Goal: Information Seeking & Learning: Learn about a topic

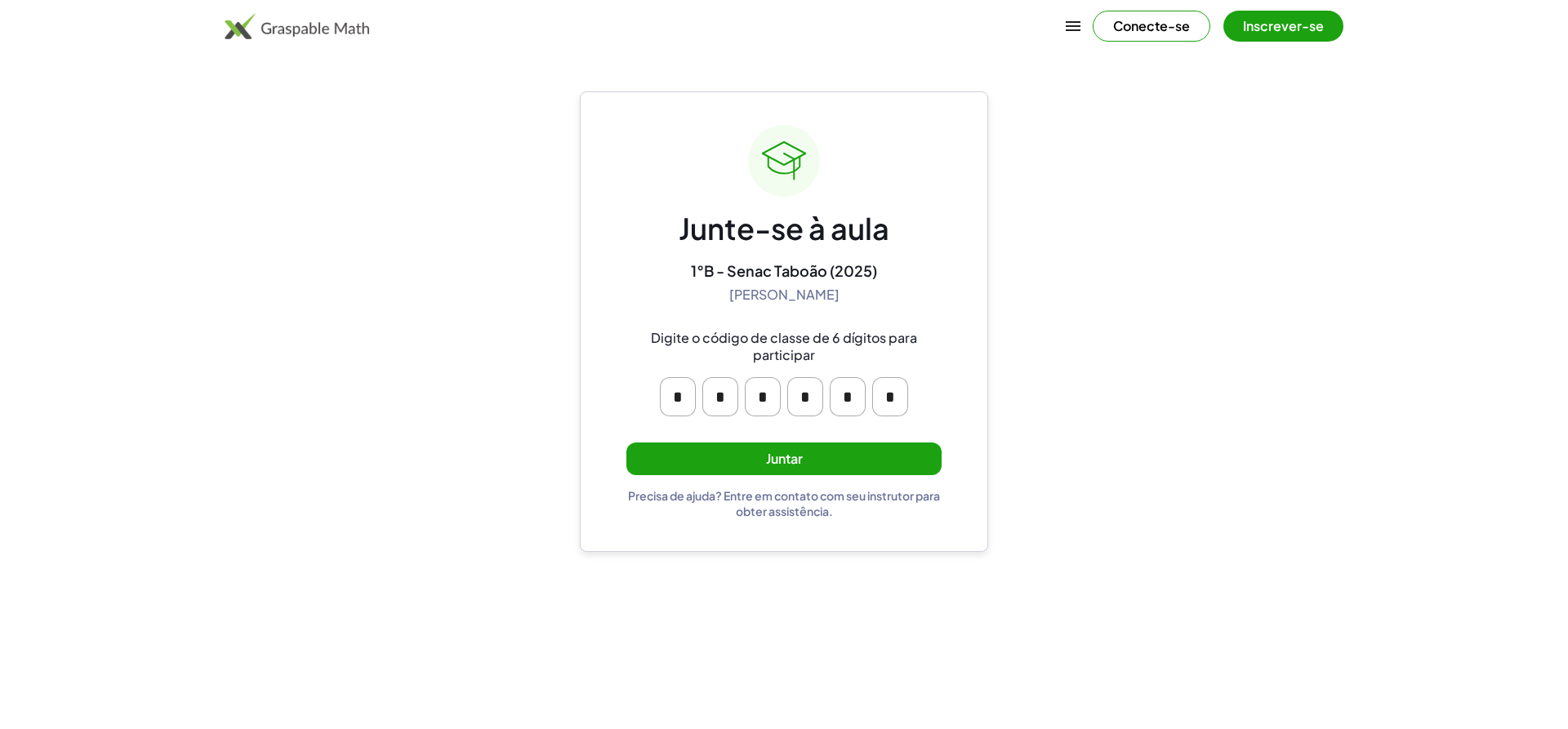
click at [791, 459] on font "Juntar" at bounding box center [784, 458] width 36 height 17
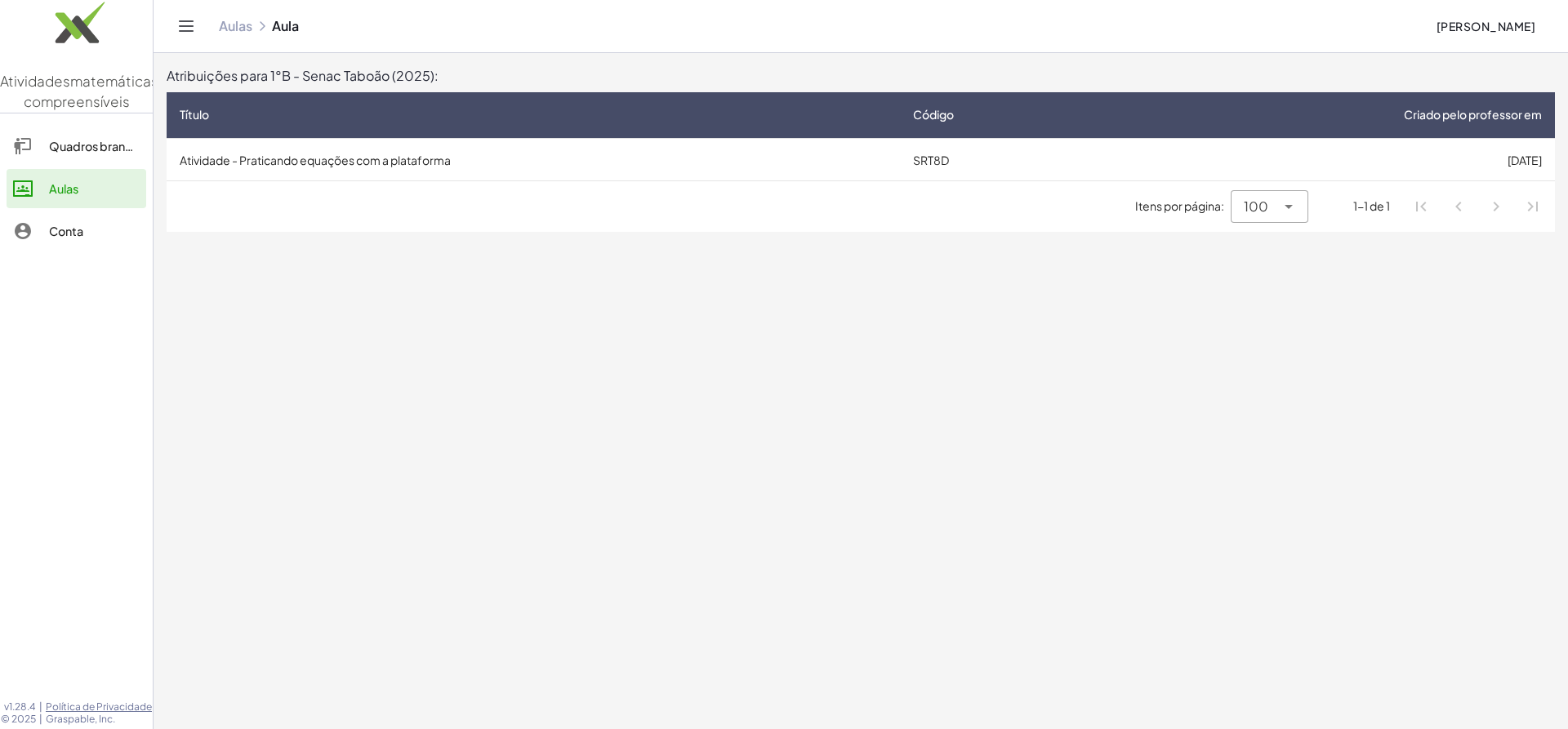
click at [457, 163] on td "Atividade - Praticando equações com a plataforma" at bounding box center [533, 159] width 734 height 42
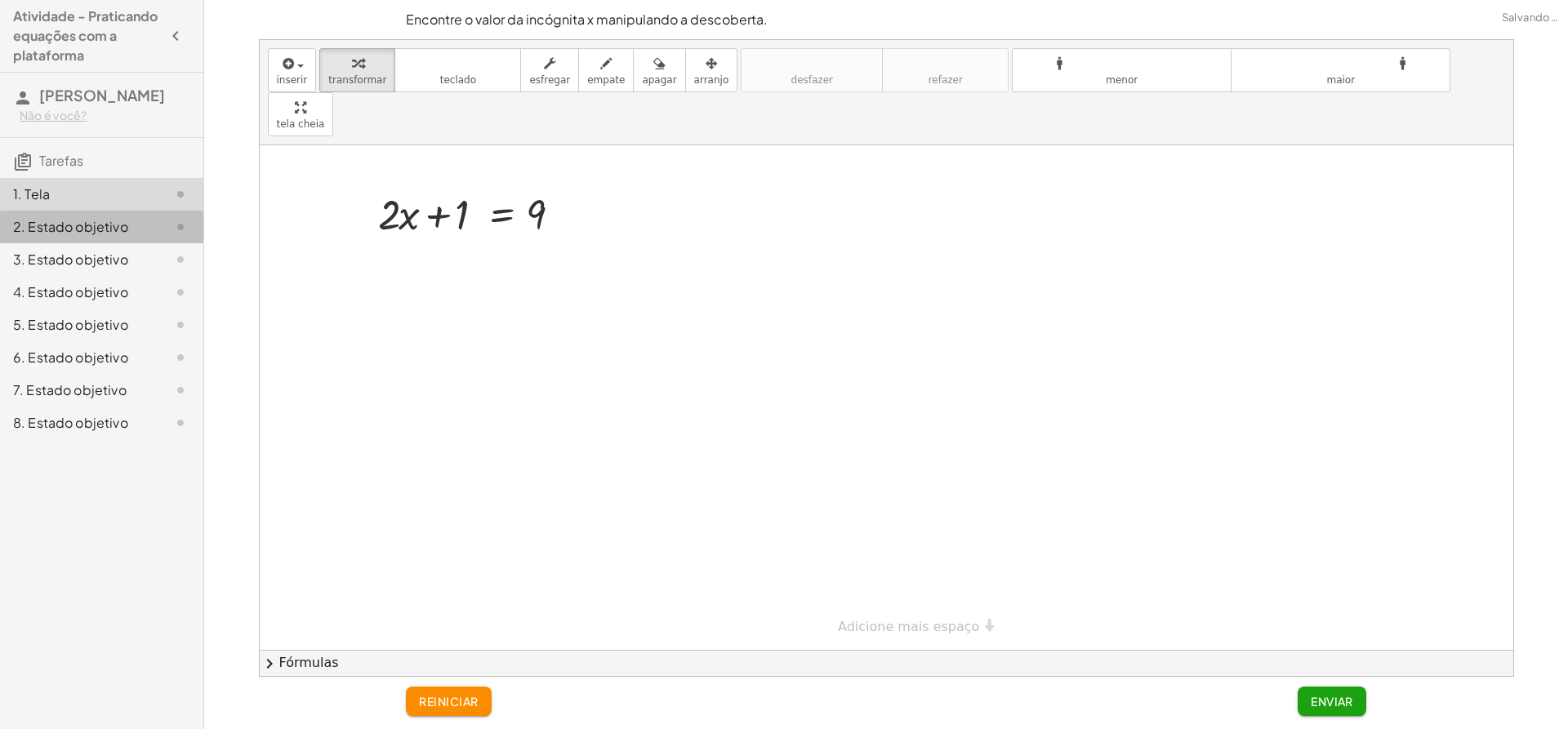
click at [65, 228] on font "2. Estado objetivo" at bounding box center [70, 226] width 115 height 17
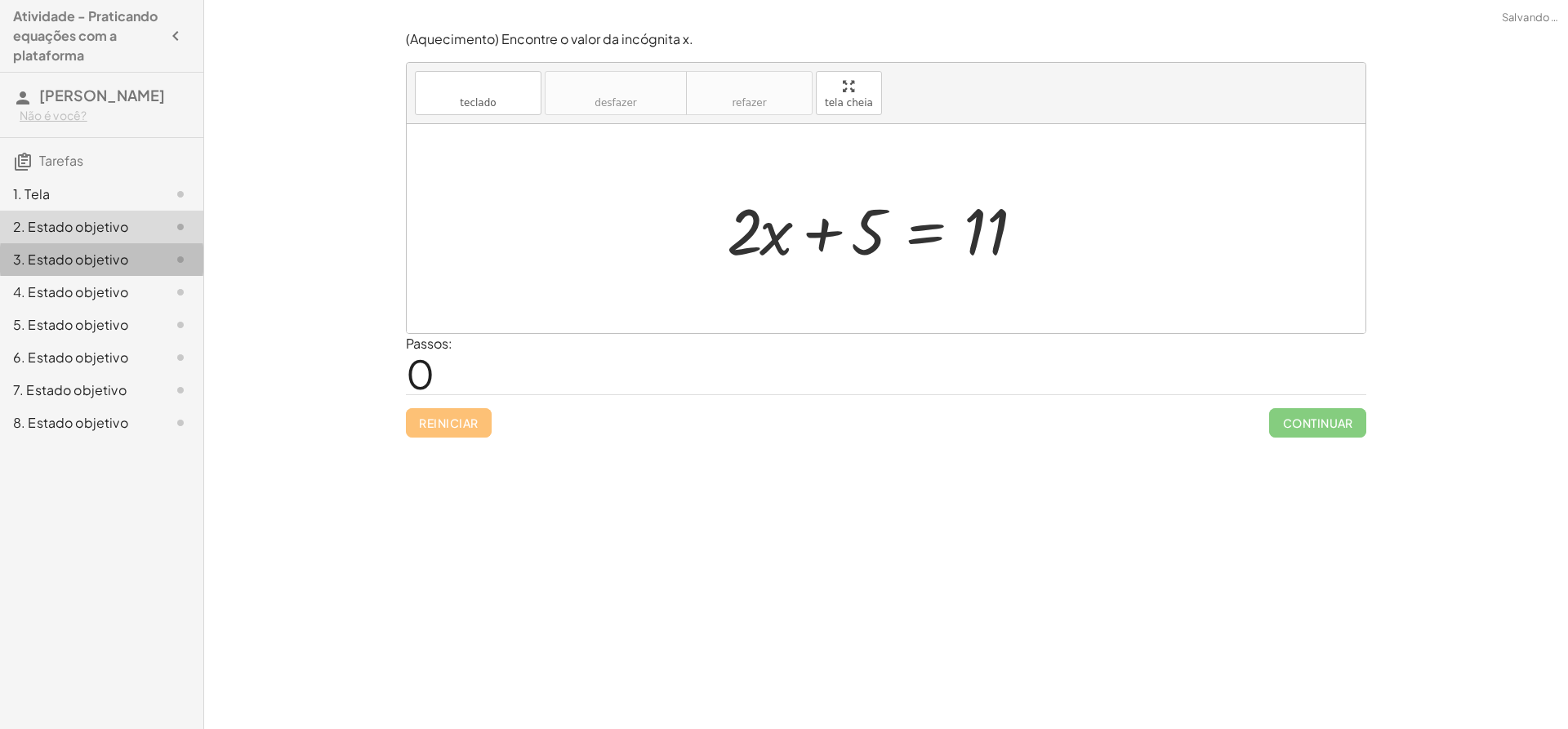
click at [76, 265] on font "3. Estado objetivo" at bounding box center [70, 259] width 115 height 17
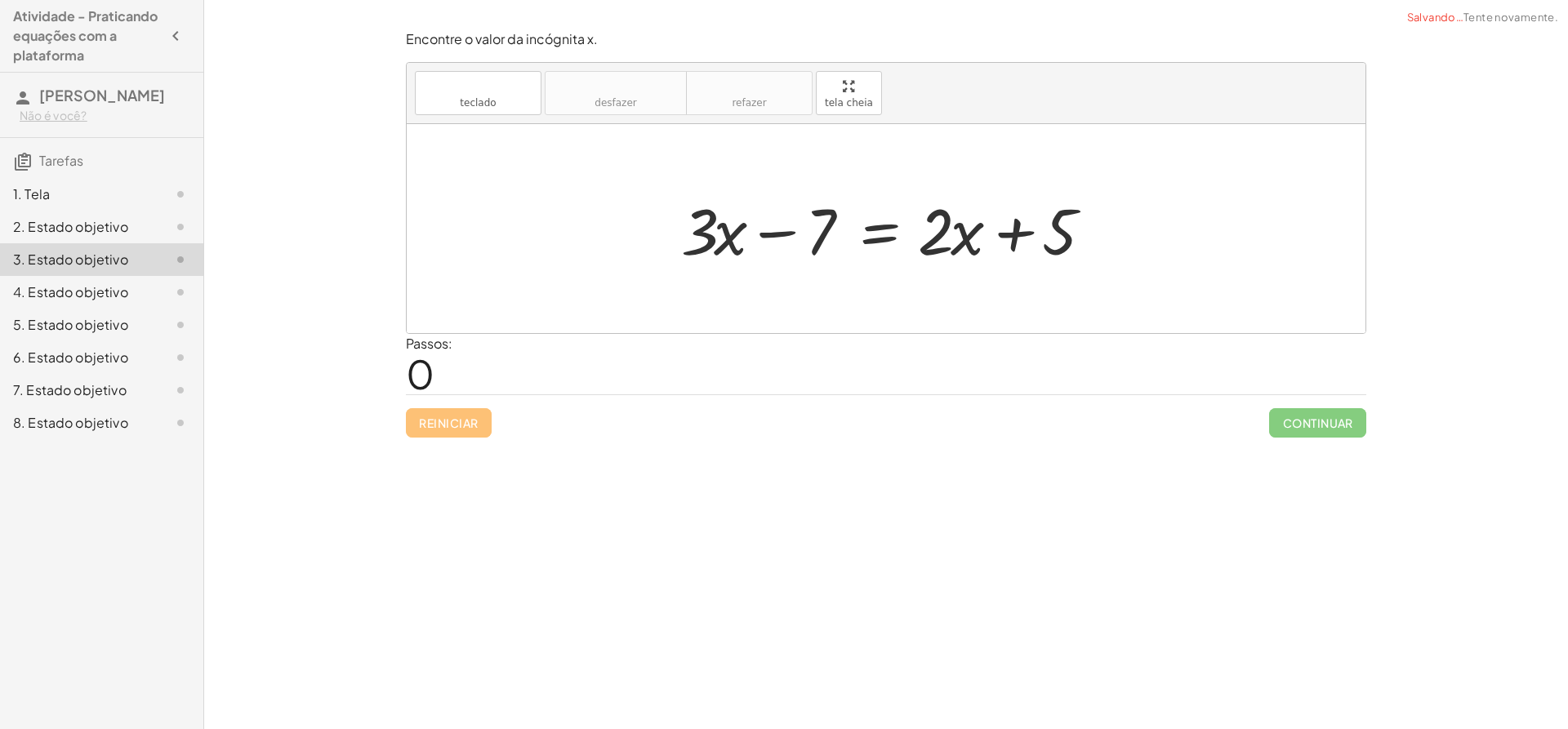
click at [99, 293] on font "4. Estado objetivo" at bounding box center [70, 292] width 115 height 17
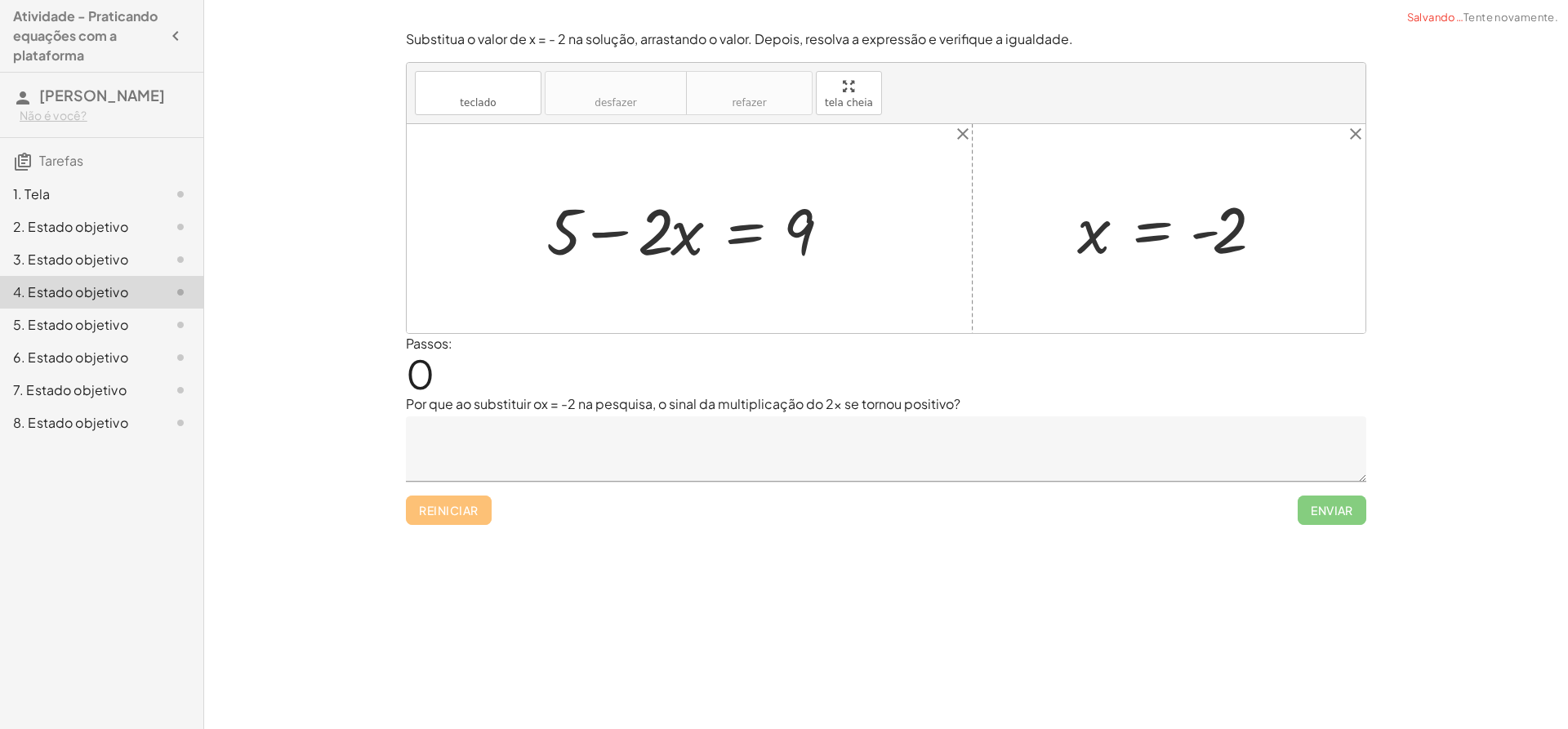
click at [100, 374] on div "5. Estado objetivo" at bounding box center [102, 389] width 203 height 32
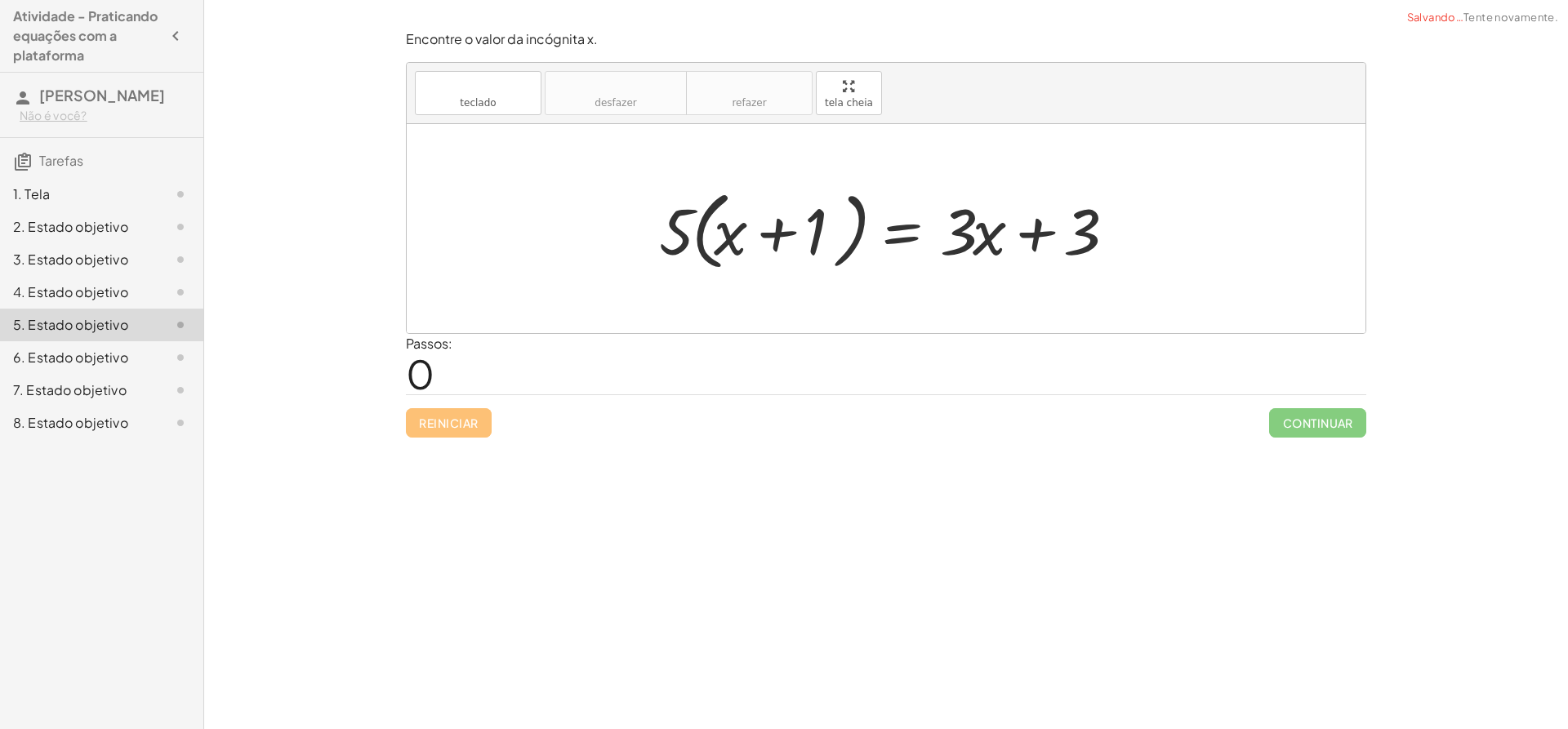
click at [101, 348] on div "6. Estado objetivo" at bounding box center [79, 358] width 131 height 20
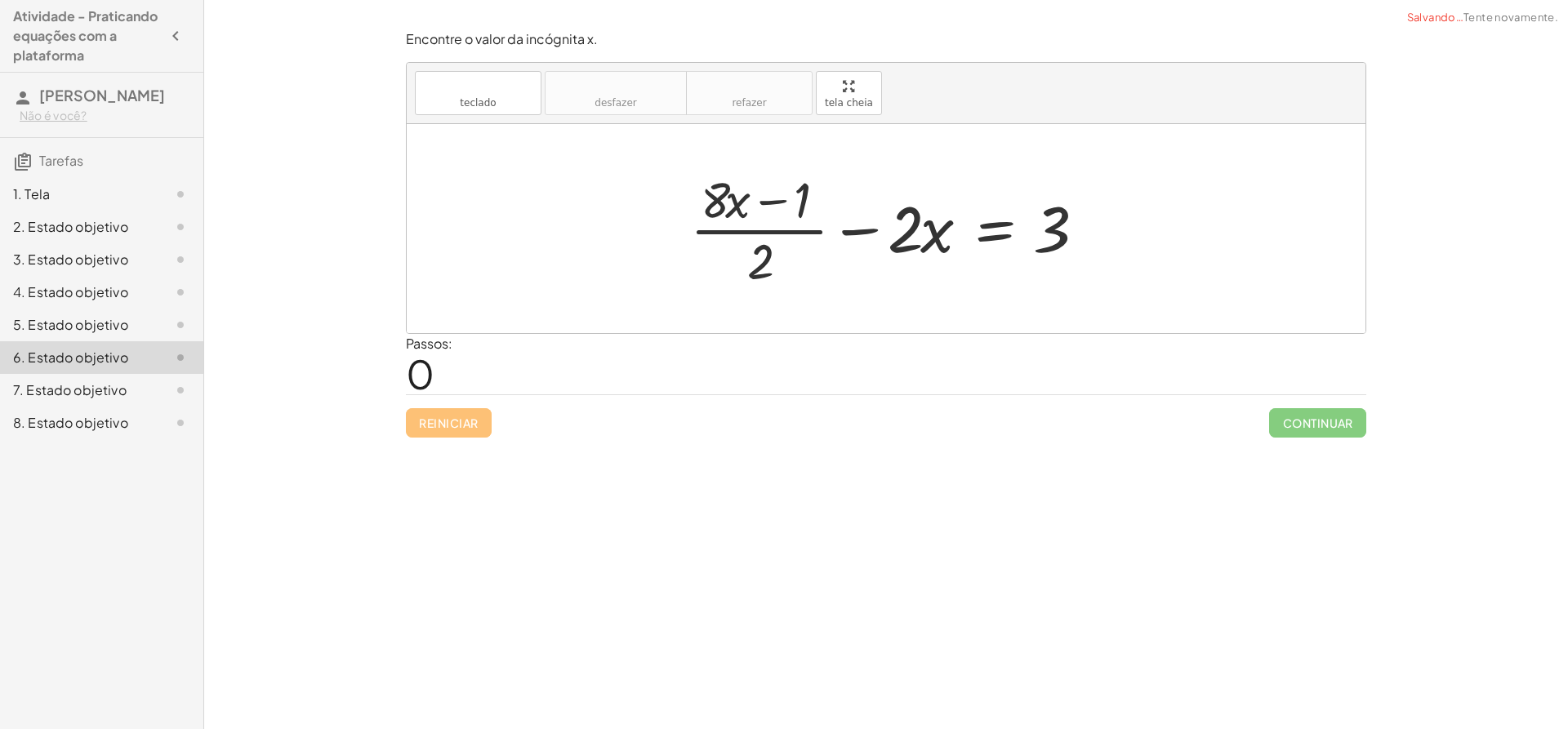
click at [105, 386] on font "7. Estado objetivo" at bounding box center [69, 389] width 113 height 17
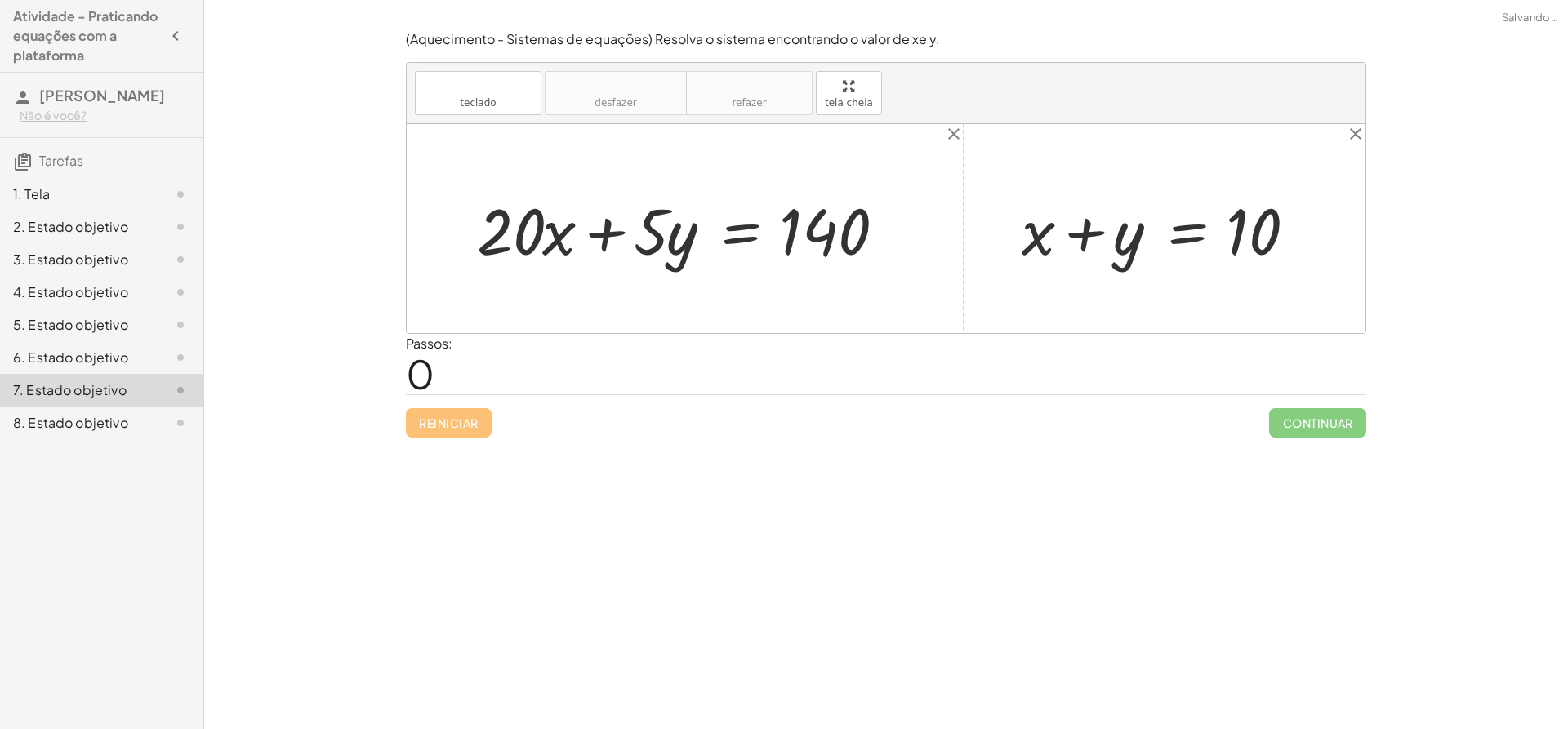
click at [83, 413] on div "8. Estado objetivo" at bounding box center [79, 423] width 131 height 20
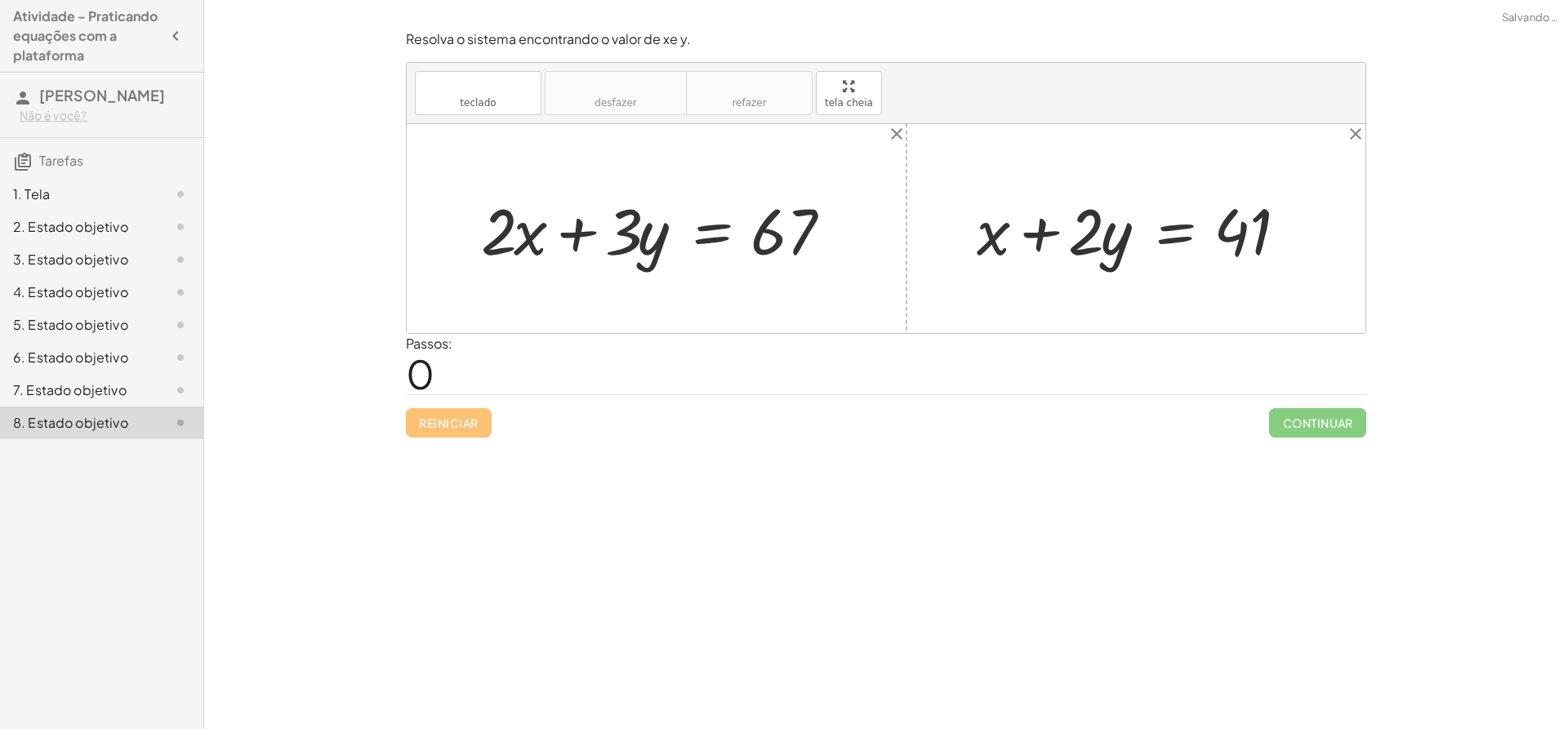
click at [130, 243] on div "1. Tela" at bounding box center [102, 259] width 203 height 32
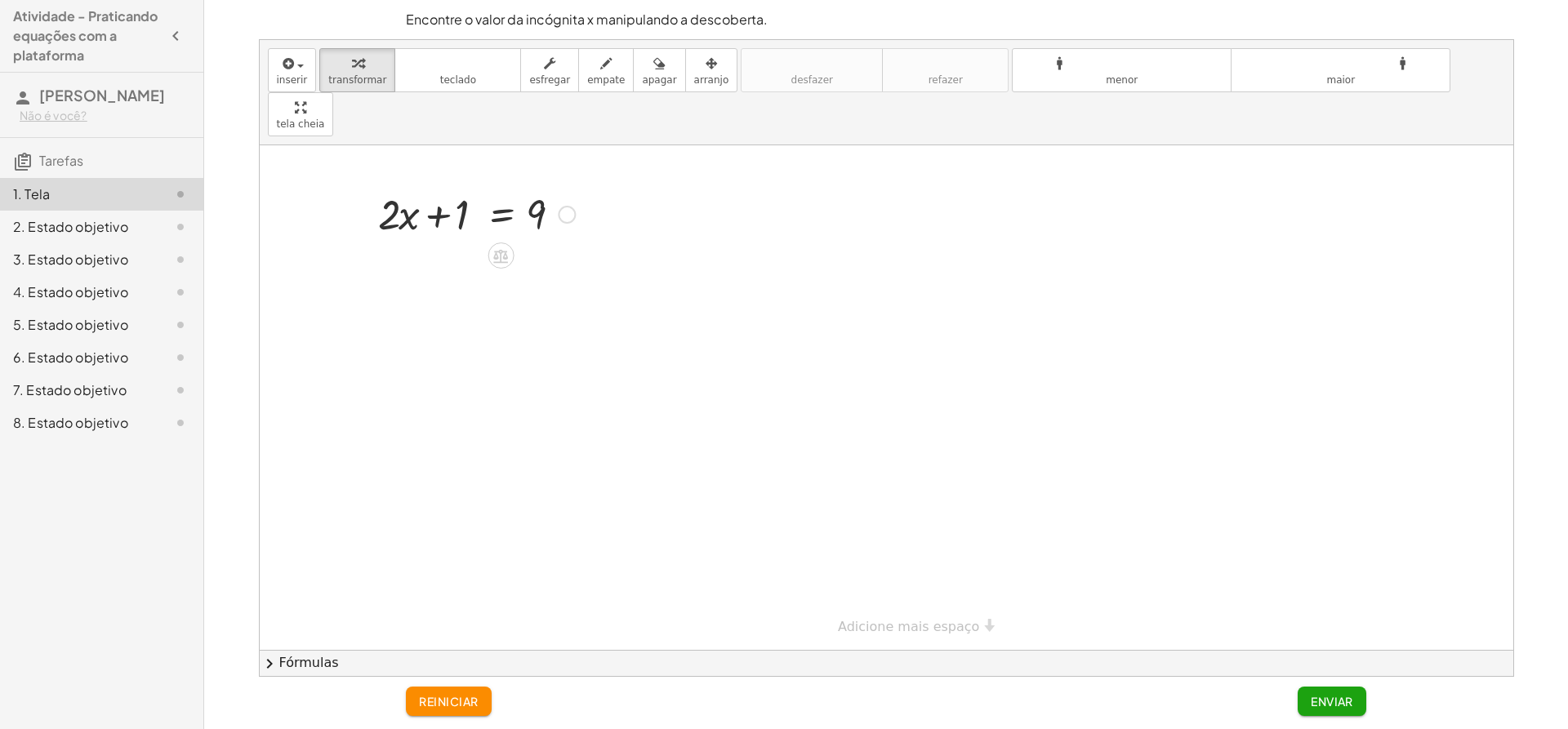
click at [404, 185] on div at bounding box center [476, 212] width 213 height 55
drag, startPoint x: 392, startPoint y: 167, endPoint x: 428, endPoint y: 167, distance: 36.0
click at [428, 185] on div at bounding box center [476, 212] width 213 height 55
drag, startPoint x: 442, startPoint y: 163, endPoint x: 423, endPoint y: 118, distance: 48.8
click at [428, 145] on div "+ · 2 · x + 1 = 9 + · 2 · x + 1 = 9" at bounding box center [887, 398] width 1254 height 504
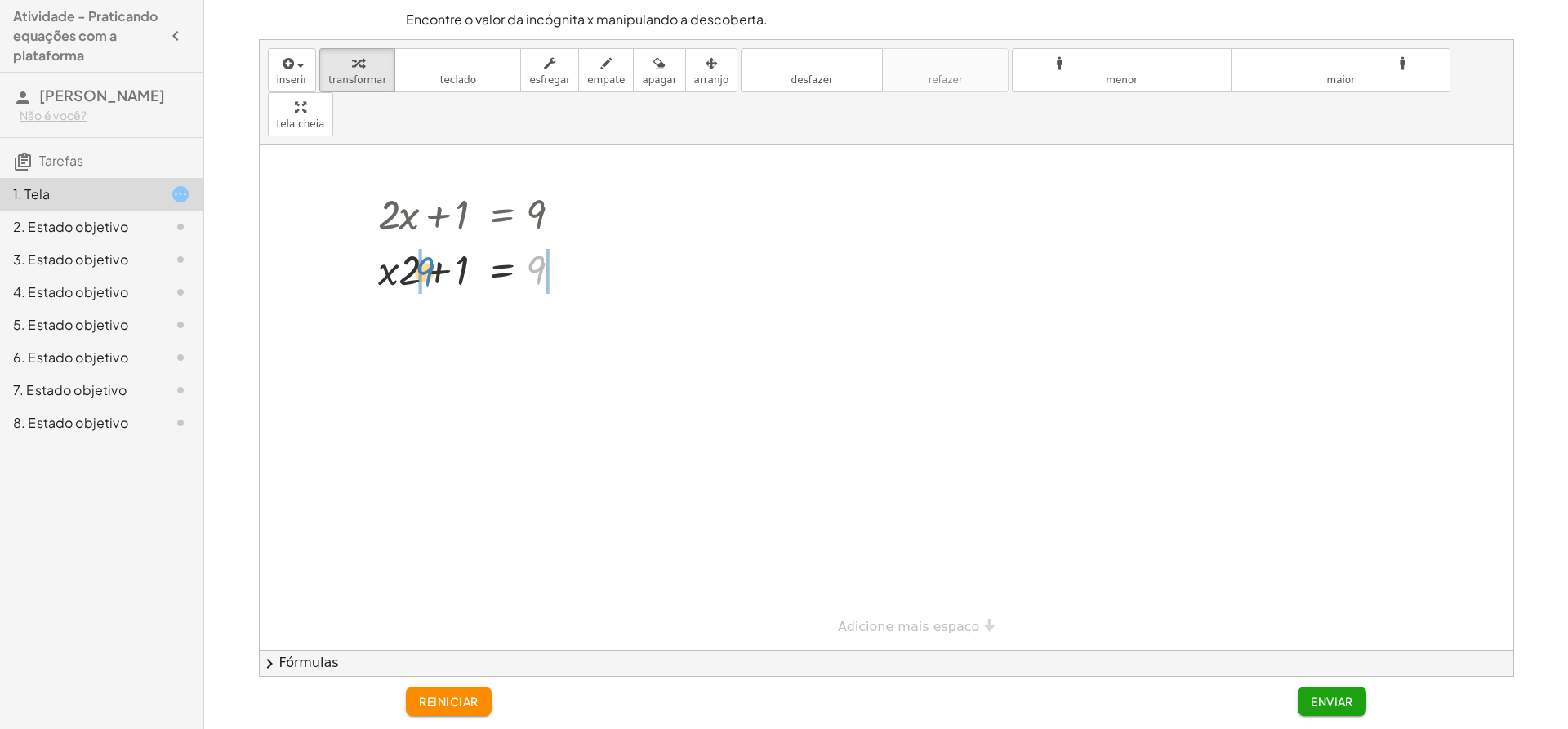
drag, startPoint x: 490, startPoint y: 226, endPoint x: 424, endPoint y: 227, distance: 66.0
click at [424, 241] on div at bounding box center [476, 268] width 213 height 55
click at [413, 296] on div at bounding box center [476, 323] width 327 height 55
click at [458, 296] on div at bounding box center [476, 323] width 327 height 55
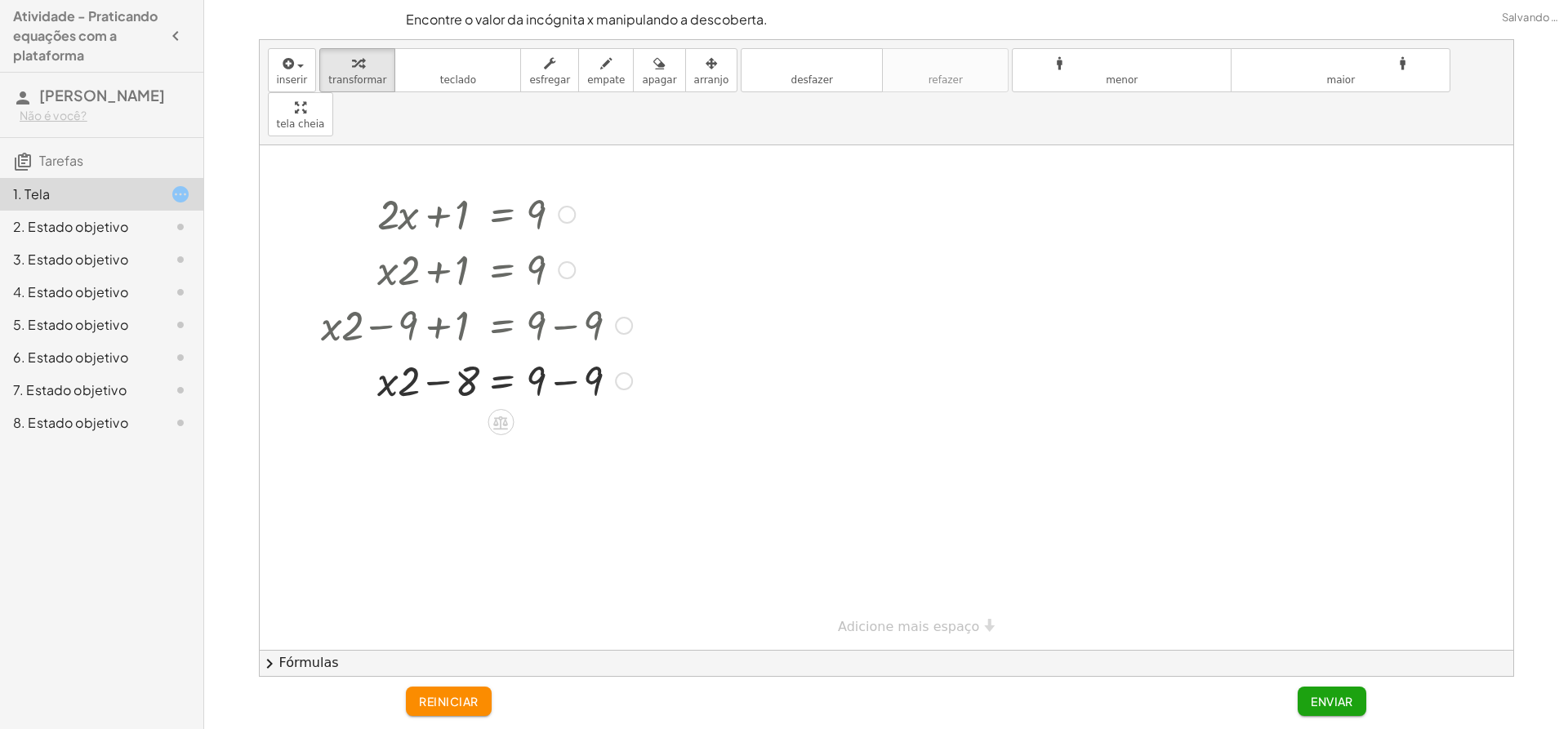
click at [533, 352] on div at bounding box center [476, 379] width 327 height 55
drag, startPoint x: 474, startPoint y: 336, endPoint x: 548, endPoint y: 334, distance: 74.0
drag, startPoint x: 329, startPoint y: 391, endPoint x: 426, endPoint y: 377, distance: 98.0
click at [426, 407] on div at bounding box center [504, 435] width 385 height 55
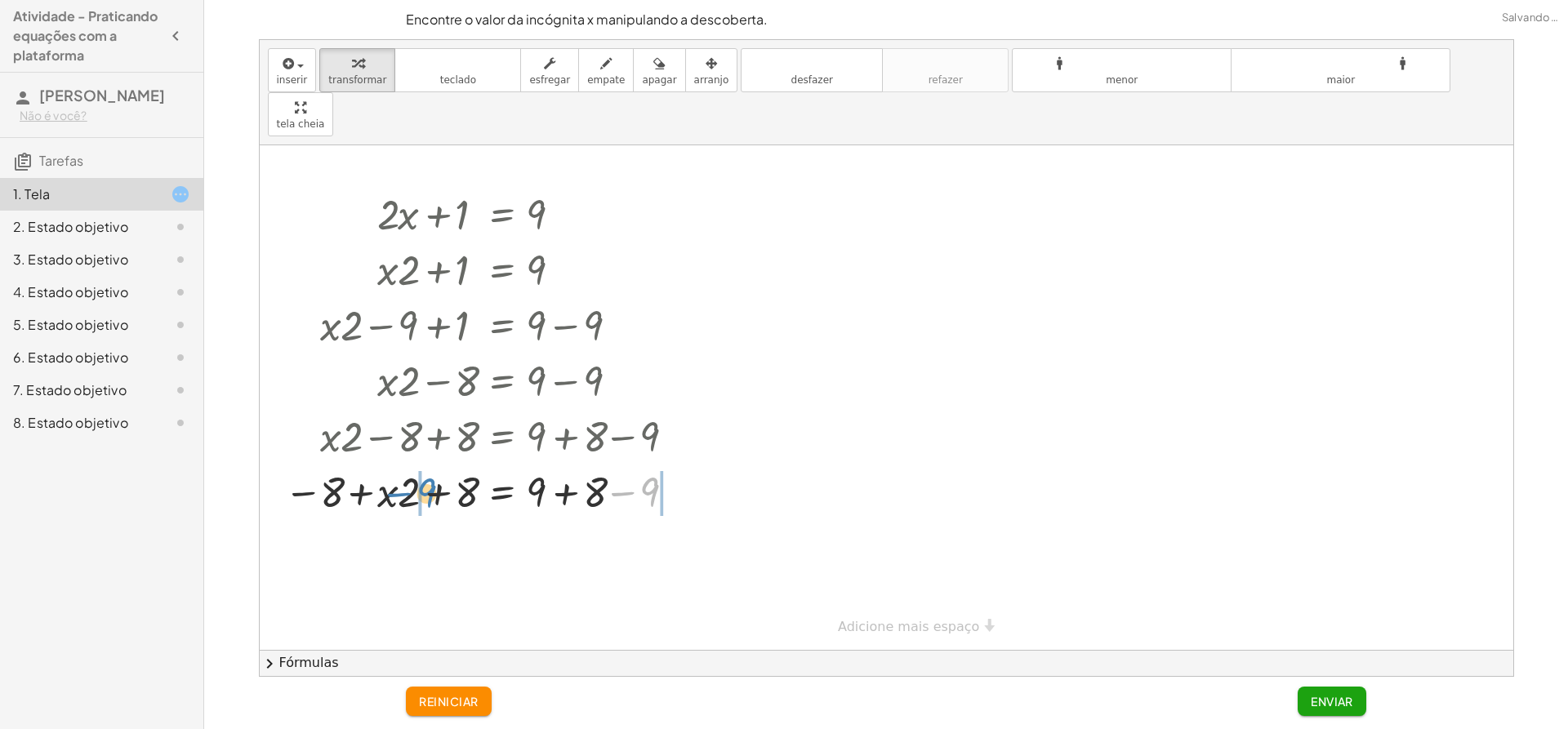
drag, startPoint x: 653, startPoint y: 444, endPoint x: 429, endPoint y: 445, distance: 224.0
click at [429, 463] on div at bounding box center [487, 490] width 422 height 55
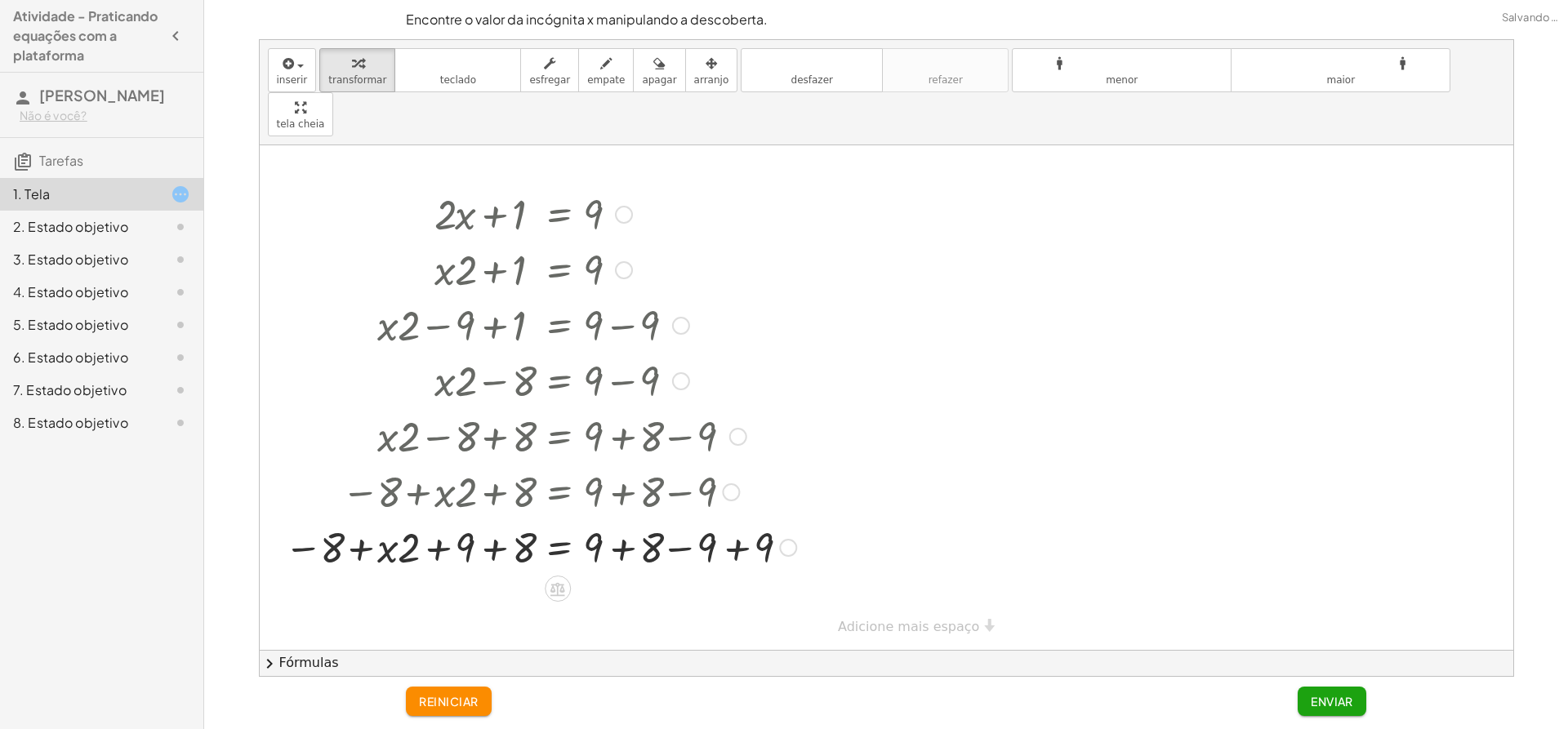
click at [597, 518] on div at bounding box center [540, 546] width 528 height 55
click at [643, 518] on div at bounding box center [540, 546] width 528 height 55
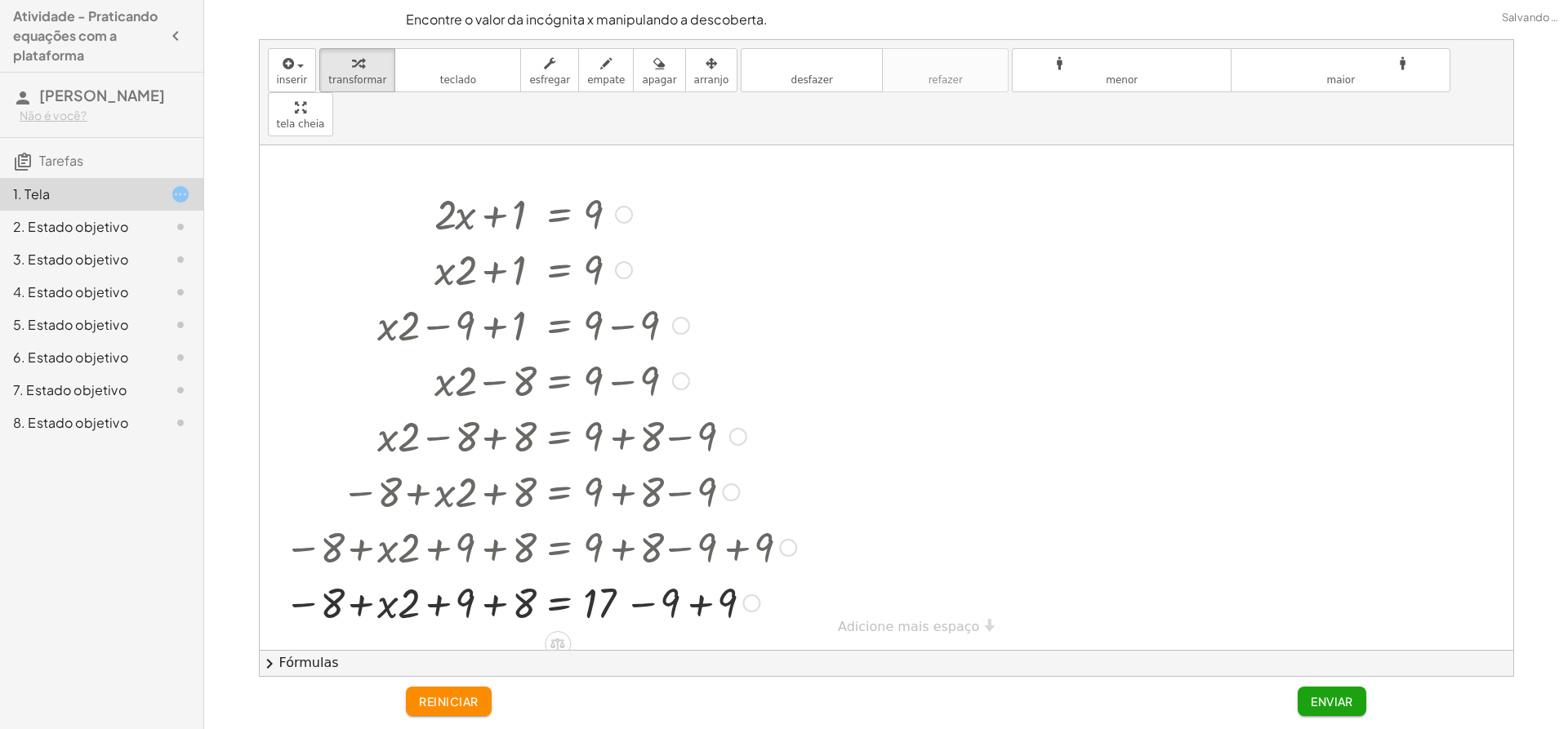
click at [527, 574] on div at bounding box center [540, 601] width 528 height 55
click at [443, 574] on div at bounding box center [540, 601] width 528 height 55
drag, startPoint x: 447, startPoint y: 554, endPoint x: 542, endPoint y: 551, distance: 95.0
click at [542, 574] on div at bounding box center [540, 601] width 528 height 55
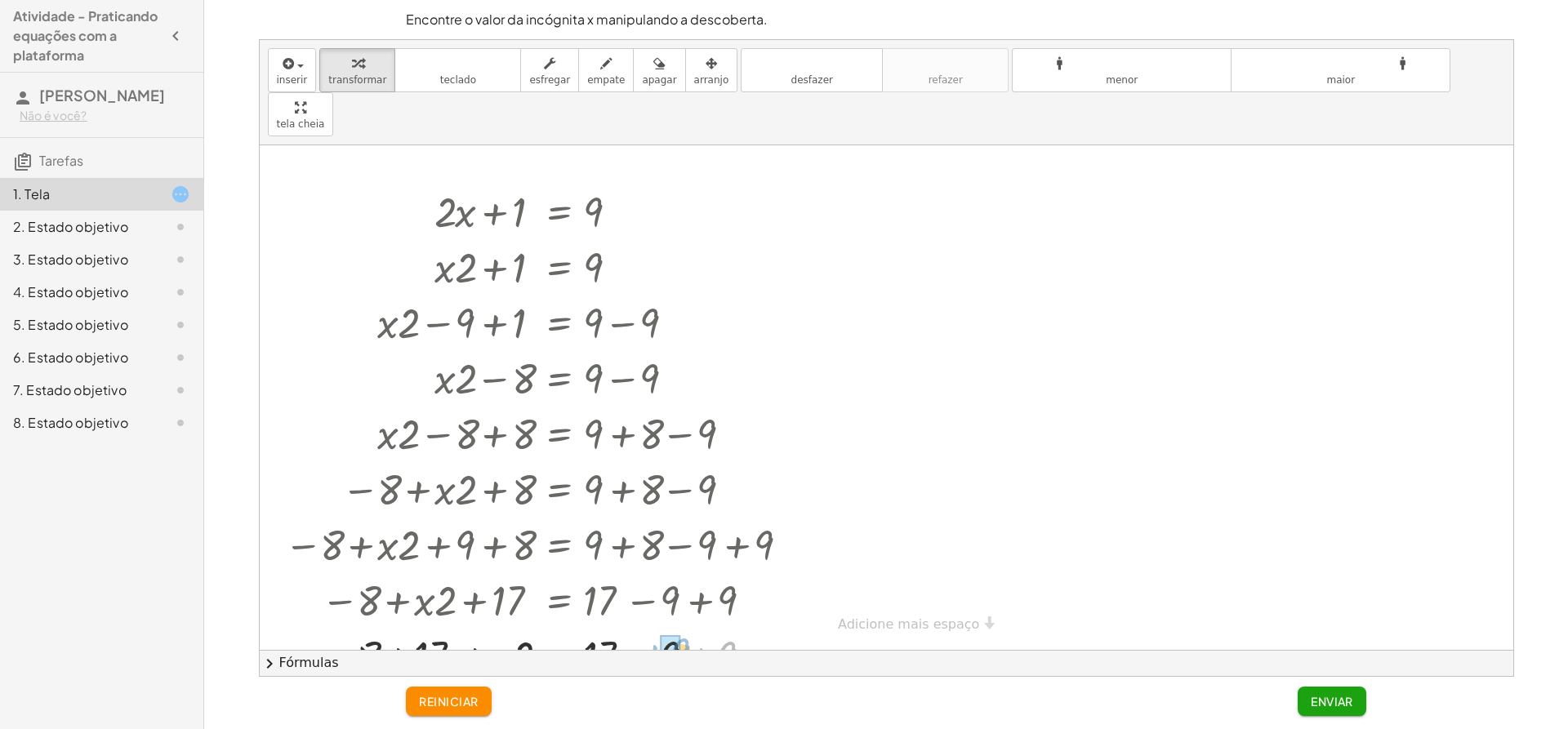
drag, startPoint x: 734, startPoint y: 615, endPoint x: 686, endPoint y: 612, distance: 48.1
click at [686, 627] on div at bounding box center [540, 654] width 528 height 55
drag, startPoint x: 366, startPoint y: 611, endPoint x: 625, endPoint y: 611, distance: 259.0
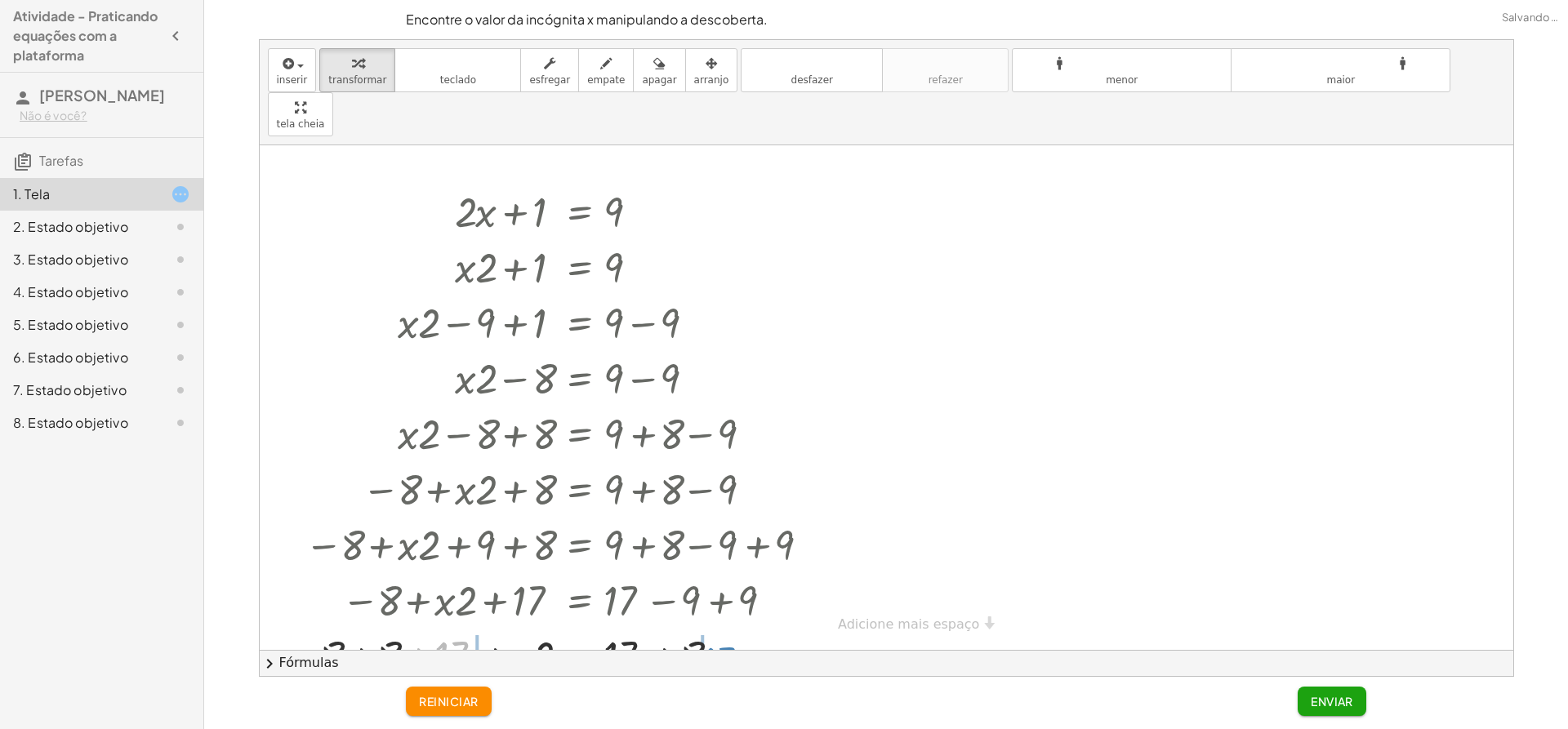
drag, startPoint x: 450, startPoint y: 610, endPoint x: 715, endPoint y: 615, distance: 265.0
click at [715, 627] on div at bounding box center [551, 654] width 549 height 55
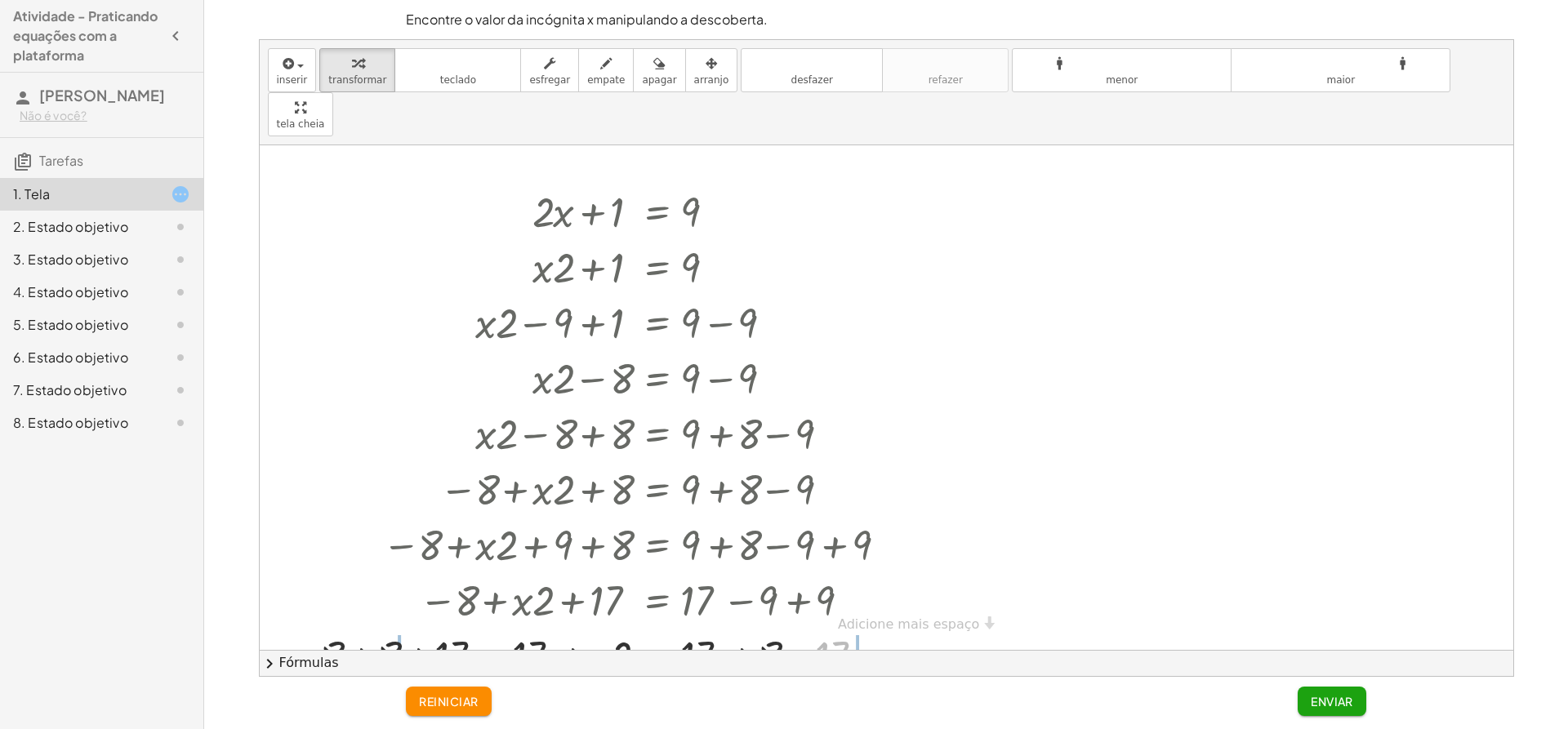
drag, startPoint x: 789, startPoint y: 607, endPoint x: 390, endPoint y: 609, distance: 399.0
click at [390, 627] on div at bounding box center [589, 654] width 626 height 55
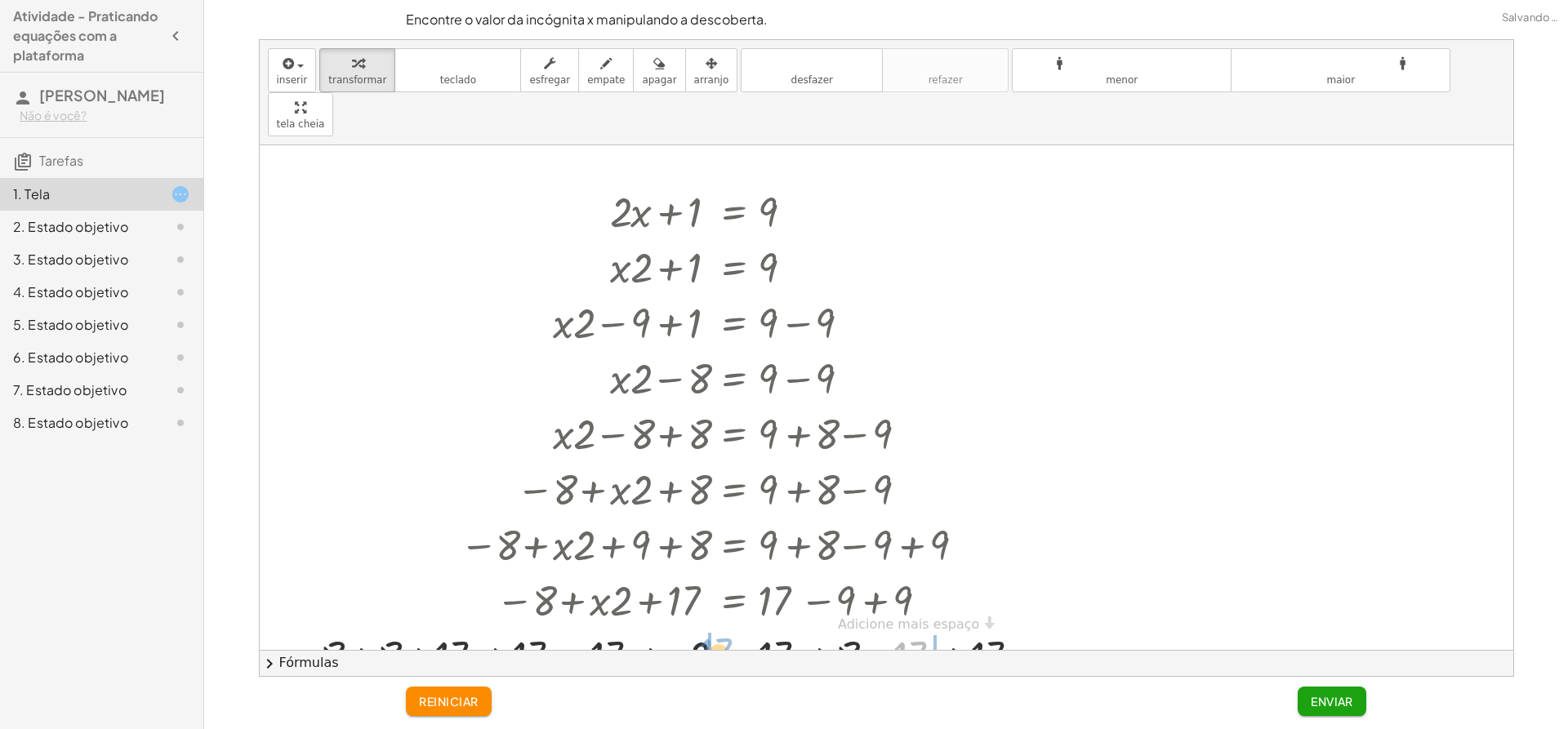
drag, startPoint x: 858, startPoint y: 612, endPoint x: 700, endPoint y: 609, distance: 158.0
click at [700, 627] on div at bounding box center [658, 654] width 765 height 55
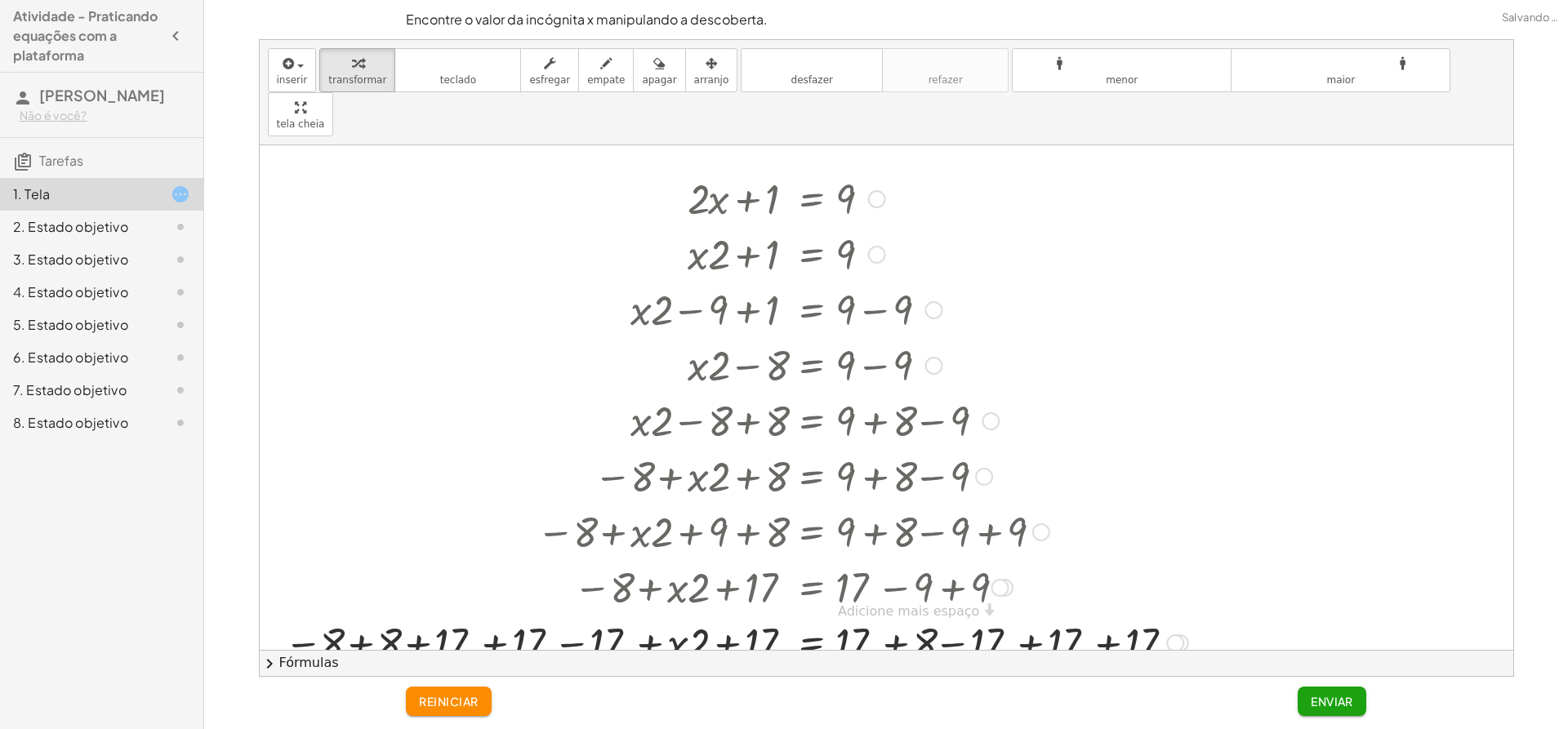
scroll to position [19, 0]
click at [417, 703] on button "reiniciar" at bounding box center [449, 701] width 86 height 30
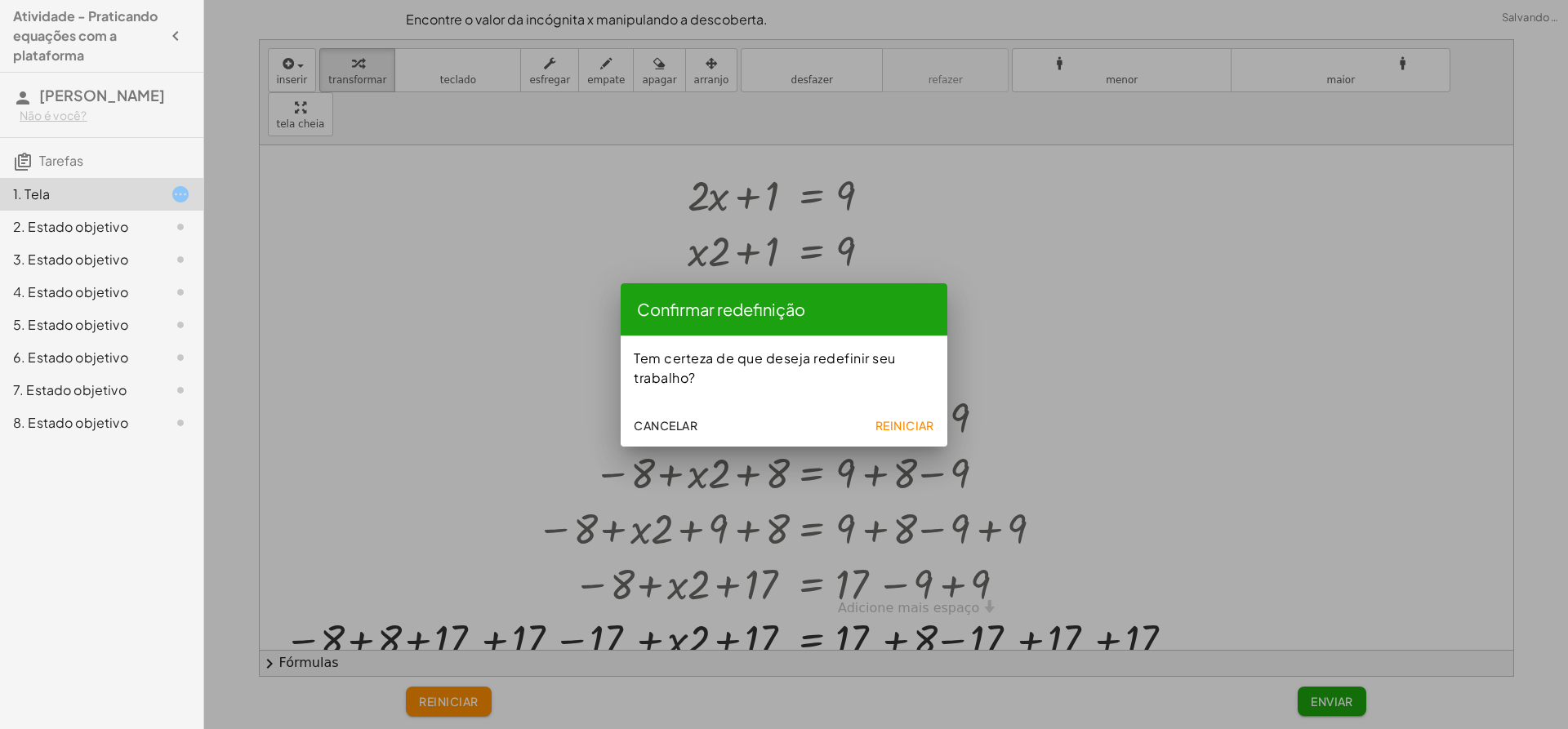
scroll to position [2, 0]
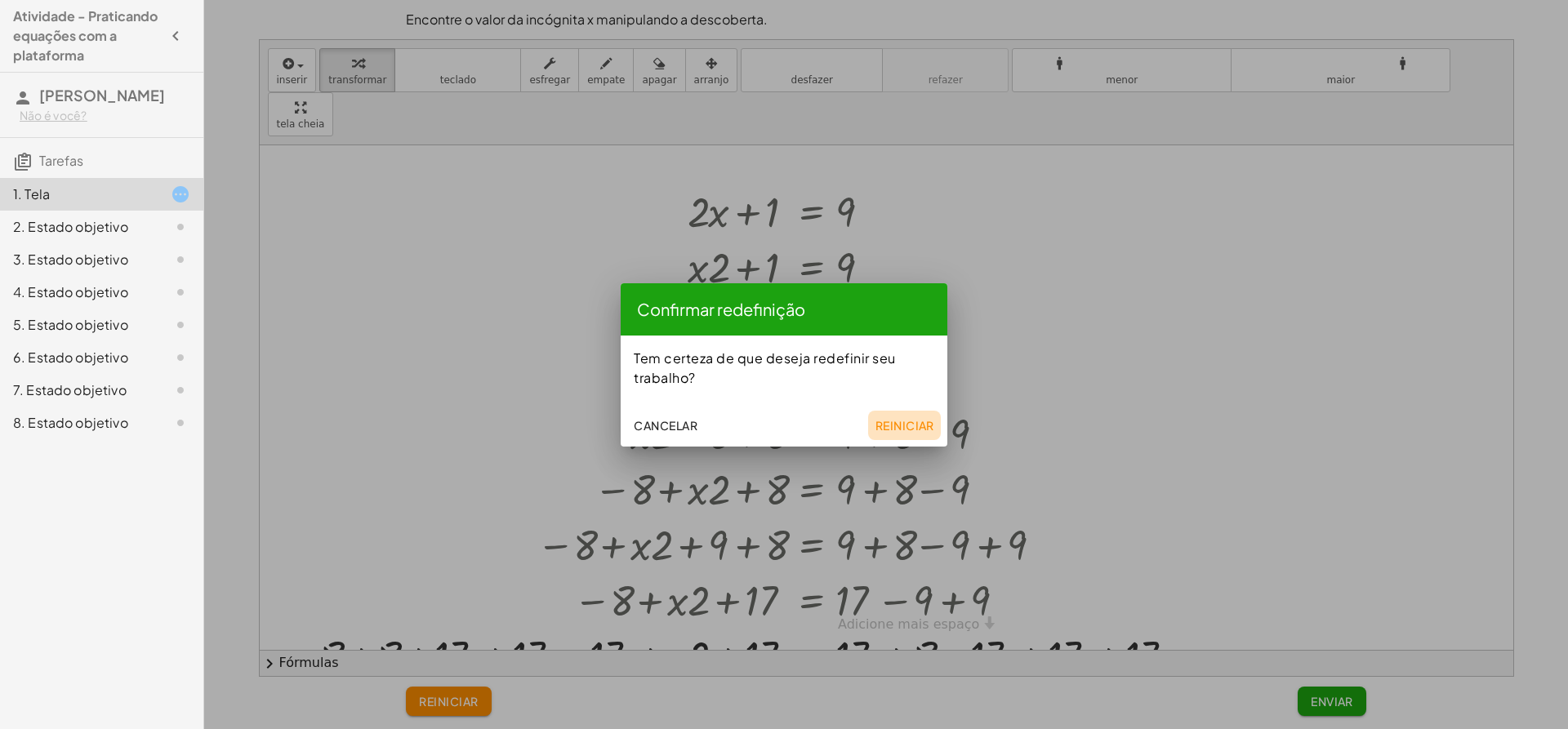
click at [911, 435] on button "Reiniciar" at bounding box center [905, 426] width 73 height 30
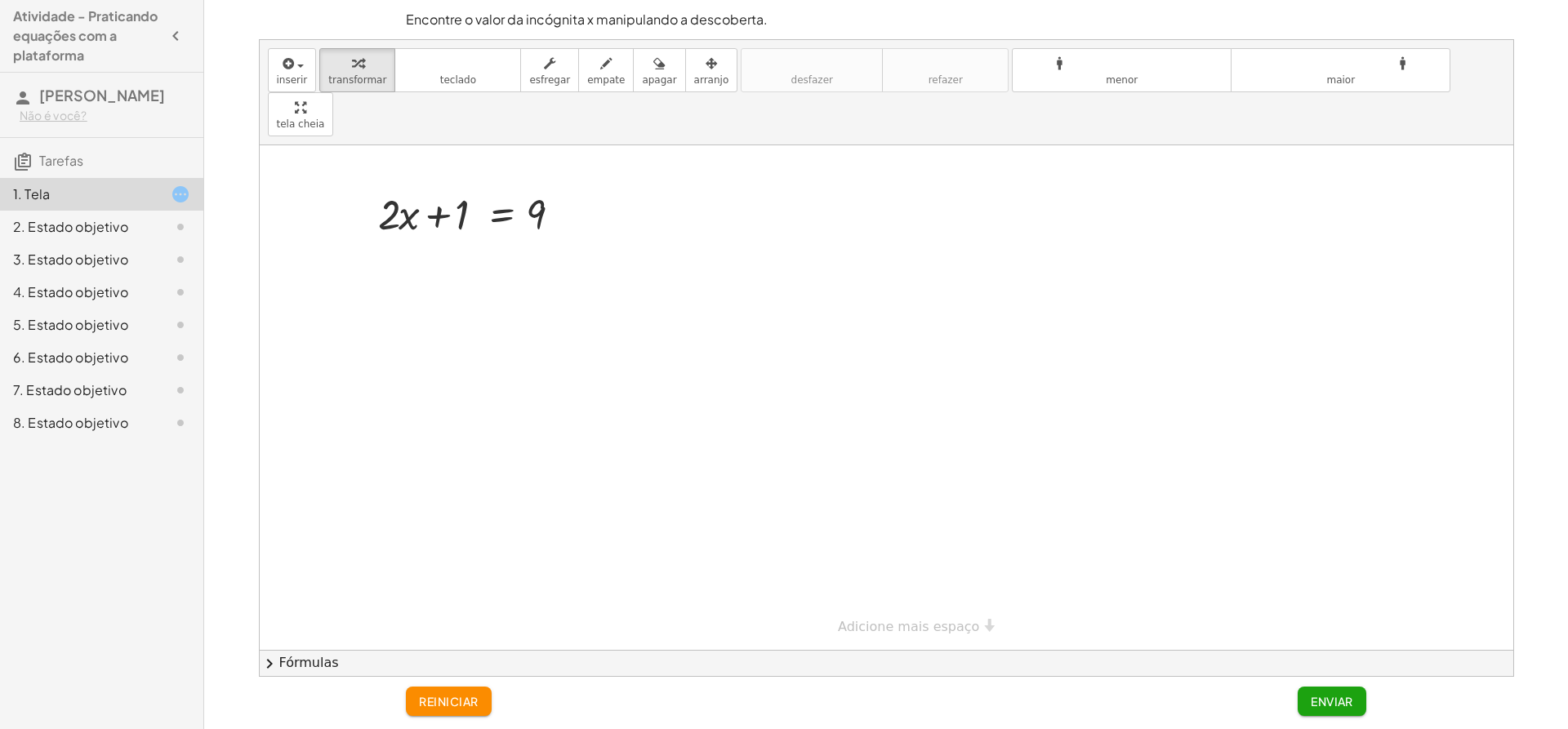
click at [615, 189] on div at bounding box center [887, 398] width 1254 height 504
click at [396, 185] on div at bounding box center [476, 212] width 213 height 55
click at [390, 185] on div at bounding box center [476, 212] width 213 height 55
click at [412, 185] on div at bounding box center [476, 212] width 213 height 55
click at [514, 188] on div at bounding box center [476, 212] width 213 height 55
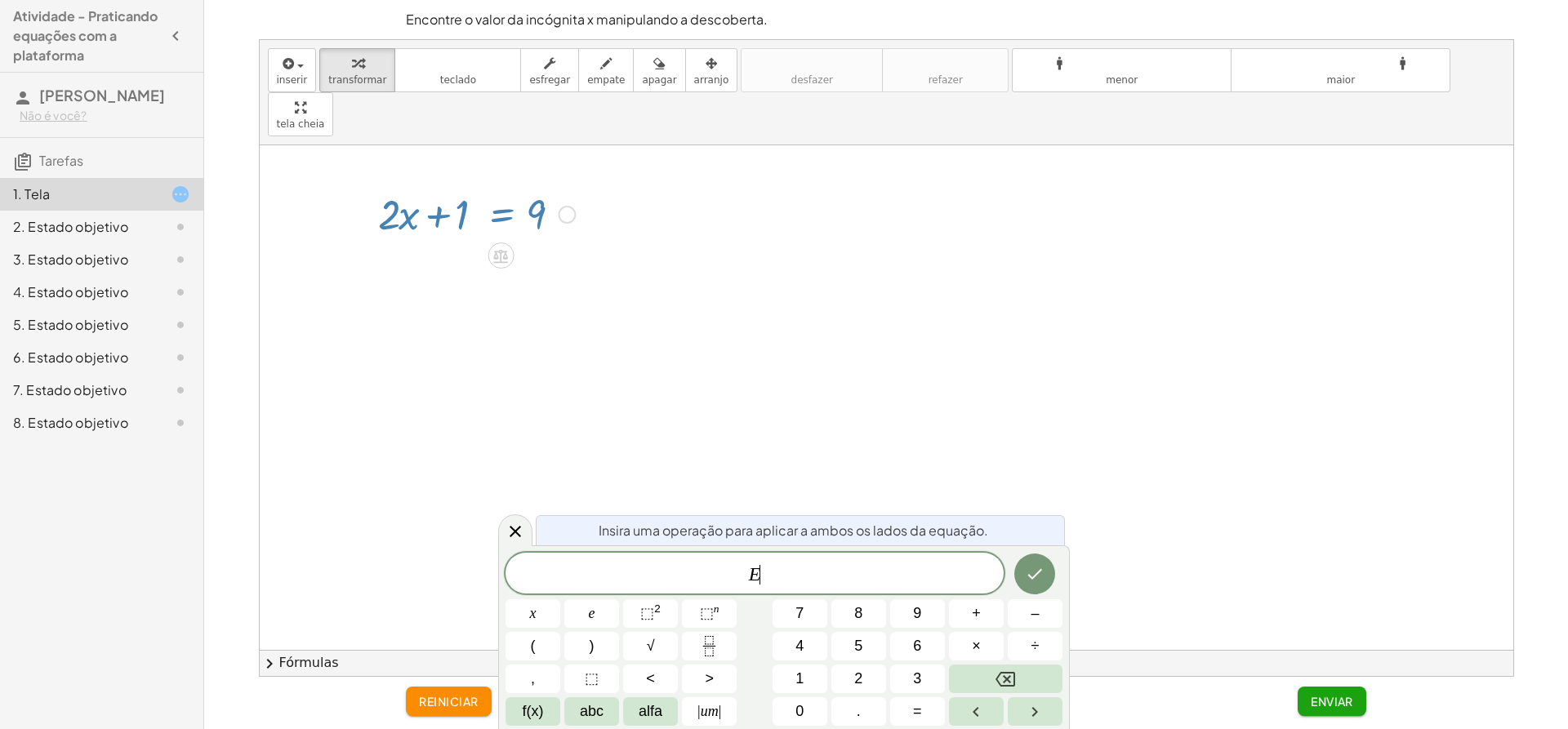
click at [571, 213] on div at bounding box center [887, 398] width 1254 height 504
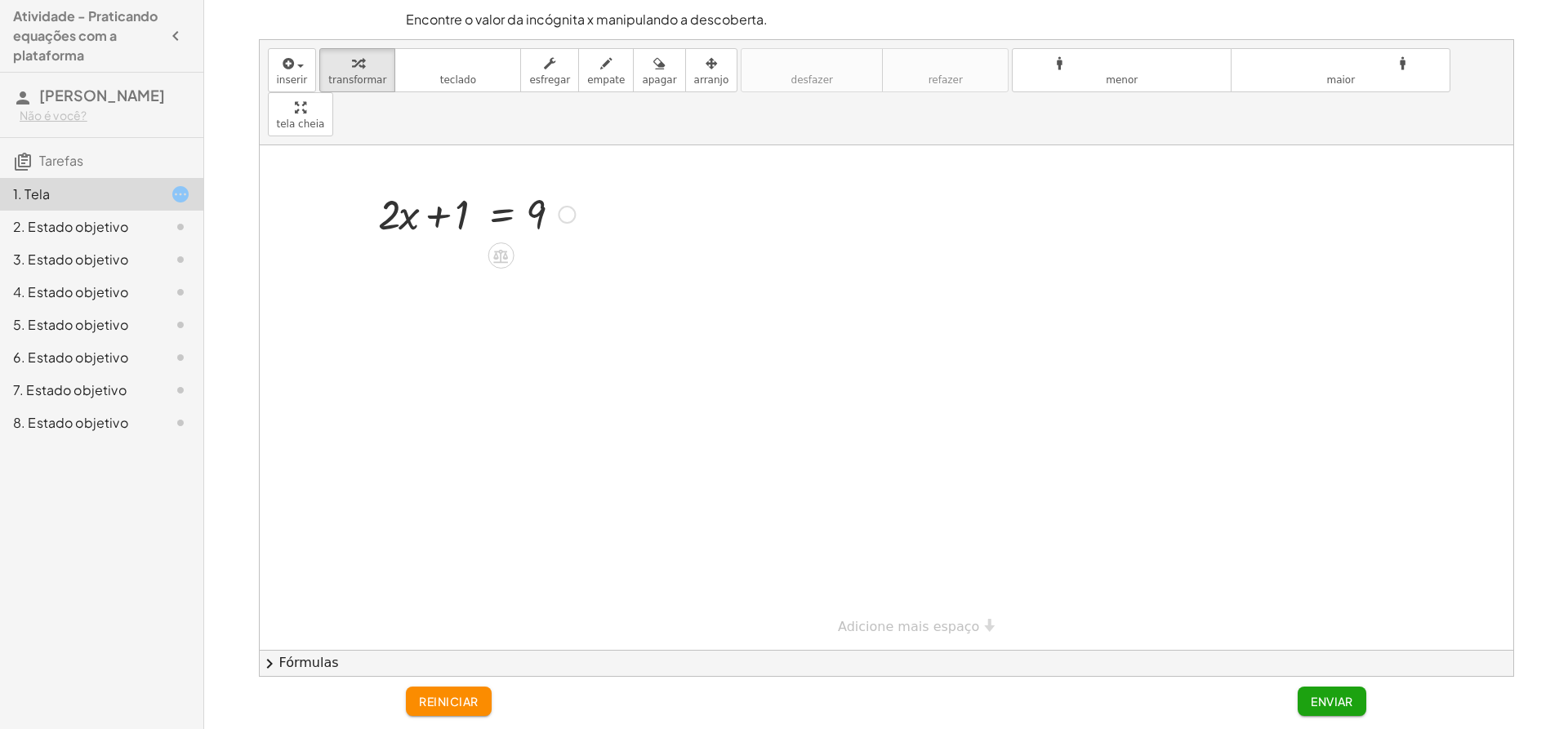
click at [535, 185] on div at bounding box center [476, 212] width 213 height 55
click at [510, 185] on div at bounding box center [476, 212] width 213 height 55
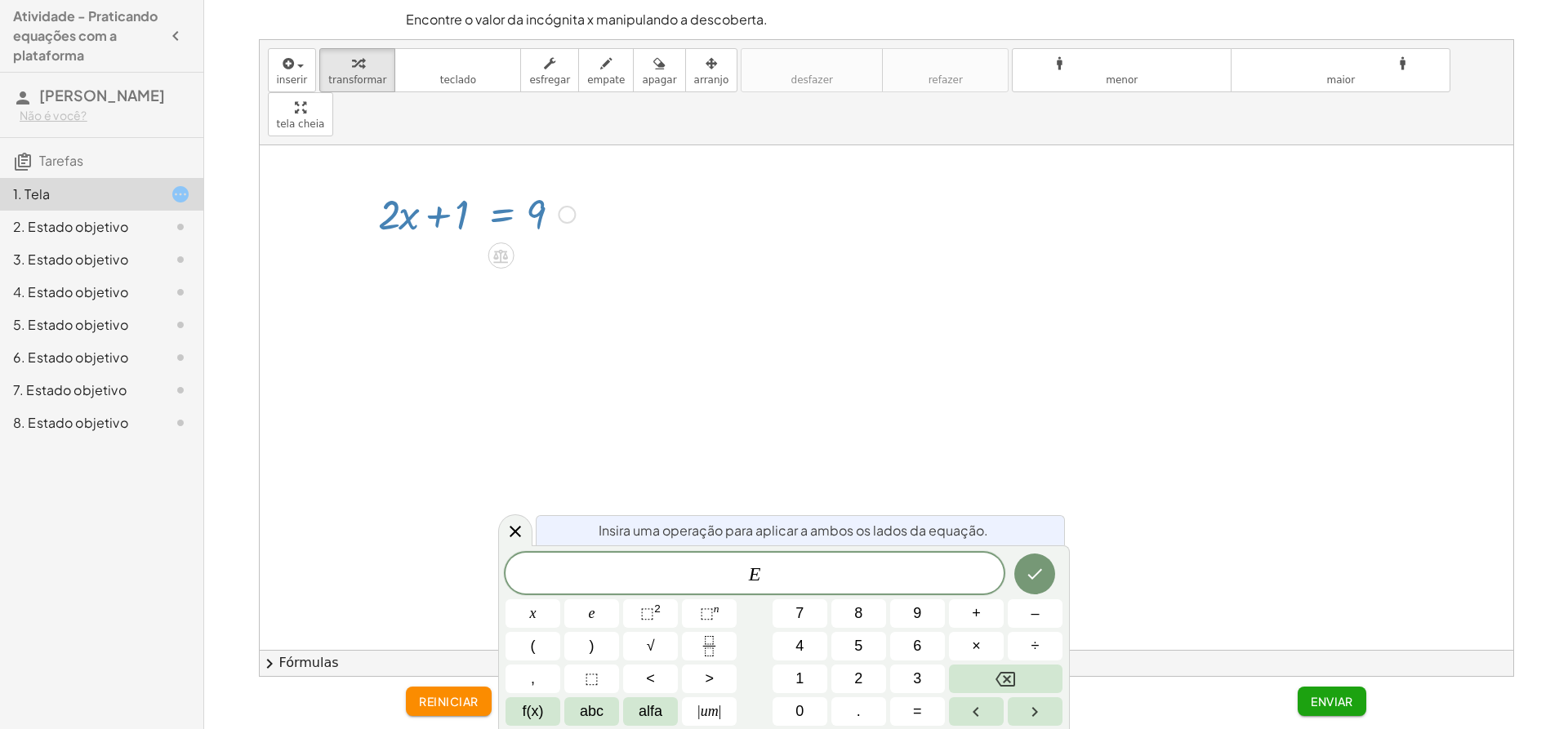
click at [642, 257] on div at bounding box center [887, 398] width 1254 height 504
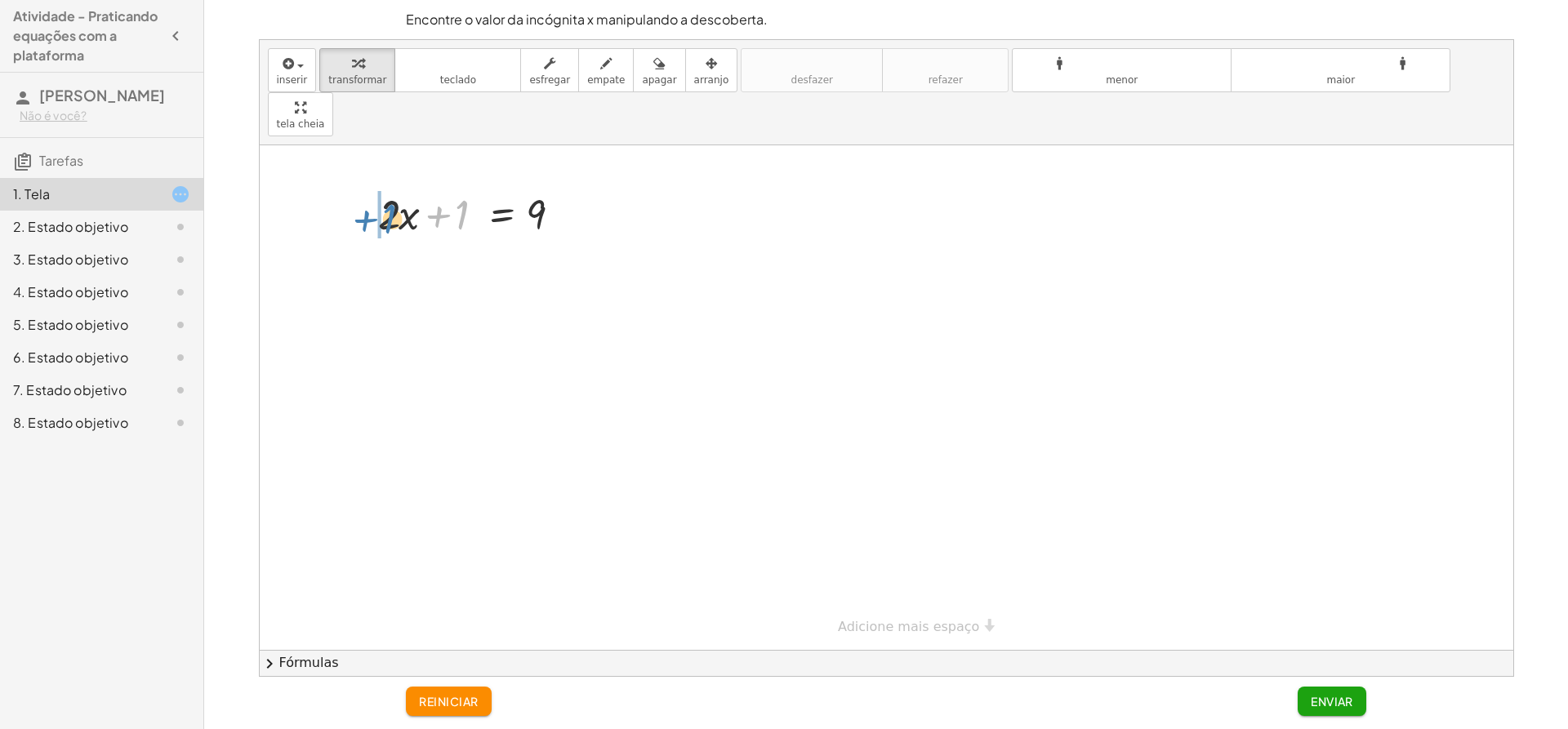
drag, startPoint x: 464, startPoint y: 165, endPoint x: 390, endPoint y: 169, distance: 74.1
click at [390, 185] on div at bounding box center [476, 212] width 213 height 55
drag, startPoint x: 382, startPoint y: 225, endPoint x: 581, endPoint y: 221, distance: 199.0
click at [581, 241] on div at bounding box center [476, 268] width 213 height 55
click at [582, 251] on div at bounding box center [476, 268] width 213 height 55
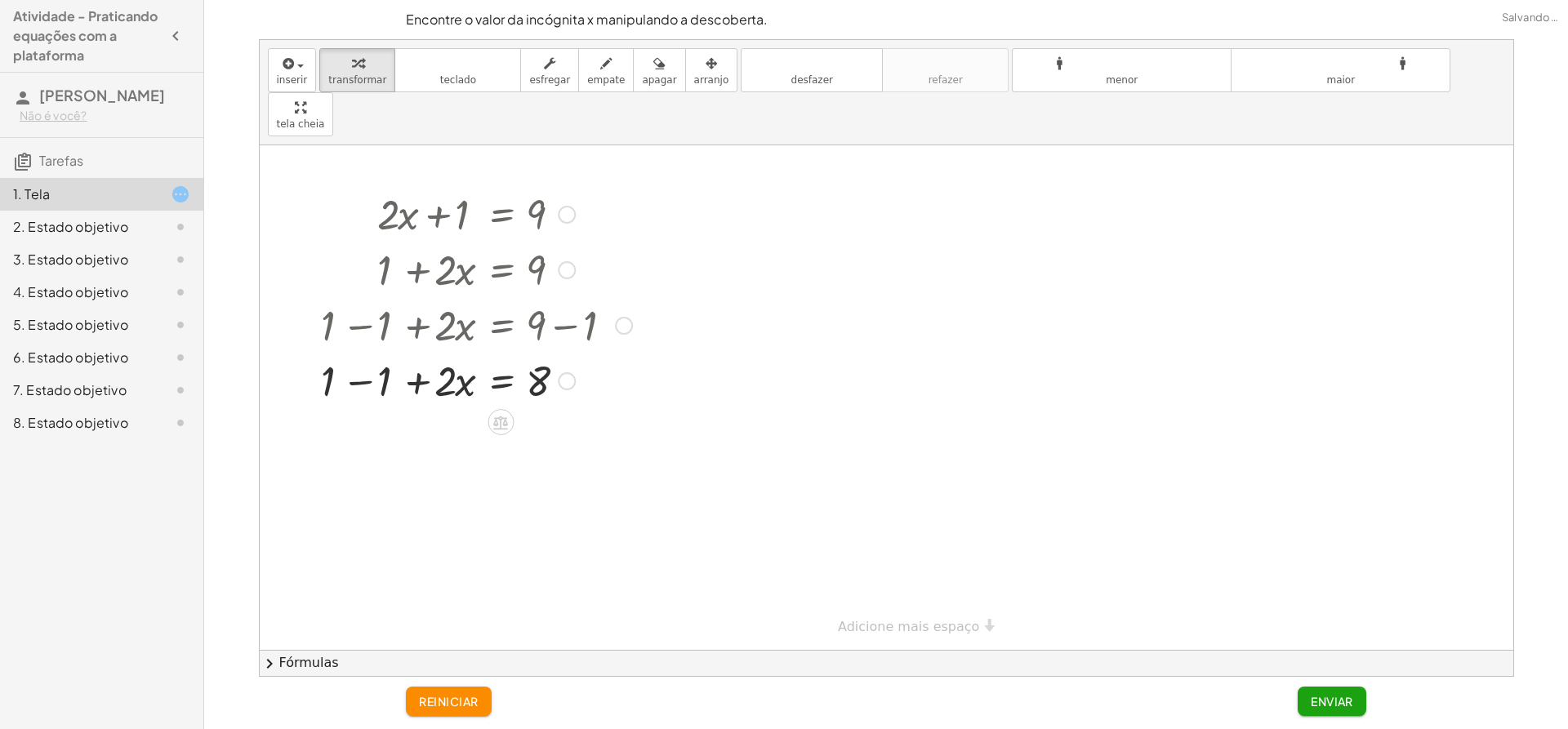
click at [359, 352] on div at bounding box center [476, 379] width 327 height 55
drag, startPoint x: 451, startPoint y: 340, endPoint x: 542, endPoint y: 379, distance: 99.0
click at [456, 424] on div at bounding box center [476, 448] width 327 height 82
click at [543, 498] on div at bounding box center [476, 529] width 327 height 82
click at [1328, 692] on button "Enviar" at bounding box center [1331, 701] width 69 height 30
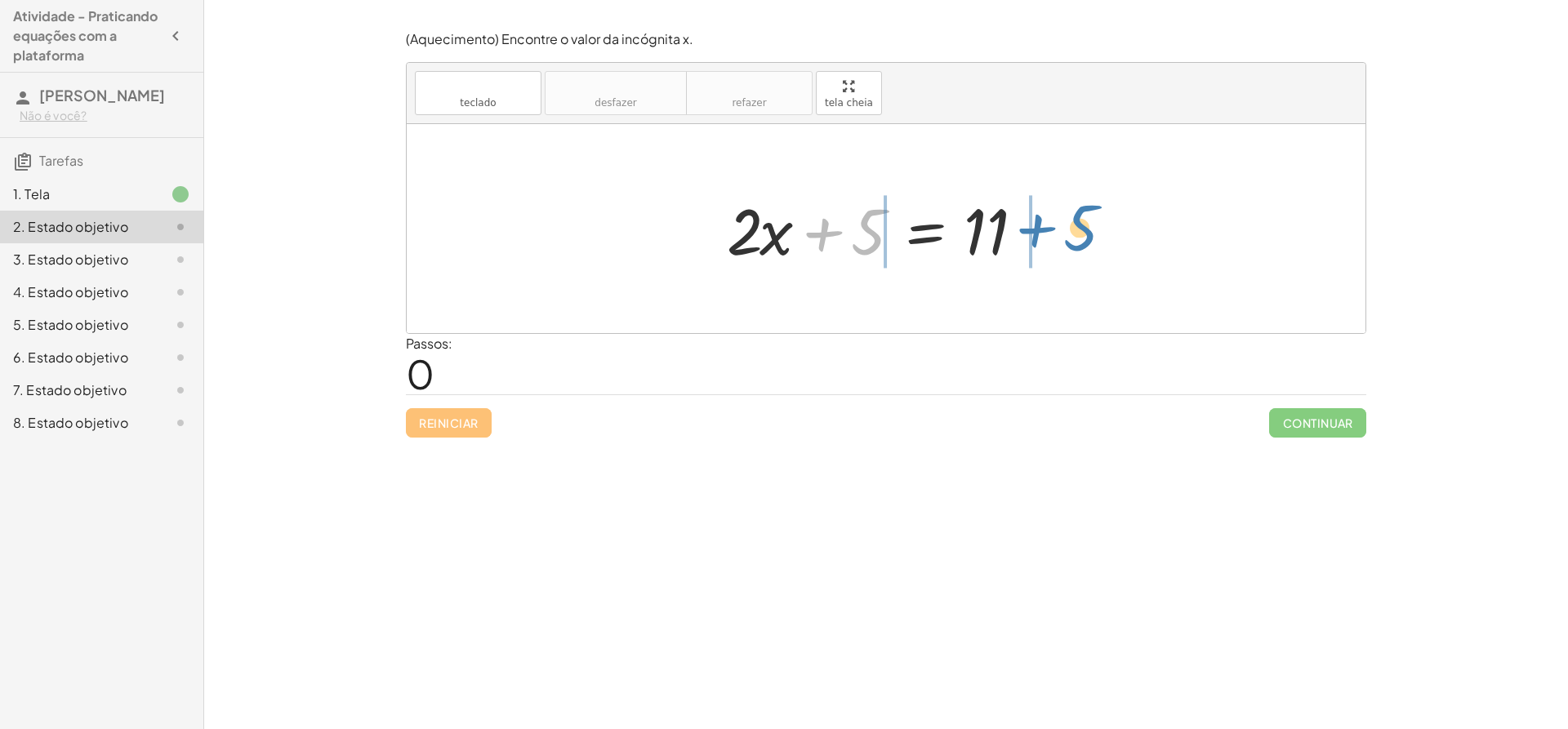
drag, startPoint x: 870, startPoint y: 244, endPoint x: 1069, endPoint y: 239, distance: 199.1
click at [1070, 241] on div "+ 5 + · 2 · x + 5 = 11" at bounding box center [886, 229] width 367 height 93
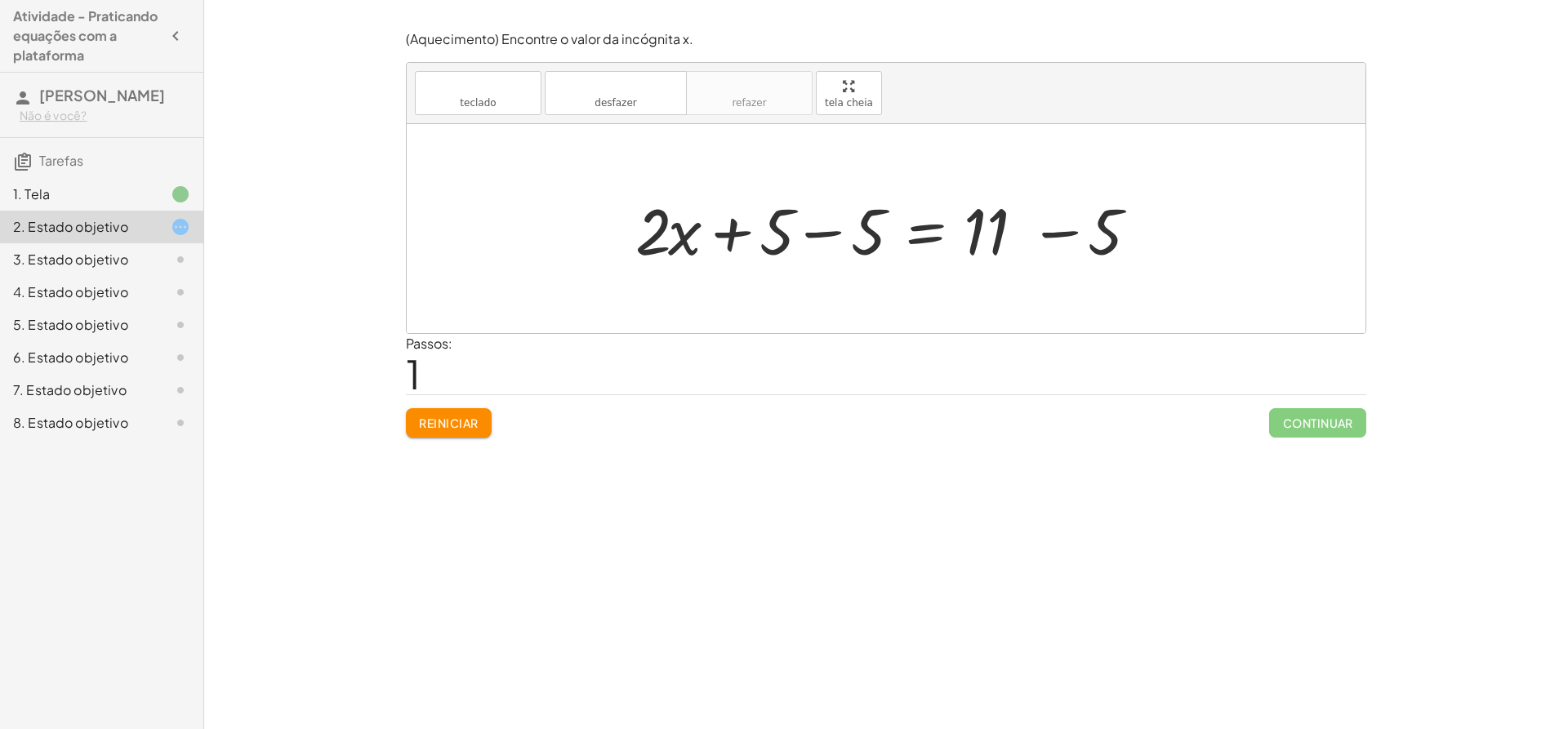
click at [442, 427] on font "Reiniciar" at bounding box center [448, 423] width 59 height 15
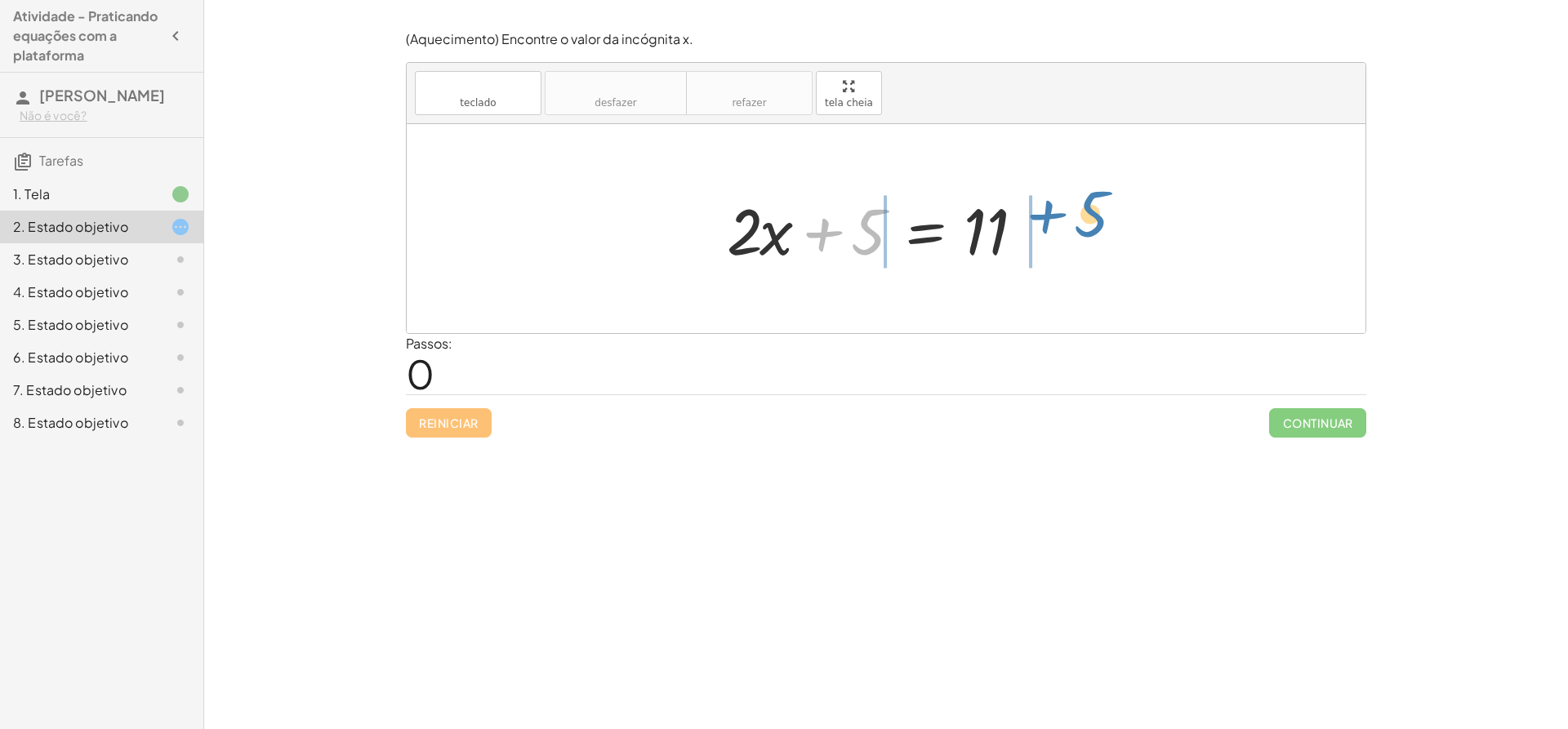
drag, startPoint x: 851, startPoint y: 226, endPoint x: 1075, endPoint y: 208, distance: 224.7
click at [1075, 208] on div "+ 5 + · 2 · x + 5 = 11" at bounding box center [886, 228] width 958 height 209
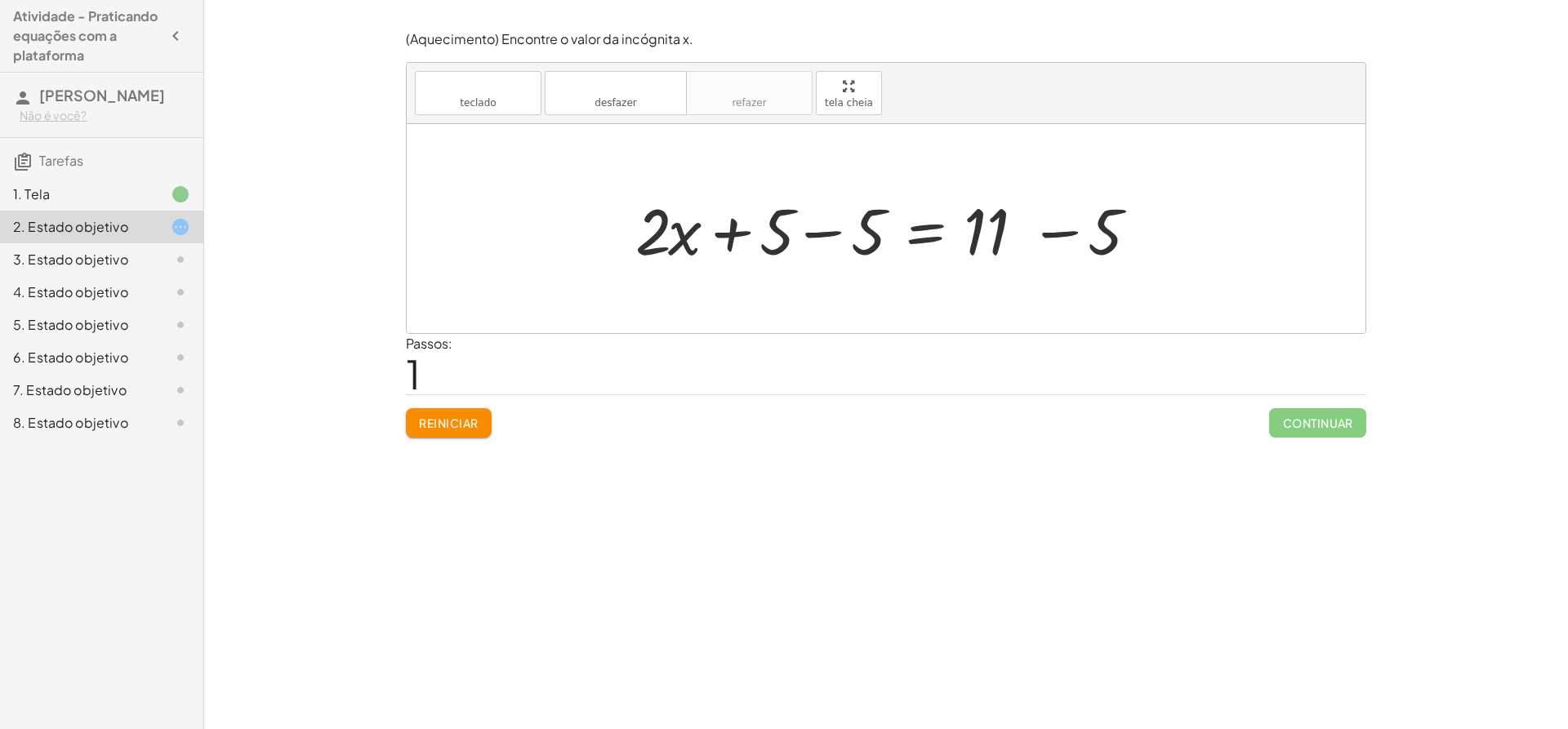
click at [812, 228] on div at bounding box center [892, 229] width 530 height 84
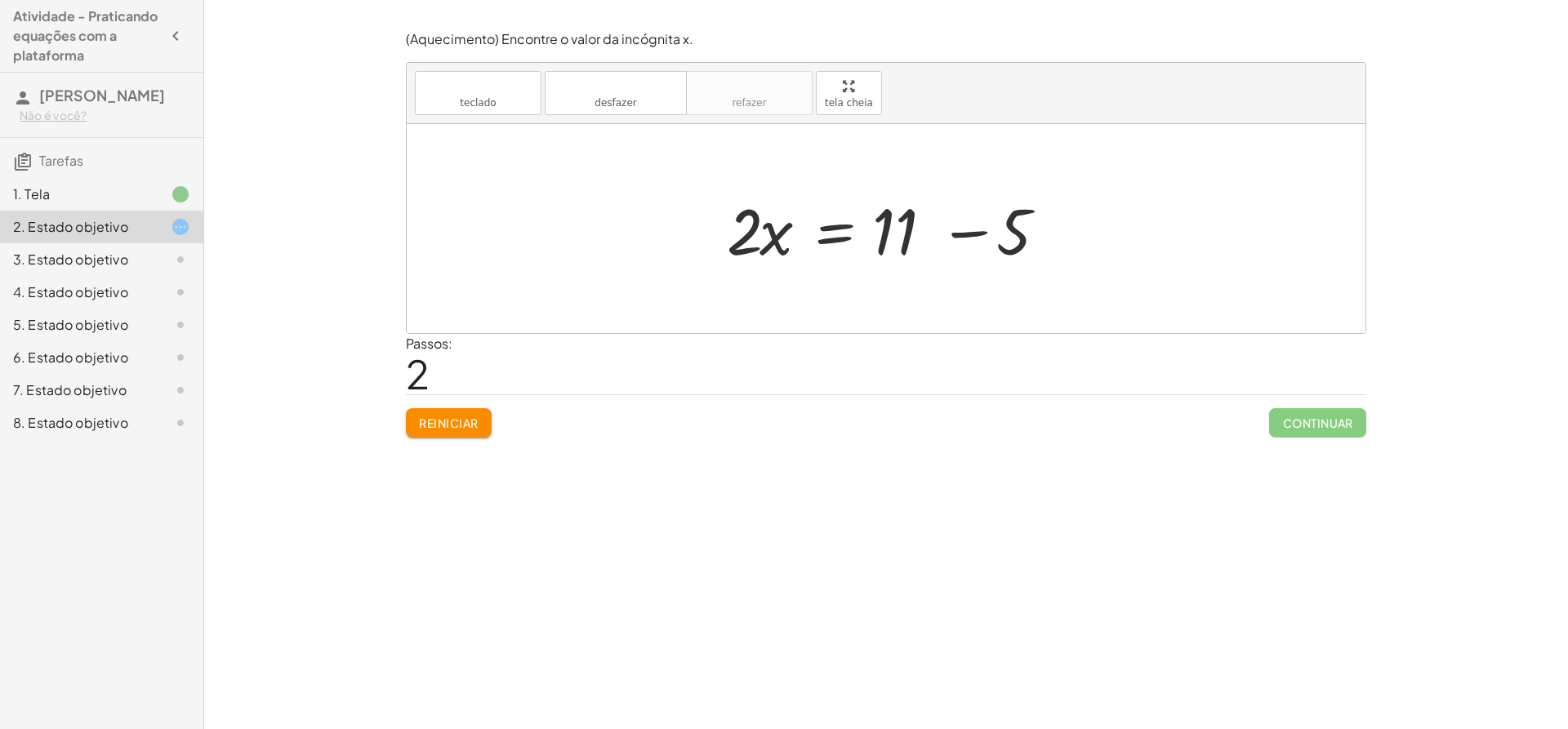
click at [977, 228] on div at bounding box center [892, 229] width 347 height 84
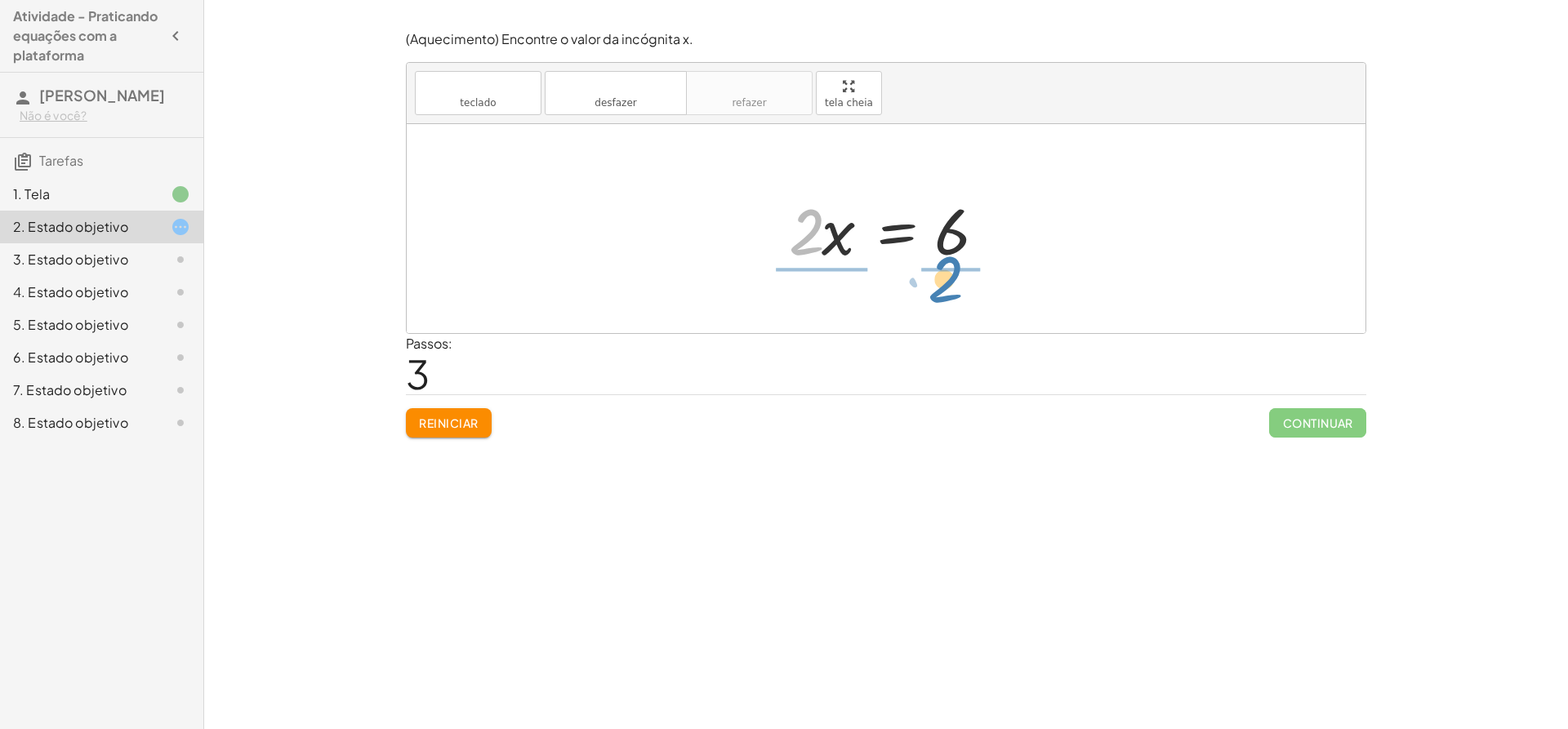
drag, startPoint x: 796, startPoint y: 229, endPoint x: 935, endPoint y: 279, distance: 147.7
click at [806, 199] on div at bounding box center [892, 228] width 241 height 126
click at [820, 212] on div at bounding box center [892, 228] width 241 height 126
click at [820, 211] on div at bounding box center [892, 228] width 241 height 126
click at [815, 254] on div at bounding box center [892, 228] width 241 height 126
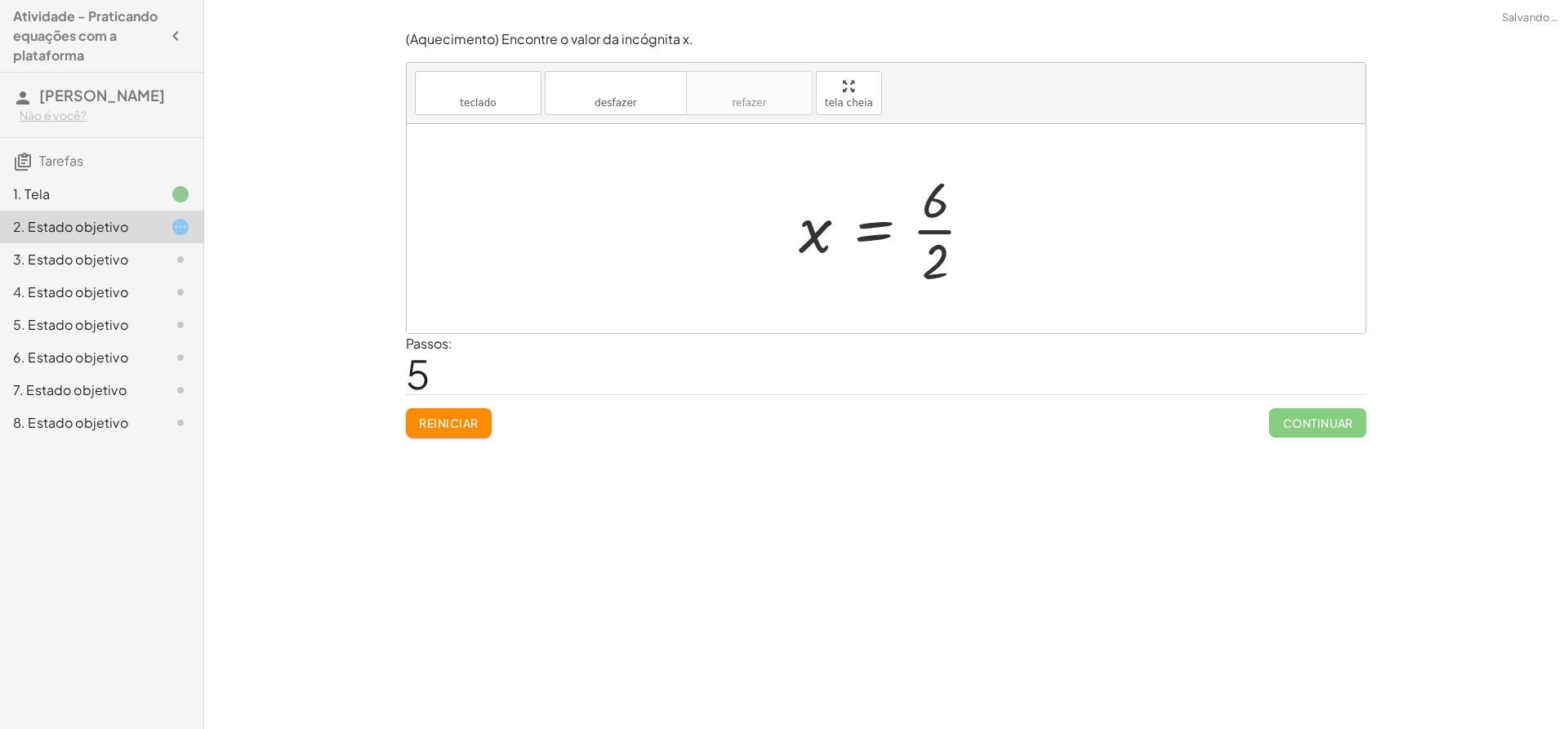
click at [944, 255] on div at bounding box center [892, 228] width 203 height 126
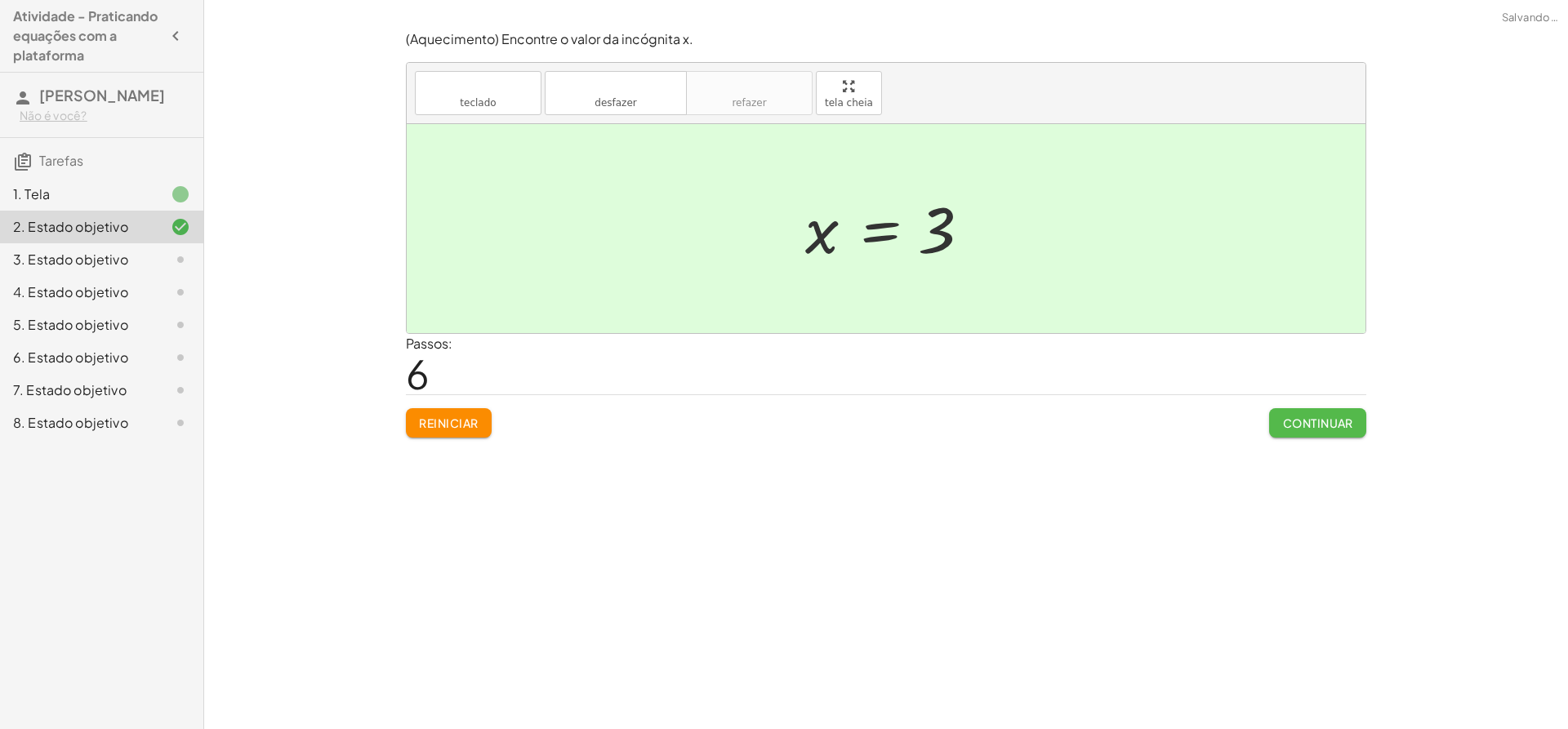
click at [1328, 426] on font "Continuar" at bounding box center [1317, 423] width 70 height 15
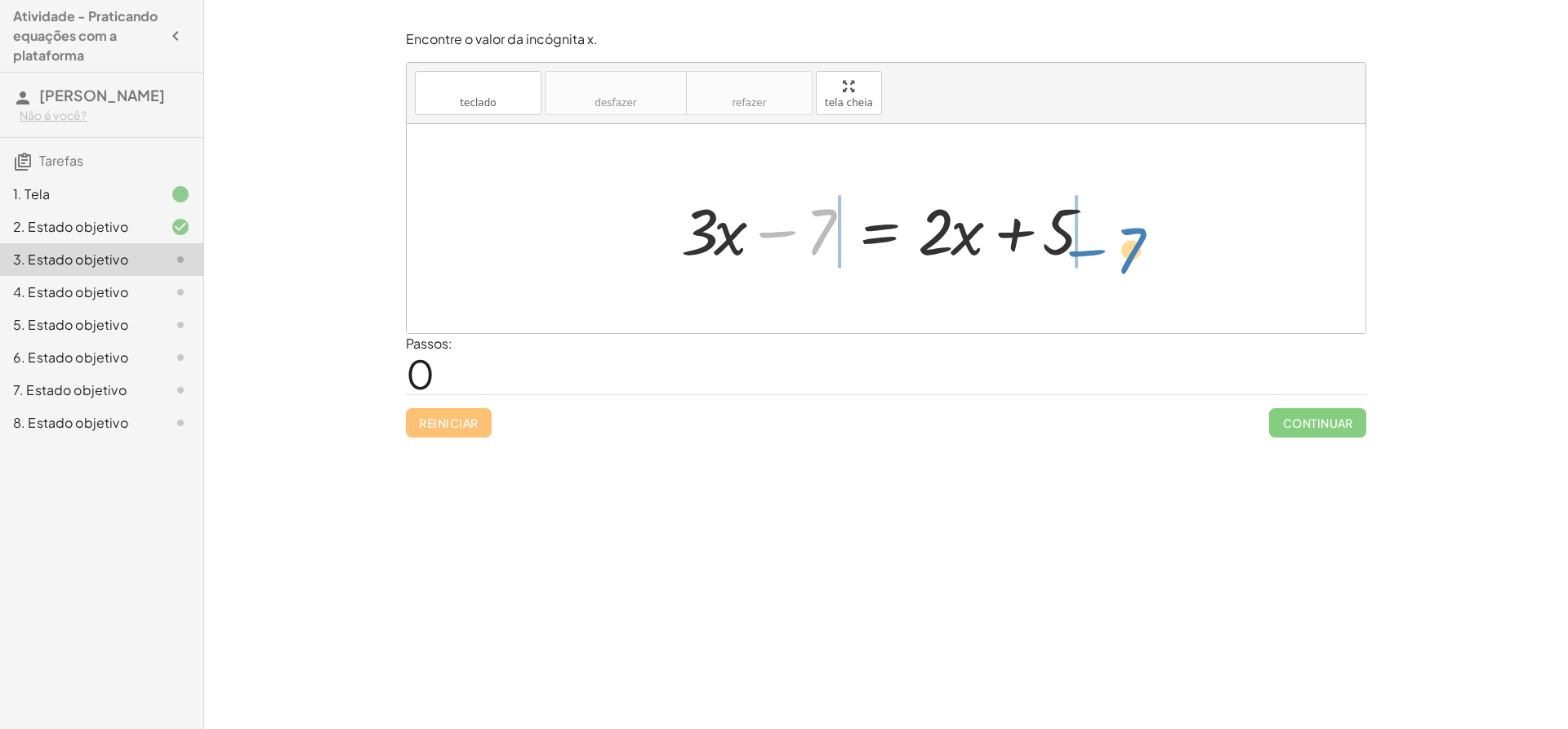
drag, startPoint x: 818, startPoint y: 223, endPoint x: 1111, endPoint y: 232, distance: 293.1
click at [1111, 232] on div at bounding box center [892, 229] width 438 height 84
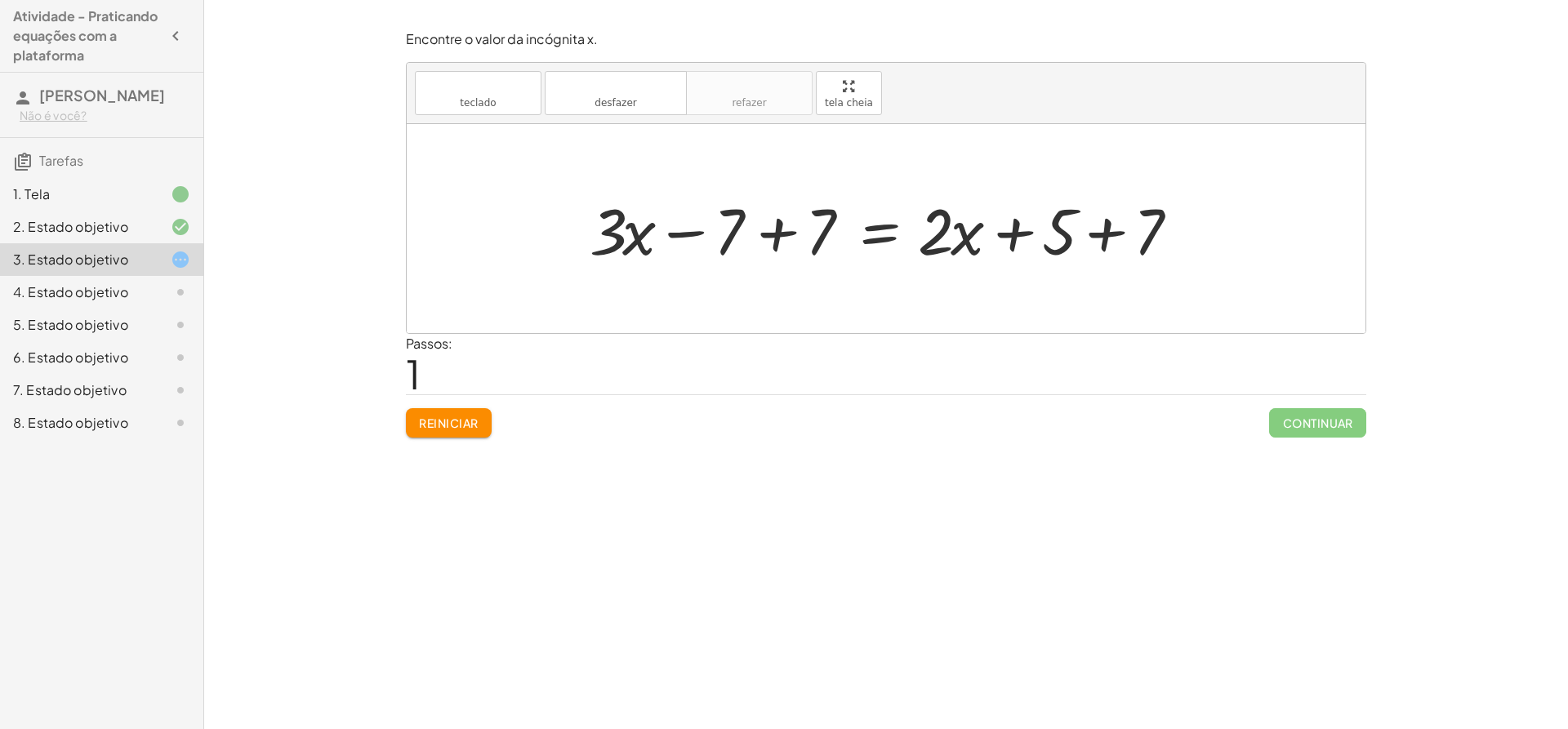
click at [1101, 233] on div at bounding box center [892, 229] width 621 height 84
drag, startPoint x: 960, startPoint y: 231, endPoint x: 968, endPoint y: 226, distance: 9.4
click at [968, 226] on div at bounding box center [863, 229] width 562 height 84
click at [970, 232] on div at bounding box center [863, 229] width 562 height 84
click at [936, 231] on div at bounding box center [863, 229] width 562 height 84
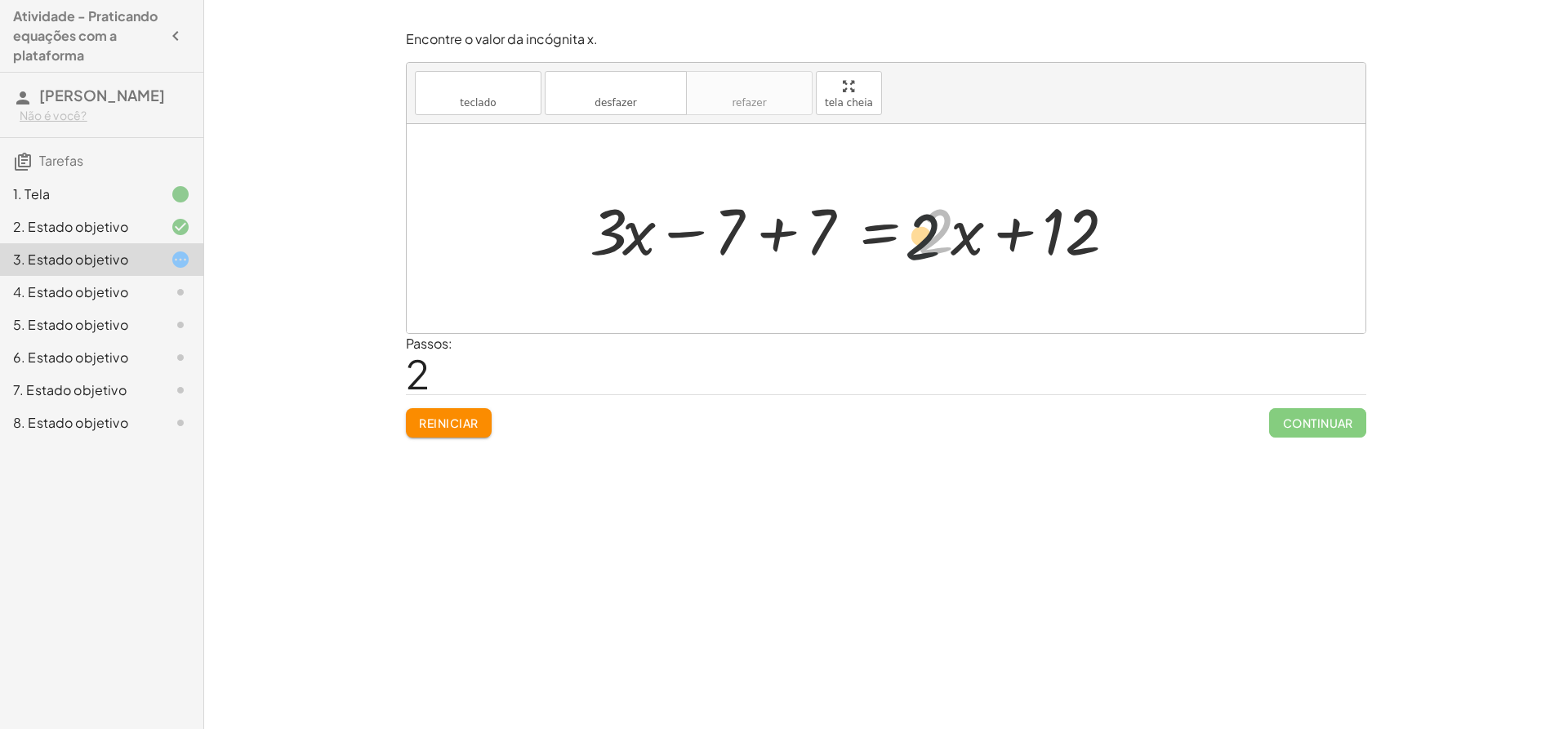
drag, startPoint x: 937, startPoint y: 233, endPoint x: 919, endPoint y: 236, distance: 18.2
click at [919, 236] on div at bounding box center [863, 229] width 562 height 84
drag, startPoint x: 739, startPoint y: 229, endPoint x: 981, endPoint y: 234, distance: 242.1
click at [981, 234] on div at bounding box center [863, 229] width 562 height 84
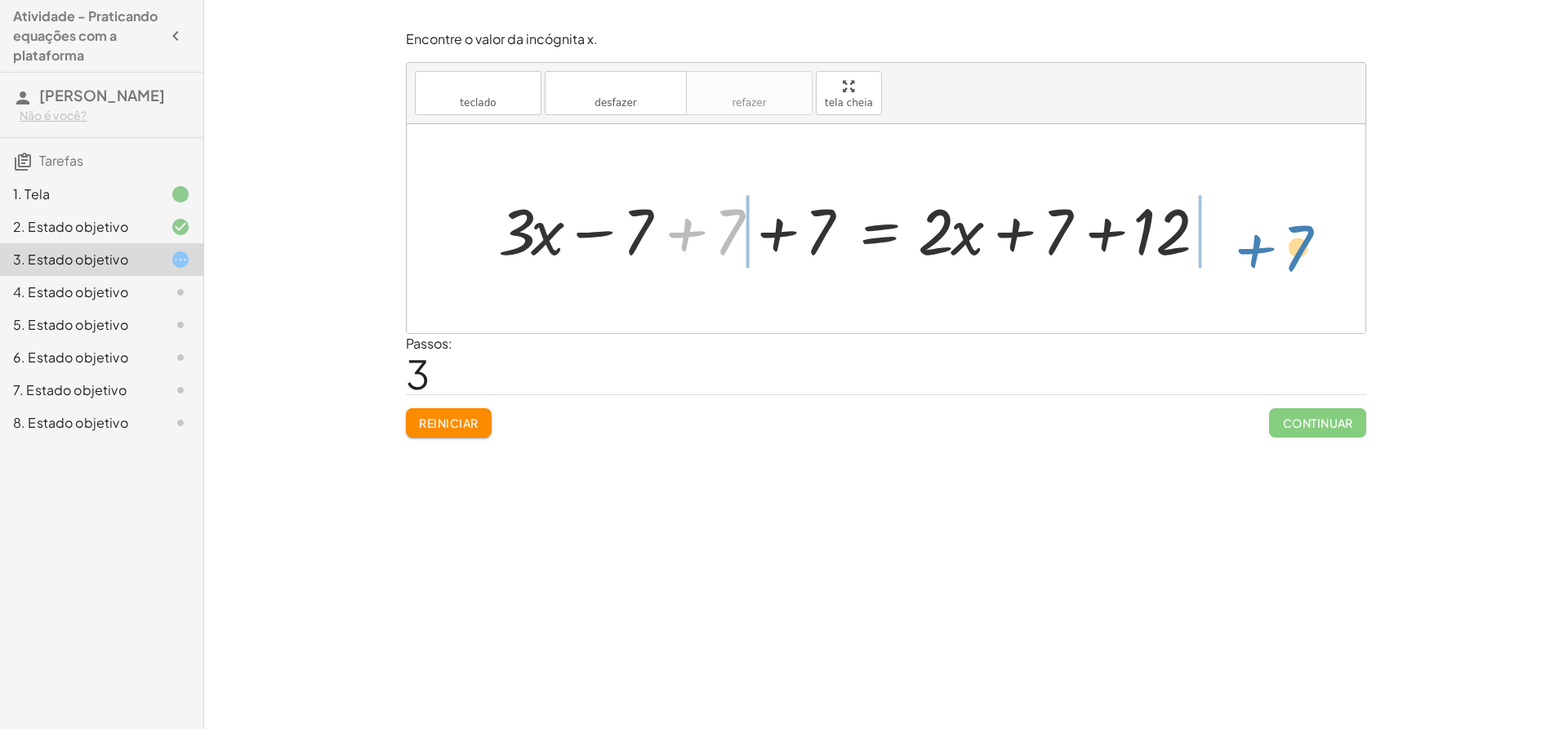
drag, startPoint x: 691, startPoint y: 228, endPoint x: 1256, endPoint y: 237, distance: 565.1
click at [1264, 244] on div "+ · 3 · x − 7 = + · 2 · x + 5 + · 3 · x − 7 + 7 = + · 2 · x + 5 + 7 + · 3 · x −…" at bounding box center [886, 228] width 958 height 209
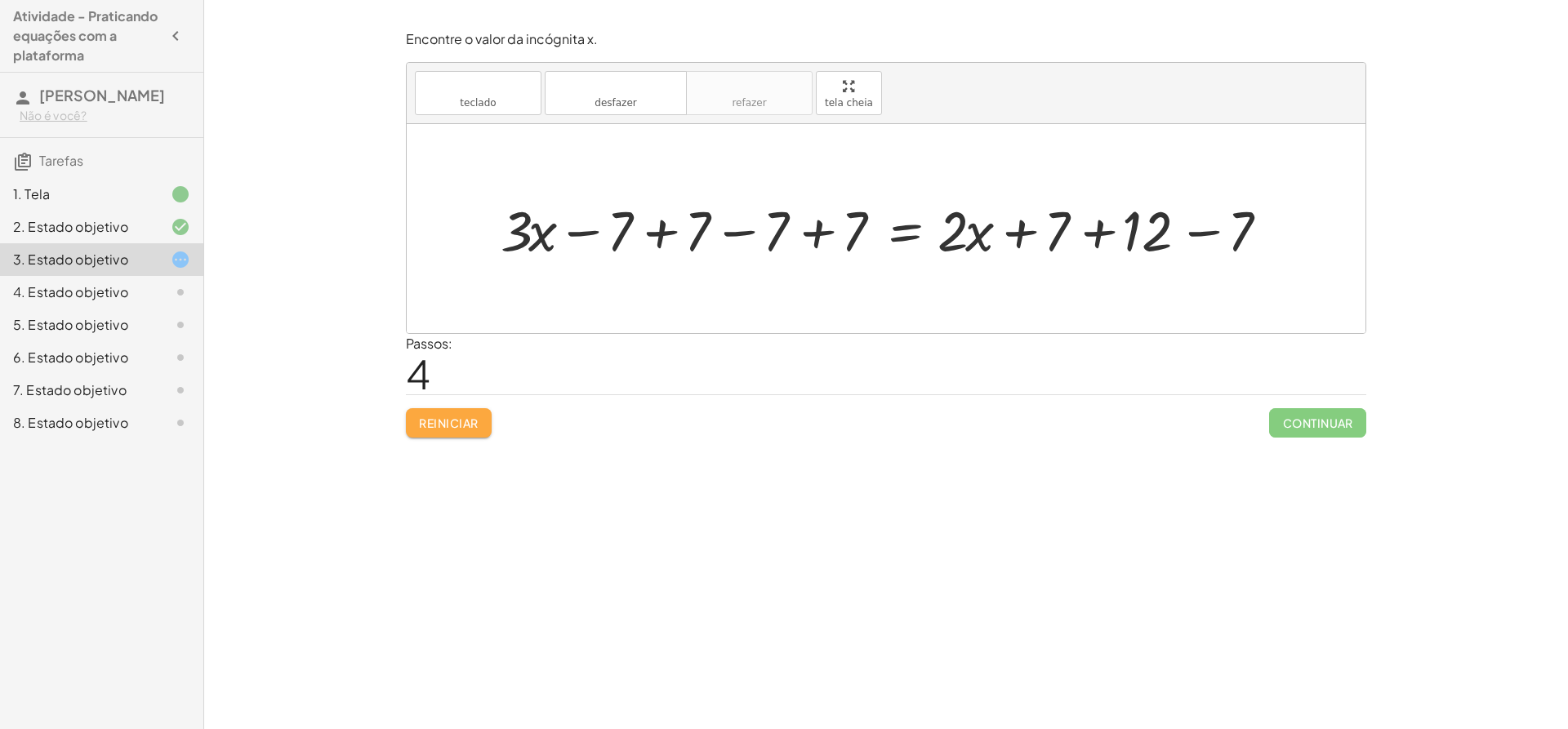
click at [470, 426] on font "Reiniciar" at bounding box center [448, 423] width 59 height 15
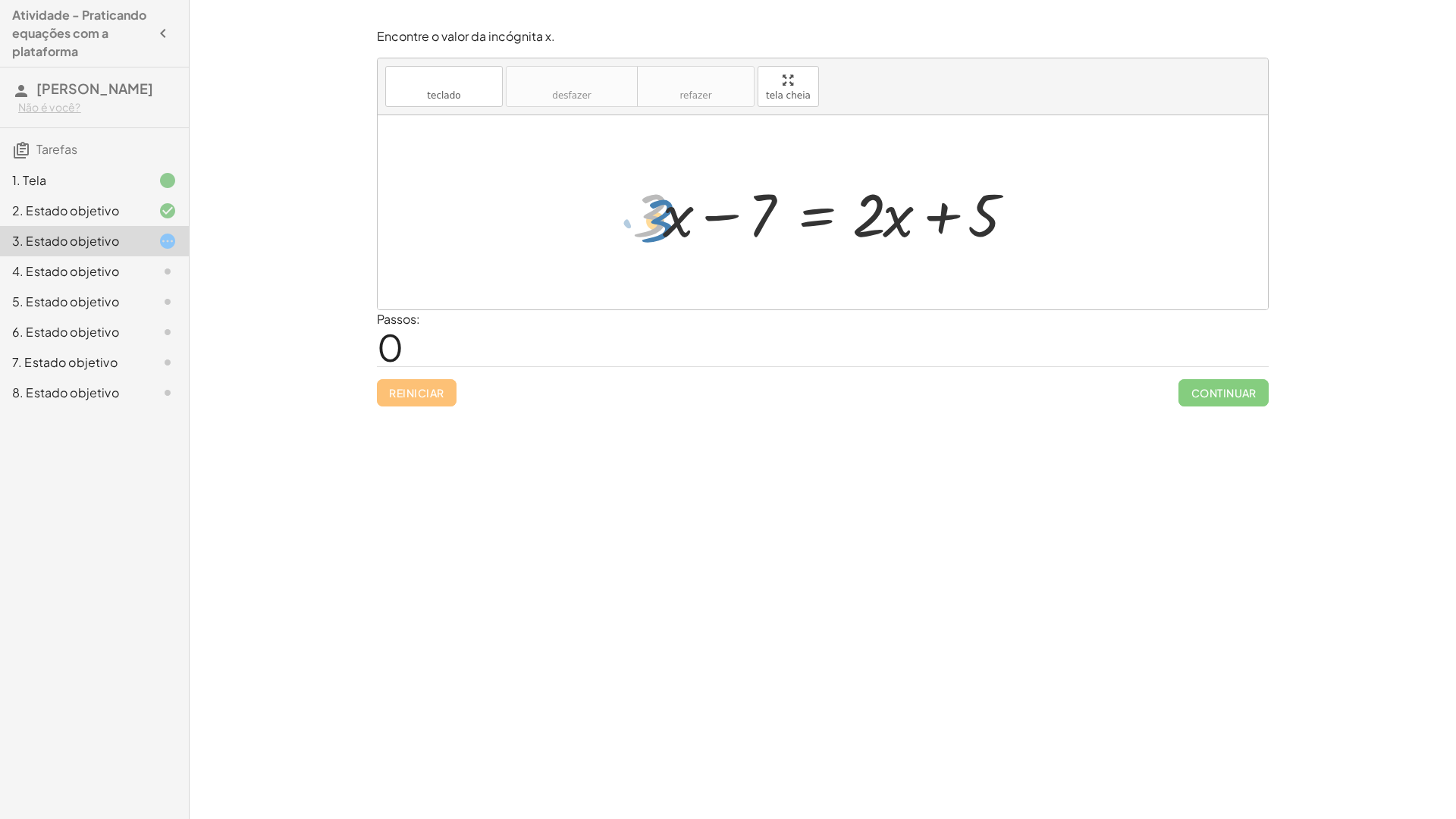
drag, startPoint x: 651, startPoint y: 219, endPoint x: 658, endPoint y: 224, distance: 8.6
click at [658, 224] on div at bounding box center [829, 213] width 407 height 78
drag, startPoint x: 753, startPoint y: 211, endPoint x: 1054, endPoint y: 220, distance: 301.1
click at [1054, 220] on div "− 7 + · 3 · x − 7 = + · 2 · x + 5" at bounding box center [822, 212] width 890 height 194
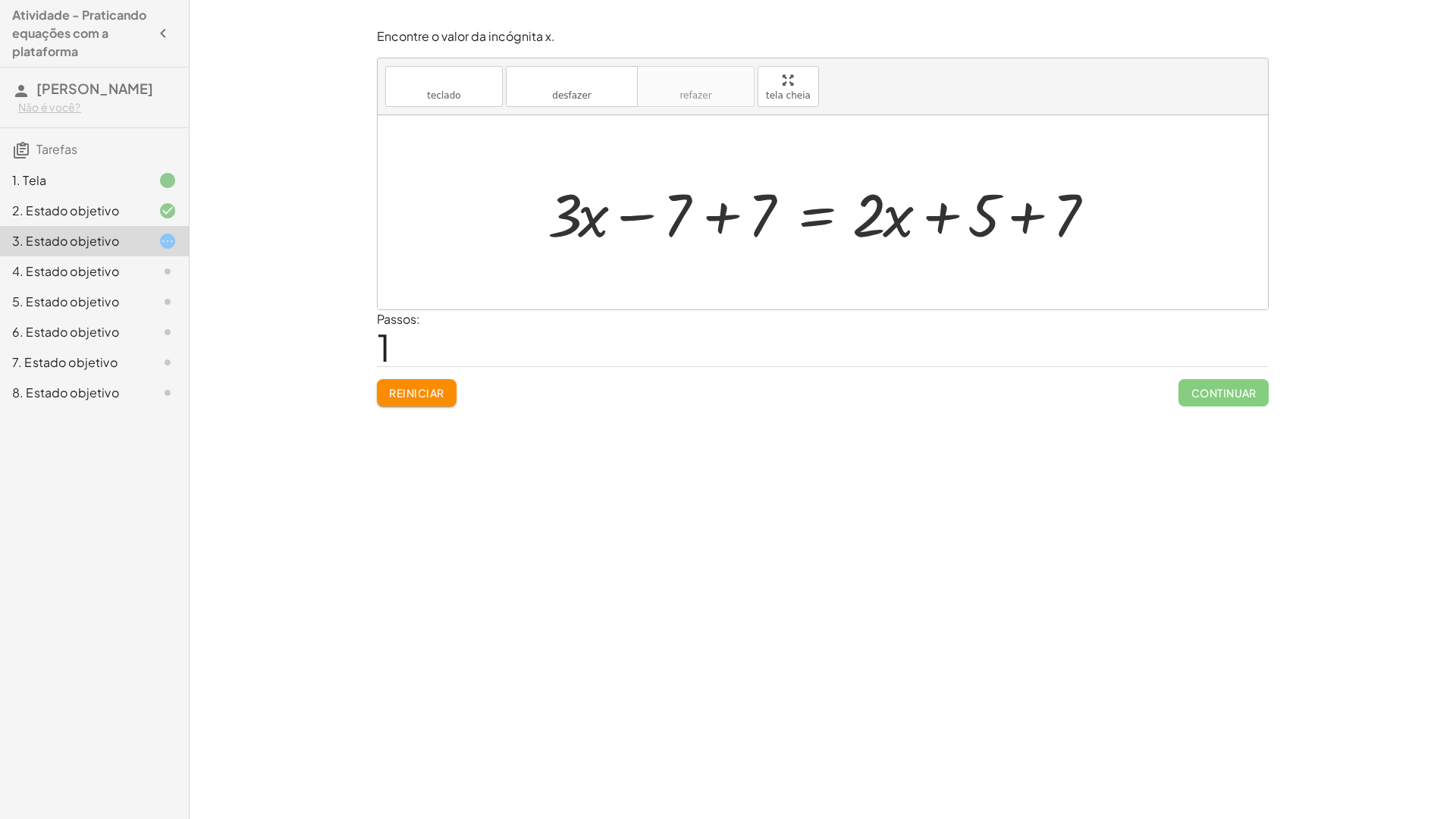
click at [1024, 212] on div at bounding box center [828, 213] width 577 height 78
drag, startPoint x: 723, startPoint y: 217, endPoint x: 736, endPoint y: 217, distance: 13.0
click at [736, 217] on div at bounding box center [801, 213] width 522 height 78
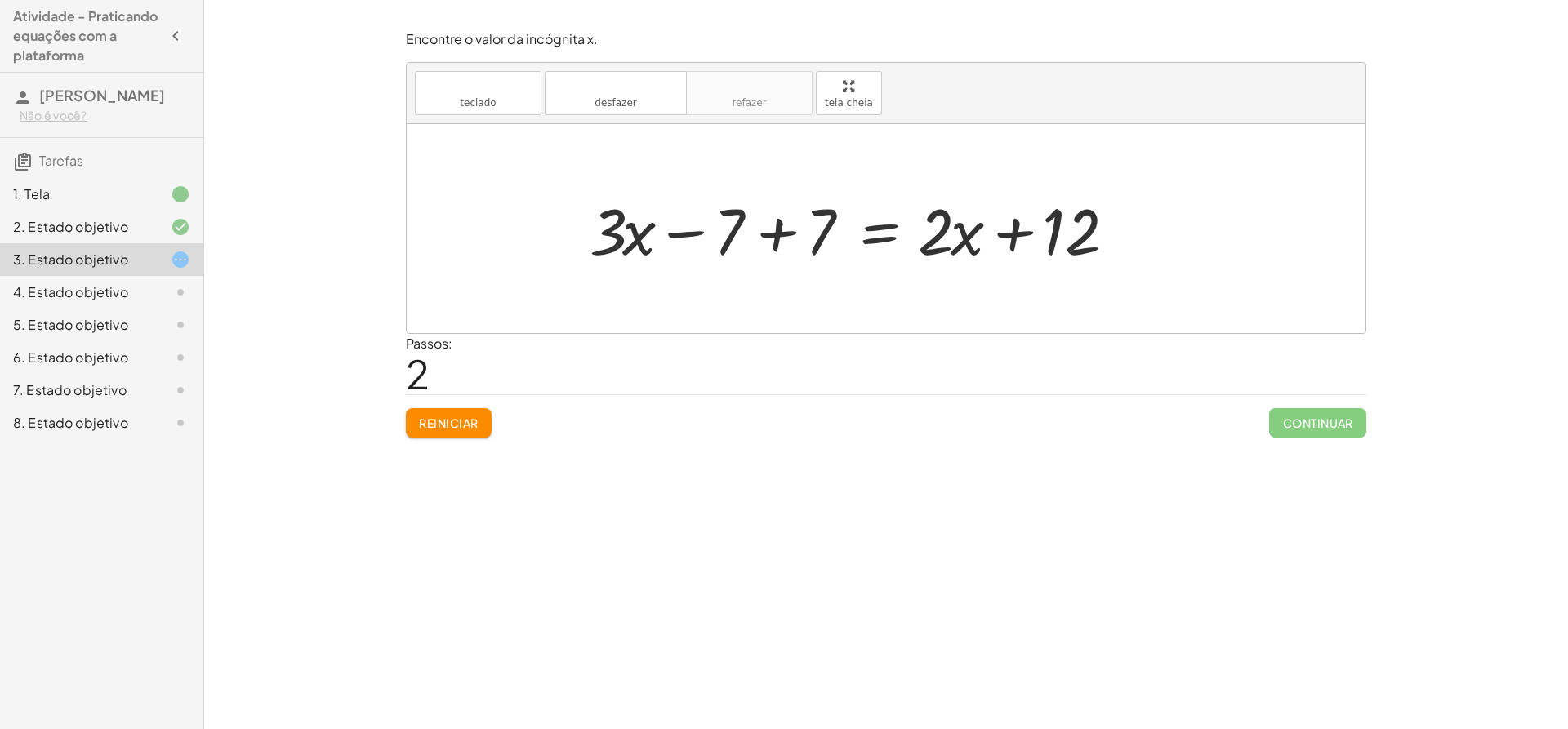
drag, startPoint x: 960, startPoint y: 12, endPoint x: 871, endPoint y: 293, distance: 294.8
click at [871, 293] on div at bounding box center [886, 228] width 958 height 209
drag, startPoint x: 718, startPoint y: 227, endPoint x: 1151, endPoint y: 221, distance: 433.0
click at [1151, 221] on div "+ · 3 · x − 7 = + · 2 · x + 5 + · 3 · x − 7 + 7 = + · 2 · x + 5 + 7 − 7 + · 3 ·…" at bounding box center [886, 228] width 958 height 209
click at [774, 228] on div at bounding box center [862, 229] width 745 height 84
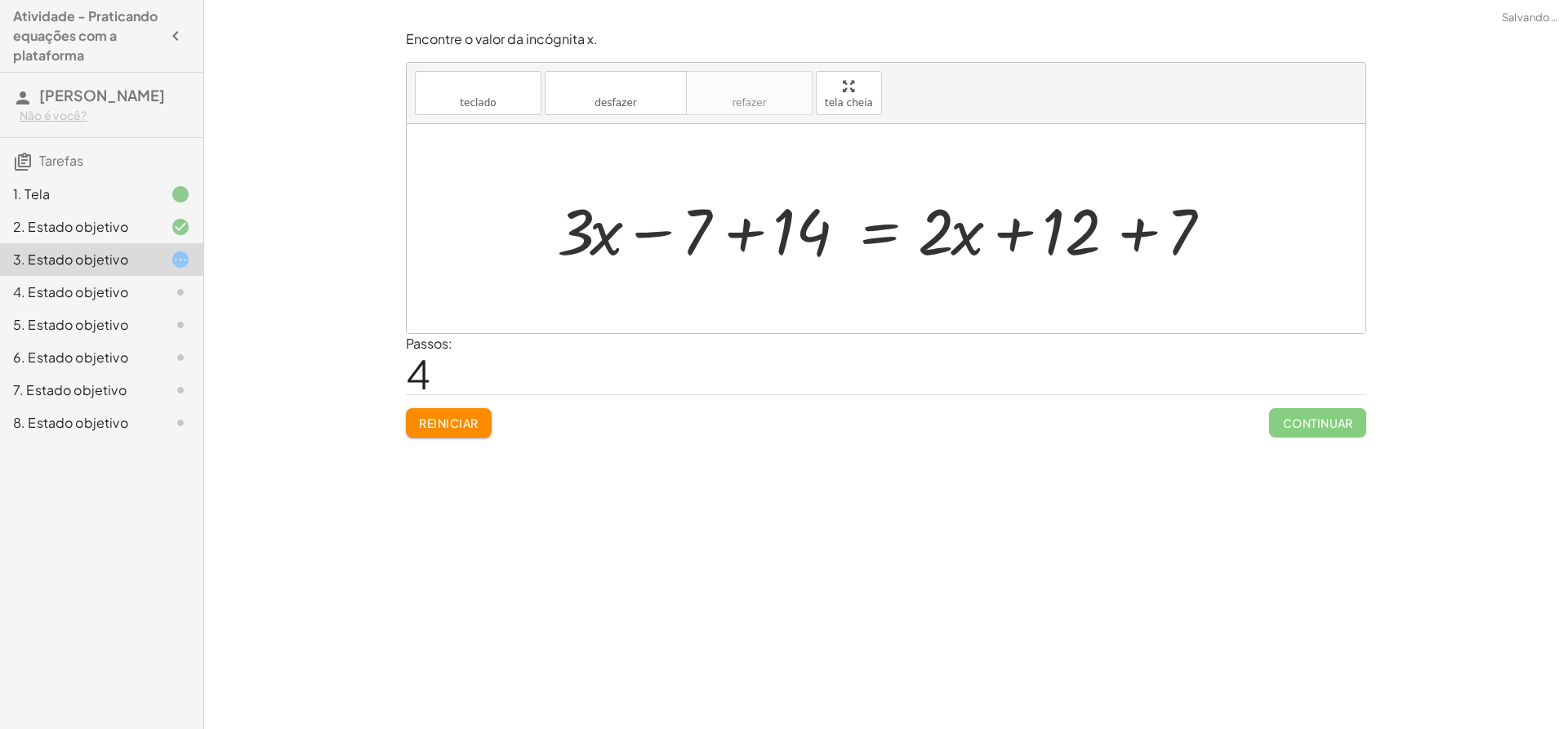
drag, startPoint x: 750, startPoint y: 228, endPoint x: 832, endPoint y: 270, distance: 92.1
click at [750, 230] on div at bounding box center [892, 229] width 686 height 84
click at [1125, 234] on div at bounding box center [954, 229] width 562 height 84
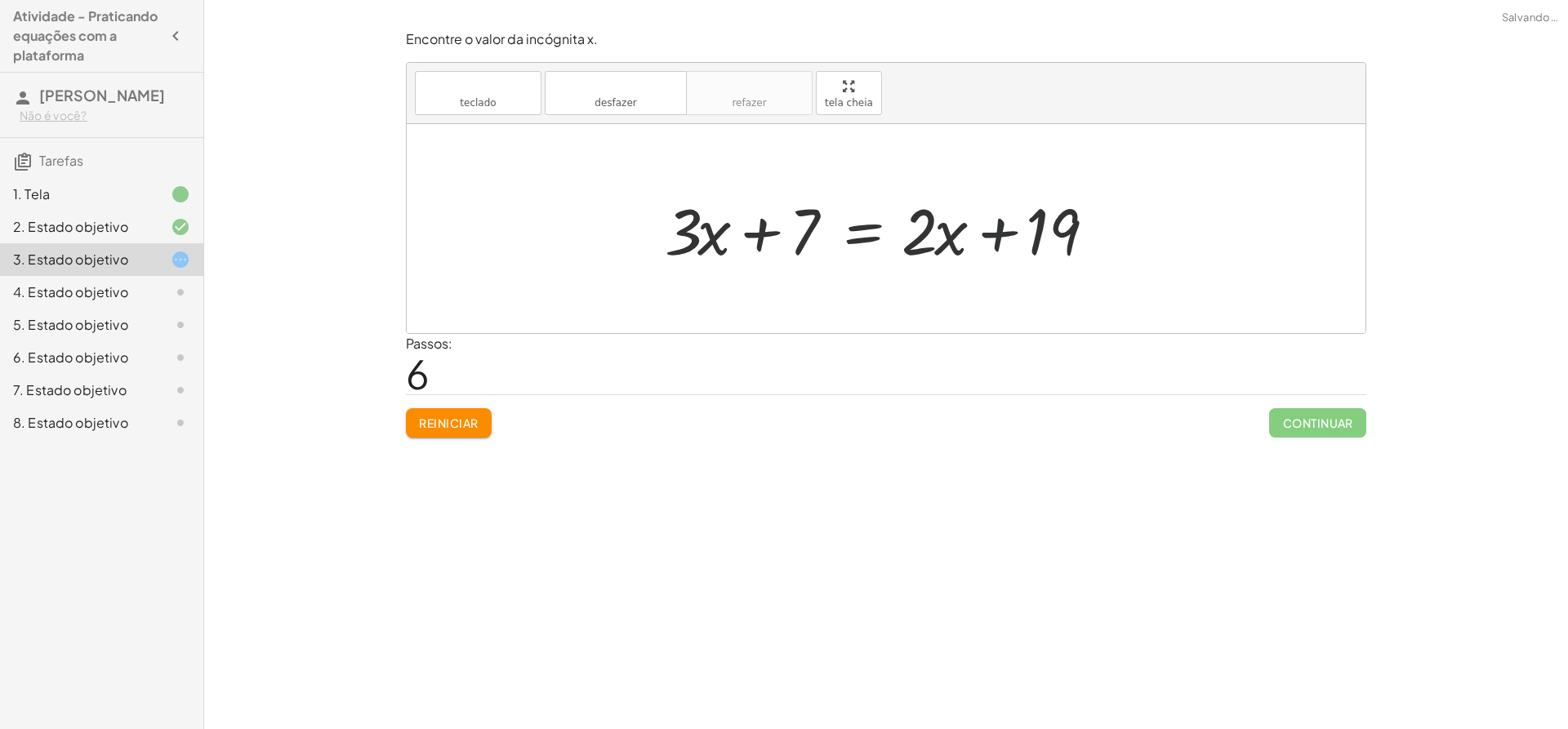
click at [1000, 236] on div at bounding box center [892, 229] width 471 height 84
click at [761, 229] on div at bounding box center [892, 229] width 471 height 84
click at [881, 236] on div at bounding box center [892, 229] width 471 height 84
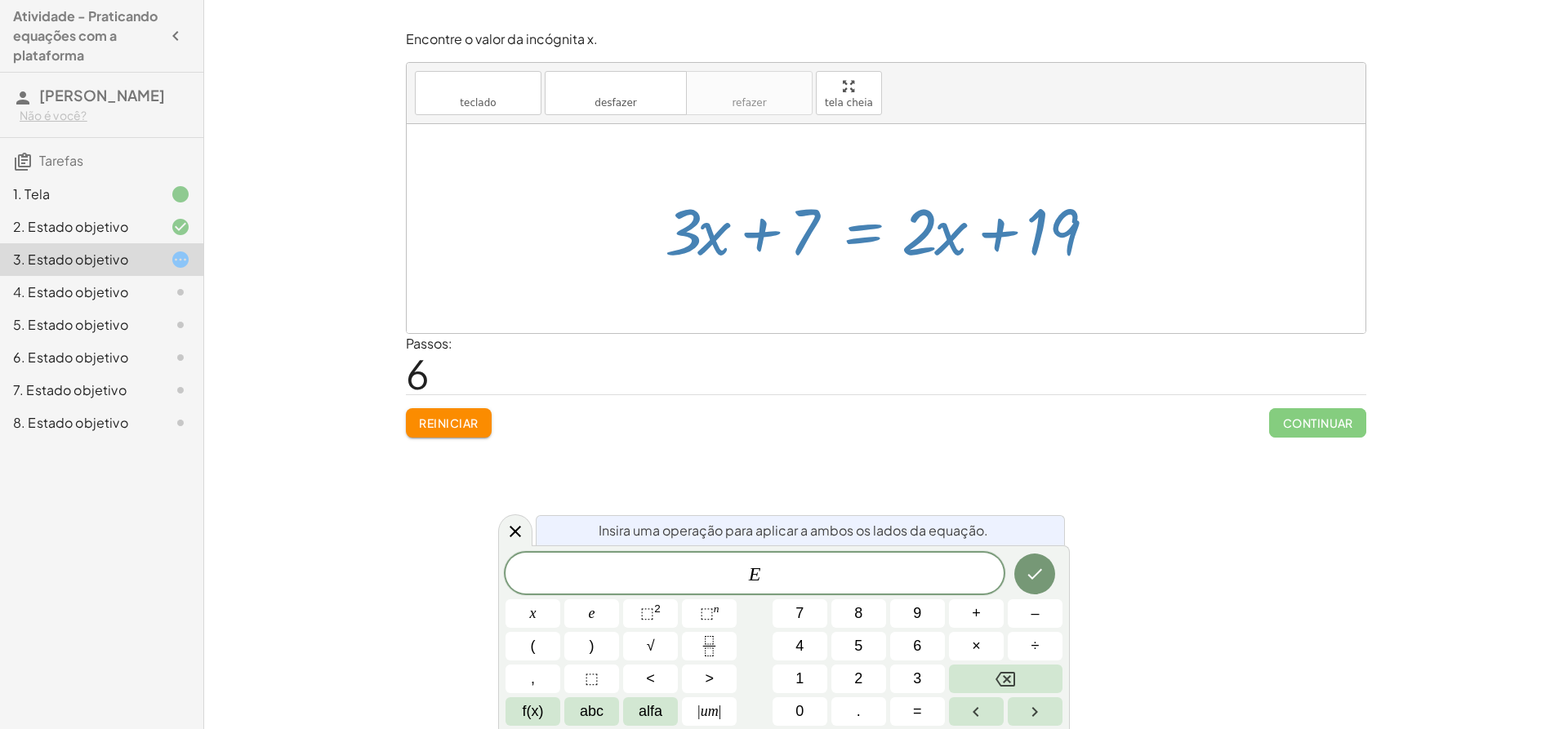
click at [861, 257] on div at bounding box center [892, 229] width 471 height 84
drag, startPoint x: 860, startPoint y: 294, endPoint x: 729, endPoint y: 298, distance: 131.1
click at [858, 294] on div at bounding box center [886, 228] width 958 height 209
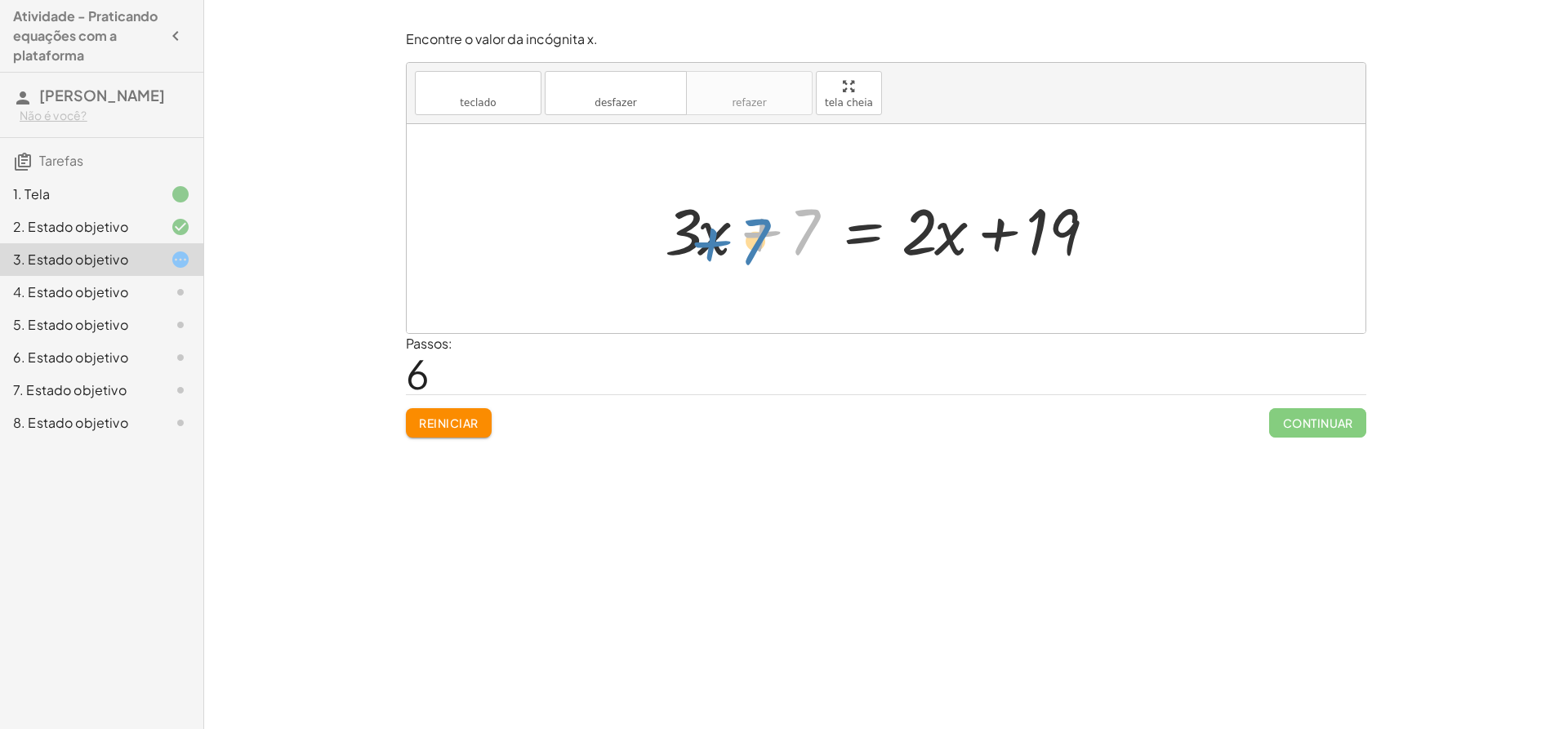
drag, startPoint x: 788, startPoint y: 236, endPoint x: 770, endPoint y: 241, distance: 18.7
click at [756, 242] on div at bounding box center [892, 229] width 471 height 84
drag, startPoint x: 792, startPoint y: 237, endPoint x: 629, endPoint y: 243, distance: 163.1
click at [625, 243] on div "+ · 3 · x − 7 = + · 2 · x + 5 + · 3 · x − 7 + 7 = + · 2 · x + 5 + 7 + · 3 · x −…" at bounding box center [886, 228] width 958 height 209
click at [780, 243] on div at bounding box center [892, 229] width 471 height 84
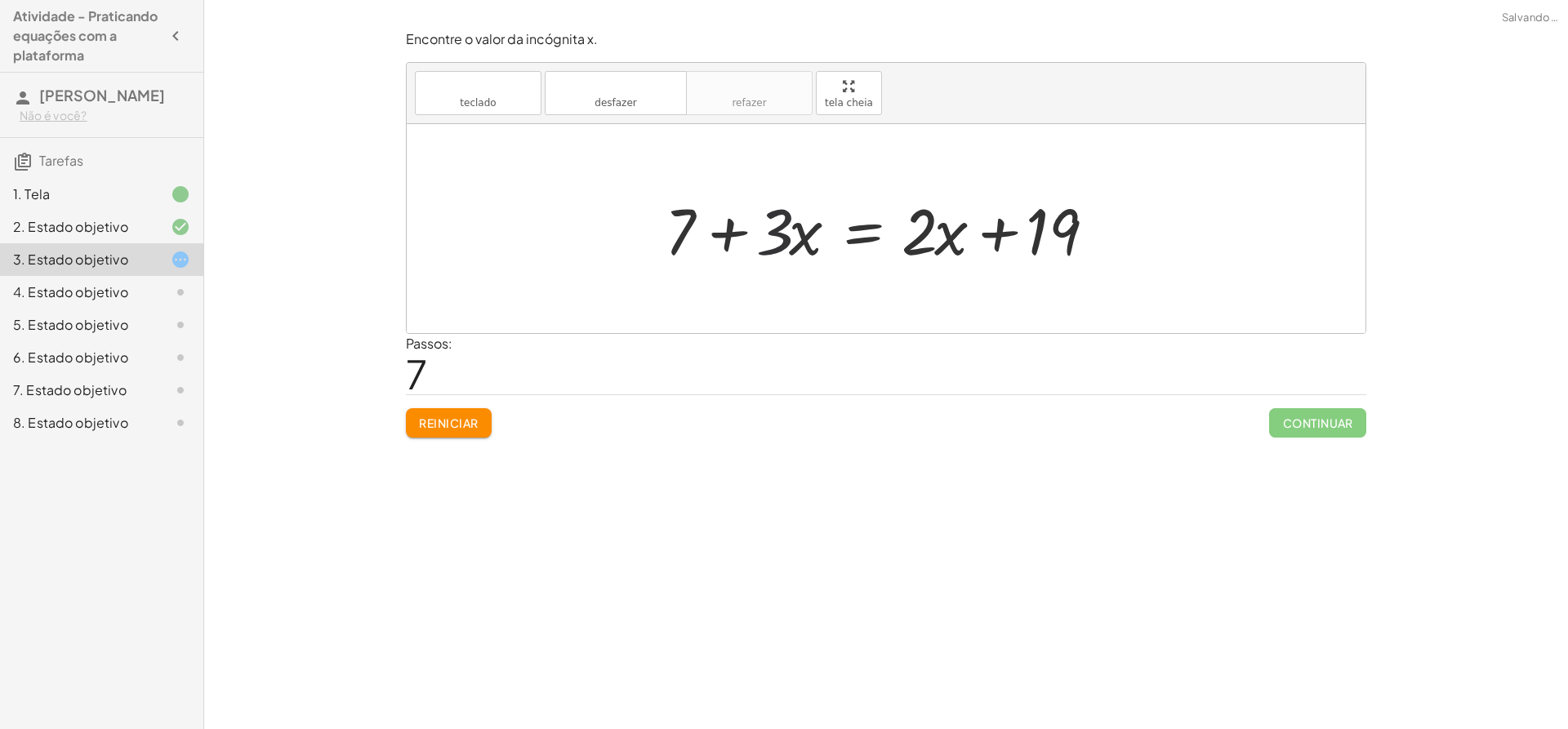
drag, startPoint x: 801, startPoint y: 232, endPoint x: 825, endPoint y: 234, distance: 24.1
click at [801, 234] on div at bounding box center [892, 229] width 471 height 84
click at [881, 237] on div at bounding box center [892, 229] width 471 height 84
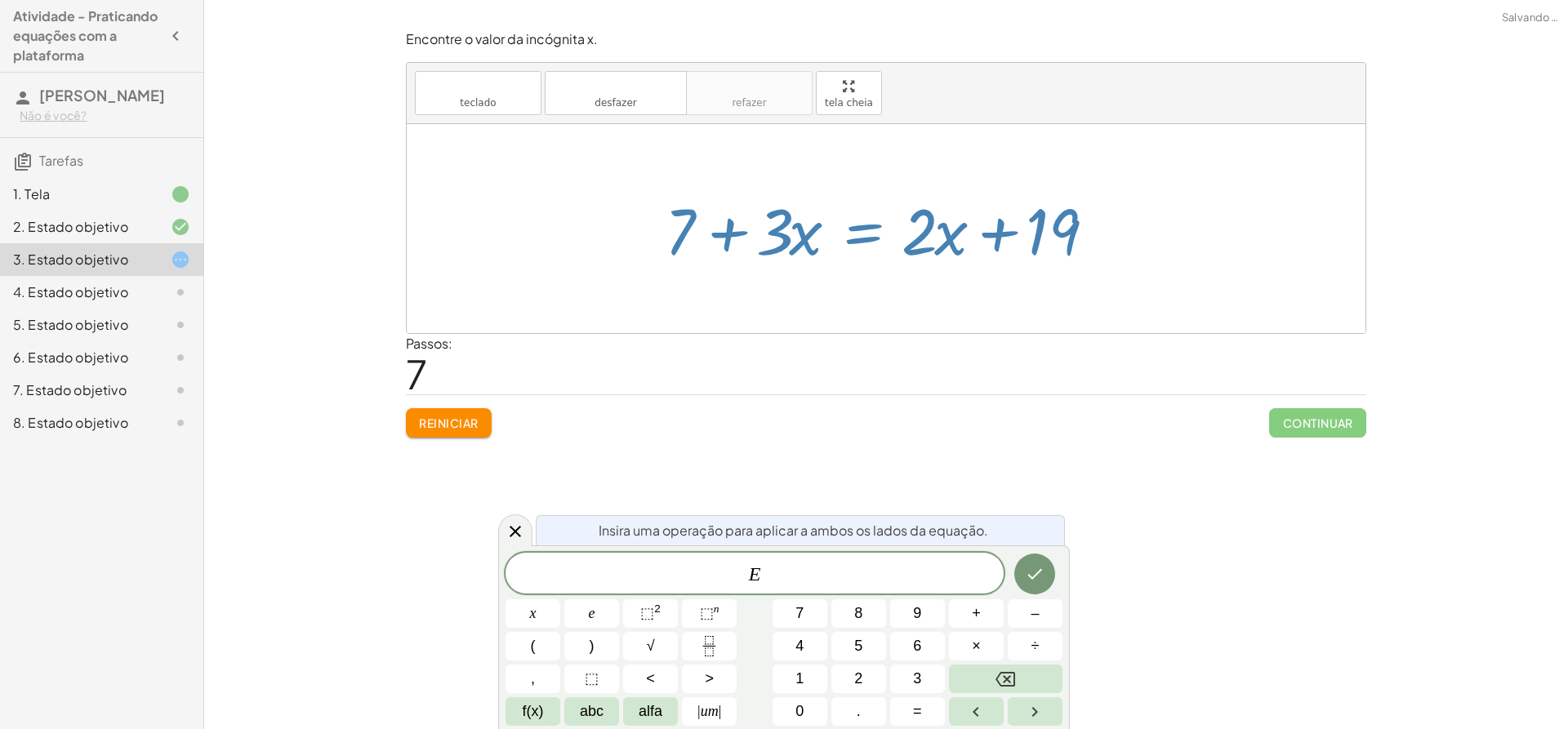
click at [934, 259] on div at bounding box center [892, 229] width 471 height 84
click at [955, 292] on div at bounding box center [886, 228] width 958 height 209
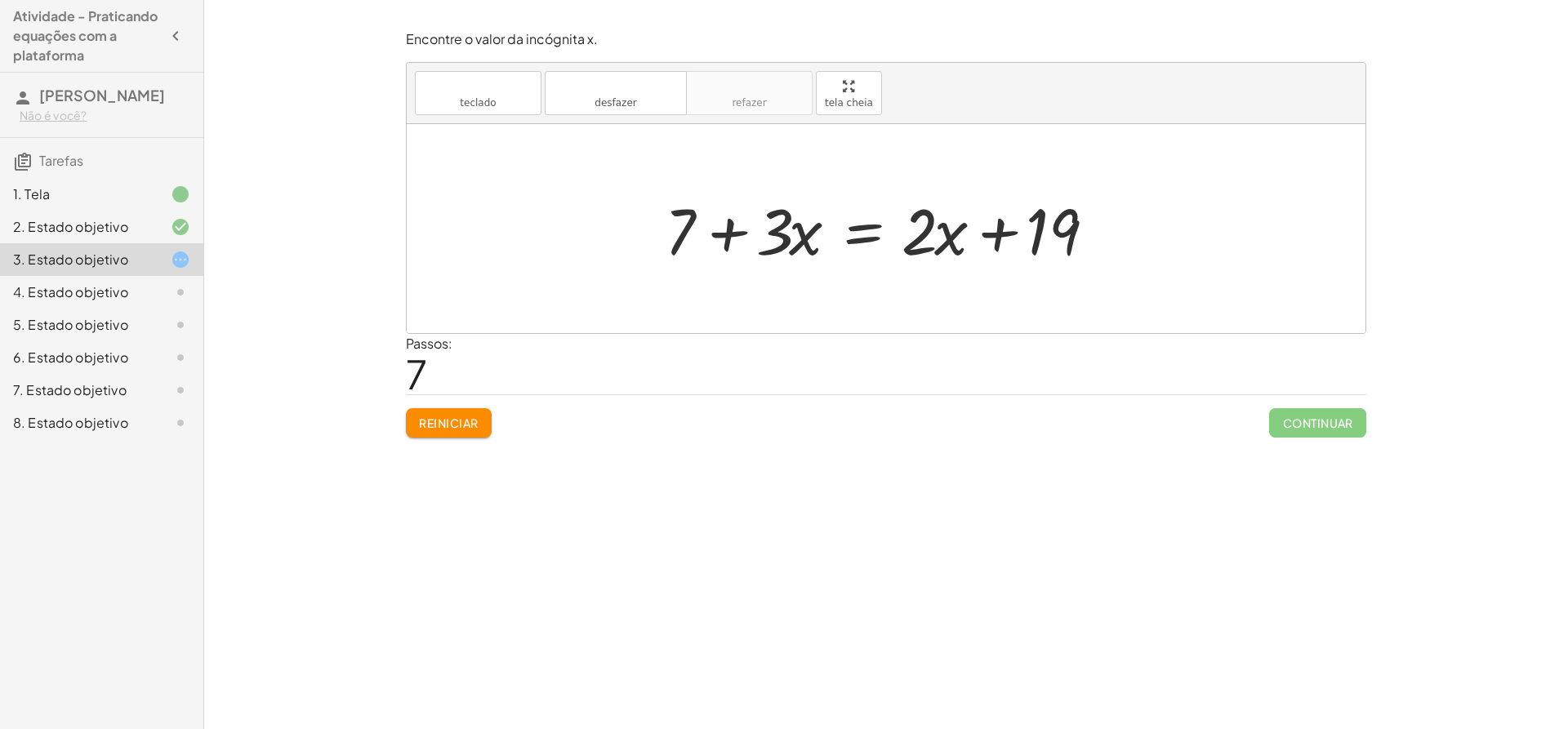
click at [941, 231] on div at bounding box center [892, 229] width 471 height 84
click at [983, 230] on div at bounding box center [892, 229] width 471 height 84
click at [993, 230] on div at bounding box center [892, 229] width 471 height 84
drag, startPoint x: 1053, startPoint y: 227, endPoint x: 815, endPoint y: 226, distance: 238.0
click at [815, 226] on div at bounding box center [892, 229] width 471 height 84
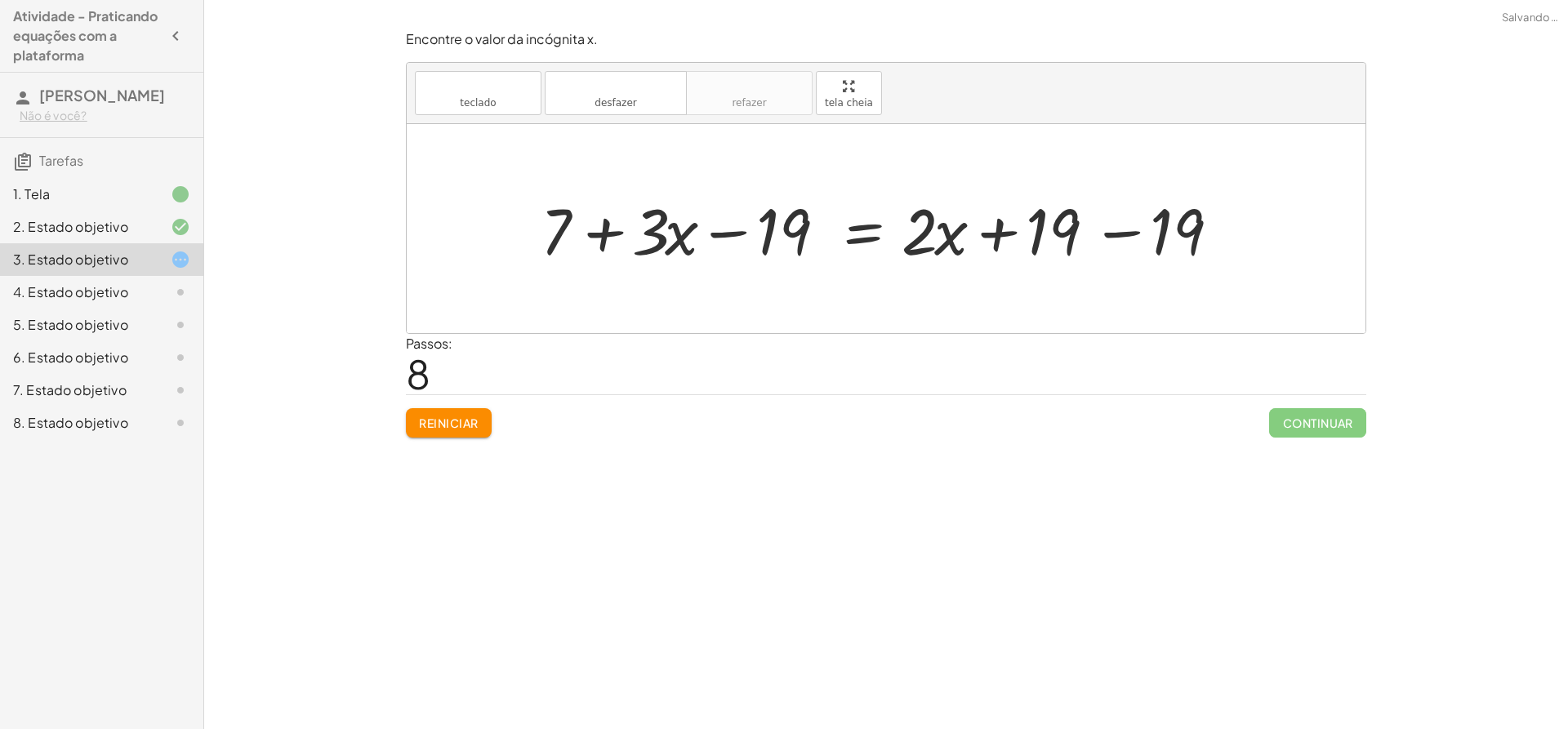
click at [1151, 229] on div at bounding box center [892, 229] width 719 height 84
click at [1105, 234] on div at bounding box center [886, 228] width 958 height 209
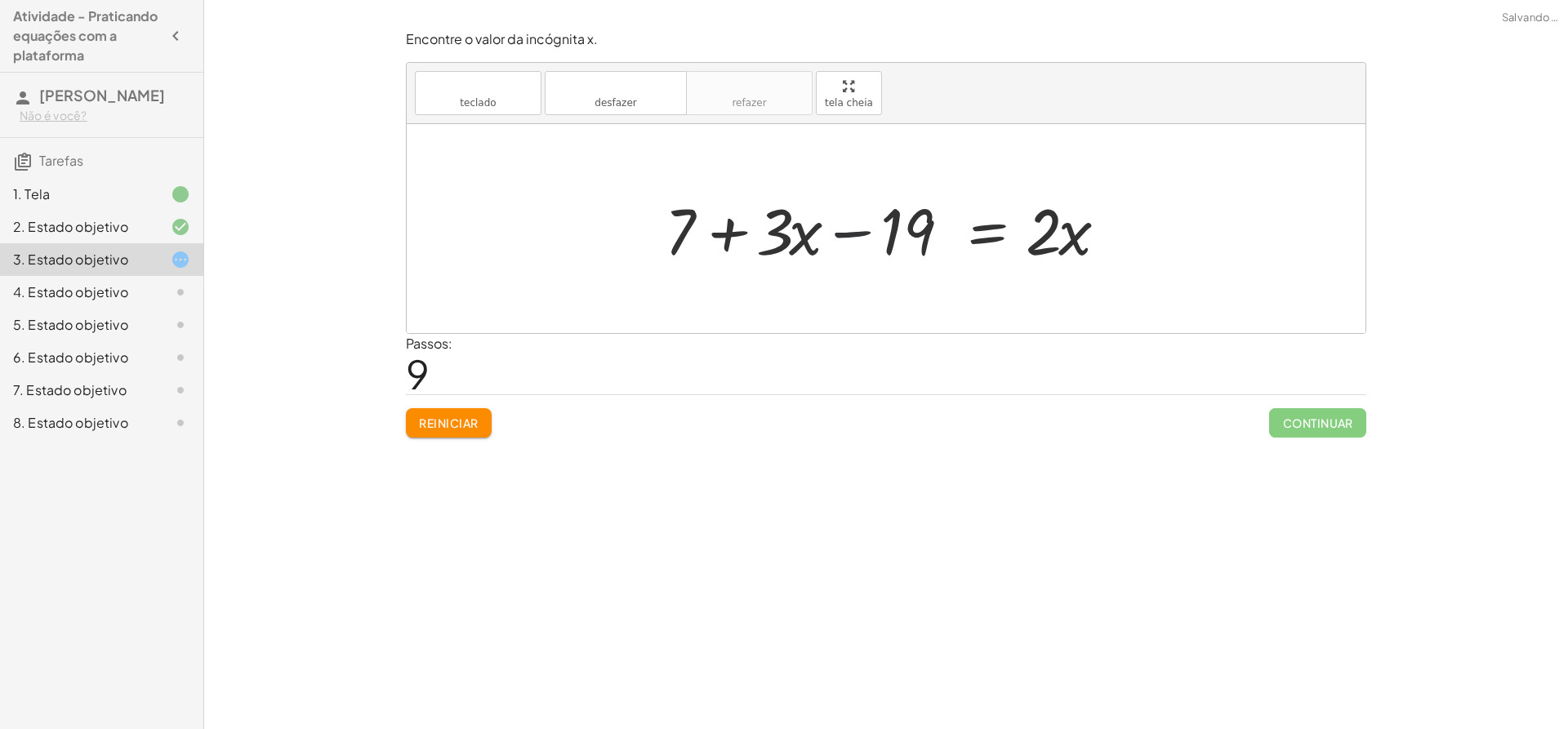
click at [844, 233] on div at bounding box center [892, 229] width 471 height 84
click at [729, 235] on div at bounding box center [892, 229] width 471 height 84
drag, startPoint x: 973, startPoint y: 231, endPoint x: 801, endPoint y: 228, distance: 172.0
click at [801, 228] on div at bounding box center [892, 229] width 471 height 84
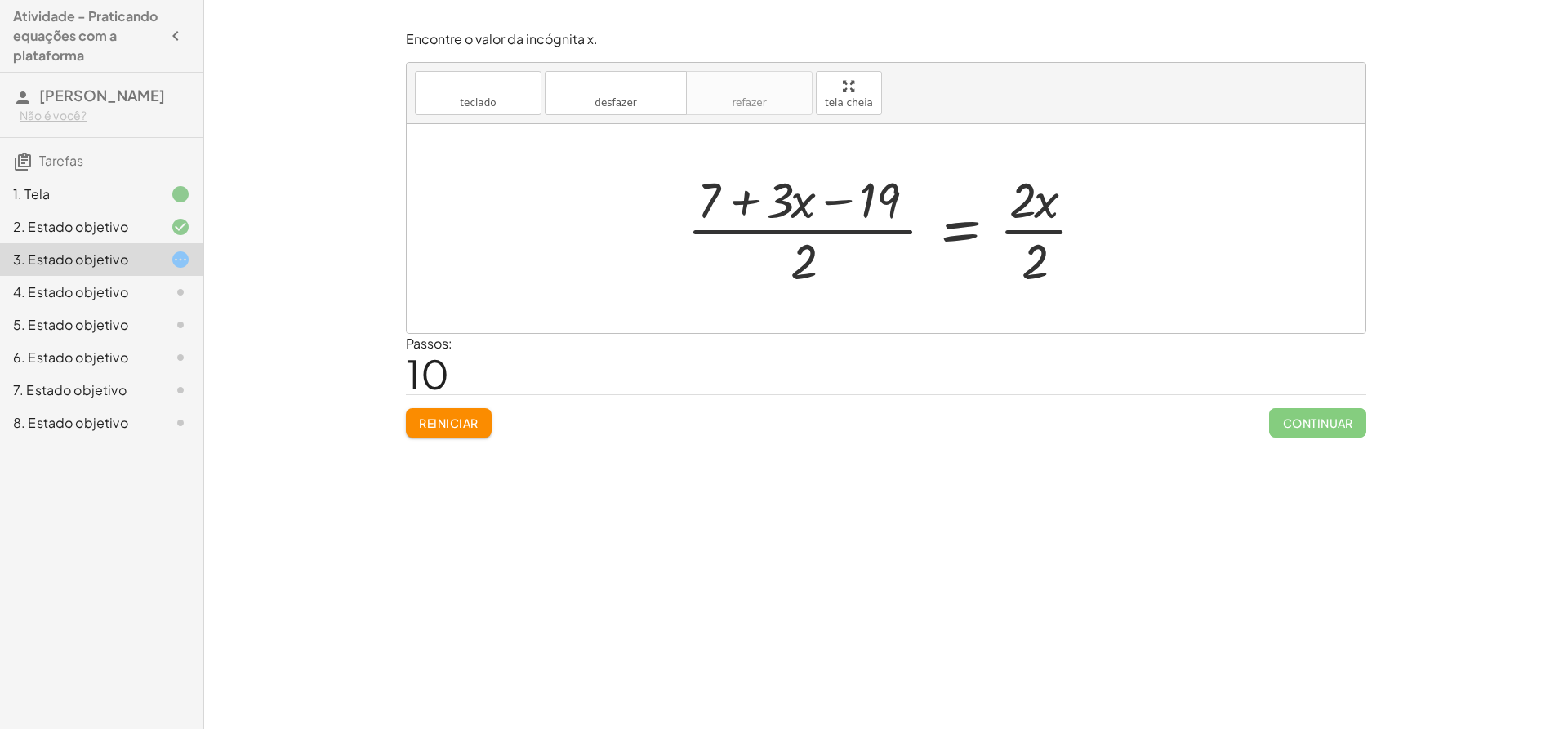
click at [811, 242] on div at bounding box center [892, 228] width 427 height 126
click at [800, 196] on div at bounding box center [892, 228] width 427 height 126
click at [802, 252] on div at bounding box center [892, 228] width 427 height 126
click at [803, 201] on div at bounding box center [892, 228] width 427 height 126
click at [1030, 263] on div at bounding box center [892, 228] width 427 height 126
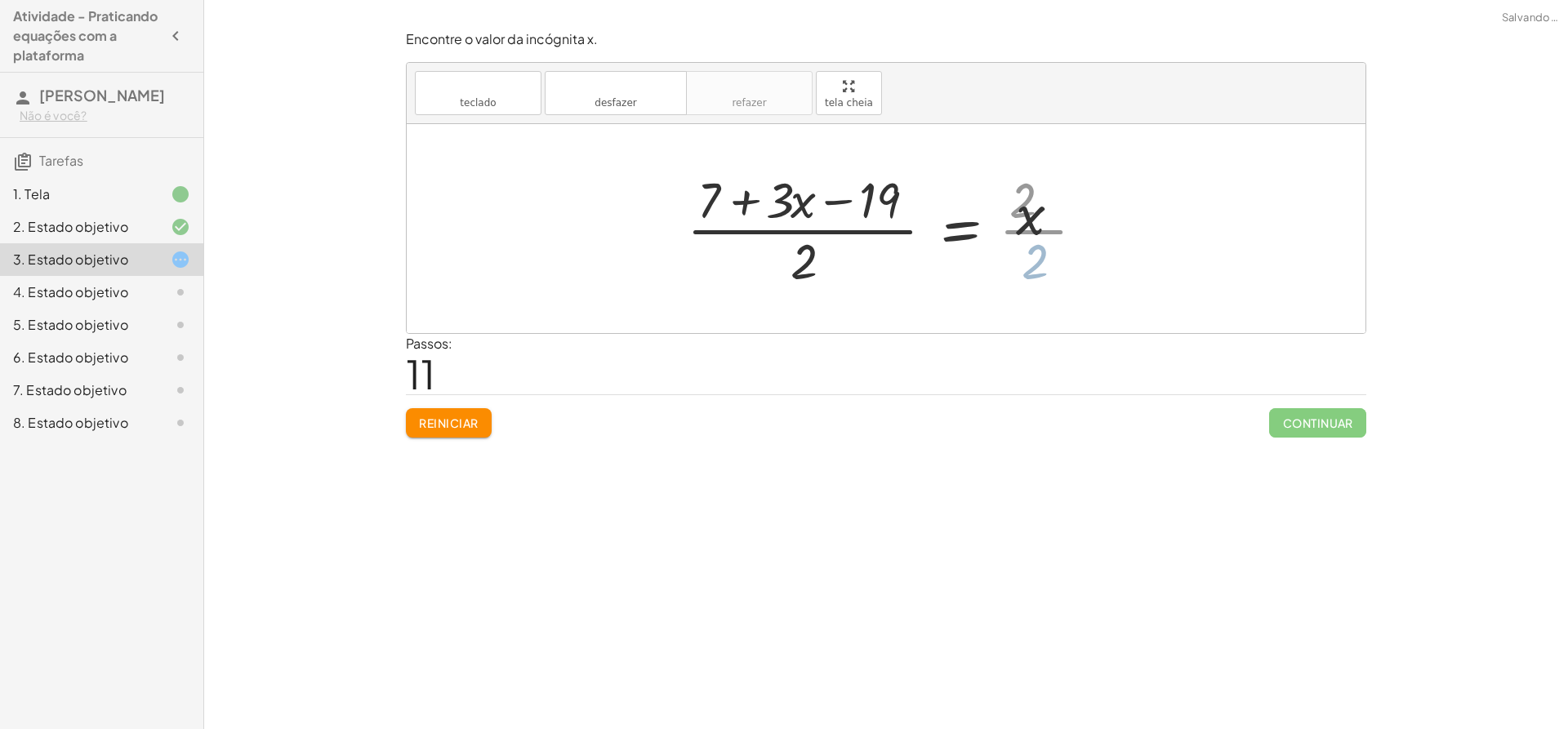
click at [1047, 211] on div at bounding box center [873, 228] width 390 height 126
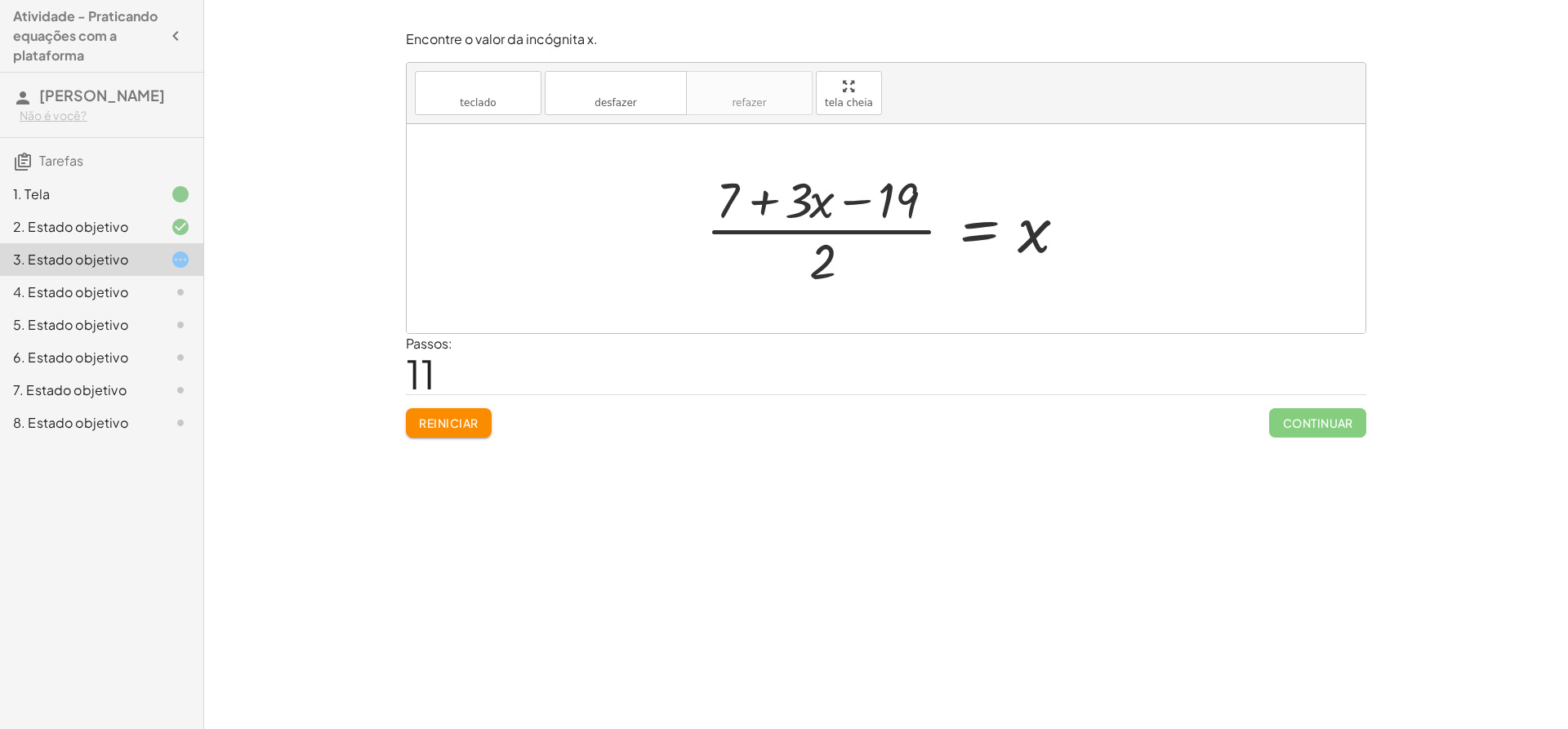
click at [832, 257] on div at bounding box center [892, 228] width 390 height 126
click at [829, 213] on div at bounding box center [892, 228] width 390 height 126
drag, startPoint x: 808, startPoint y: 202, endPoint x: 808, endPoint y: 215, distance: 13.0
click at [808, 217] on div at bounding box center [892, 228] width 390 height 126
click at [822, 199] on div at bounding box center [892, 228] width 390 height 126
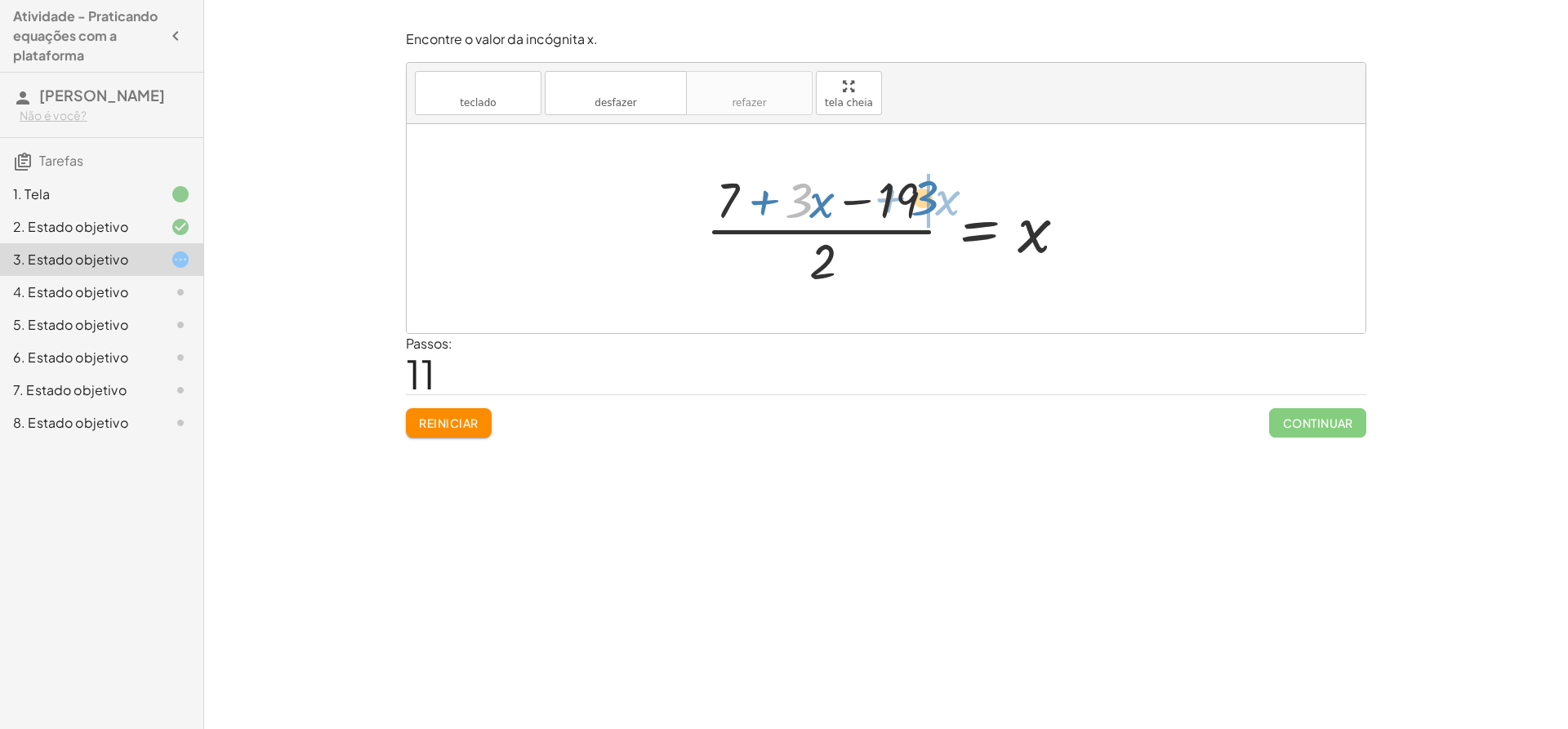
drag, startPoint x: 802, startPoint y: 198, endPoint x: 930, endPoint y: 195, distance: 128.0
click at [930, 195] on div at bounding box center [892, 228] width 390 height 126
drag, startPoint x: 895, startPoint y: 195, endPoint x: 997, endPoint y: 236, distance: 109.9
click at [1015, 236] on div at bounding box center [892, 228] width 390 height 126
drag, startPoint x: 907, startPoint y: 204, endPoint x: 1064, endPoint y: 239, distance: 160.9
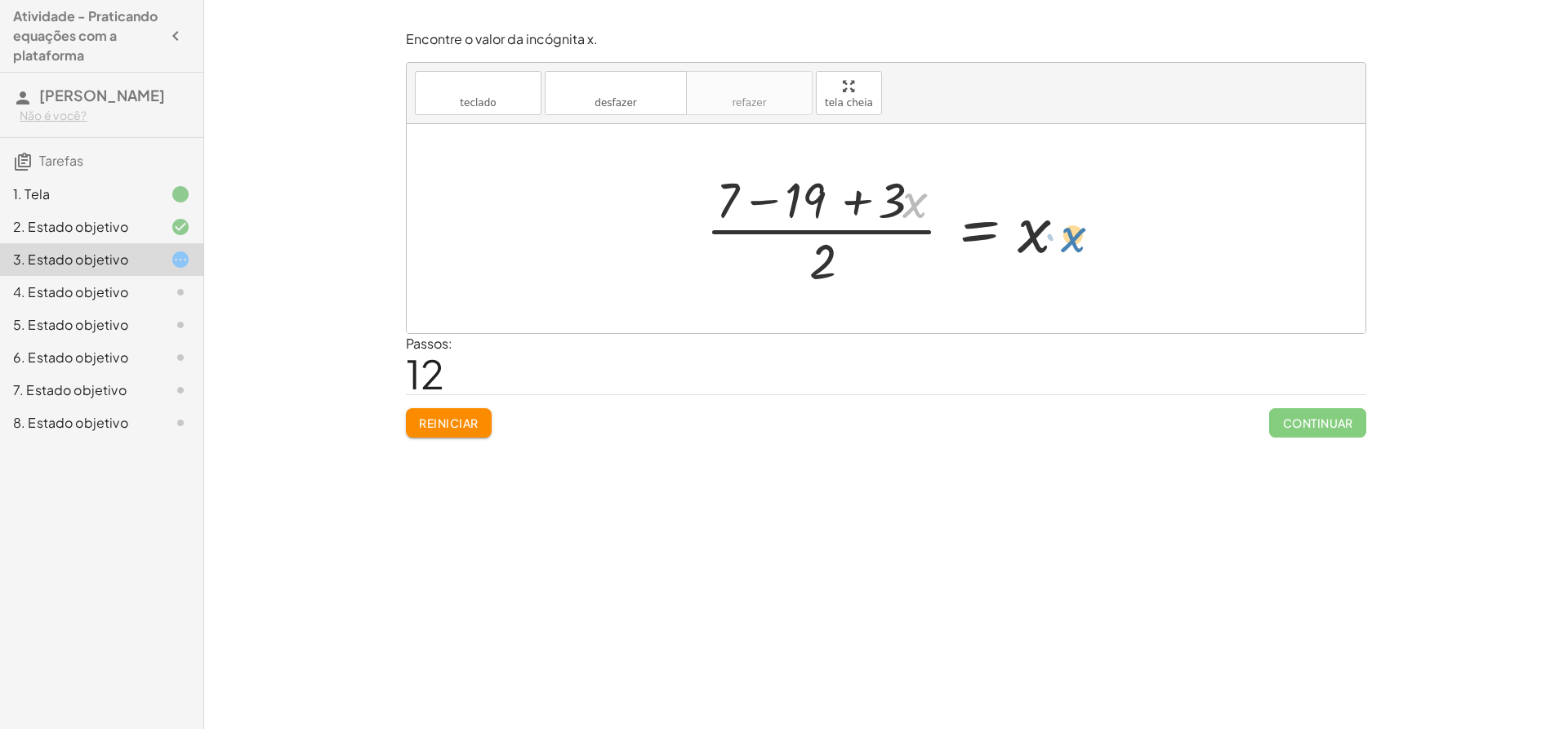
click at [1064, 239] on div at bounding box center [892, 228] width 390 height 126
drag, startPoint x: 892, startPoint y: 200, endPoint x: 1067, endPoint y: 236, distance: 178.7
click at [1067, 236] on div at bounding box center [892, 228] width 390 height 126
drag, startPoint x: 905, startPoint y: 200, endPoint x: 1082, endPoint y: 226, distance: 178.9
click at [1082, 226] on div at bounding box center [892, 228] width 390 height 126
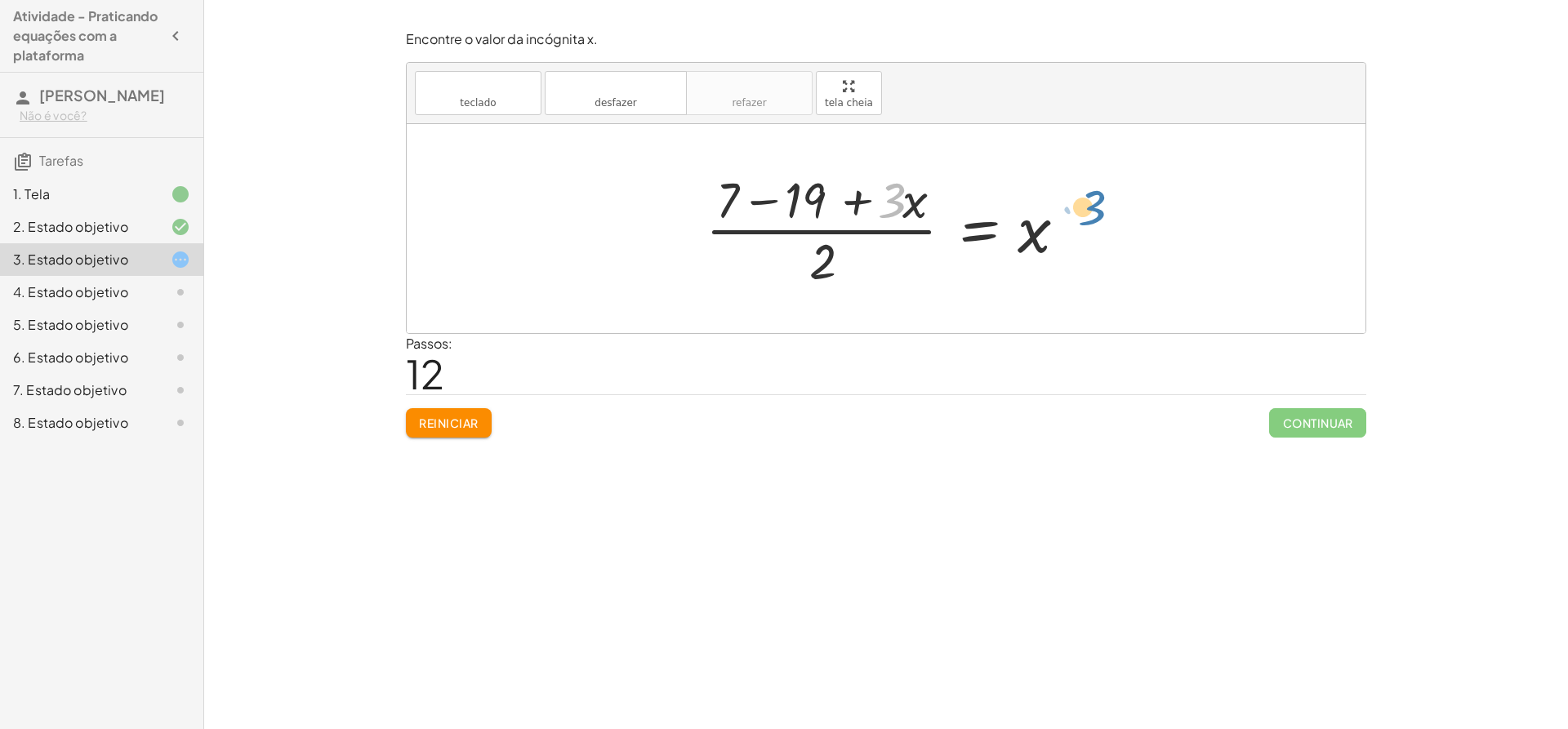
drag, startPoint x: 893, startPoint y: 206, endPoint x: 1135, endPoint y: 222, distance: 242.5
click at [1147, 221] on div "+ · 3 · x − 7 = + · 2 · x + 5 + · 3 · x − 7 + 7 = + · 2 · x + 5 + 7 + · 3 · x −…" at bounding box center [886, 228] width 958 height 209
click at [900, 212] on div at bounding box center [892, 228] width 390 height 126
click at [897, 215] on div at bounding box center [892, 228] width 390 height 126
click at [920, 207] on div at bounding box center [892, 228] width 390 height 126
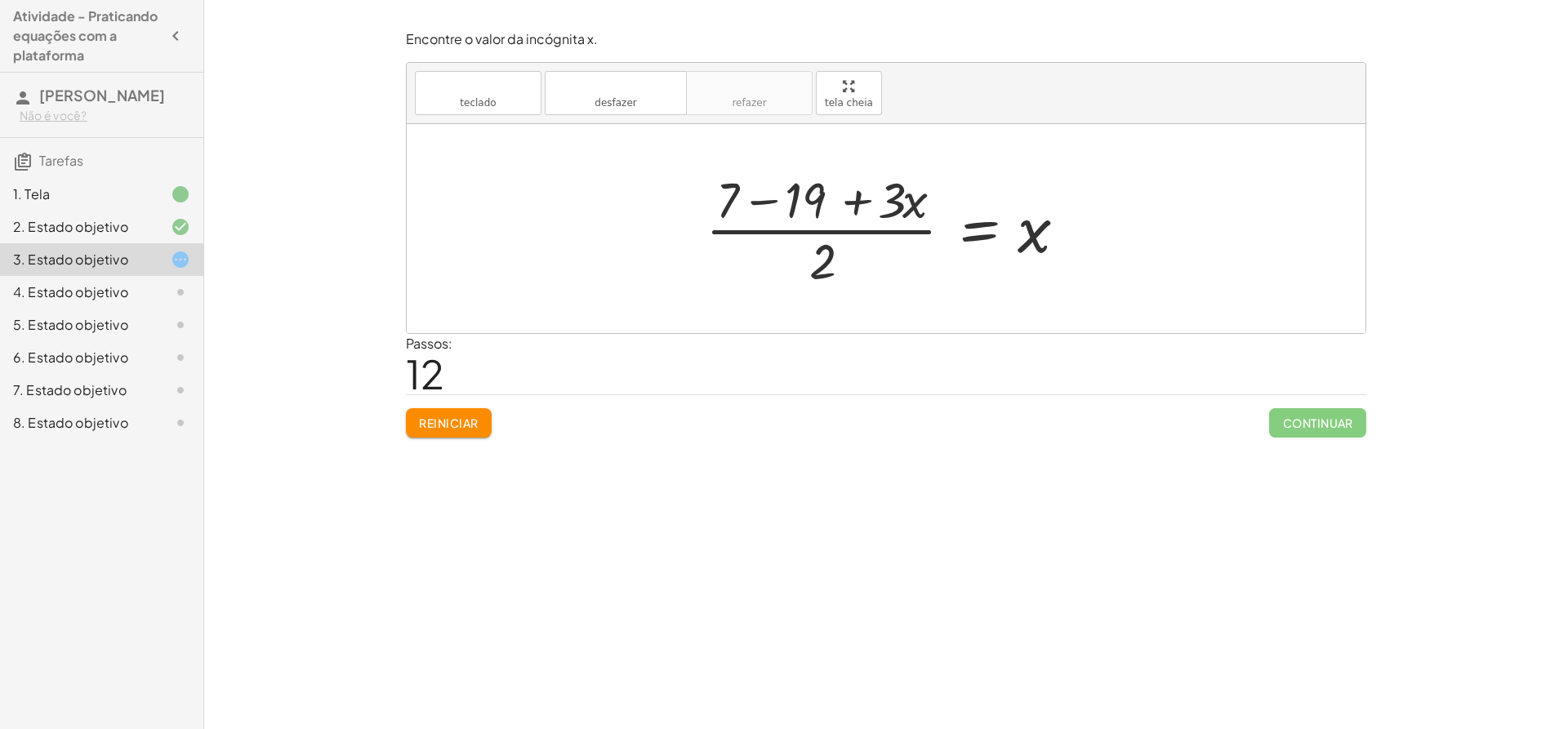
click at [821, 254] on div at bounding box center [892, 228] width 390 height 126
click at [1041, 236] on div at bounding box center [892, 228] width 390 height 126
click at [1021, 245] on div at bounding box center [892, 228] width 390 height 126
click at [1021, 263] on div at bounding box center [892, 228] width 390 height 126
click at [1026, 252] on div at bounding box center [892, 228] width 390 height 126
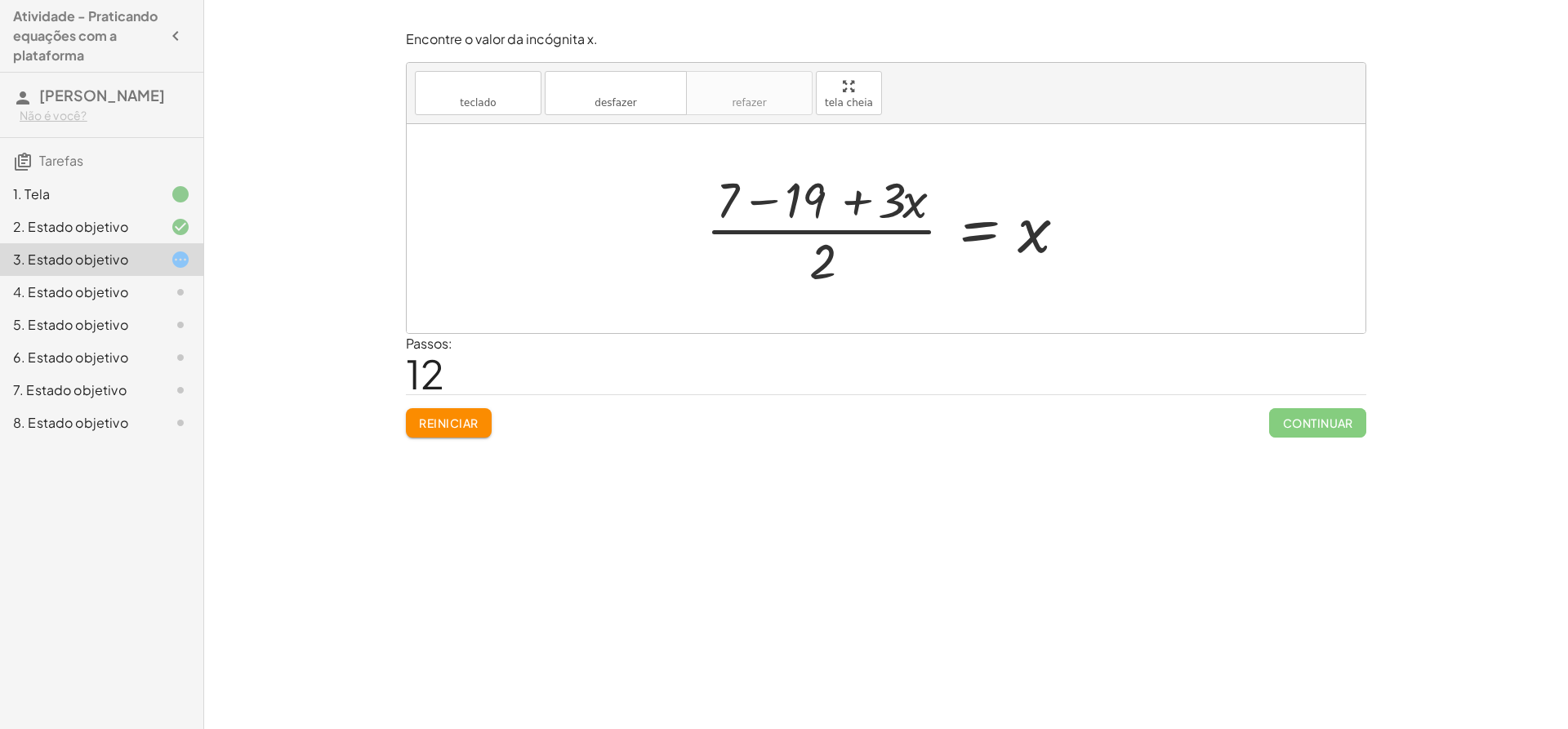
click at [800, 204] on div at bounding box center [892, 228] width 390 height 126
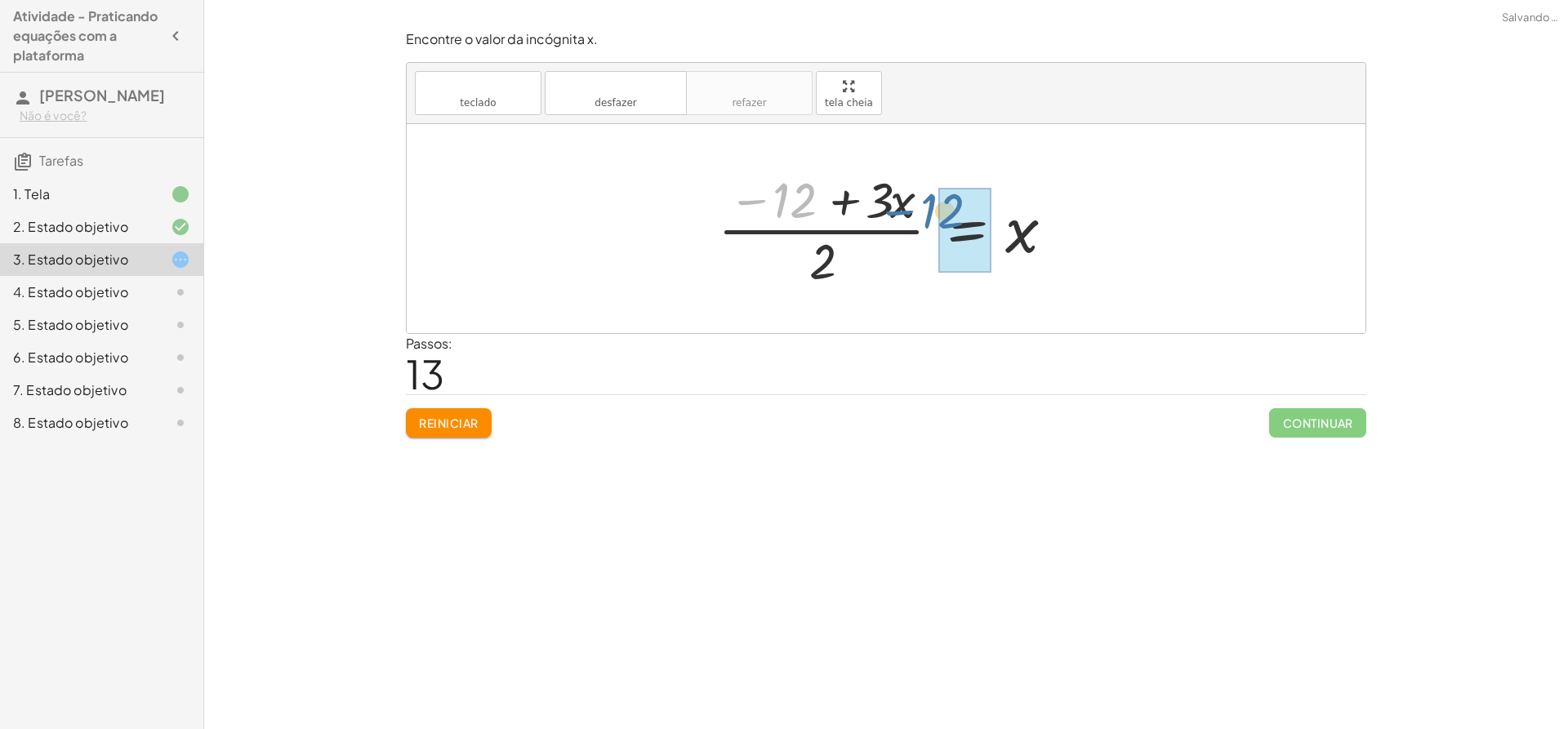
drag, startPoint x: 839, startPoint y: 190, endPoint x: 936, endPoint y: 202, distance: 97.7
click at [936, 202] on div at bounding box center [892, 228] width 365 height 126
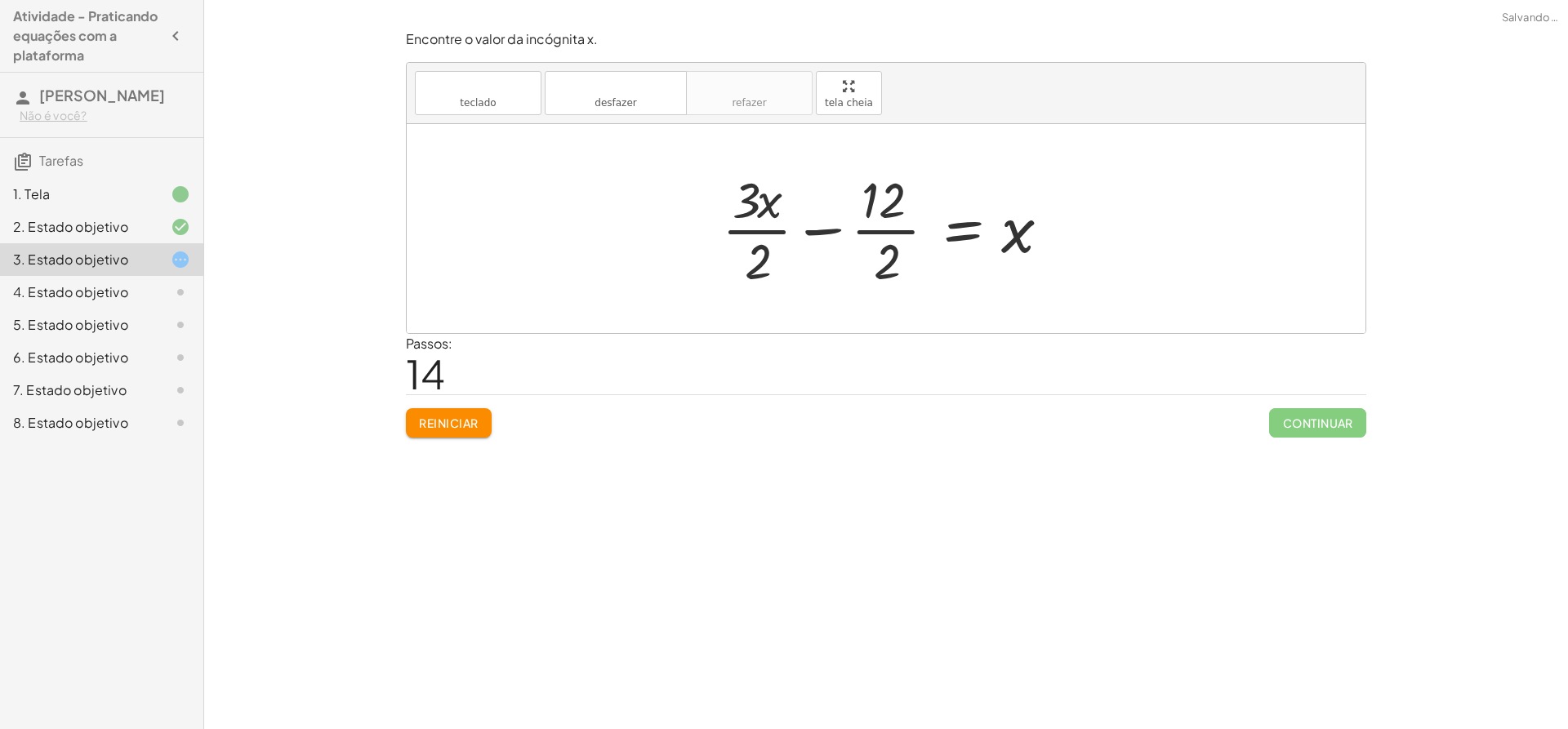
click at [883, 246] on div at bounding box center [892, 228] width 357 height 126
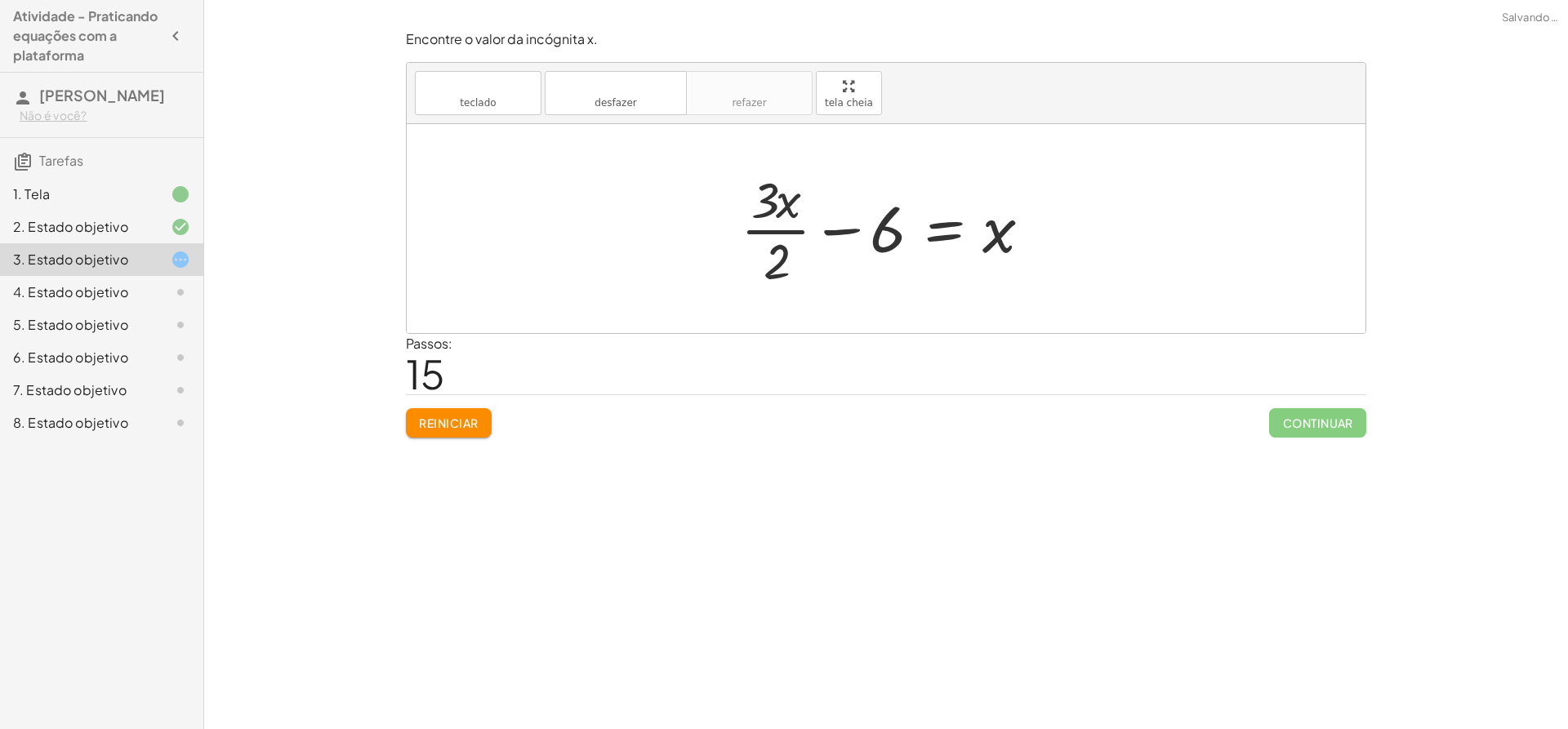
click at [777, 259] on div at bounding box center [892, 228] width 319 height 126
click at [775, 211] on div at bounding box center [892, 228] width 319 height 126
click at [881, 226] on div at bounding box center [892, 228] width 319 height 126
click at [849, 229] on div at bounding box center [892, 228] width 319 height 126
click at [995, 239] on div at bounding box center [892, 228] width 319 height 126
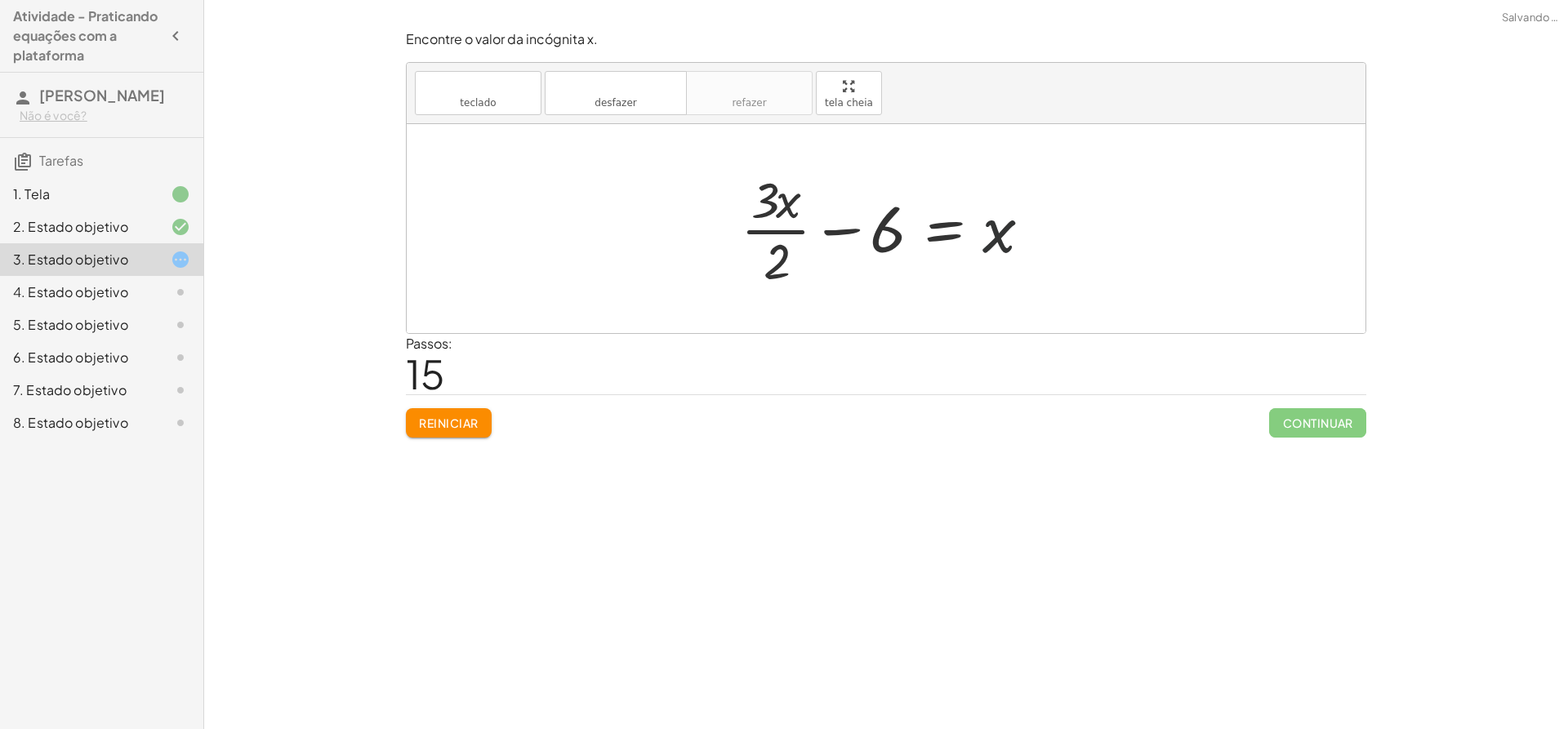
click at [935, 239] on div at bounding box center [892, 228] width 319 height 126
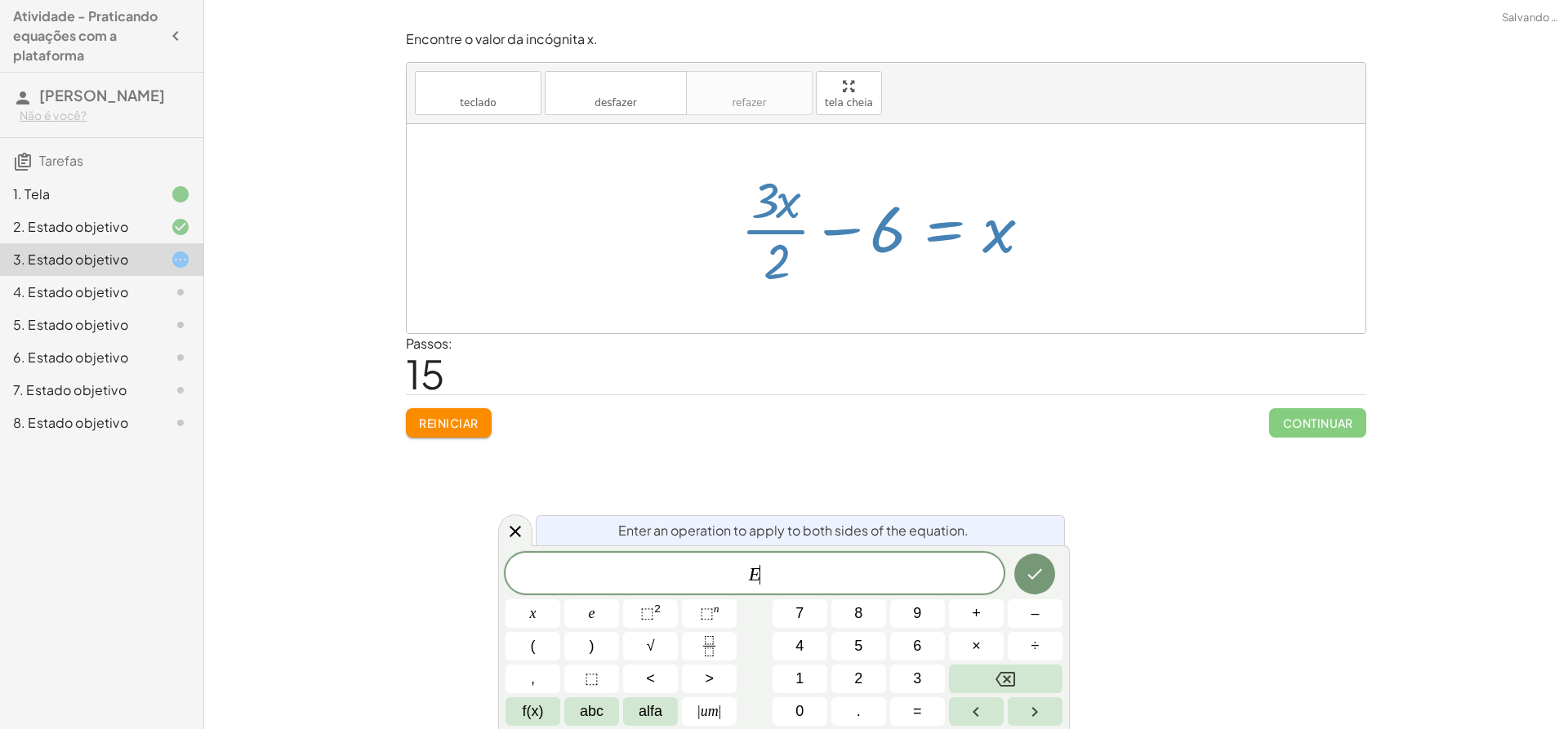
click at [941, 237] on div at bounding box center [892, 228] width 319 height 126
click at [916, 278] on div at bounding box center [892, 228] width 319 height 126
click at [911, 318] on div at bounding box center [886, 228] width 958 height 209
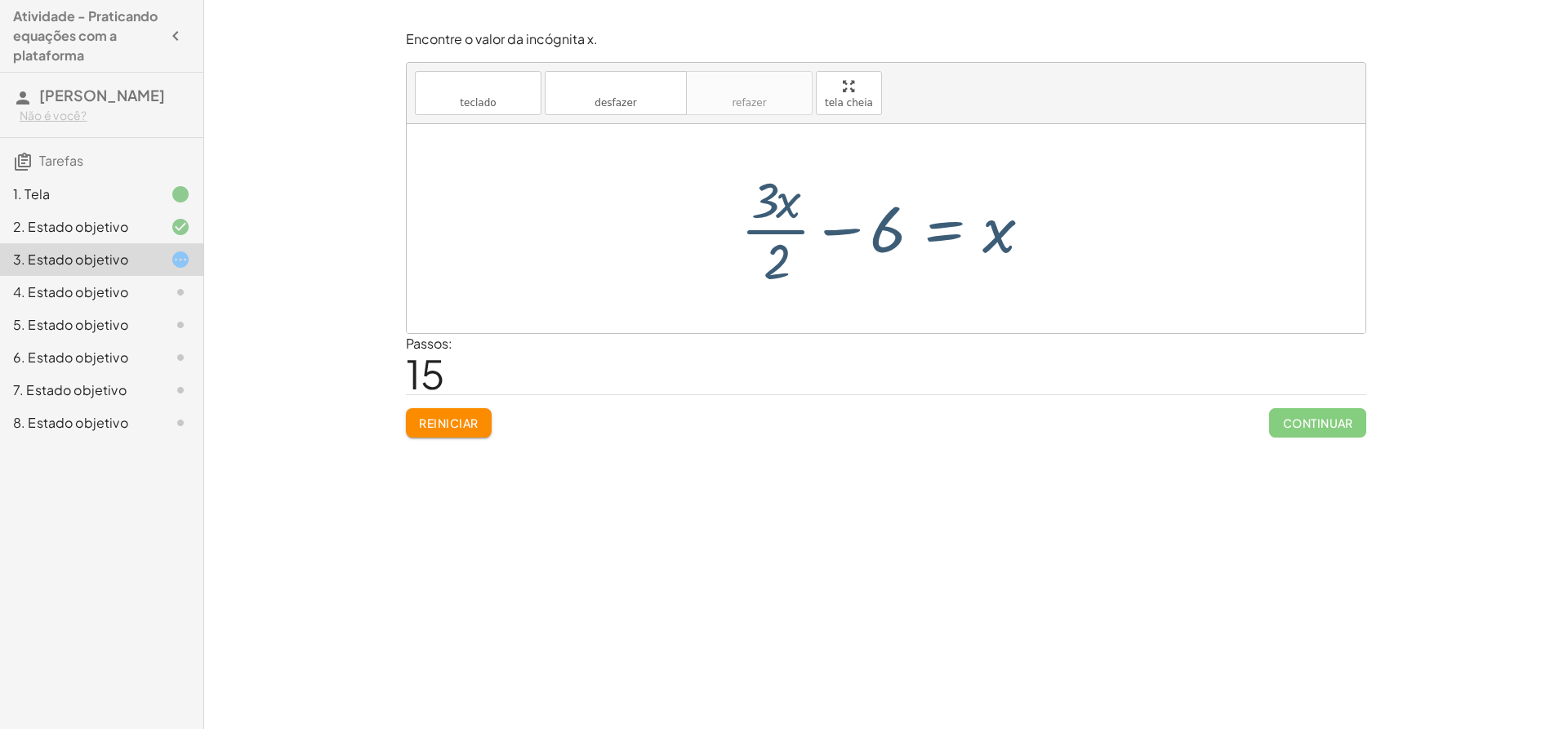
click at [1138, 240] on div at bounding box center [886, 228] width 958 height 209
click at [773, 216] on div at bounding box center [892, 228] width 319 height 126
drag, startPoint x: 782, startPoint y: 206, endPoint x: 820, endPoint y: 219, distance: 40.2
click at [825, 220] on div at bounding box center [892, 228] width 319 height 126
click at [768, 255] on div at bounding box center [892, 228] width 327 height 126
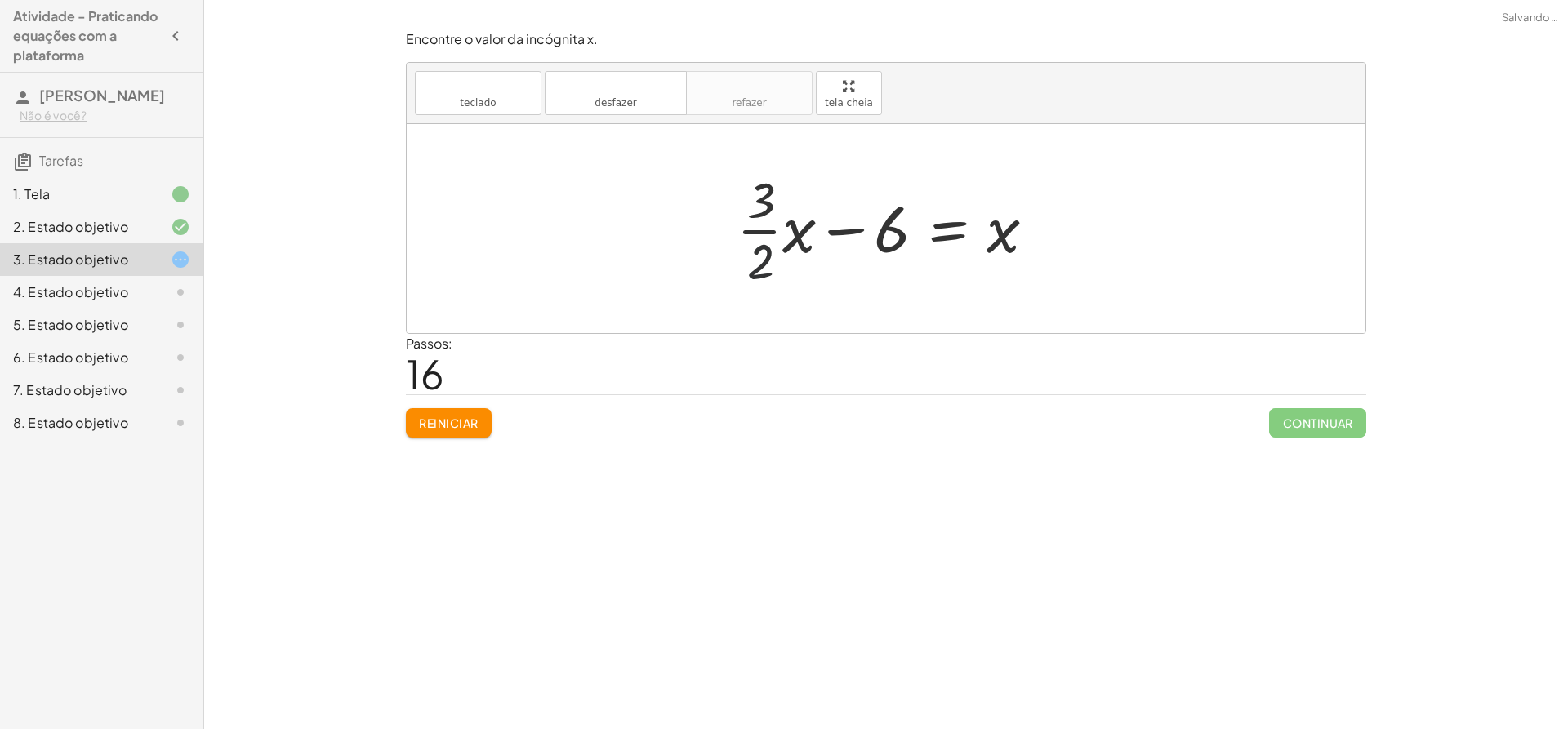
click at [758, 247] on div at bounding box center [892, 228] width 327 height 126
click at [767, 206] on div at bounding box center [892, 228] width 327 height 126
click at [880, 229] on div at bounding box center [892, 228] width 327 height 126
click at [896, 230] on div at bounding box center [892, 228] width 327 height 126
click at [1016, 243] on div at bounding box center [892, 228] width 327 height 126
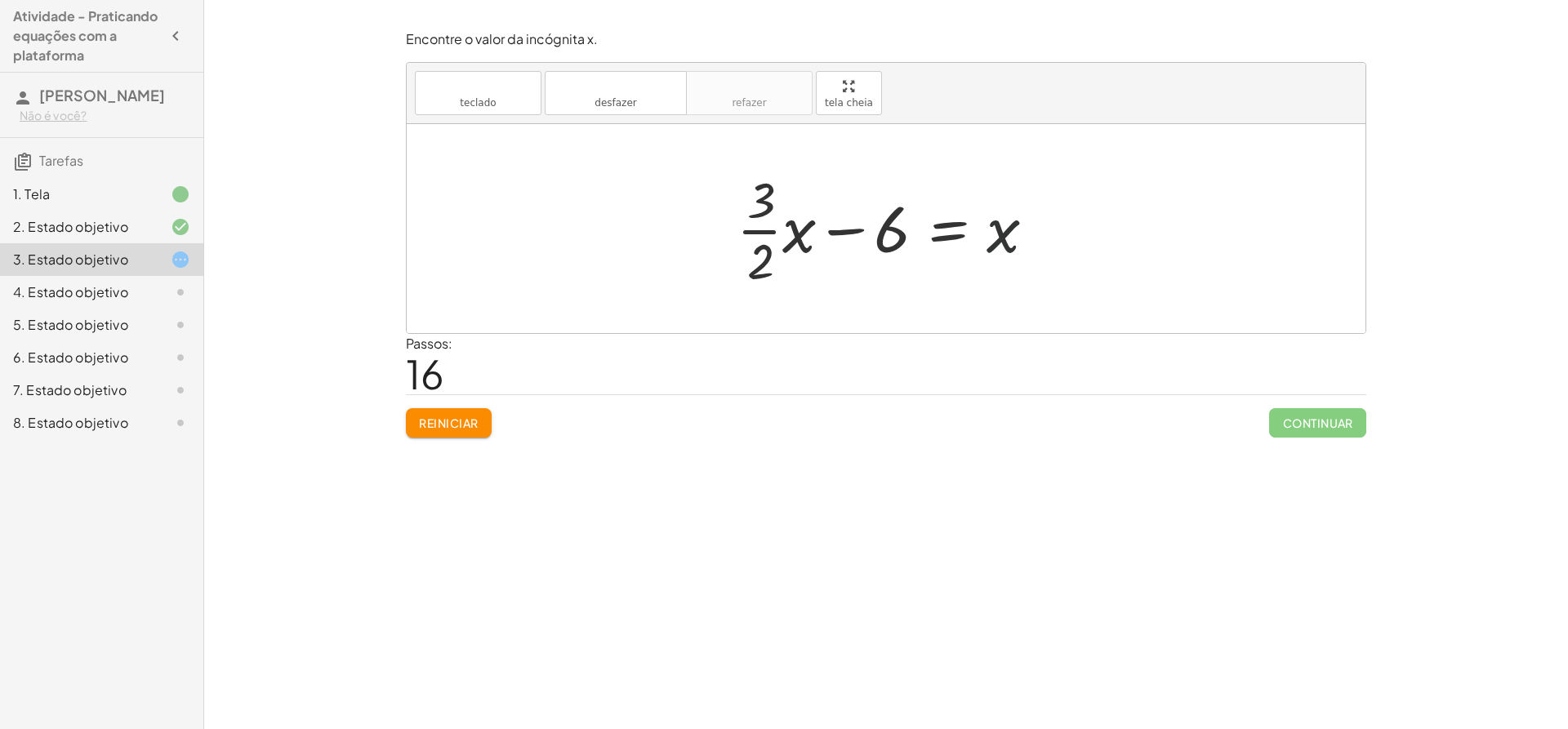
drag, startPoint x: 998, startPoint y: 239, endPoint x: 694, endPoint y: 238, distance: 304.0
click at [996, 239] on div at bounding box center [892, 228] width 327 height 126
drag, startPoint x: 800, startPoint y: 228, endPoint x: 864, endPoint y: 228, distance: 64.0
click at [864, 228] on div at bounding box center [892, 228] width 327 height 126
drag, startPoint x: 784, startPoint y: 232, endPoint x: 1048, endPoint y: 239, distance: 264.1
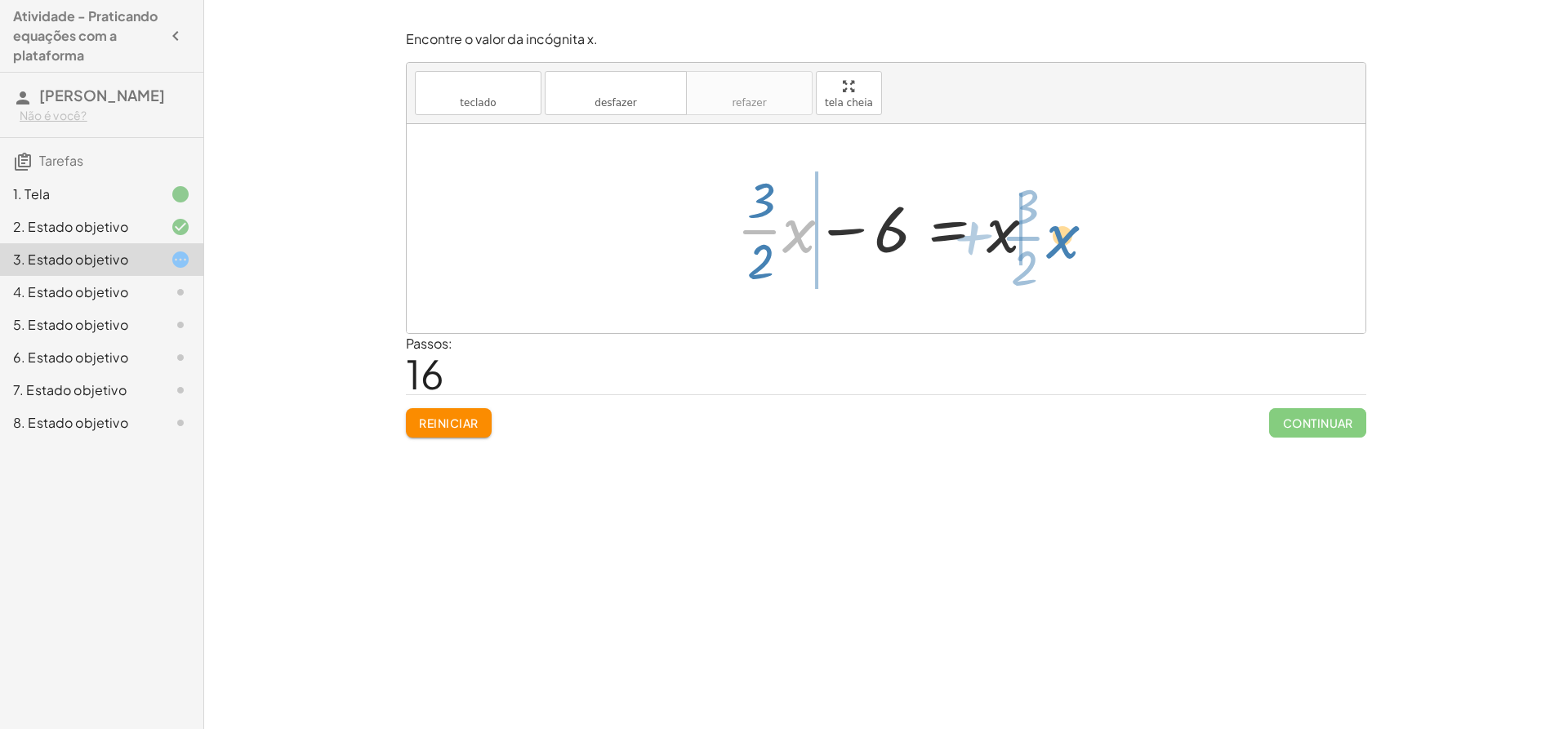
click at [1048, 239] on div at bounding box center [892, 228] width 327 height 126
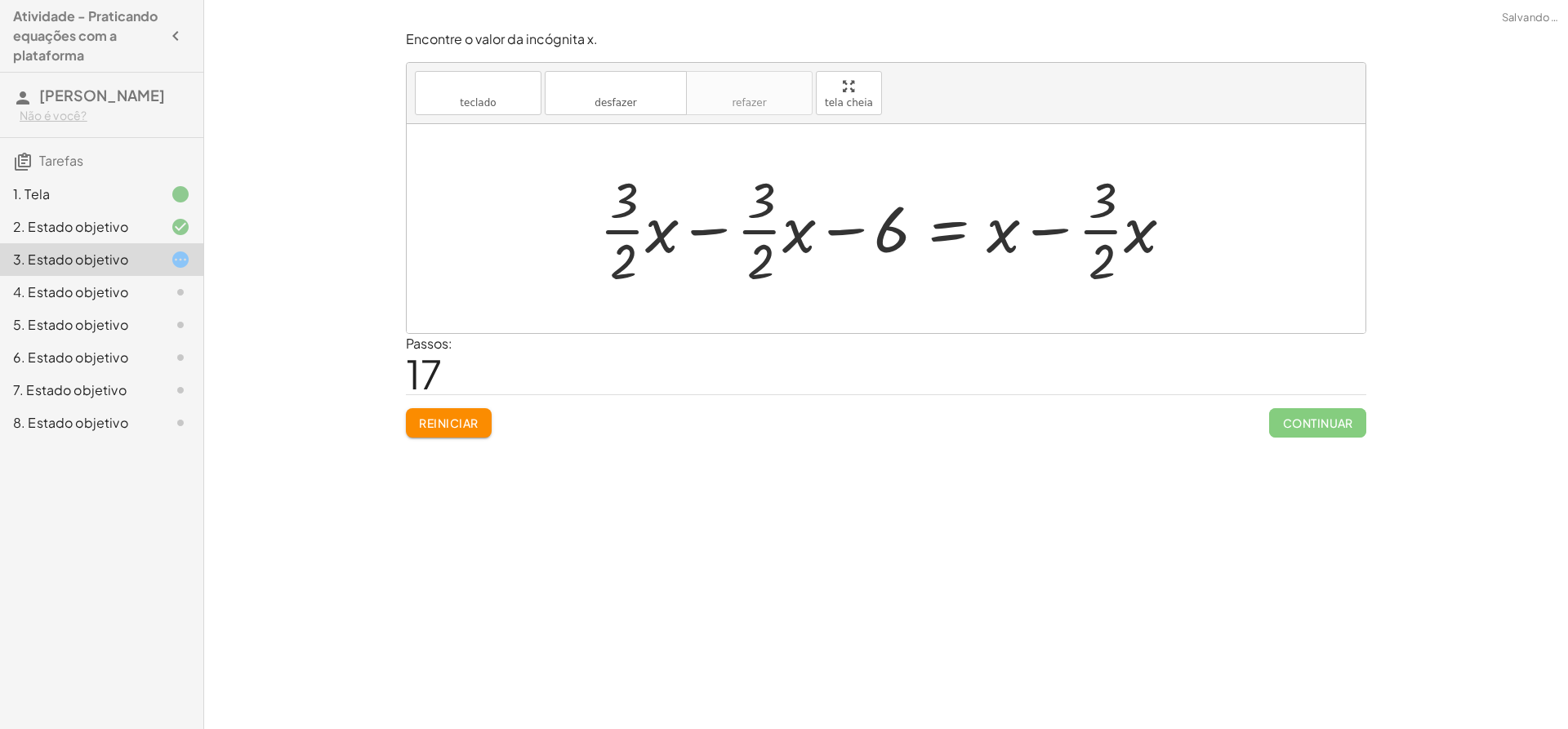
click at [1106, 255] on div at bounding box center [892, 228] width 602 height 126
click at [997, 243] on div at bounding box center [892, 228] width 602 height 126
click at [980, 234] on div at bounding box center [892, 228] width 602 height 126
click at [946, 237] on div at bounding box center [892, 228] width 602 height 126
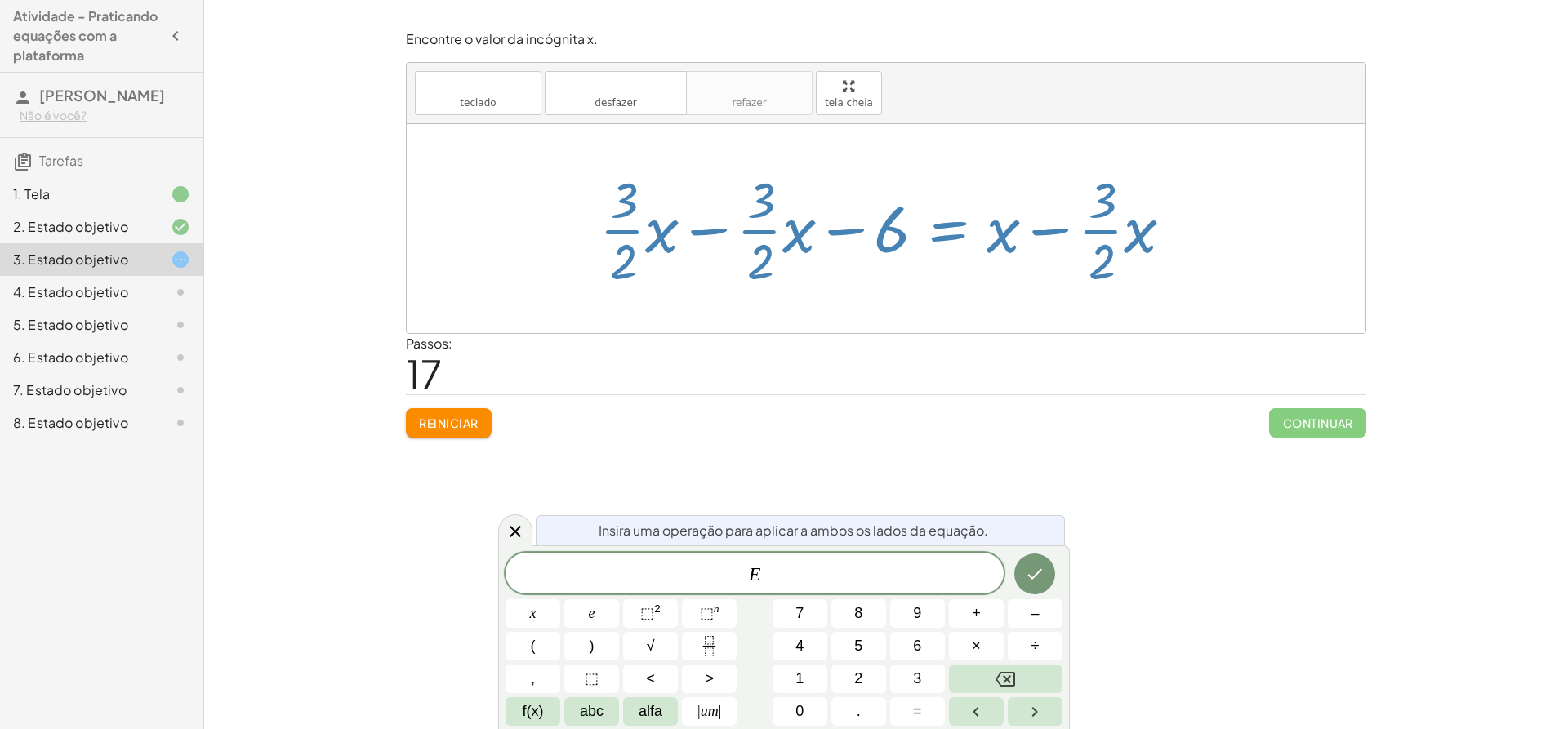
drag, startPoint x: 867, startPoint y: 227, endPoint x: 867, endPoint y: 247, distance: 20.0
click at [867, 241] on div at bounding box center [892, 228] width 602 height 126
drag, startPoint x: 903, startPoint y: 345, endPoint x: 894, endPoint y: 310, distance: 36.1
click at [902, 341] on div "Passos: 17" at bounding box center [886, 364] width 960 height 60
click at [883, 287] on div at bounding box center [892, 228] width 602 height 126
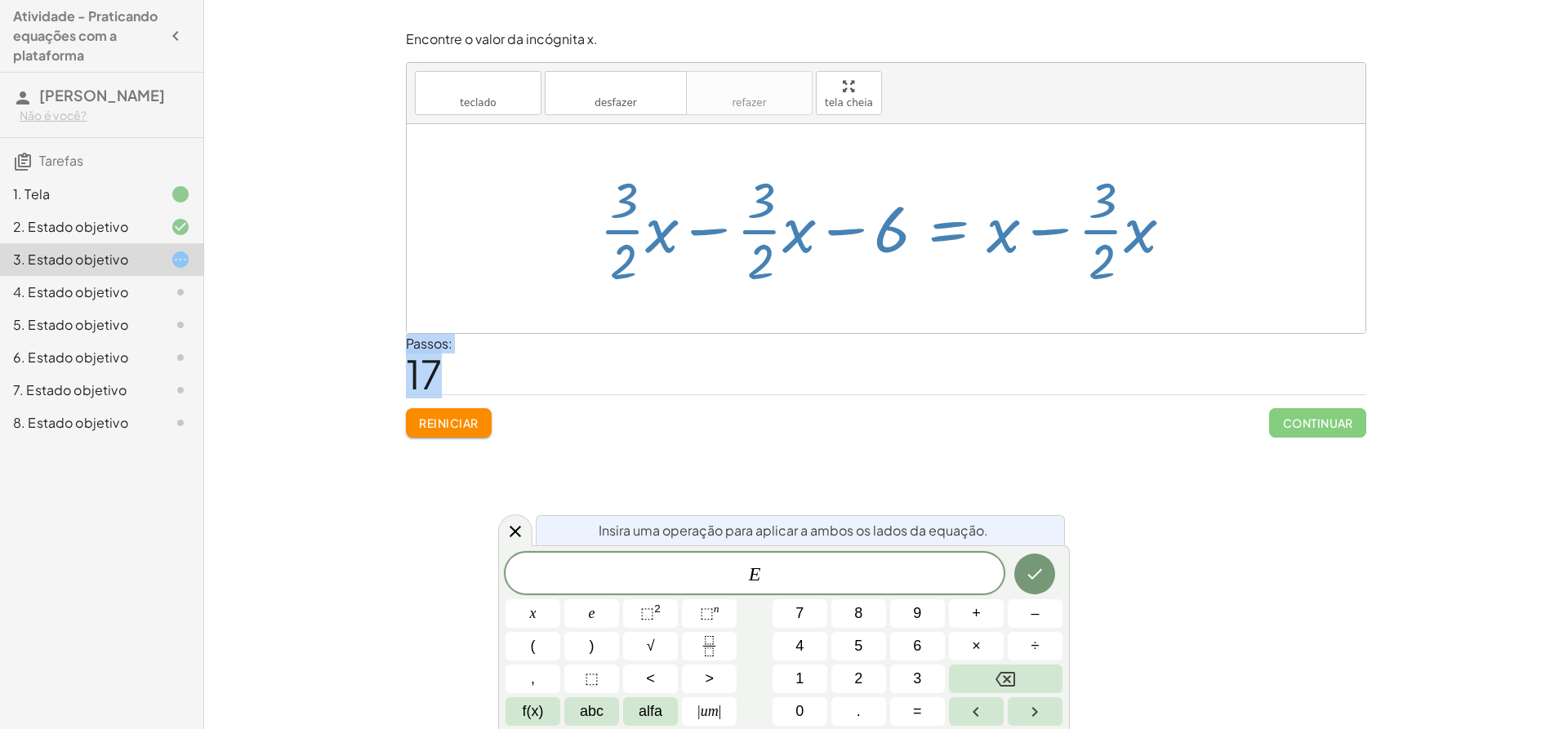
click at [883, 287] on div at bounding box center [892, 228] width 602 height 126
click at [856, 288] on div at bounding box center [892, 228] width 602 height 126
drag, startPoint x: 821, startPoint y: 284, endPoint x: 753, endPoint y: 279, distance: 68.2
click at [801, 286] on div at bounding box center [892, 228] width 602 height 126
click at [755, 279] on div at bounding box center [892, 228] width 602 height 126
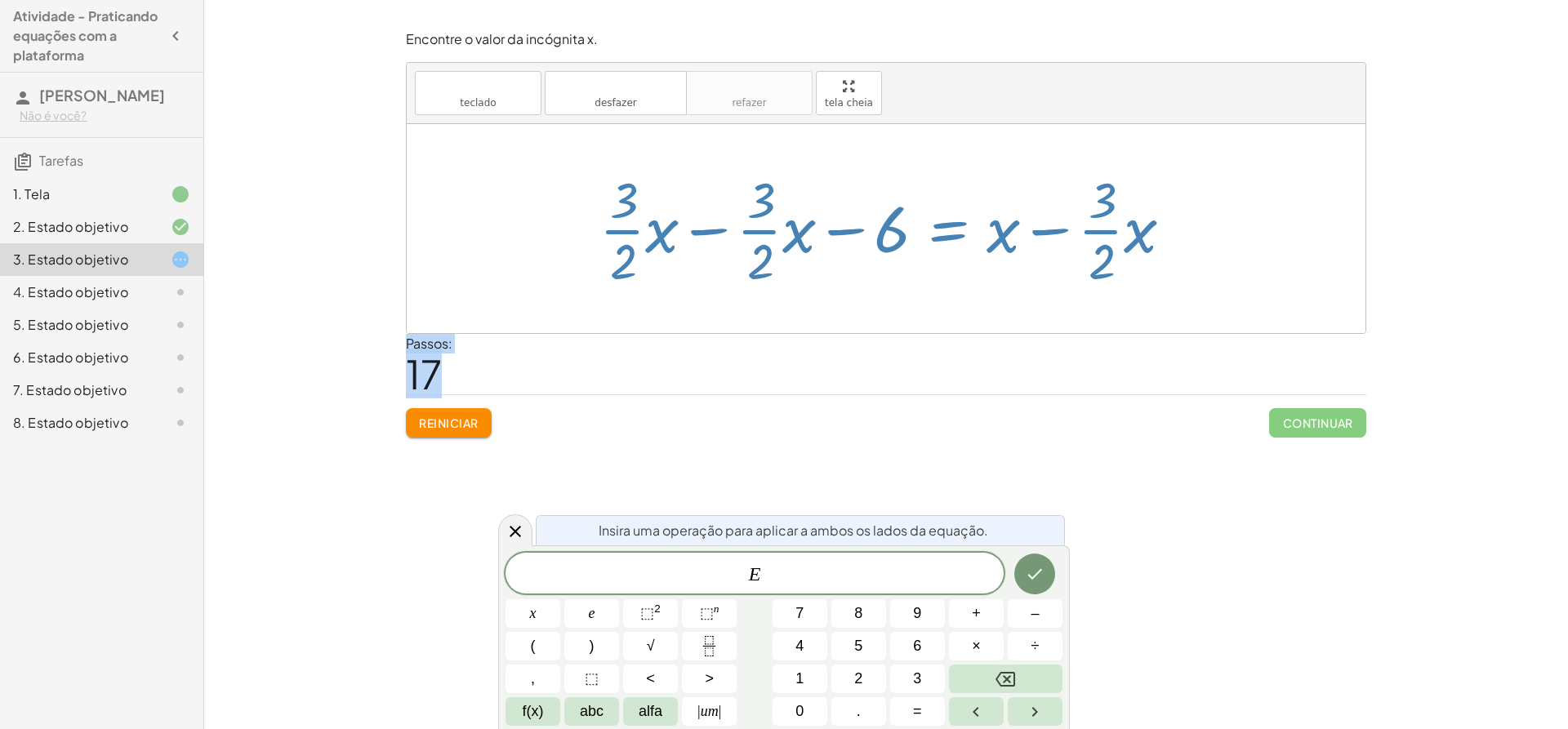
click at [755, 279] on div at bounding box center [892, 228] width 602 height 126
click at [751, 280] on div at bounding box center [892, 228] width 602 height 126
click at [776, 284] on div at bounding box center [892, 228] width 602 height 126
drag, startPoint x: 500, startPoint y: 200, endPoint x: 513, endPoint y: 226, distance: 29.1
click at [513, 226] on div at bounding box center [886, 228] width 958 height 209
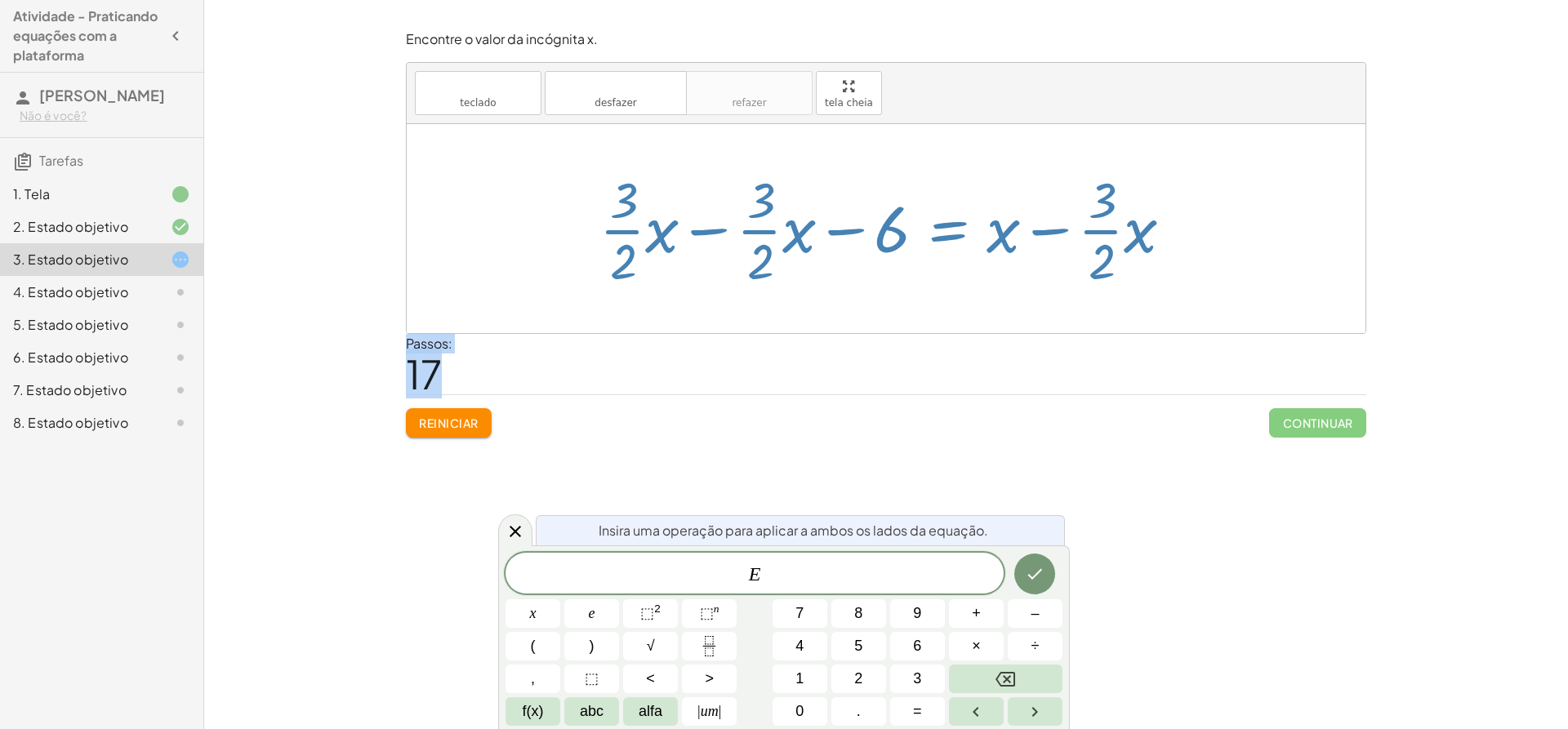
drag, startPoint x: 514, startPoint y: 279, endPoint x: 504, endPoint y: 321, distance: 43.2
click at [512, 305] on div at bounding box center [886, 228] width 958 height 209
click at [409, 364] on font "17" at bounding box center [423, 374] width 36 height 50
click at [669, 231] on div at bounding box center [892, 228] width 602 height 126
click at [625, 238] on div at bounding box center [892, 228] width 602 height 126
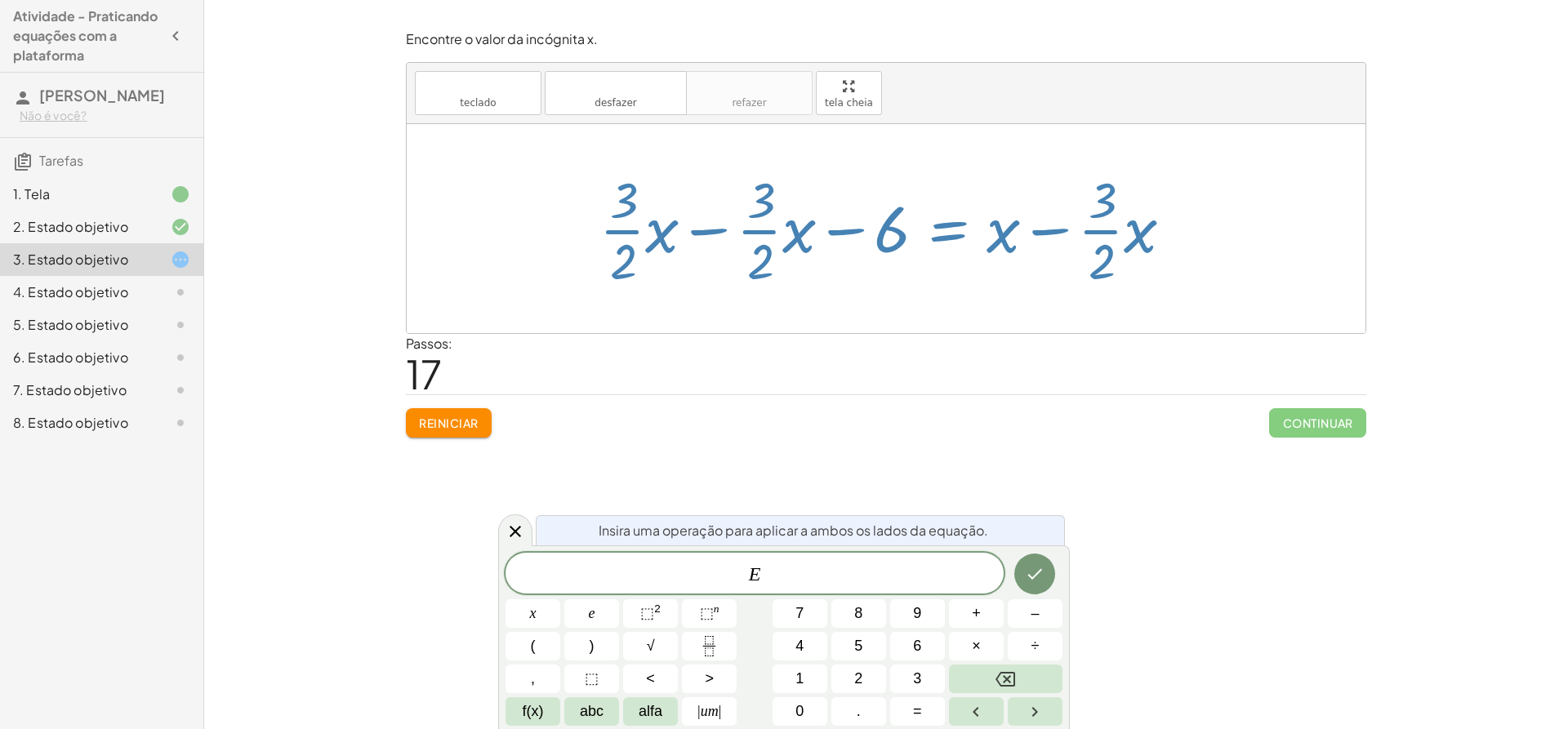
click at [993, 221] on div at bounding box center [892, 228] width 602 height 126
click at [1159, 450] on div "Encontre o valor da incógnita x manipulando a descoberta. inserir selecione uma…" at bounding box center [886, 364] width 1364 height 729
click at [1165, 471] on div "Encontre o valor da incógnita x manipulando a descoberta. inserir selecione uma…" at bounding box center [886, 364] width 1364 height 729
click at [1191, 481] on div "Encontre o valor da incógnita x manipulando a descoberta. inserir selecione uma…" at bounding box center [886, 364] width 1364 height 729
click at [1190, 482] on div "Encontre o valor da incógnita x manipulando a descoberta. inserir selecione uma…" at bounding box center [886, 364] width 1364 height 729
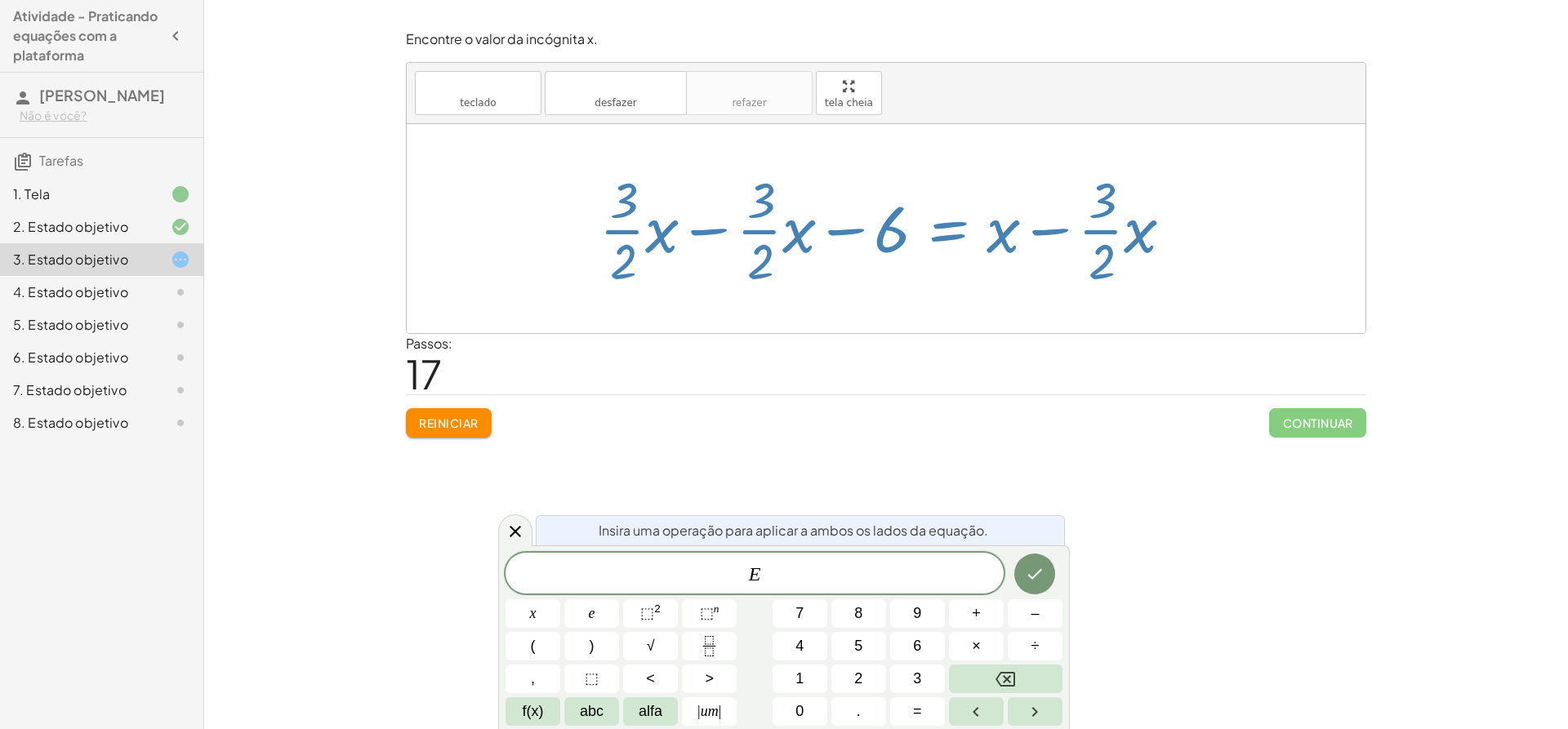
click at [430, 412] on button "Reiniciar" at bounding box center [449, 423] width 86 height 30
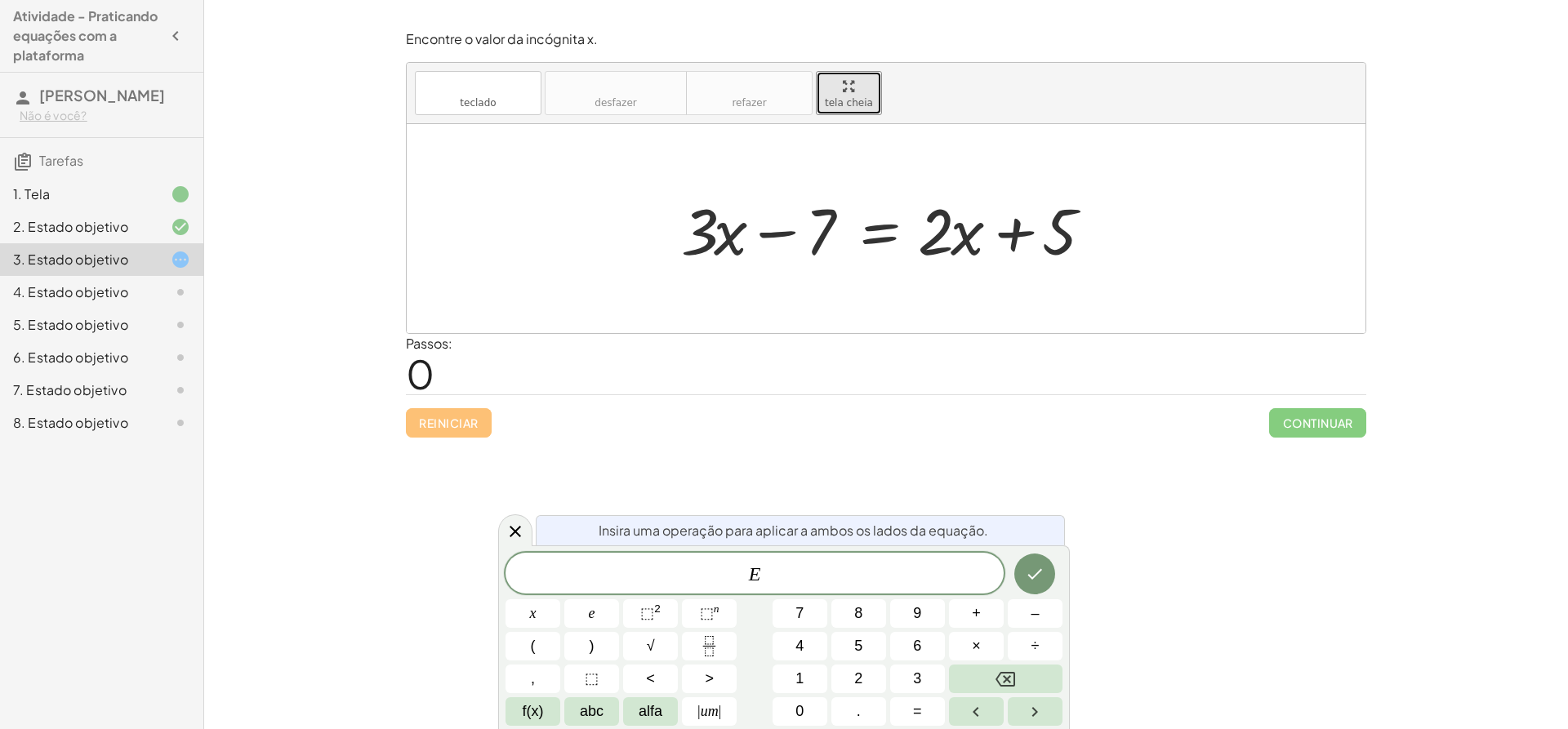
drag, startPoint x: 835, startPoint y: 110, endPoint x: 780, endPoint y: 289, distance: 187.3
drag, startPoint x: 780, startPoint y: 289, endPoint x: 681, endPoint y: 332, distance: 107.9
click at [681, 332] on div at bounding box center [886, 228] width 958 height 209
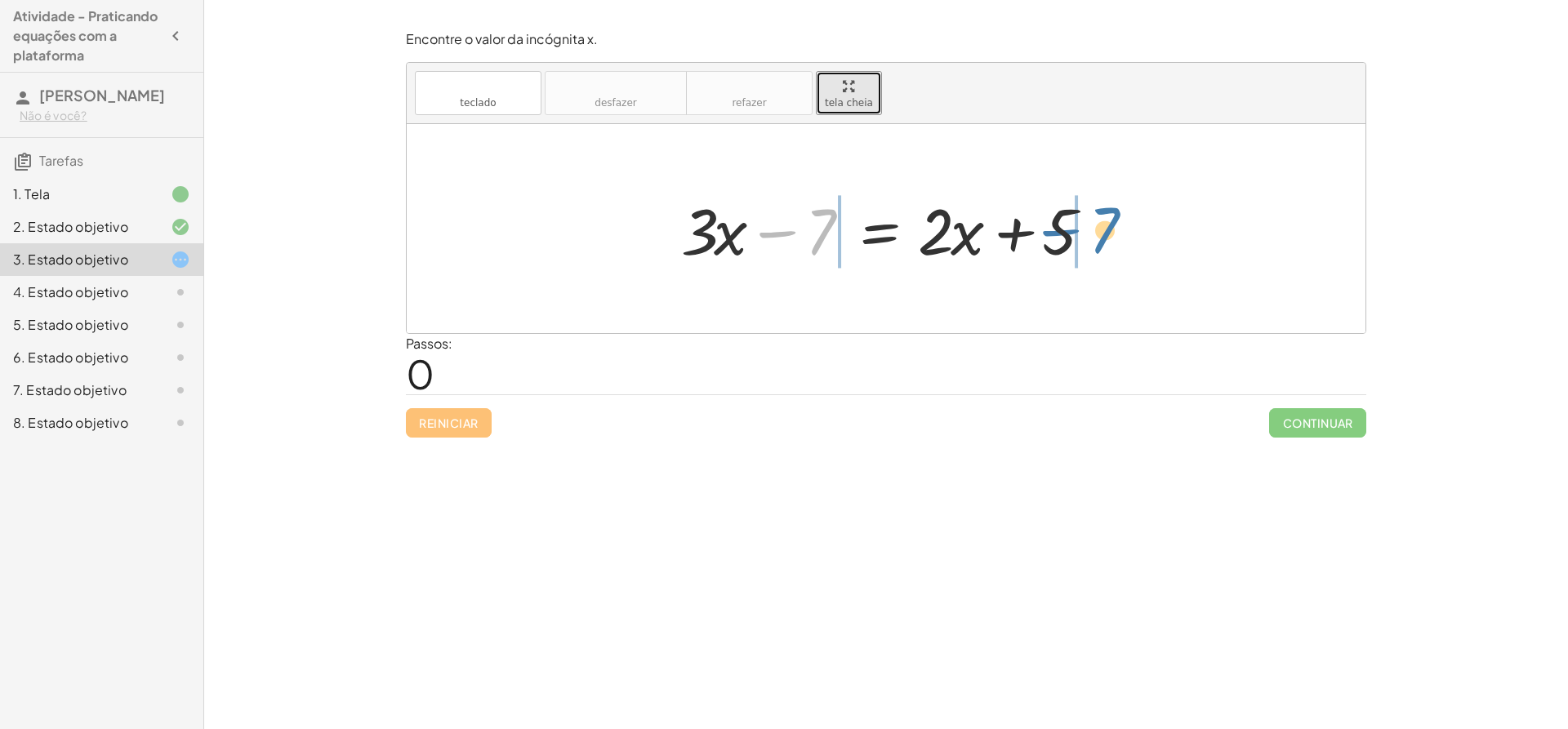
drag, startPoint x: 806, startPoint y: 226, endPoint x: 1092, endPoint y: 226, distance: 286.0
click at [1092, 226] on div at bounding box center [892, 229] width 438 height 84
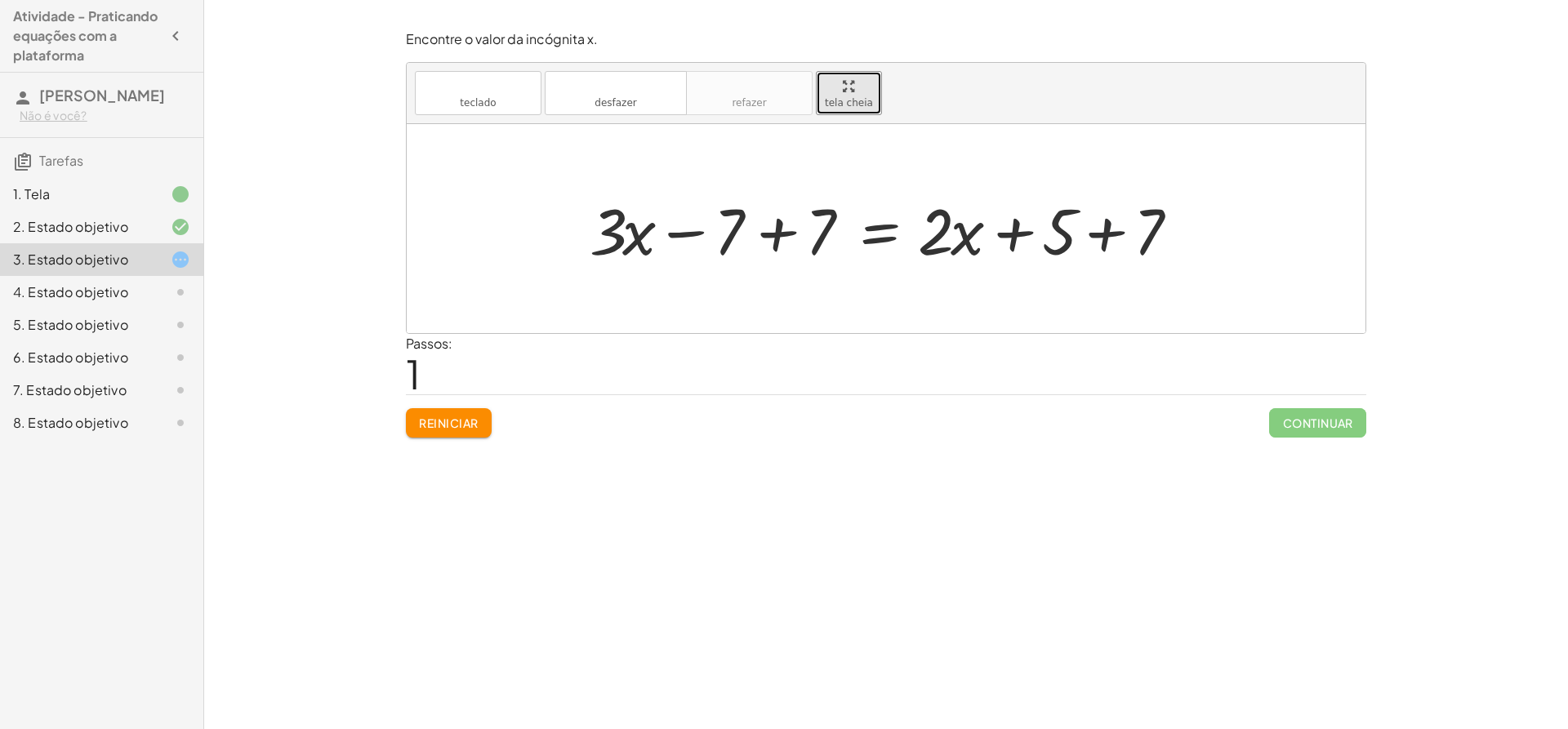
click at [1103, 225] on div at bounding box center [892, 229] width 621 height 84
click at [780, 233] on div at bounding box center [863, 229] width 562 height 84
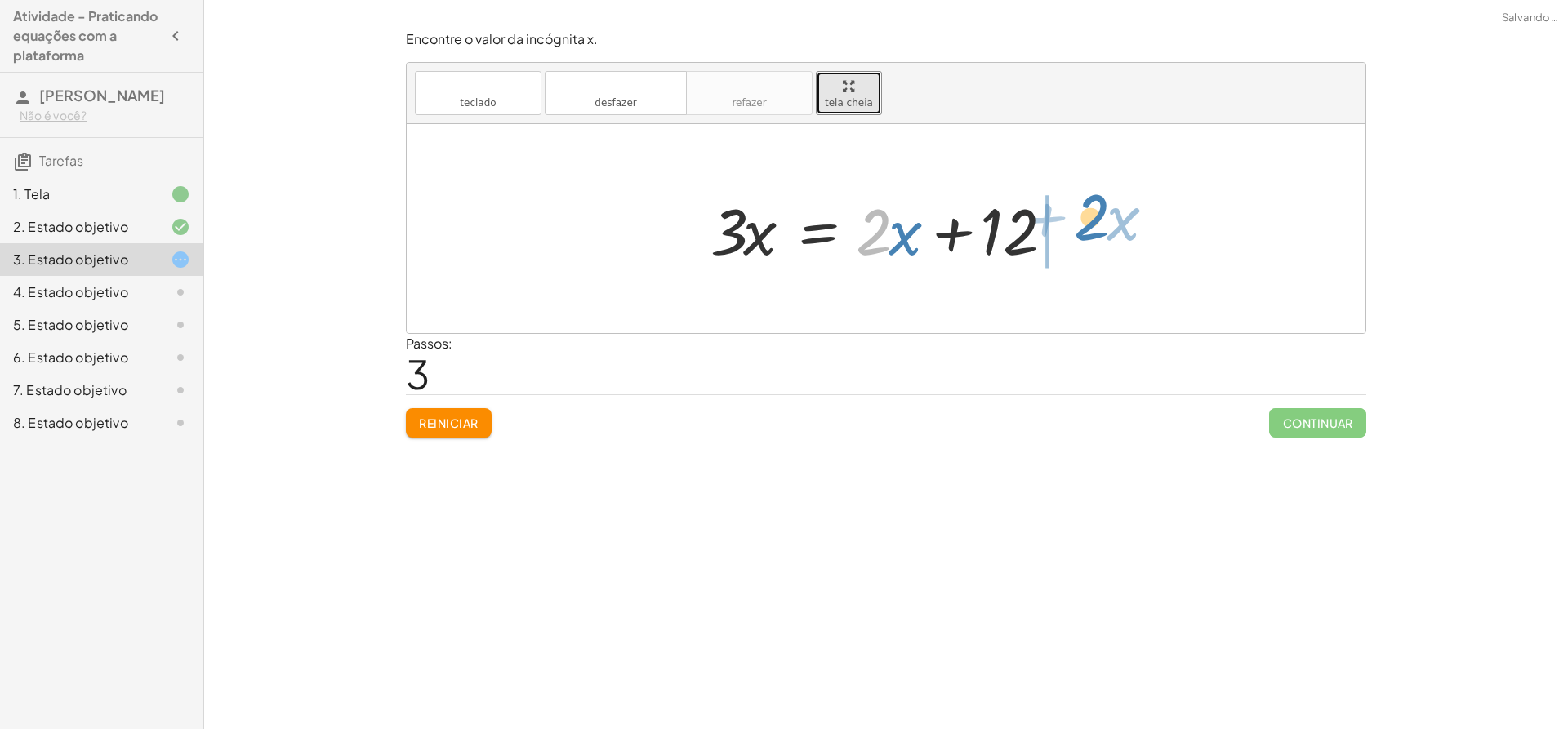
drag, startPoint x: 949, startPoint y: 224, endPoint x: 1092, endPoint y: 218, distance: 143.1
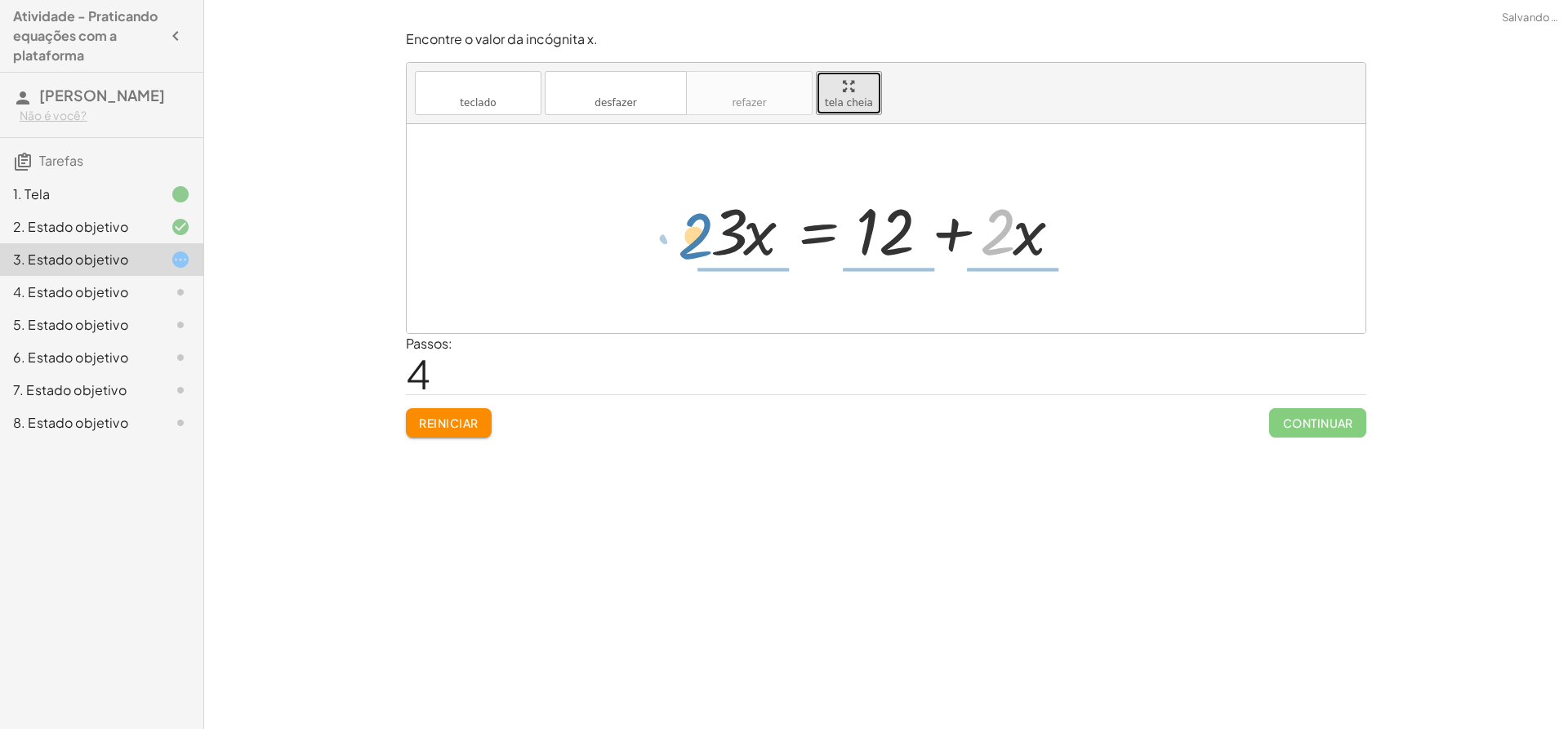
drag, startPoint x: 1011, startPoint y: 236, endPoint x: 710, endPoint y: 240, distance: 301.0
click at [710, 240] on div at bounding box center [892, 229] width 380 height 84
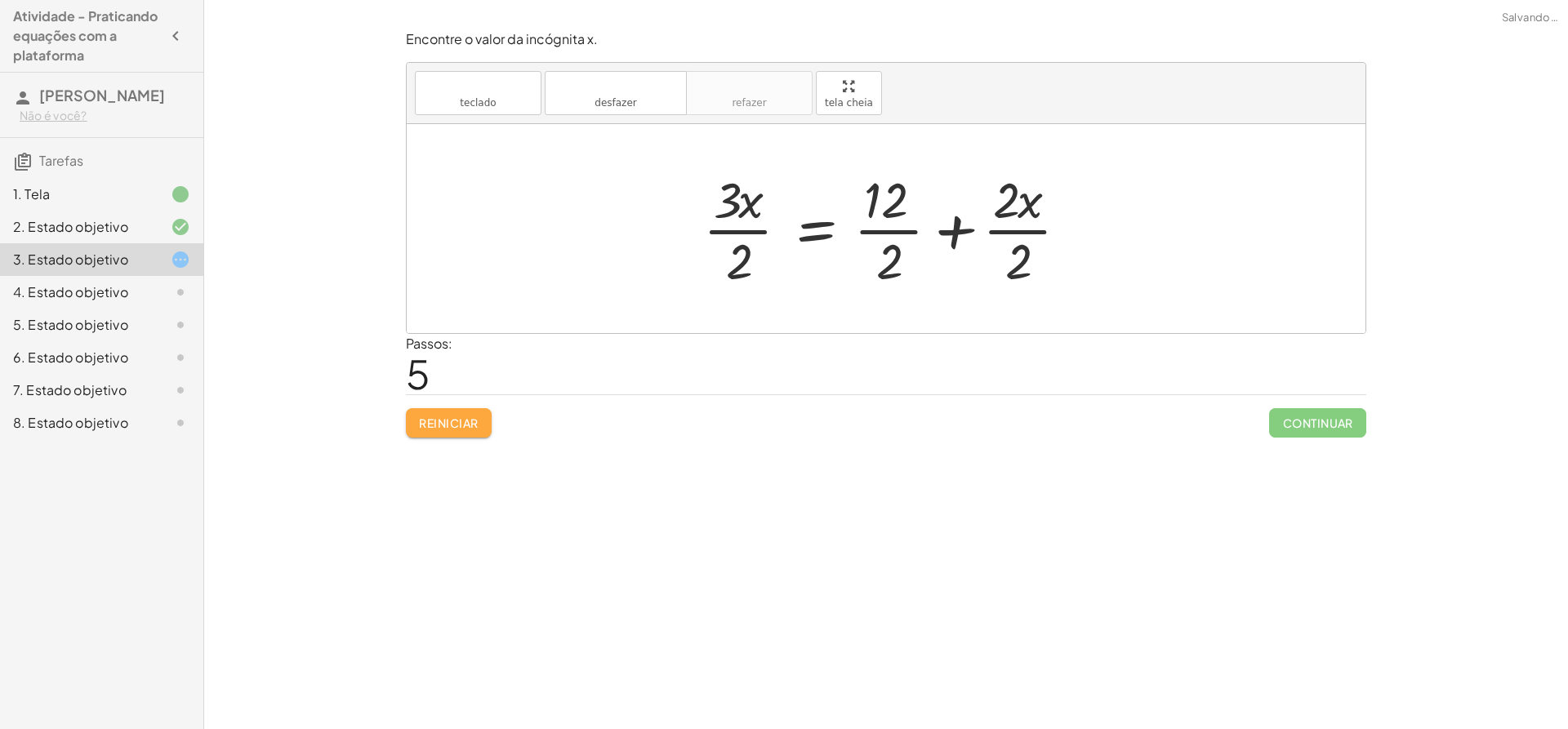
click at [475, 422] on font "Reiniciar" at bounding box center [448, 423] width 59 height 15
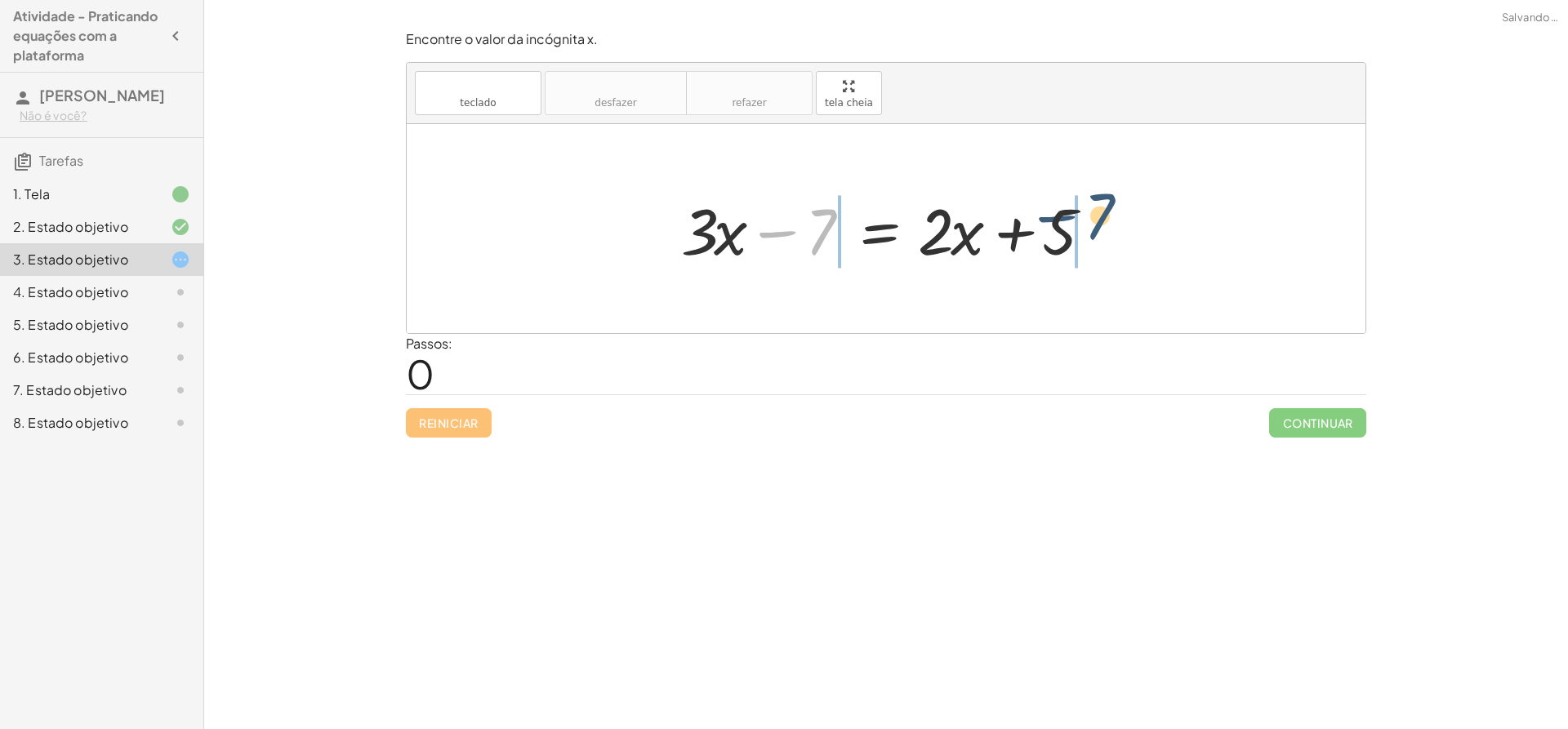
drag, startPoint x: 800, startPoint y: 230, endPoint x: 1098, endPoint y: 219, distance: 298.2
click at [1098, 219] on div at bounding box center [892, 229] width 438 height 84
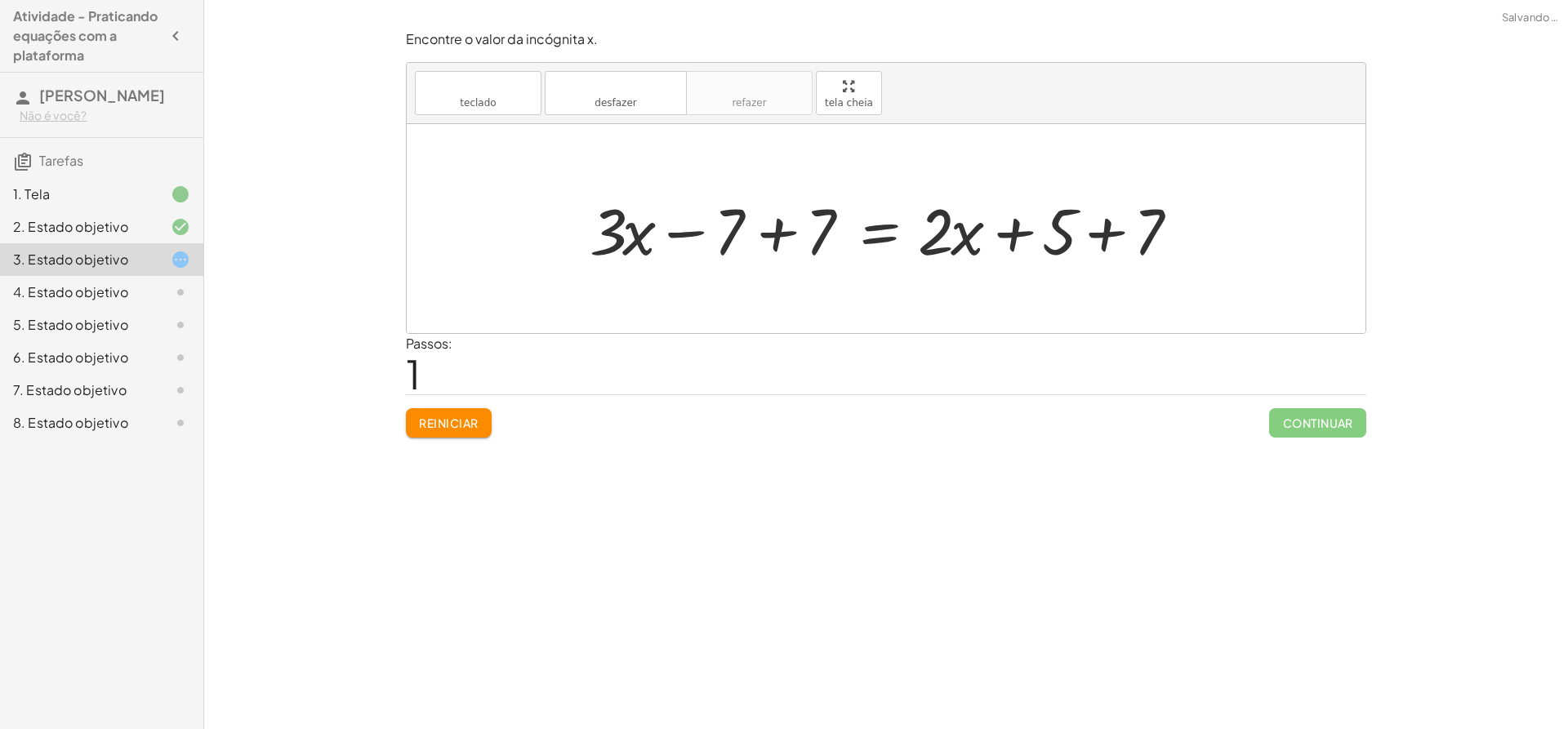
click at [1097, 230] on div at bounding box center [892, 229] width 621 height 84
click at [777, 235] on div at bounding box center [863, 229] width 562 height 84
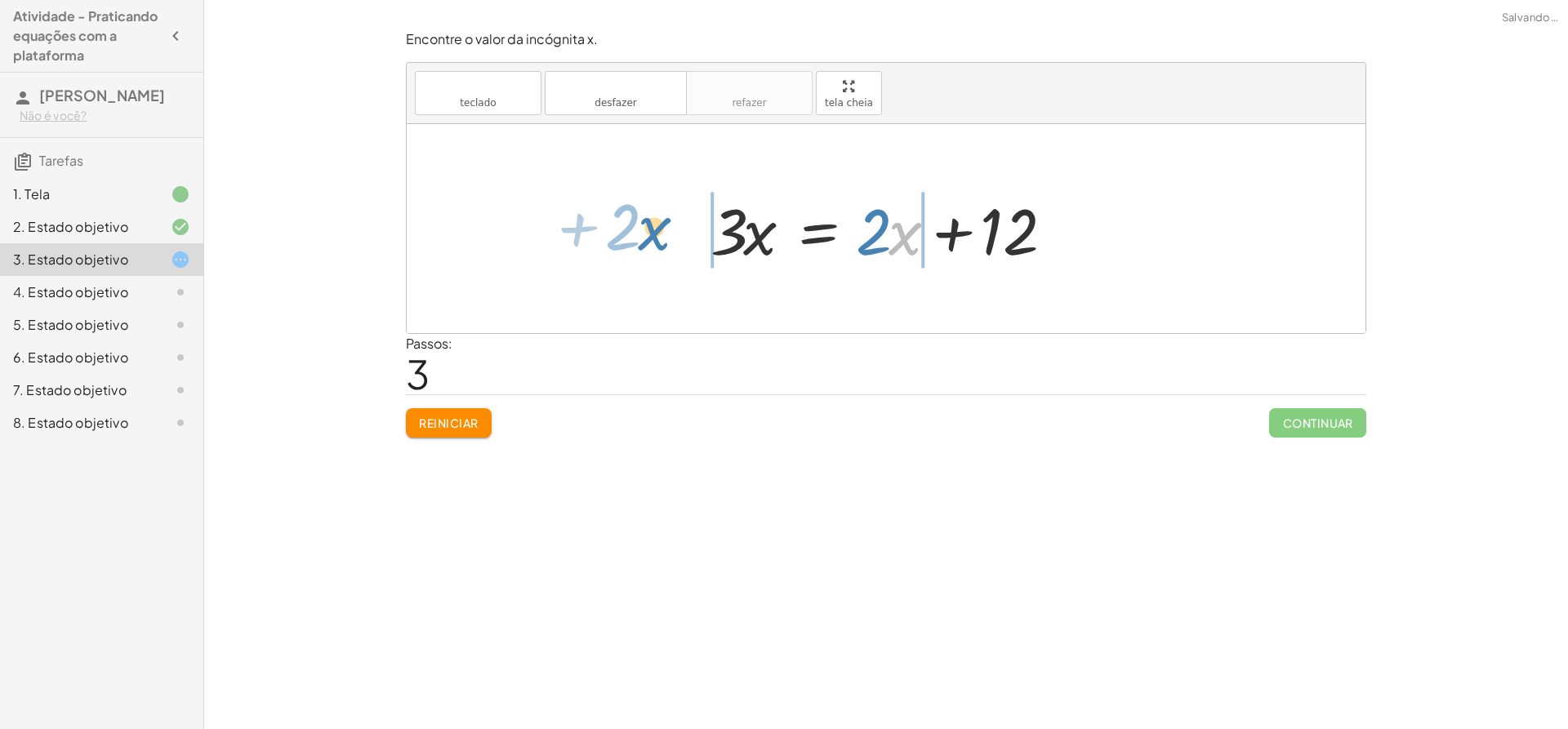
drag, startPoint x: 901, startPoint y: 232, endPoint x: 650, endPoint y: 228, distance: 251.0
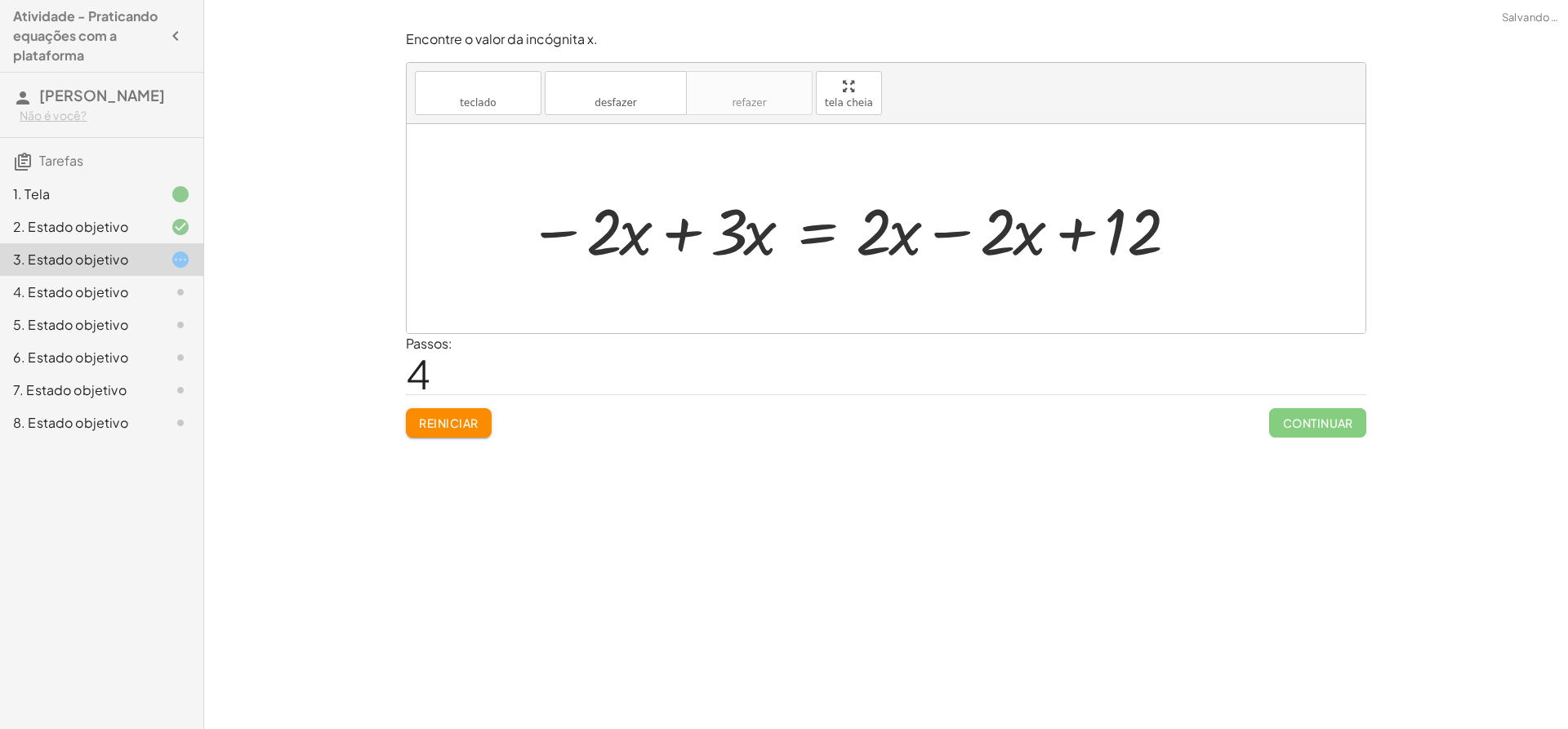
click at [945, 230] on div at bounding box center [857, 229] width 676 height 84
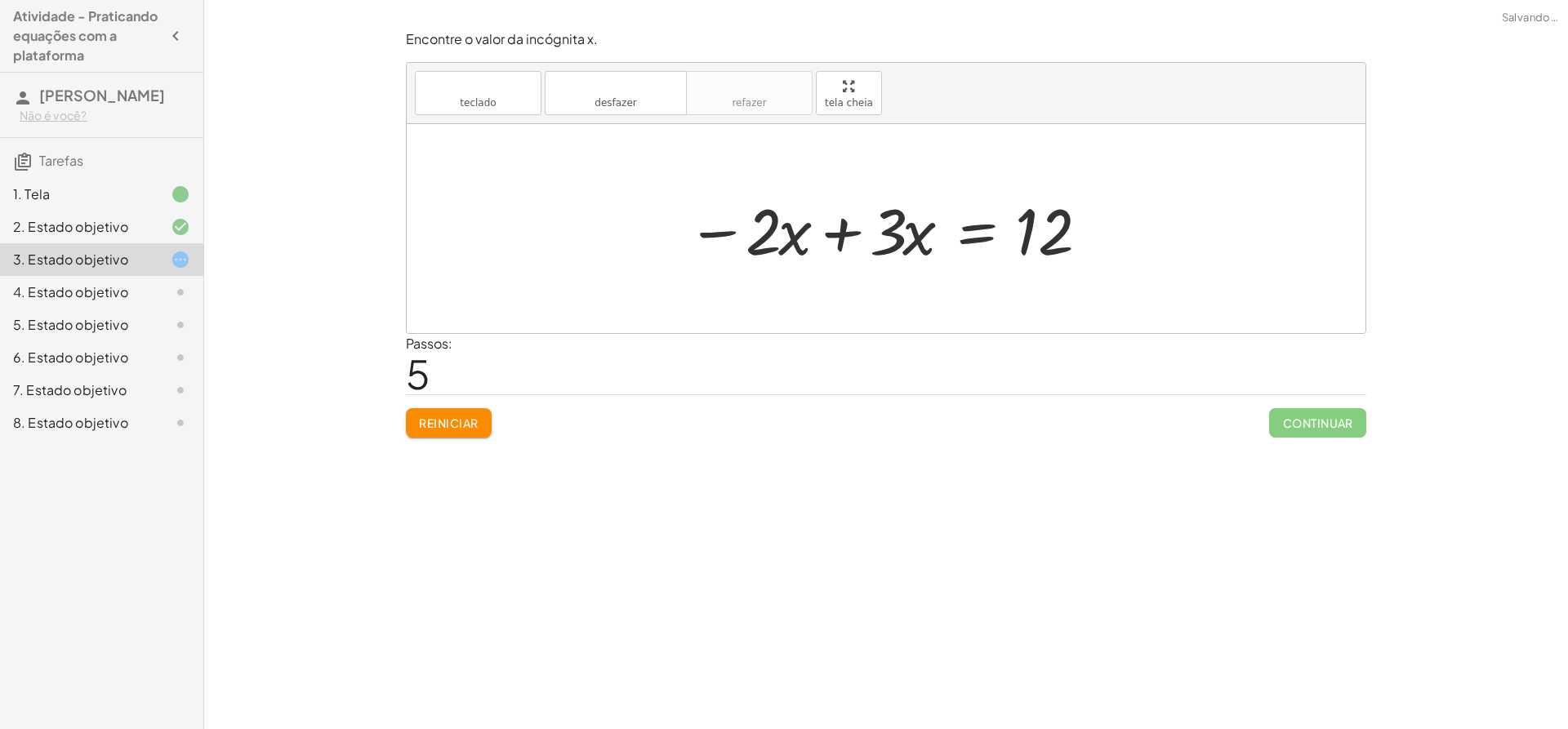
click at [839, 232] on div at bounding box center [892, 229] width 428 height 84
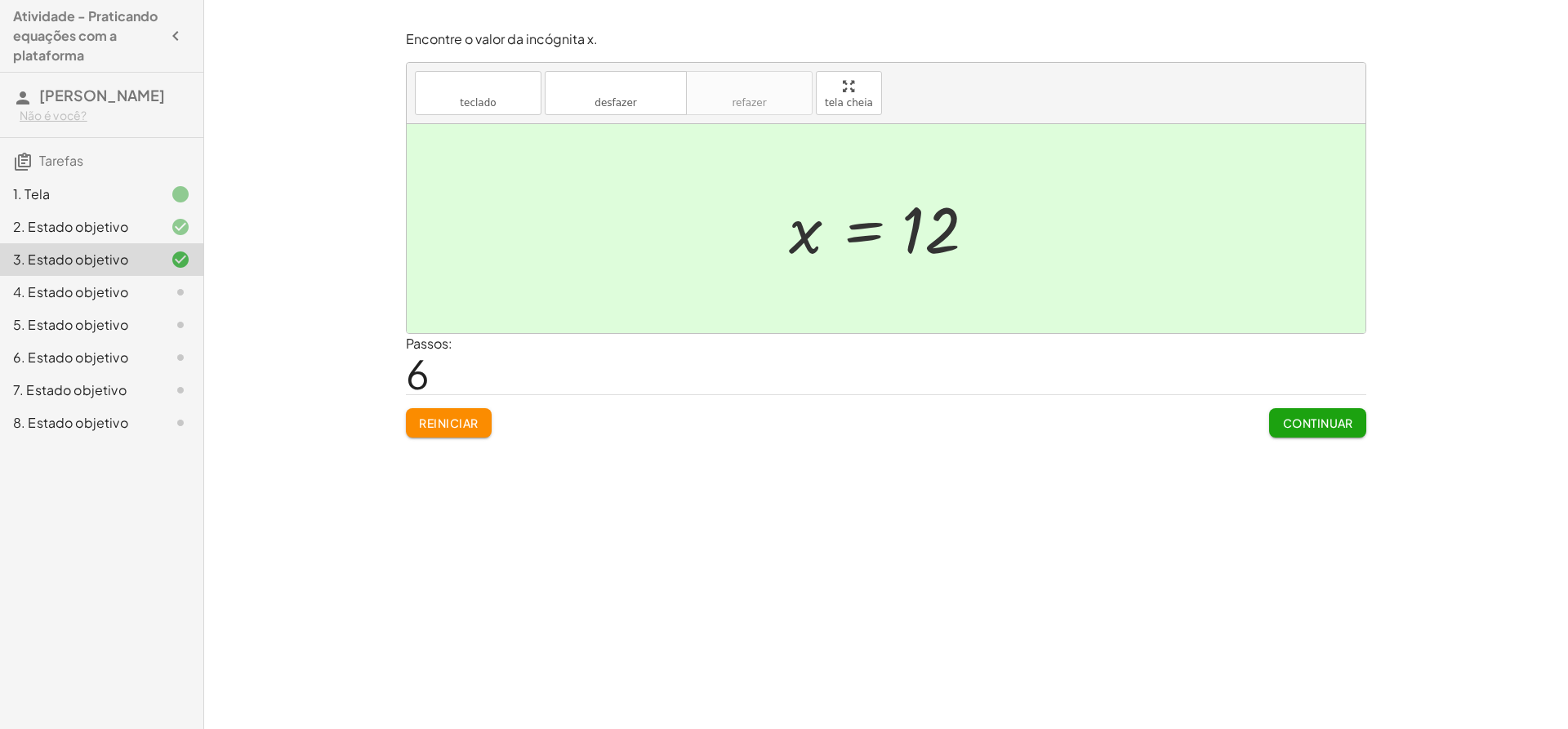
click at [1315, 429] on font "Continuar" at bounding box center [1317, 423] width 70 height 15
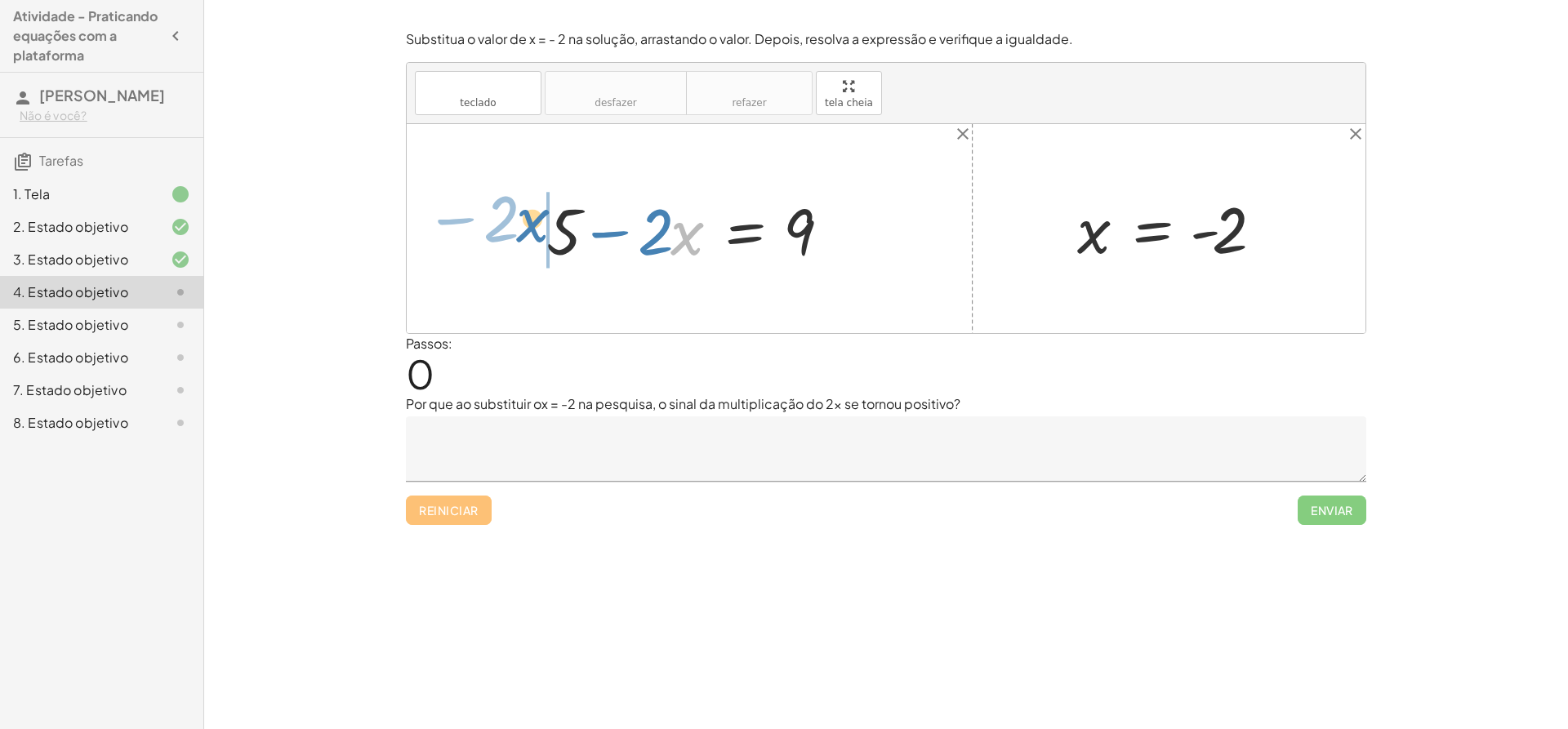
drag, startPoint x: 677, startPoint y: 237, endPoint x: 528, endPoint y: 230, distance: 149.2
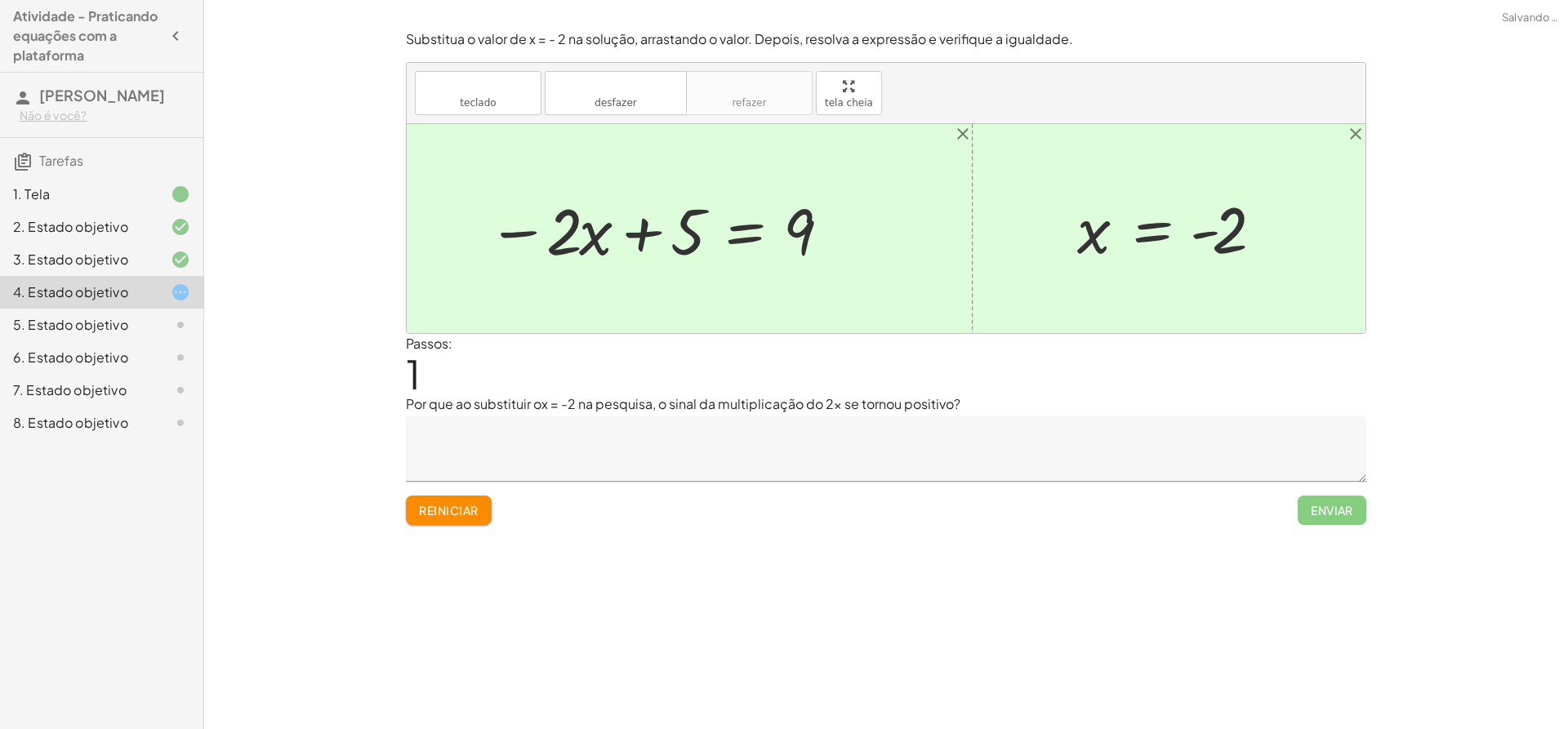
click at [637, 230] on div at bounding box center [661, 229] width 362 height 84
click at [648, 240] on div at bounding box center [661, 229] width 362 height 84
click at [625, 230] on div at bounding box center [661, 229] width 362 height 84
drag, startPoint x: 634, startPoint y: 231, endPoint x: 644, endPoint y: 231, distance: 10.0
click at [638, 231] on div at bounding box center [661, 229] width 362 height 84
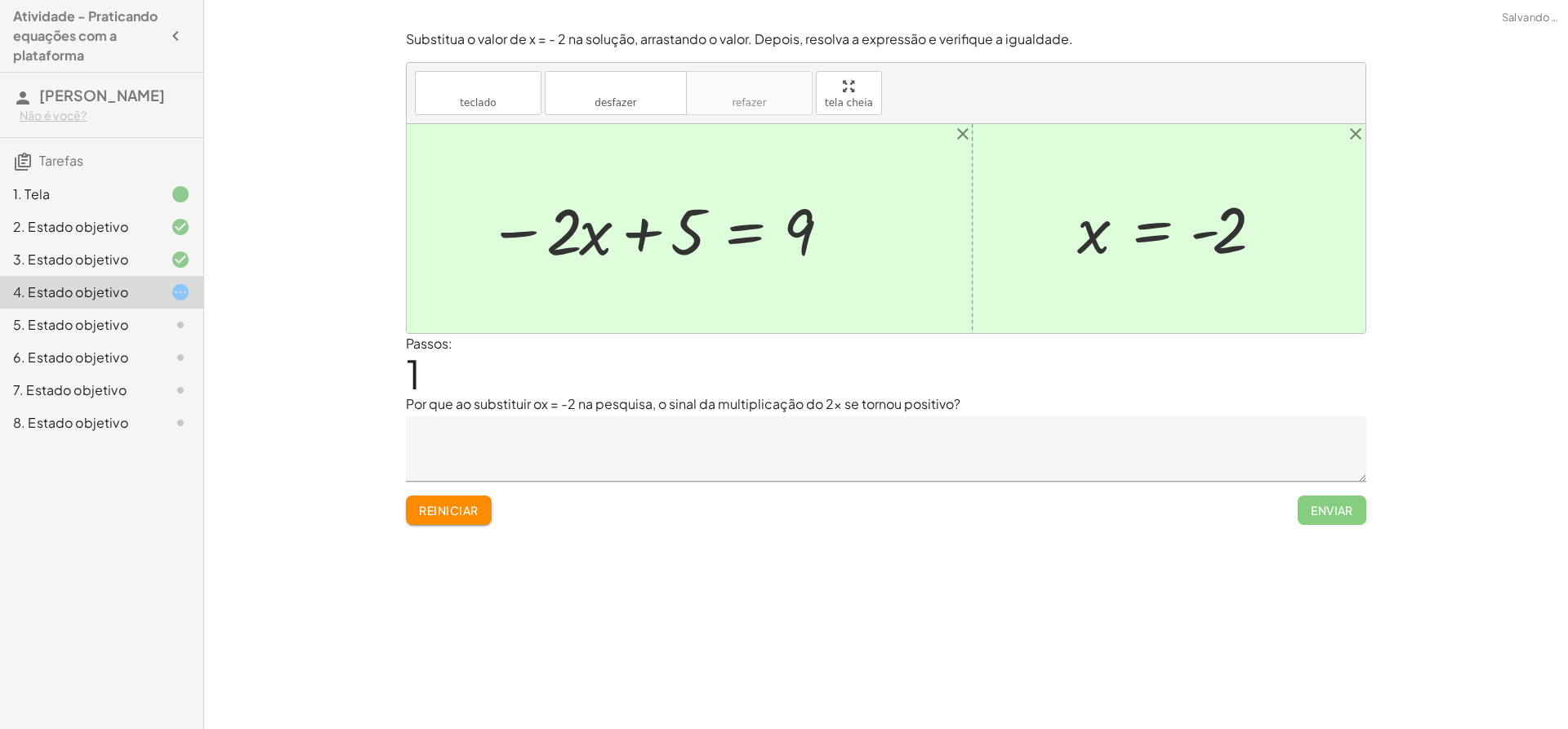
click at [684, 236] on div at bounding box center [661, 229] width 362 height 84
click at [767, 228] on div at bounding box center [661, 229] width 362 height 84
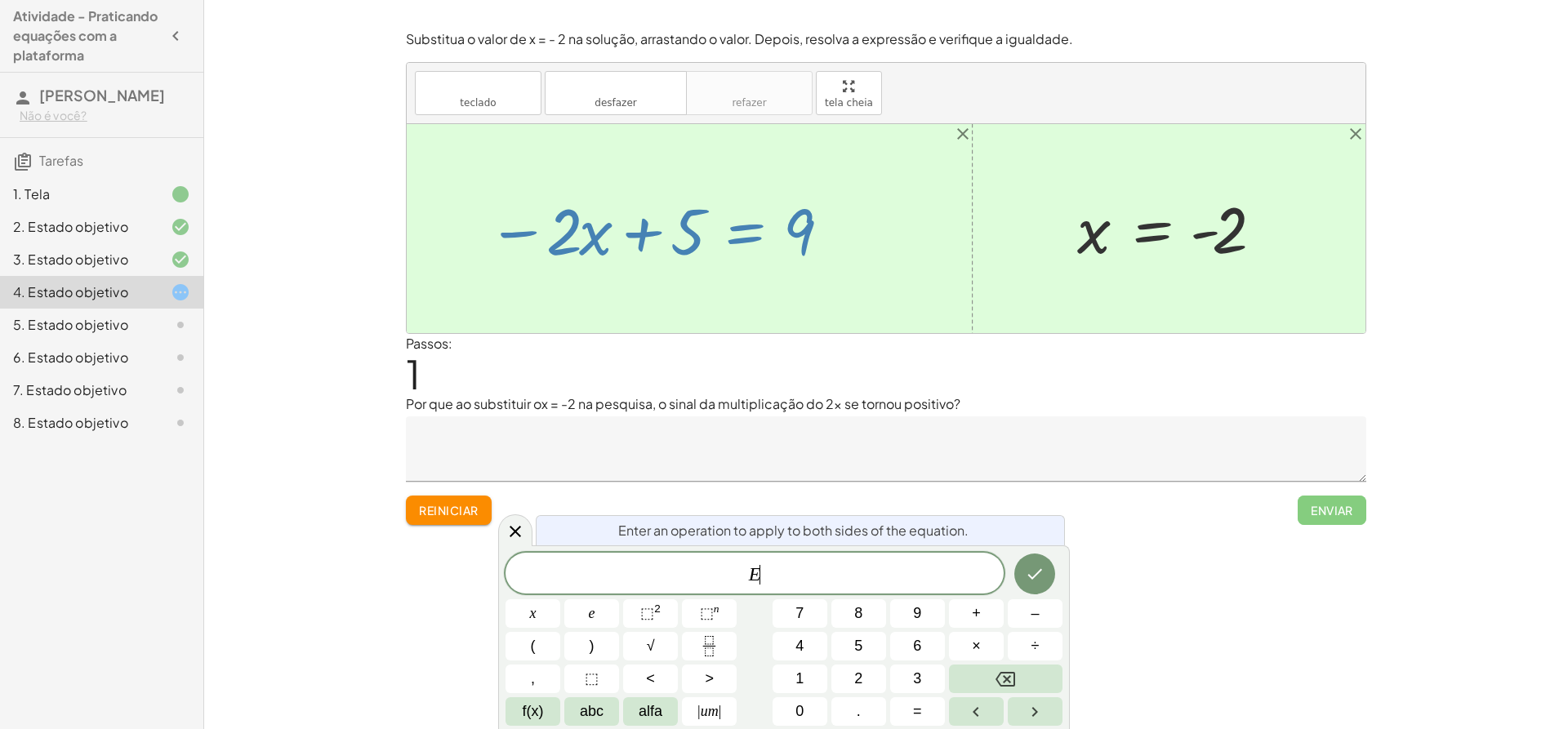
click at [716, 236] on div at bounding box center [661, 229] width 362 height 84
click at [627, 306] on div at bounding box center [886, 228] width 958 height 209
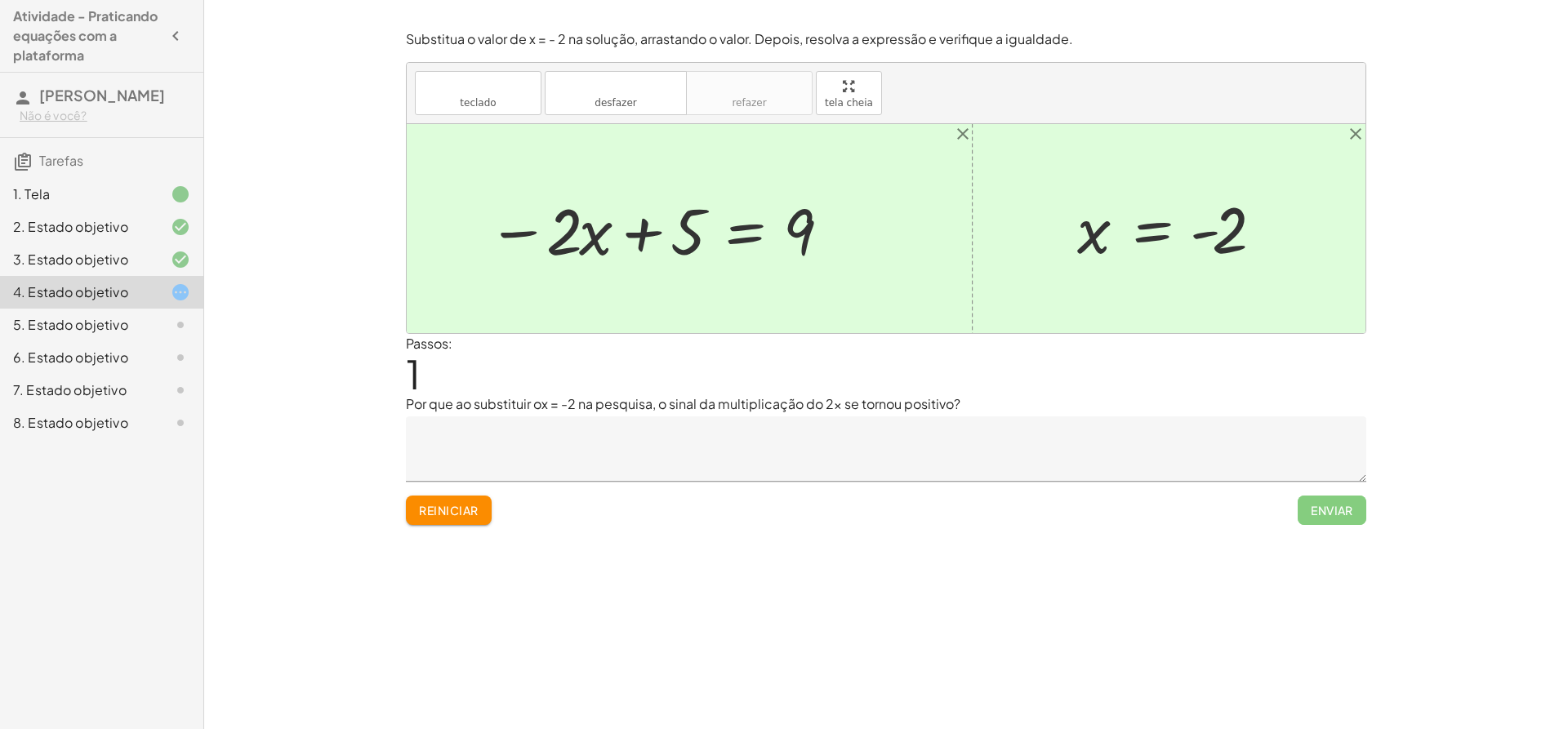
click at [478, 504] on font "Reiniciar" at bounding box center [448, 510] width 59 height 15
click at [469, 512] on div "Reiniciar Enviar" at bounding box center [886, 503] width 960 height 43
drag, startPoint x: 639, startPoint y: 325, endPoint x: 746, endPoint y: 288, distance: 113.2
click at [651, 323] on div at bounding box center [886, 228] width 958 height 209
click at [960, 136] on icon "close" at bounding box center [963, 134] width 20 height 20
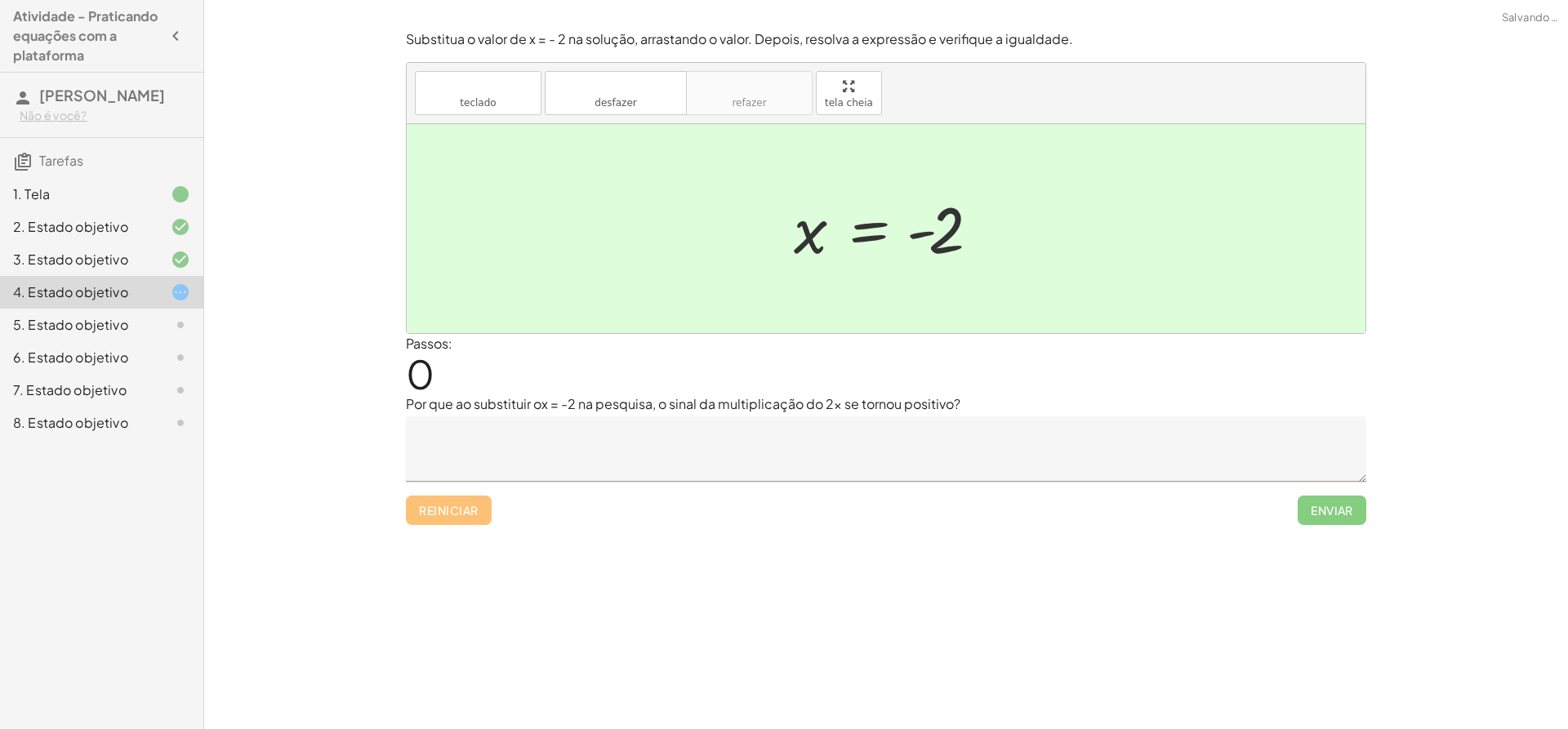
click at [892, 229] on div at bounding box center [892, 229] width 213 height 81
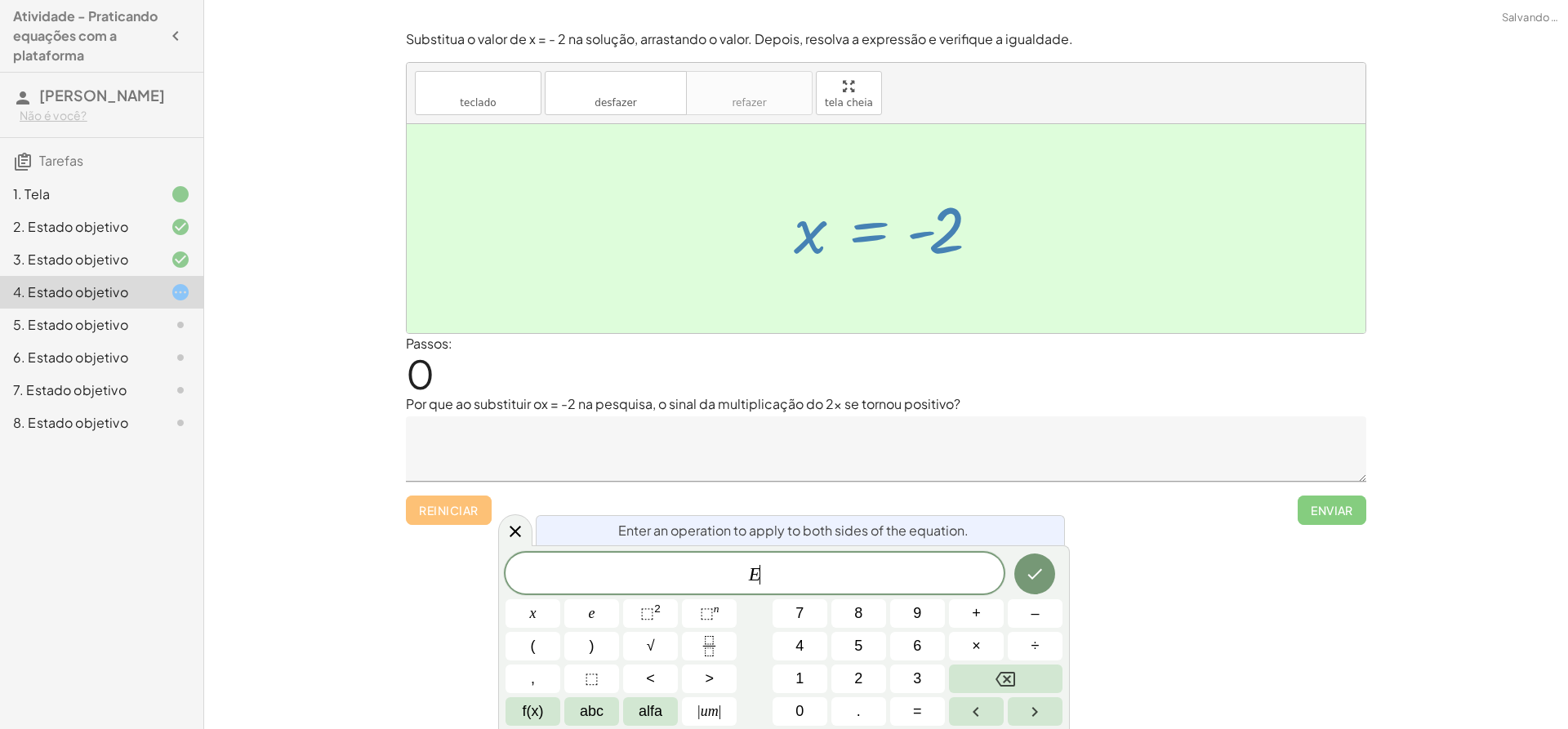
click at [855, 247] on div at bounding box center [892, 229] width 213 height 81
click at [854, 245] on div at bounding box center [892, 229] width 213 height 81
drag, startPoint x: 854, startPoint y: 241, endPoint x: 876, endPoint y: 240, distance: 22.0
click at [856, 242] on div at bounding box center [892, 229] width 213 height 81
click at [998, 255] on div at bounding box center [892, 229] width 213 height 81
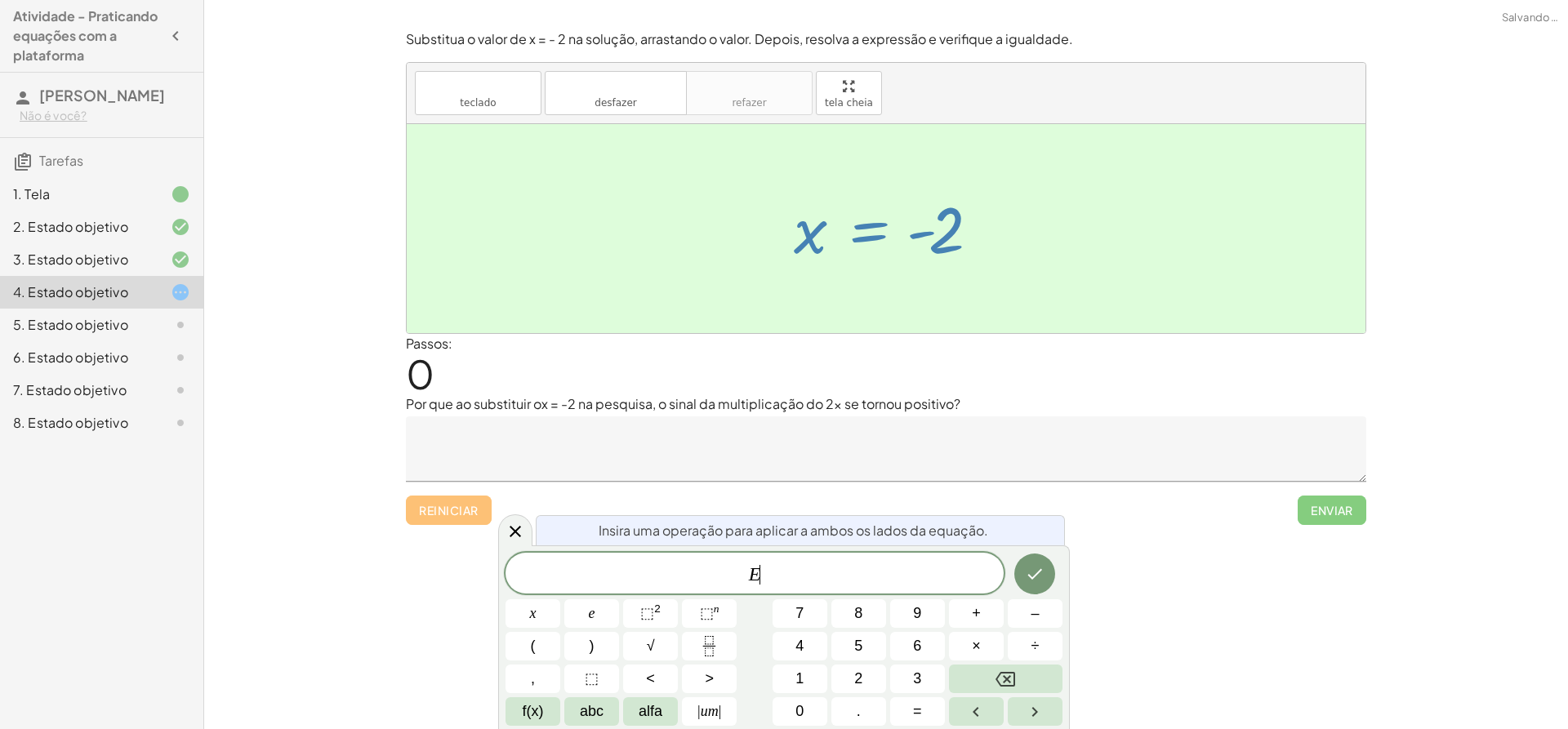
click at [998, 255] on div "x = - 2" at bounding box center [885, 229] width 232 height 89
click at [442, 498] on div "Reiniciar Enviar" at bounding box center [886, 503] width 960 height 43
click at [442, 501] on div "Reiniciar Enviar" at bounding box center [886, 503] width 960 height 43
click at [445, 504] on div "Reiniciar Enviar" at bounding box center [886, 503] width 960 height 43
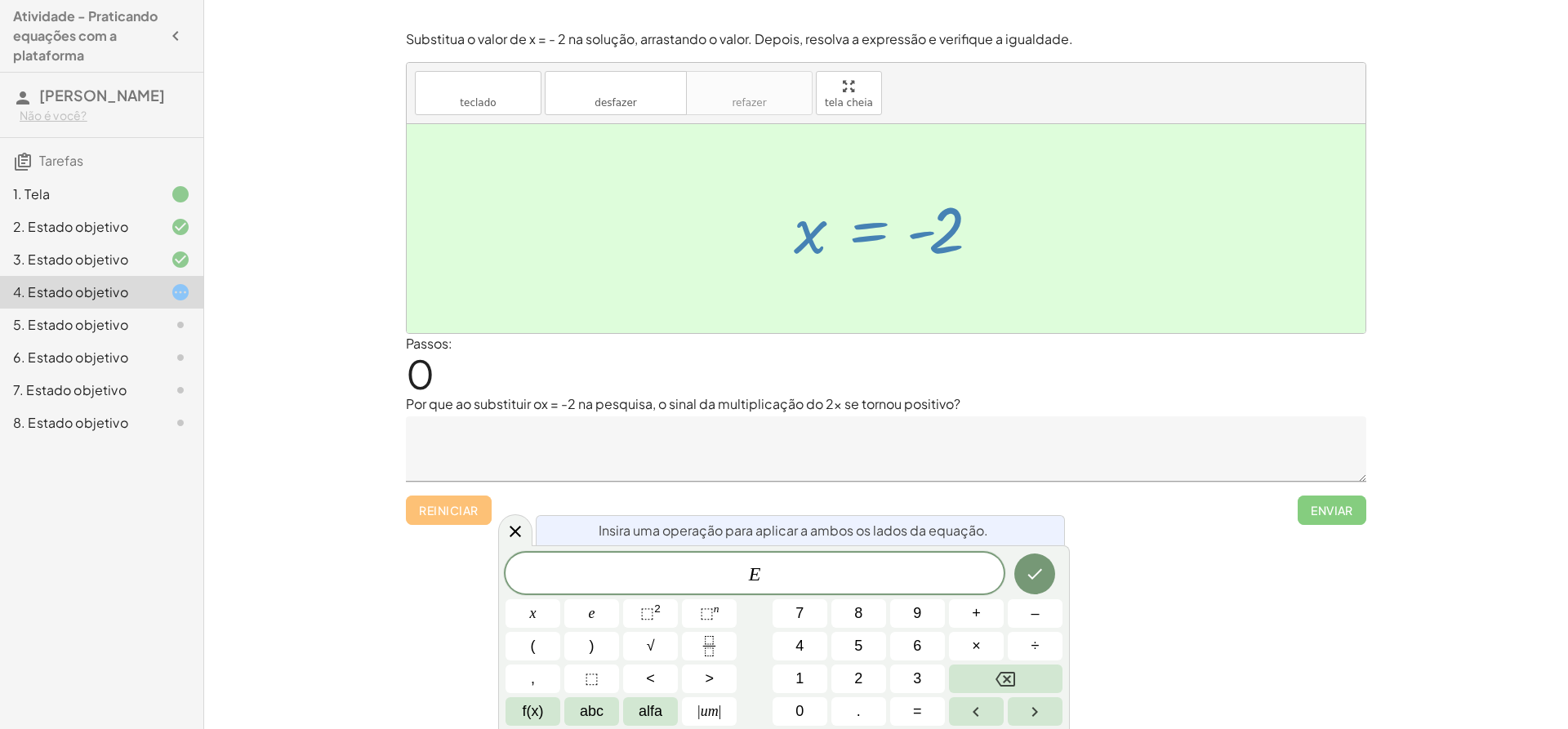
click at [297, 480] on div "Encontre o valor da incógnita x manipulando a descoberta. inserir selecione uma…" at bounding box center [886, 364] width 1364 height 729
click at [322, 484] on div "Encontre o valor da incógnita x manipulando a descoberta. inserir selecione uma…" at bounding box center [886, 364] width 1364 height 729
click at [600, 437] on textarea at bounding box center [886, 449] width 960 height 65
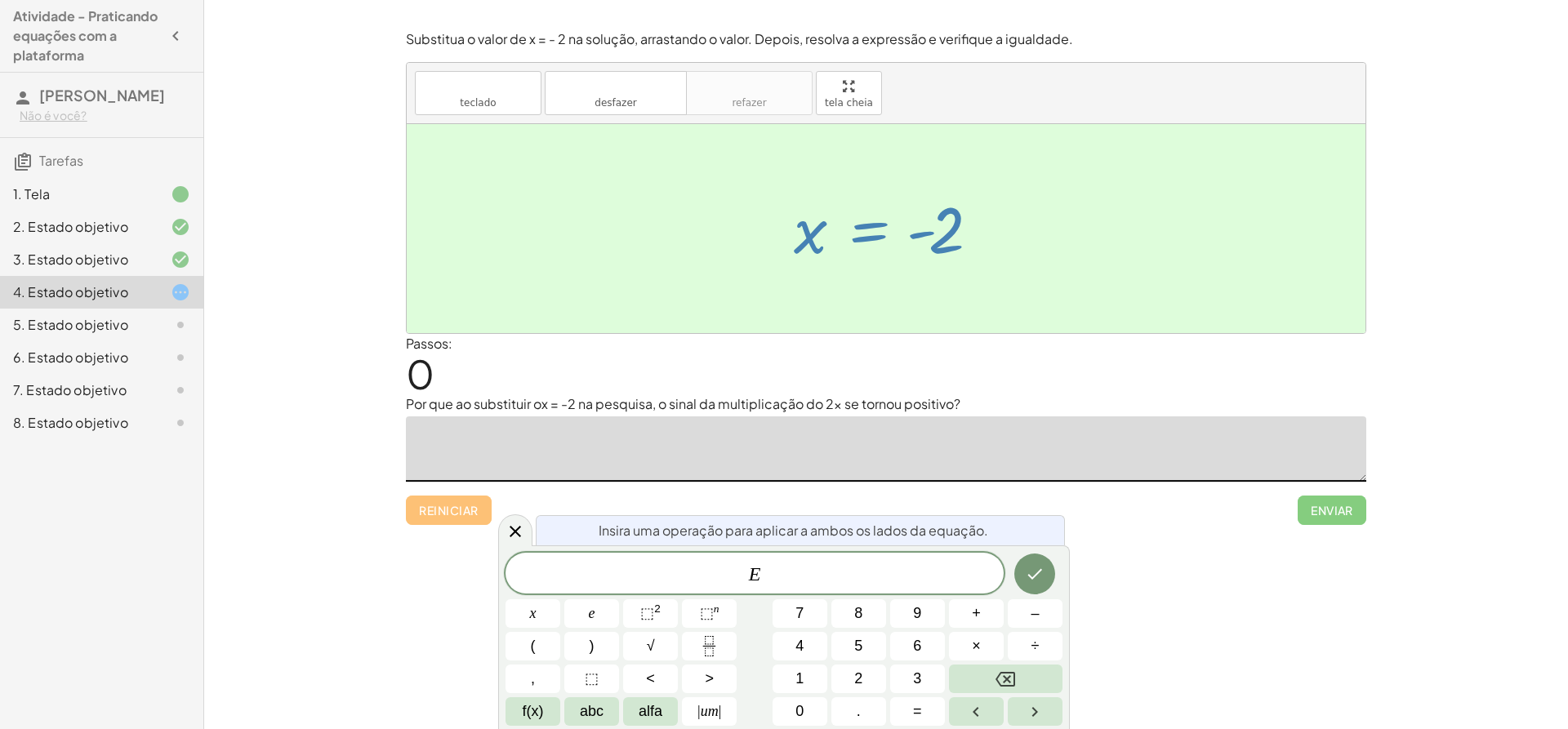
click at [1241, 617] on div "Encontre o valor da incógnita x manipulando a descoberta. inserir selecione uma…" at bounding box center [886, 364] width 1364 height 729
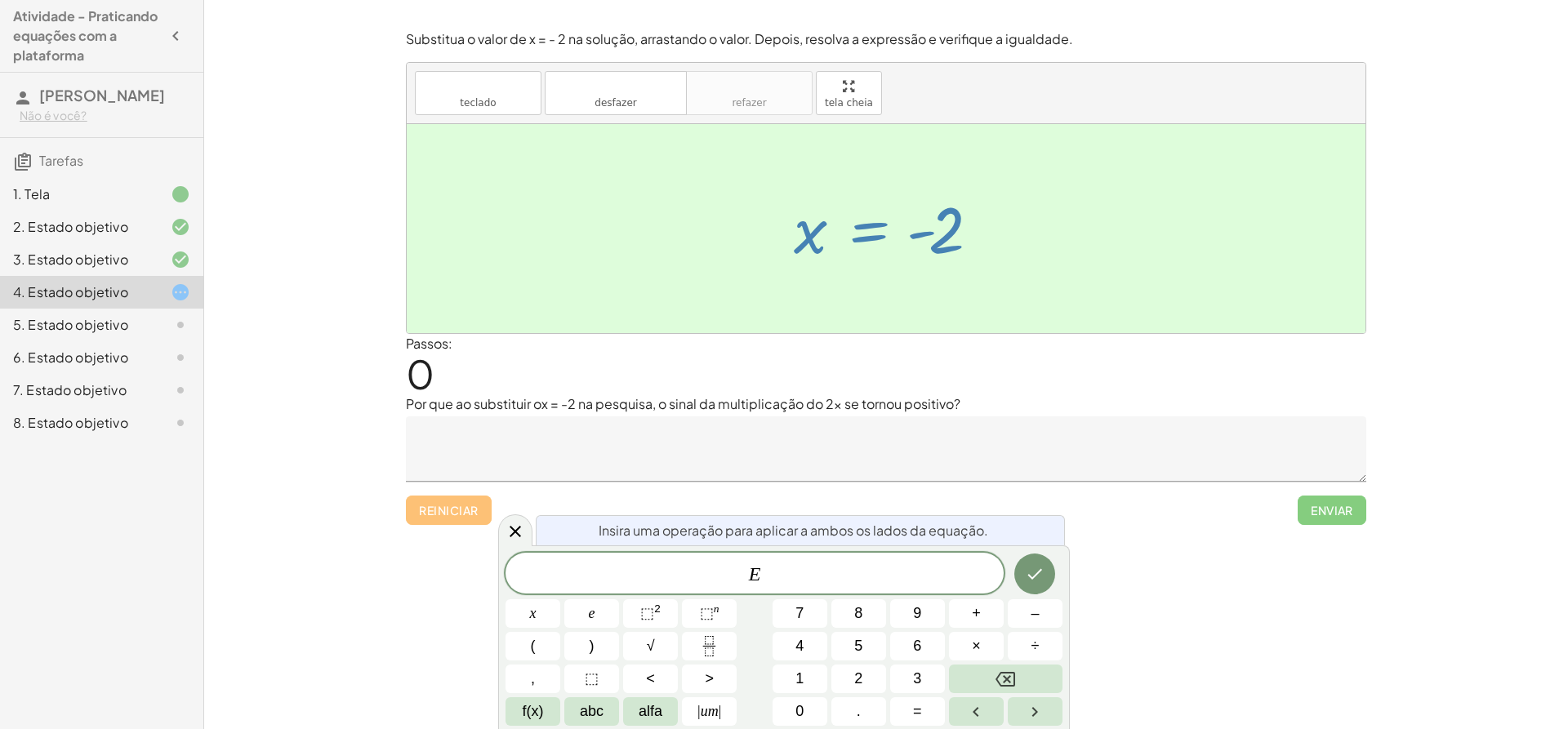
drag, startPoint x: 1202, startPoint y: 600, endPoint x: 1159, endPoint y: 646, distance: 63.0
click at [1197, 610] on div "Encontre o valor da incógnita x manipulando a descoberta. inserir selecione uma…" at bounding box center [886, 364] width 1364 height 729
click at [1140, 671] on div "Encontre o valor da incógnita x manipulando a descoberta. inserir selecione uma…" at bounding box center [886, 364] width 1364 height 729
click at [519, 530] on icon at bounding box center [515, 531] width 20 height 20
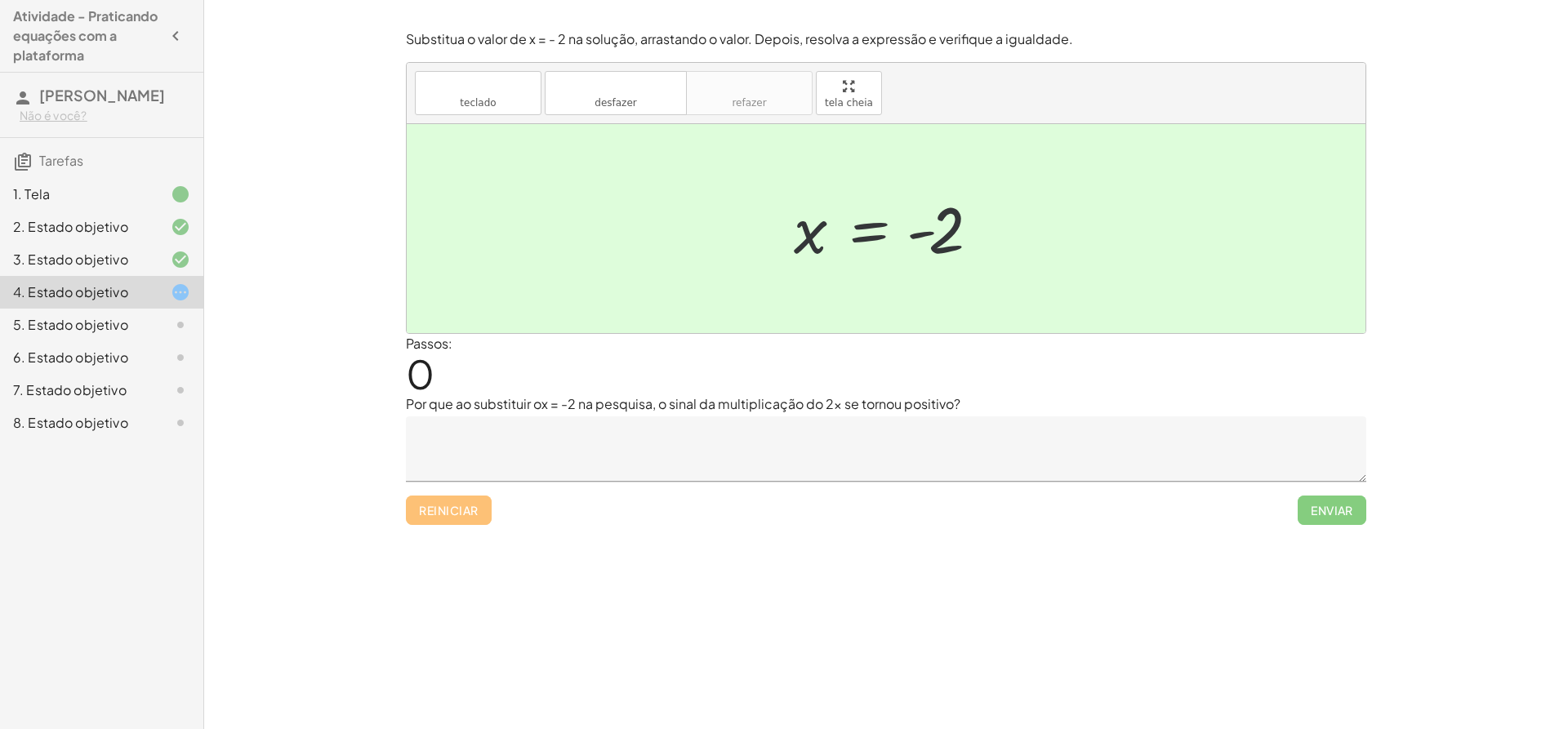
click at [520, 479] on textarea at bounding box center [886, 449] width 960 height 65
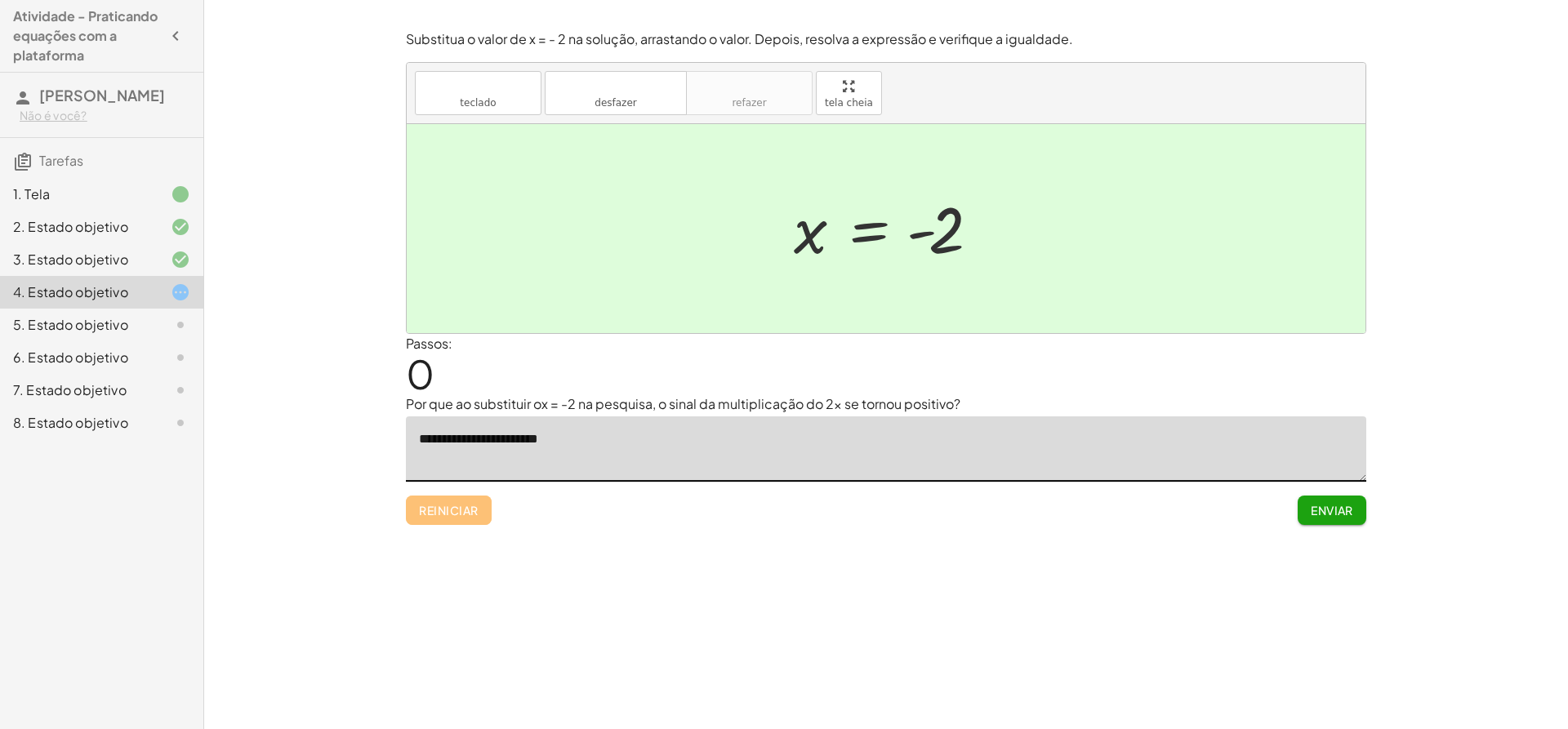
type textarea "**********"
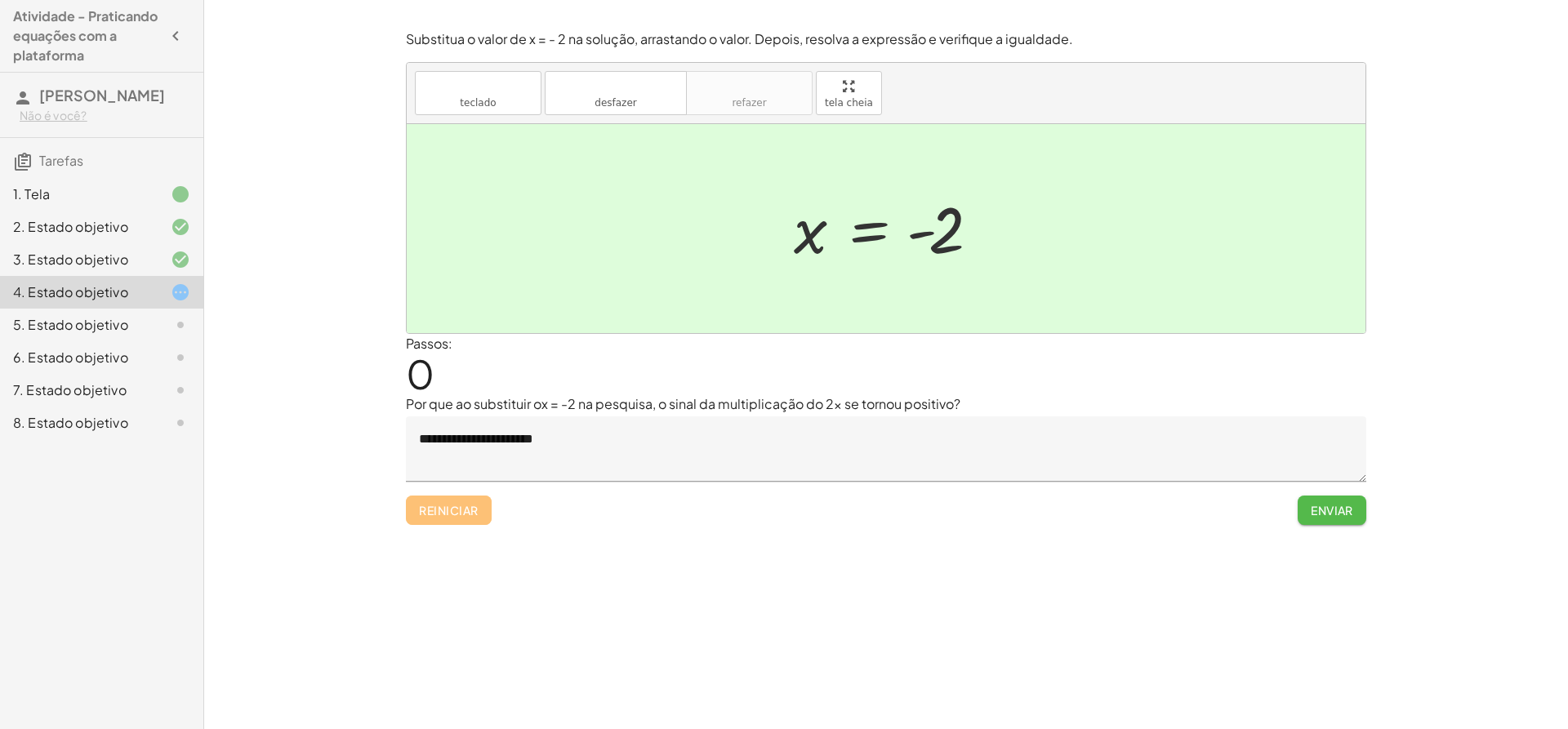
click at [1337, 517] on font "Enviar" at bounding box center [1331, 510] width 42 height 15
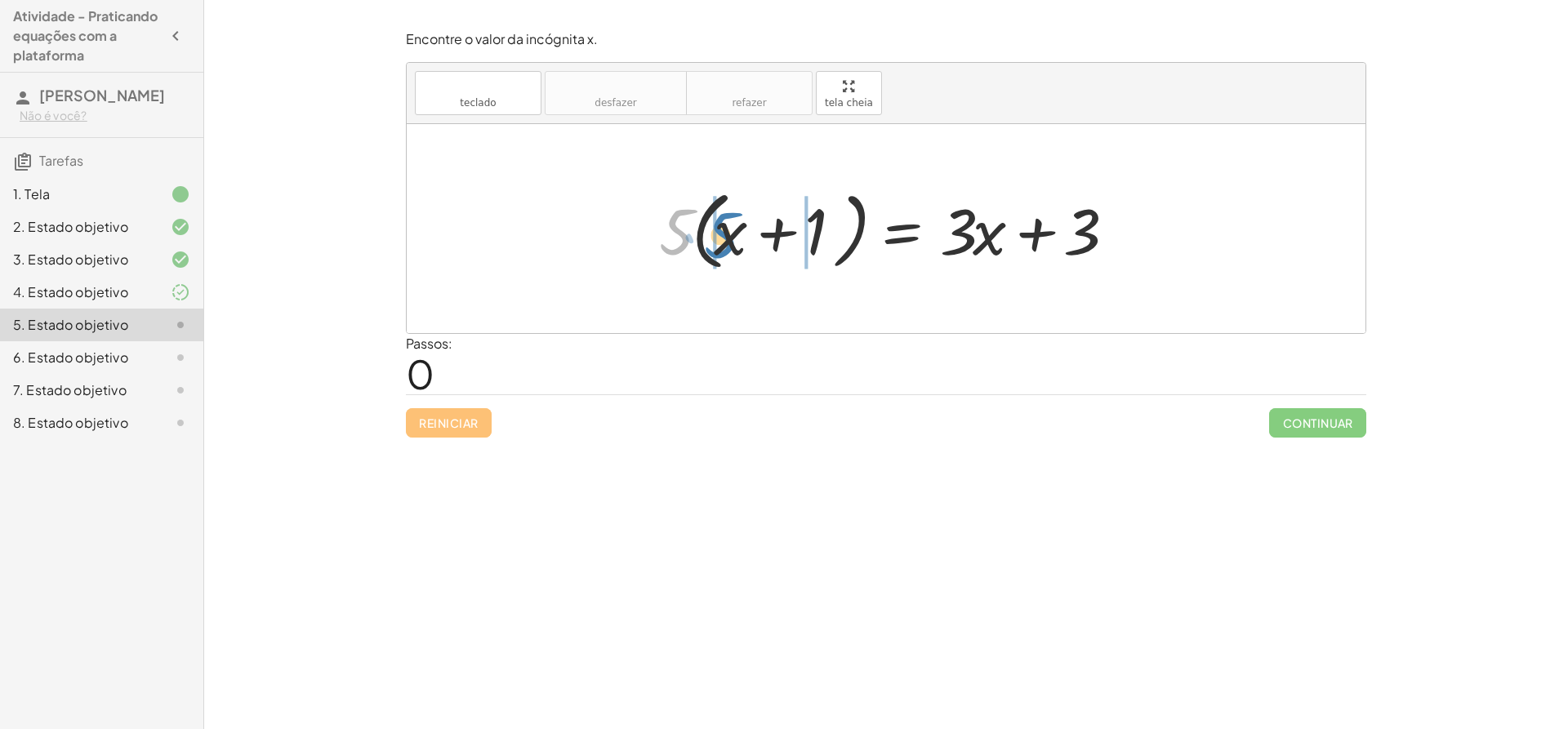
drag, startPoint x: 665, startPoint y: 230, endPoint x: 710, endPoint y: 233, distance: 45.1
click at [710, 233] on div at bounding box center [892, 229] width 482 height 94
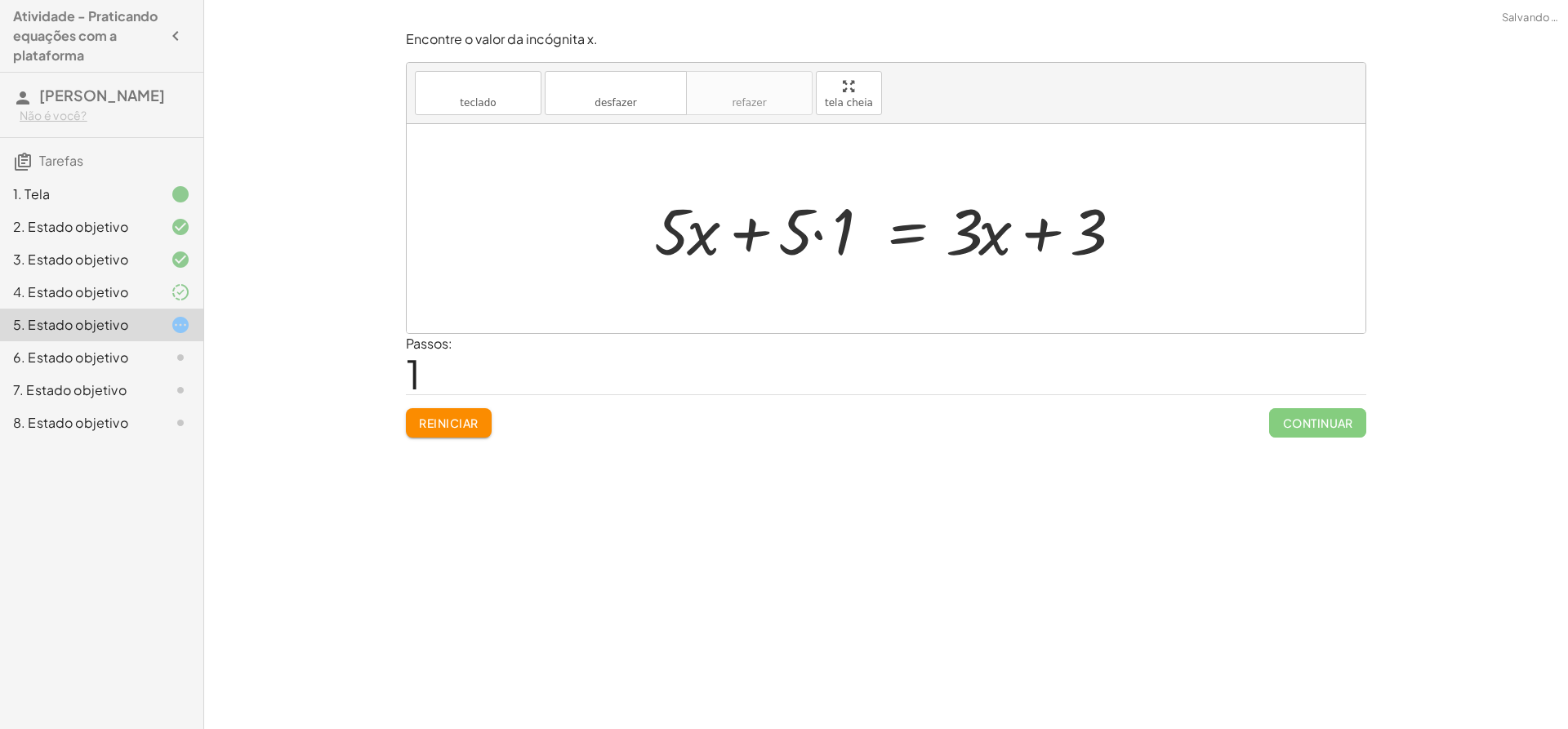
click at [815, 235] on div at bounding box center [892, 229] width 493 height 84
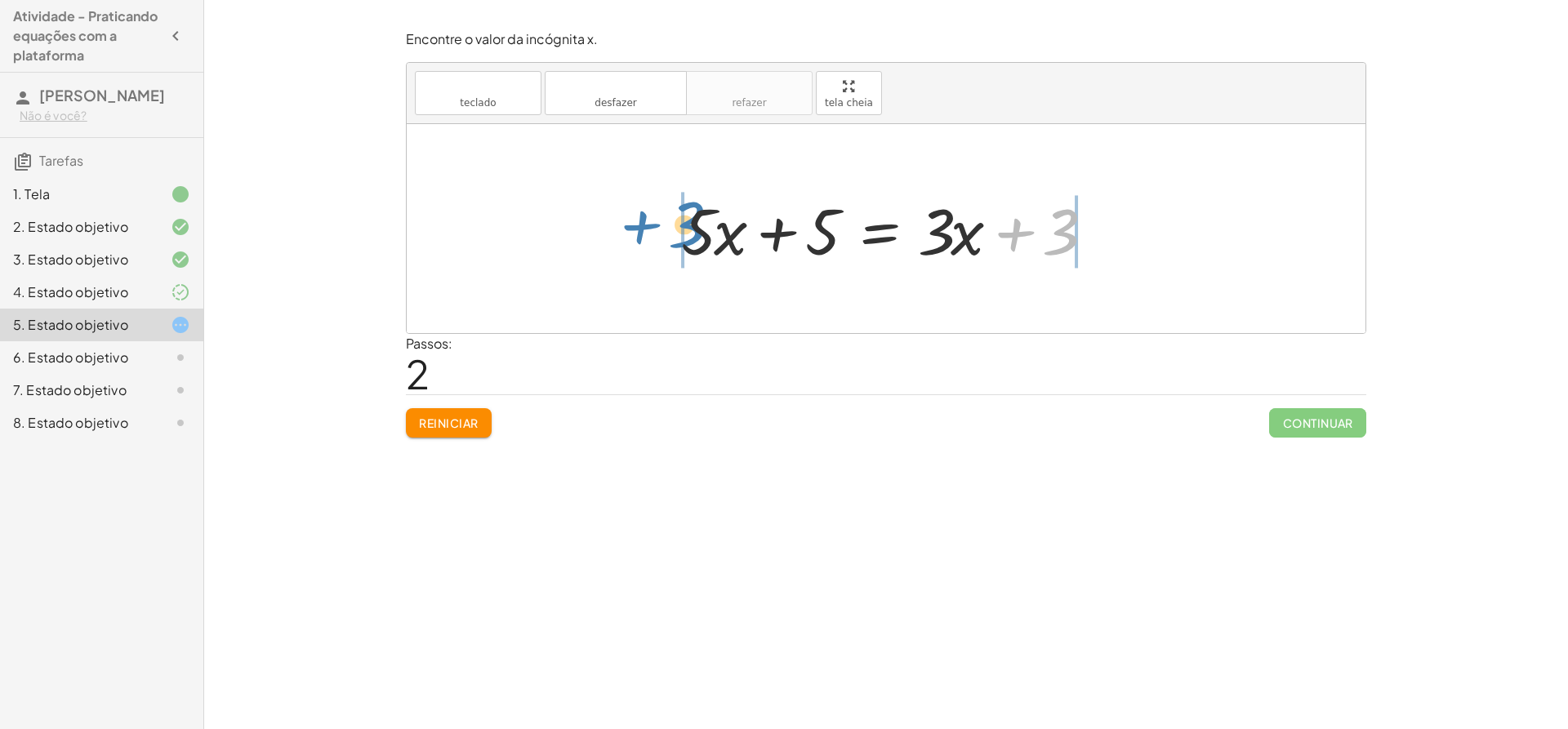
drag, startPoint x: 1065, startPoint y: 231, endPoint x: 717, endPoint y: 241, distance: 348.1
click at [692, 229] on div at bounding box center [892, 229] width 438 height 84
click at [1103, 228] on div at bounding box center [857, 229] width 669 height 84
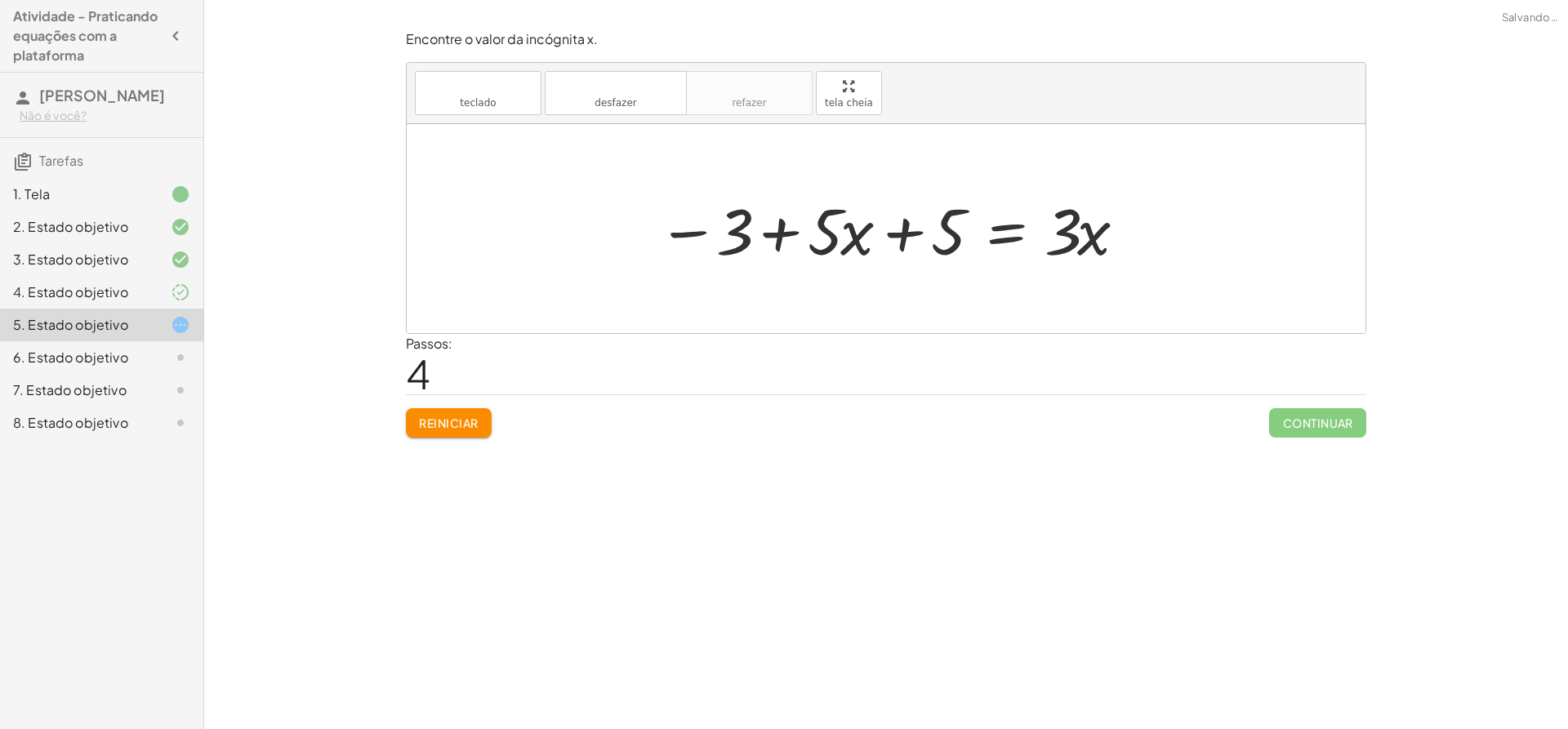
click at [780, 233] on div at bounding box center [892, 229] width 487 height 84
drag, startPoint x: 937, startPoint y: 226, endPoint x: 675, endPoint y: 213, distance: 262.3
click at [675, 213] on div at bounding box center [892, 229] width 487 height 84
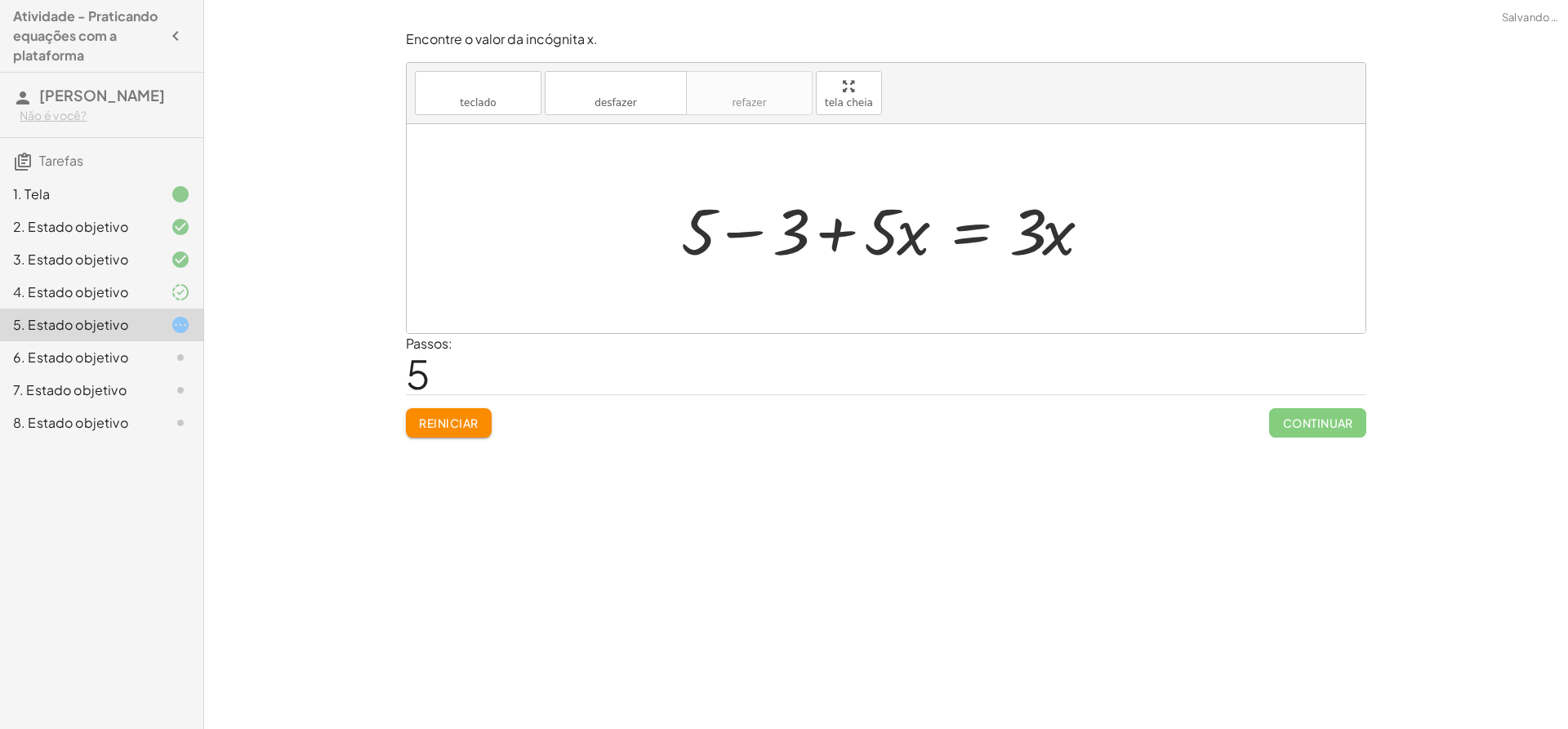
click at [748, 234] on div at bounding box center [892, 229] width 438 height 84
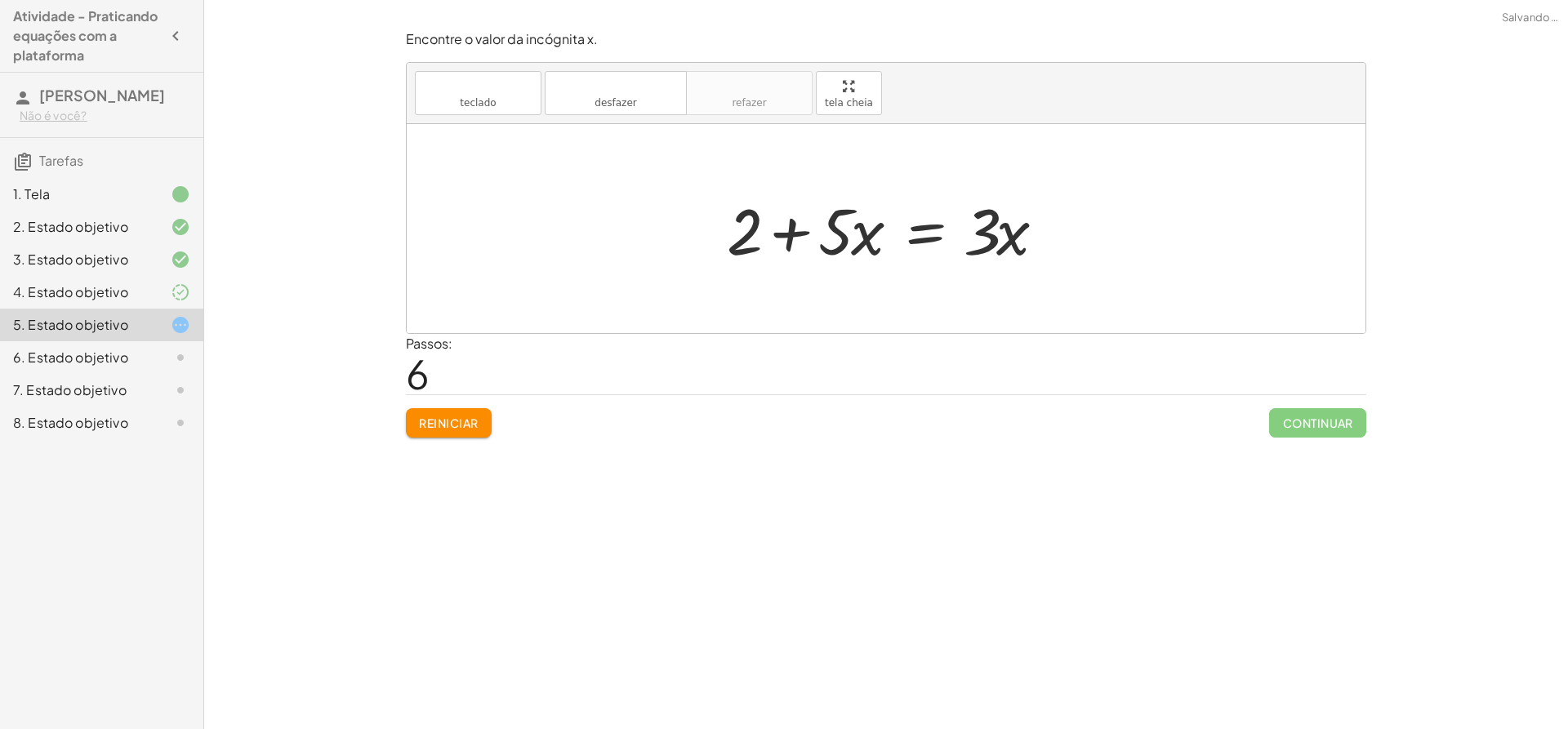
click at [796, 233] on div at bounding box center [892, 229] width 347 height 84
drag, startPoint x: 997, startPoint y: 236, endPoint x: 1023, endPoint y: 235, distance: 26.0
click at [1023, 235] on div at bounding box center [892, 229] width 347 height 84
drag, startPoint x: 841, startPoint y: 230, endPoint x: 698, endPoint y: 228, distance: 143.0
click at [826, 227] on div at bounding box center [892, 229] width 347 height 84
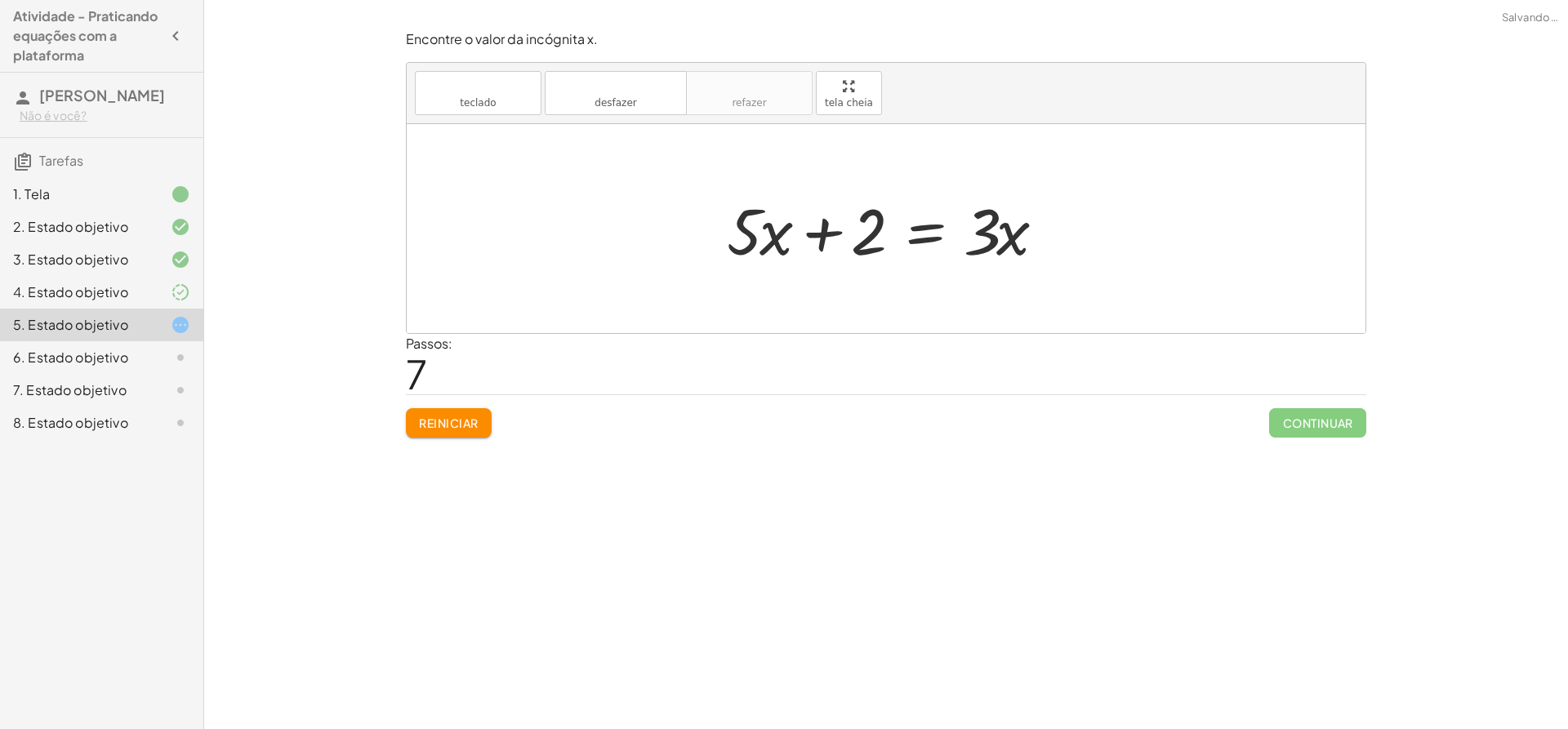
click at [987, 226] on div at bounding box center [892, 229] width 347 height 84
drag, startPoint x: 746, startPoint y: 227, endPoint x: 1067, endPoint y: 237, distance: 321.2
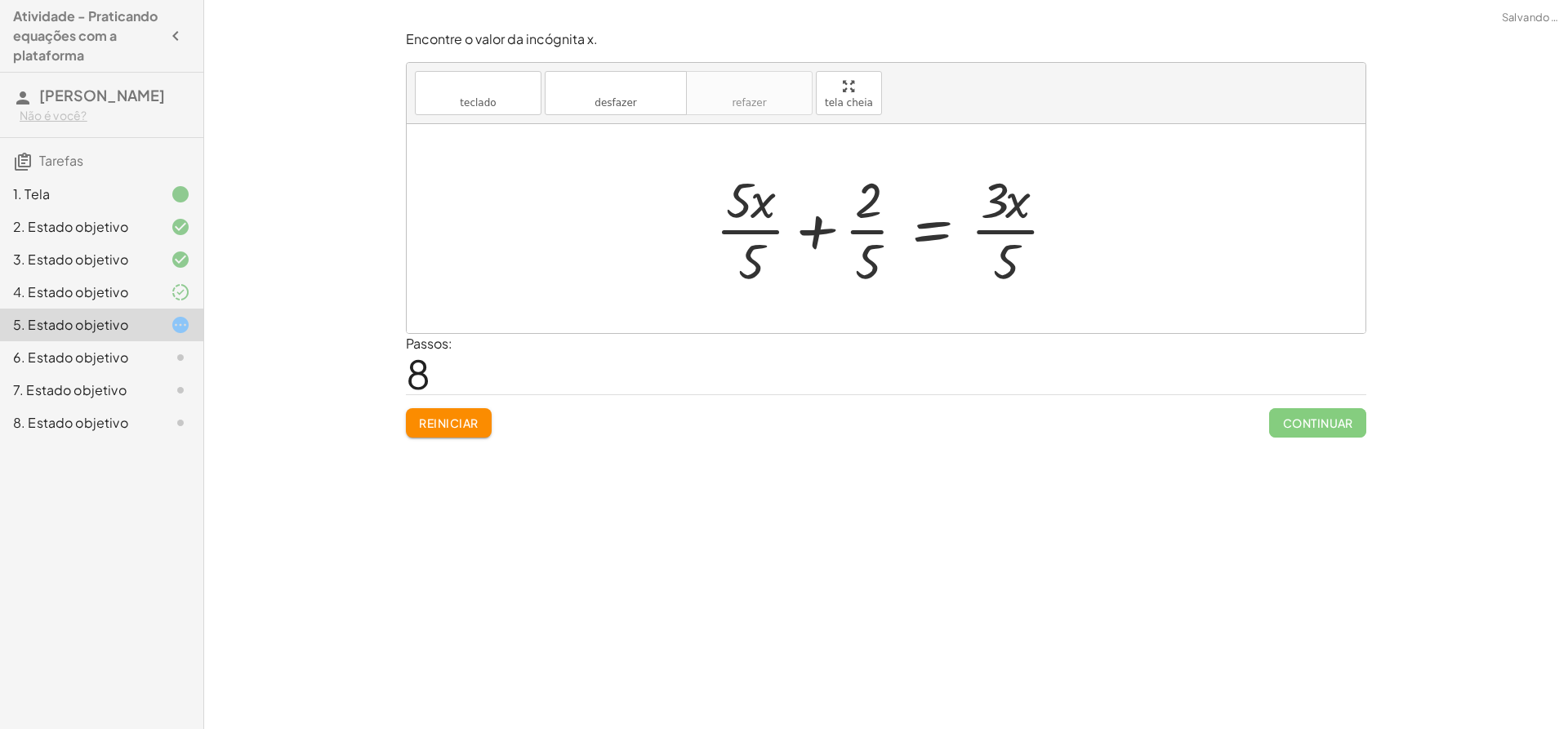
click at [755, 261] on div at bounding box center [892, 228] width 370 height 126
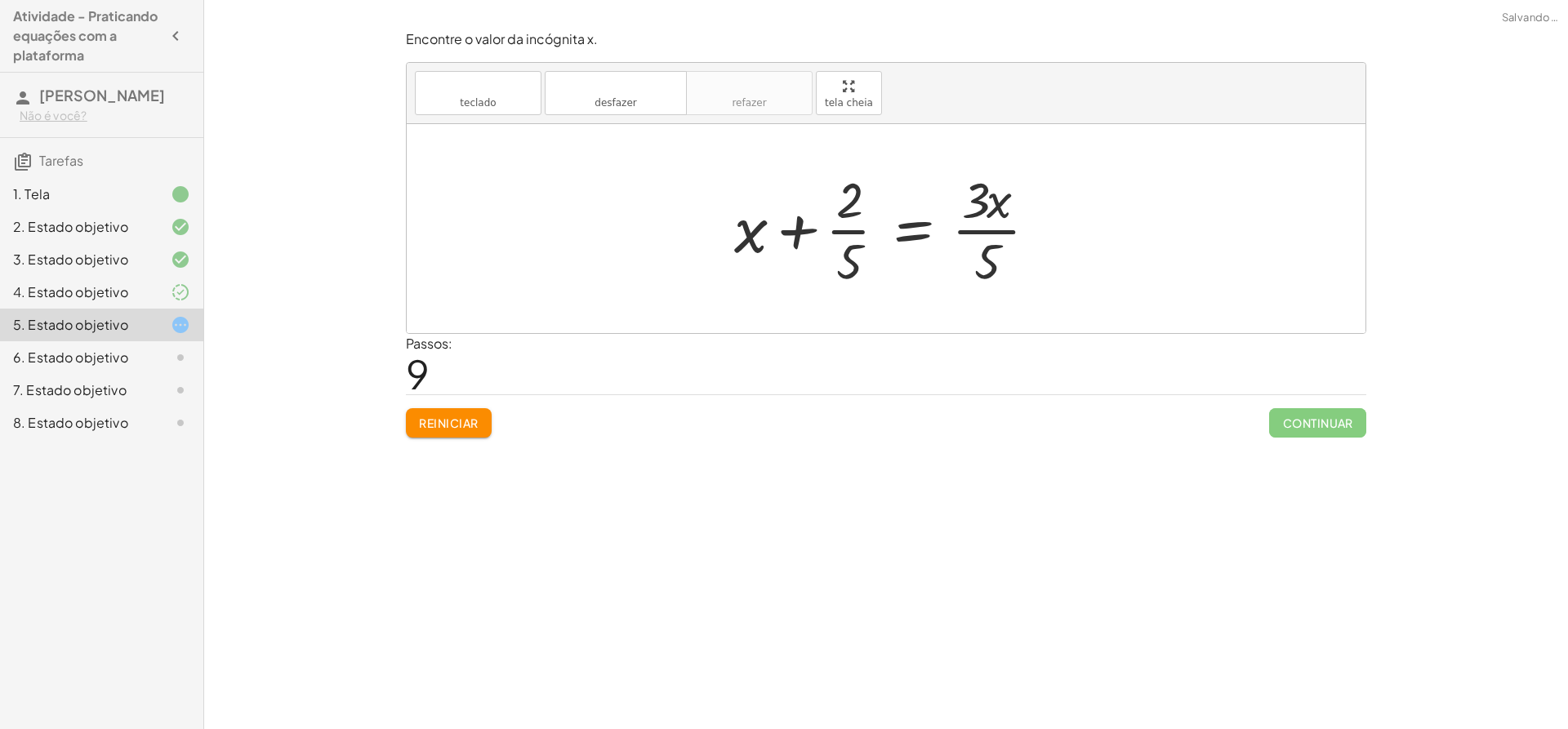
click at [844, 211] on div at bounding box center [892, 228] width 332 height 126
click at [845, 265] on div at bounding box center [892, 228] width 332 height 126
click at [848, 246] on div at bounding box center [892, 228] width 332 height 126
click at [792, 231] on div at bounding box center [892, 228] width 332 height 126
click at [973, 236] on div at bounding box center [892, 228] width 332 height 126
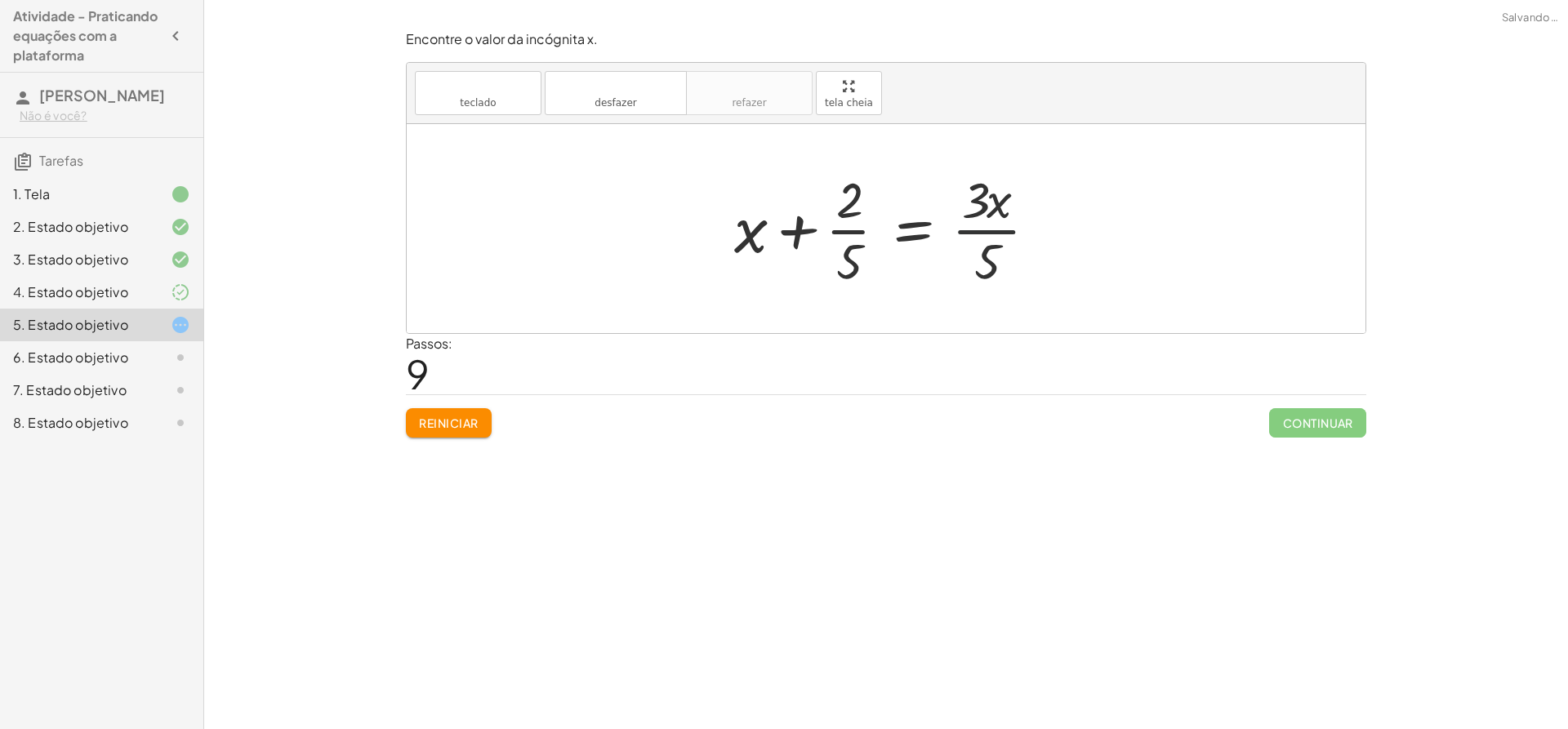
click at [974, 215] on div at bounding box center [892, 228] width 332 height 126
click at [988, 245] on div at bounding box center [892, 228] width 332 height 126
click at [988, 242] on div at bounding box center [892, 228] width 332 height 126
click at [477, 424] on font "Reiniciar" at bounding box center [448, 423] width 59 height 15
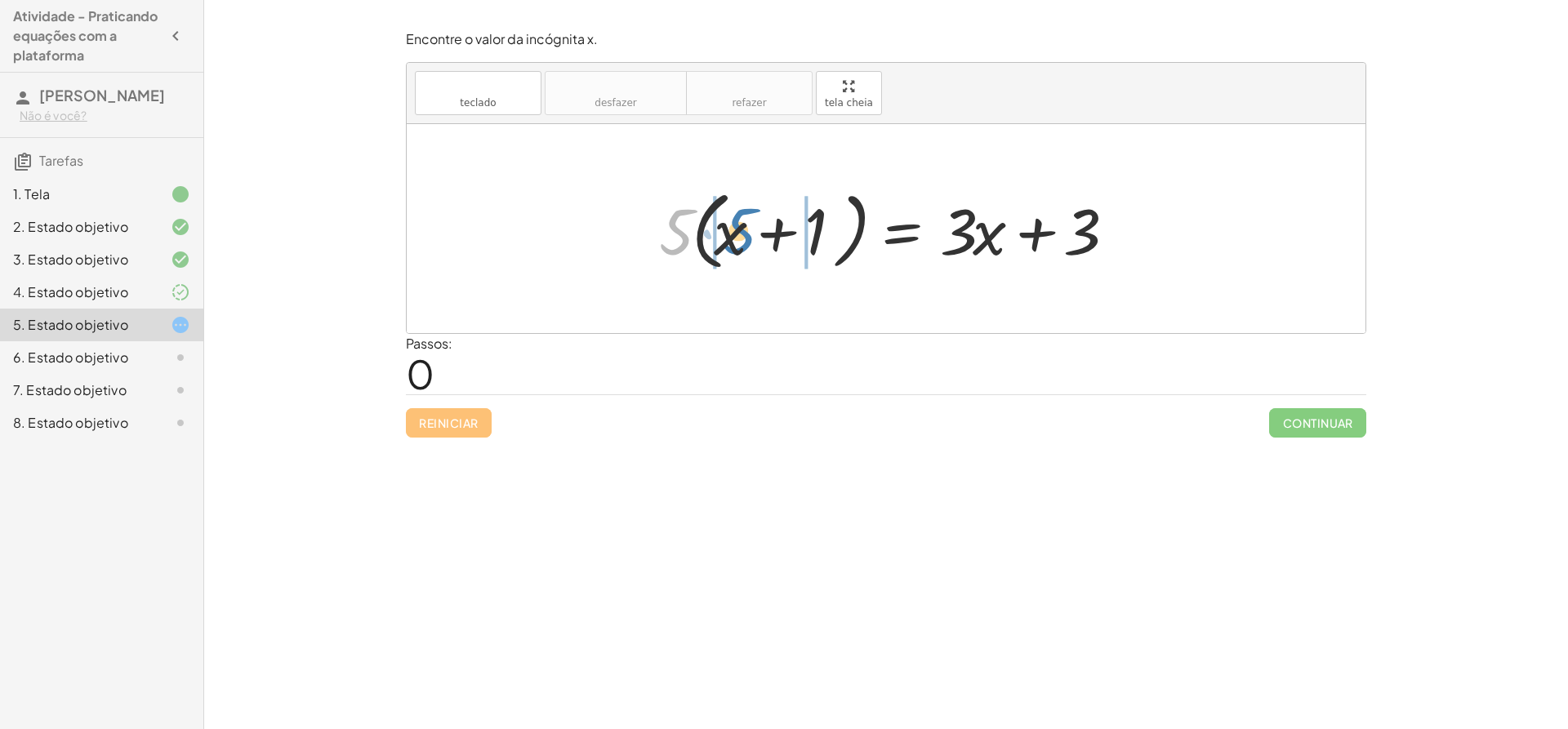
drag, startPoint x: 663, startPoint y: 227, endPoint x: 715, endPoint y: 229, distance: 52.0
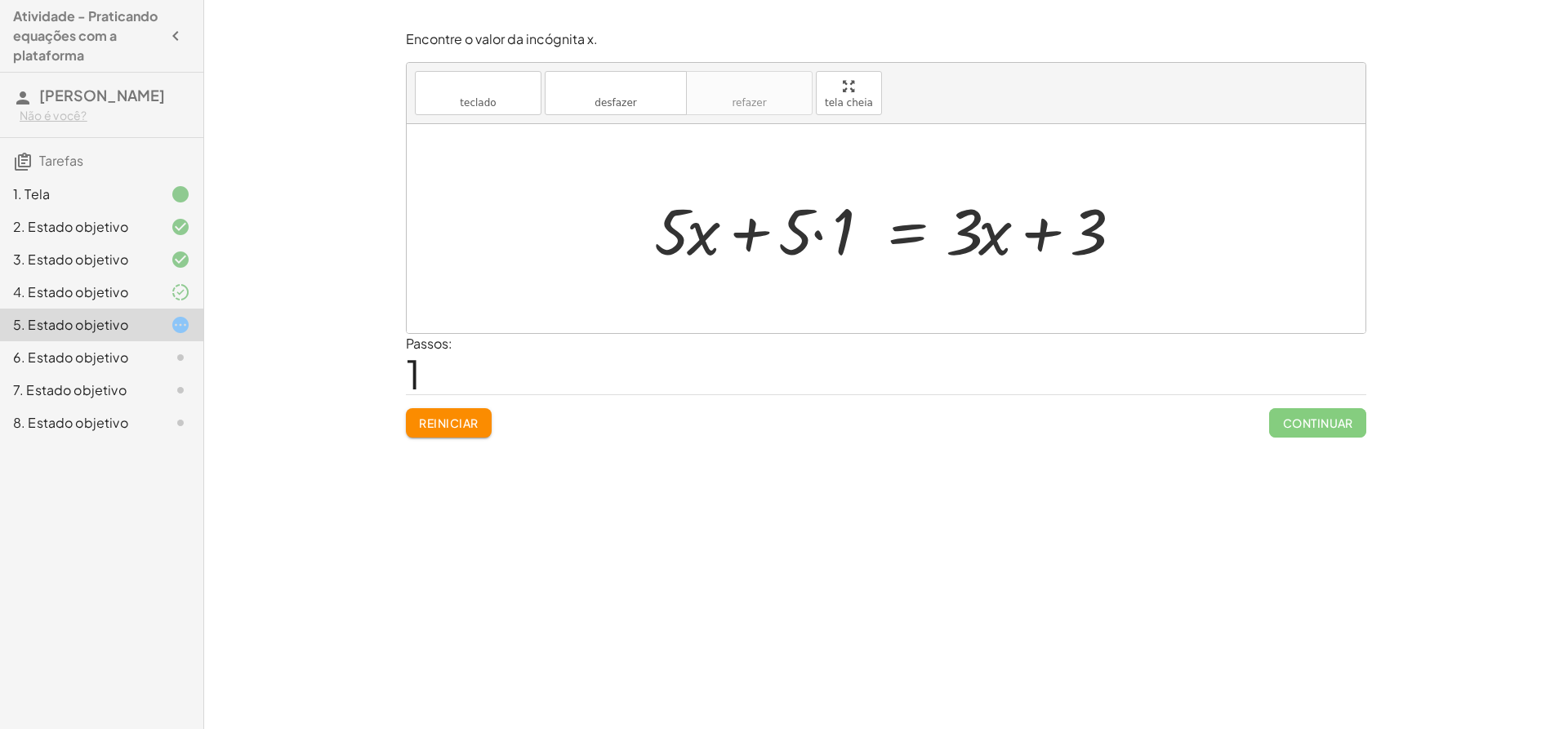
click at [812, 234] on div at bounding box center [892, 229] width 493 height 84
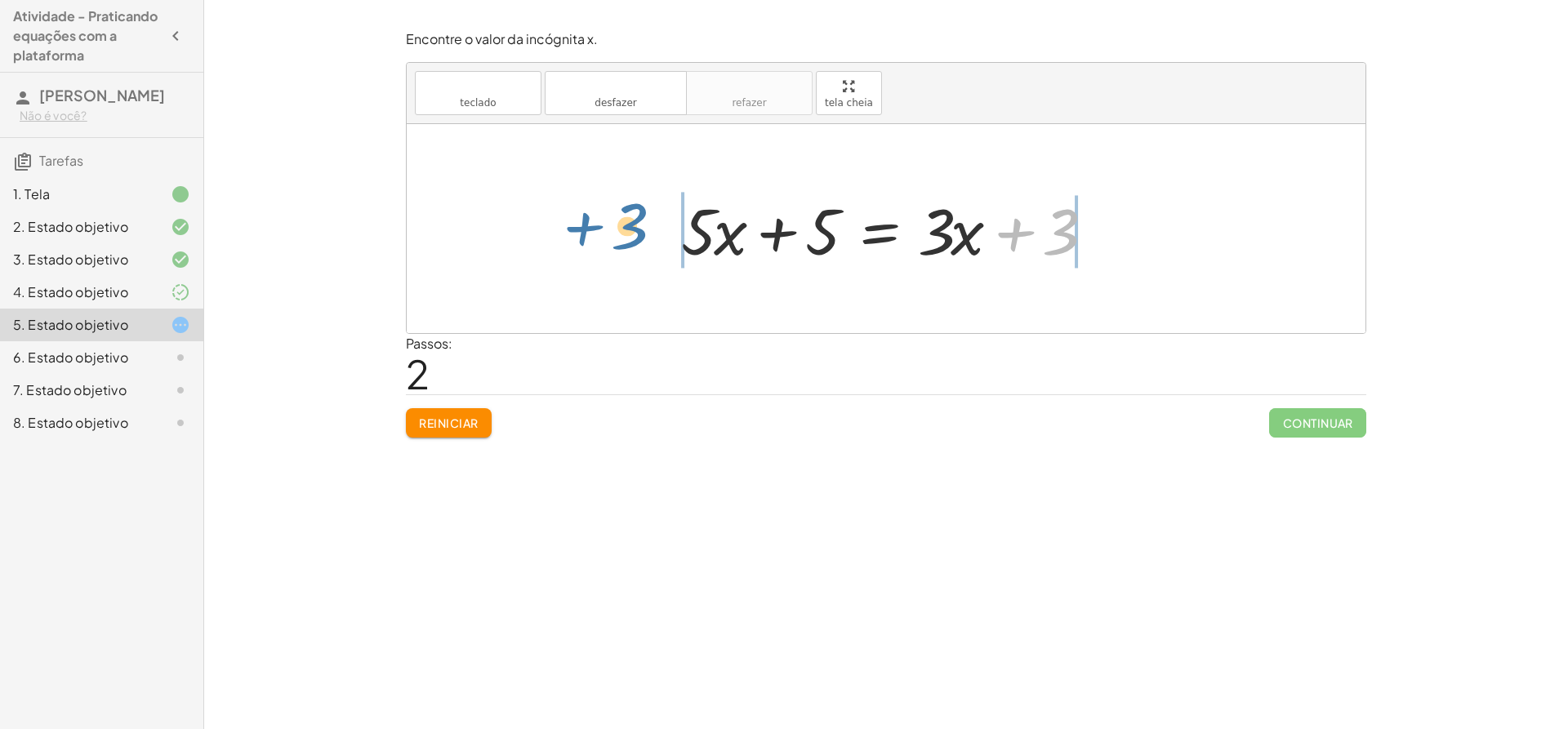
drag, startPoint x: 1061, startPoint y: 230, endPoint x: 635, endPoint y: 227, distance: 426.0
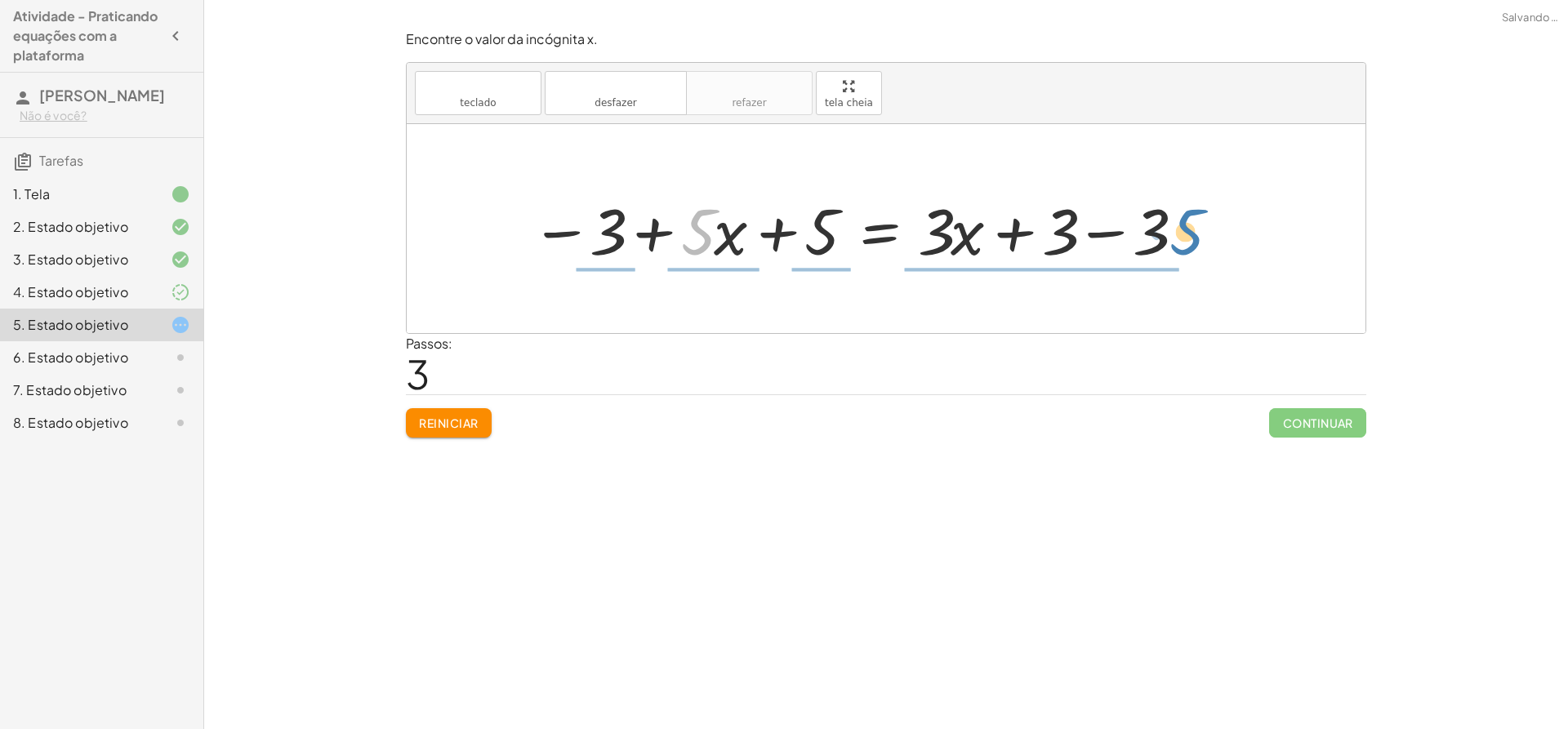
drag, startPoint x: 692, startPoint y: 227, endPoint x: 1181, endPoint y: 227, distance: 489.0
click at [1181, 227] on div at bounding box center [857, 229] width 669 height 84
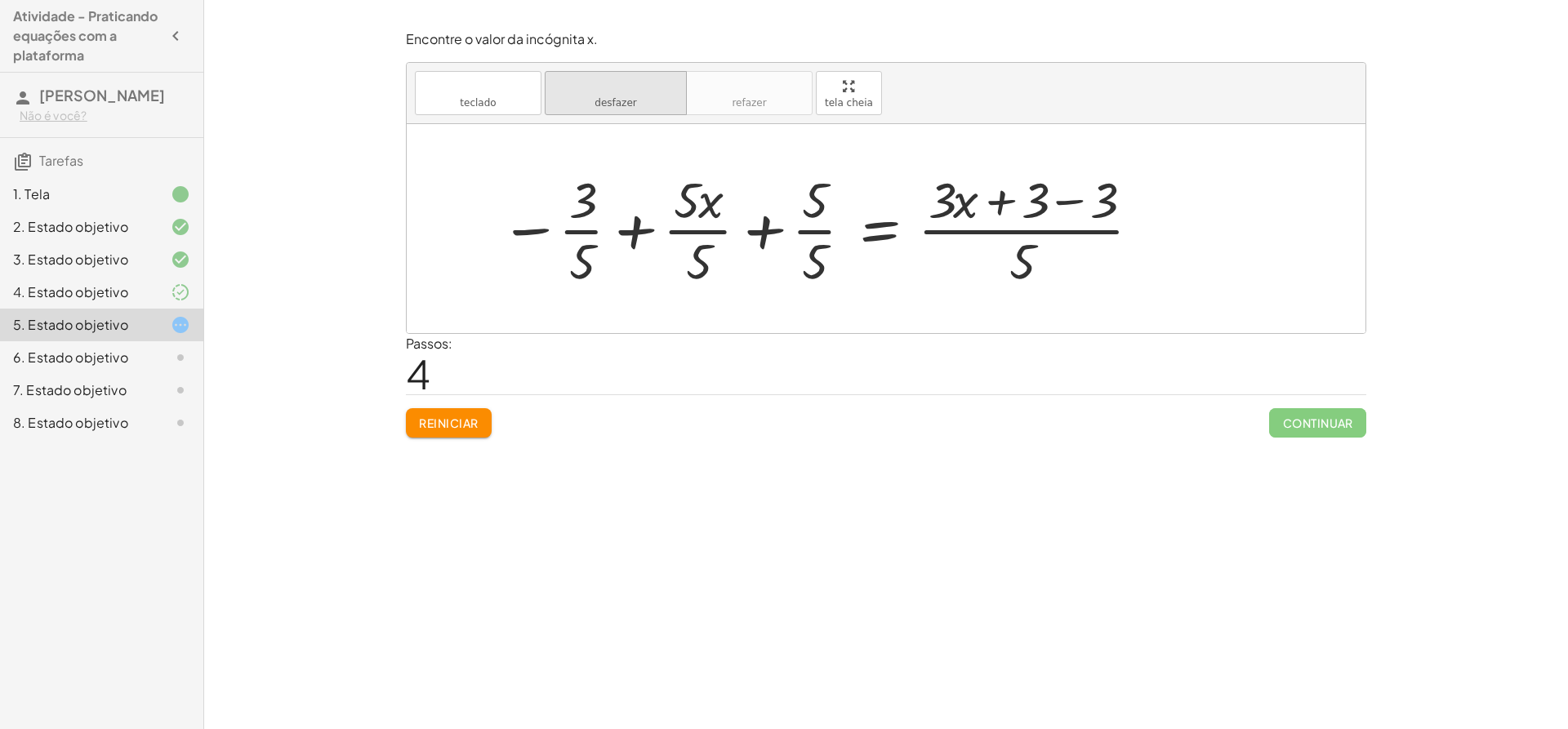
click at [632, 98] on font "desfazer" at bounding box center [615, 103] width 41 height 12
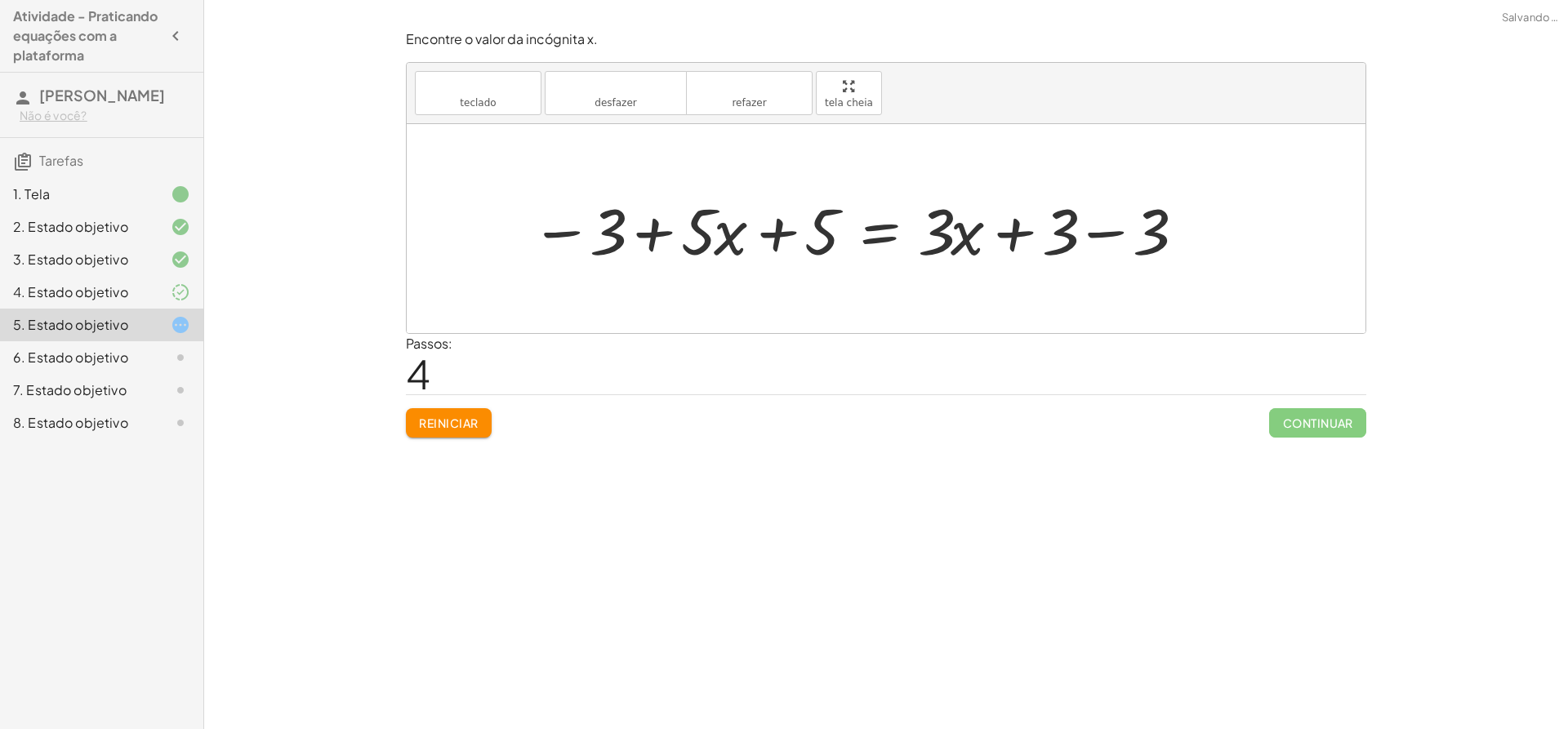
click at [1105, 237] on div at bounding box center [857, 229] width 669 height 84
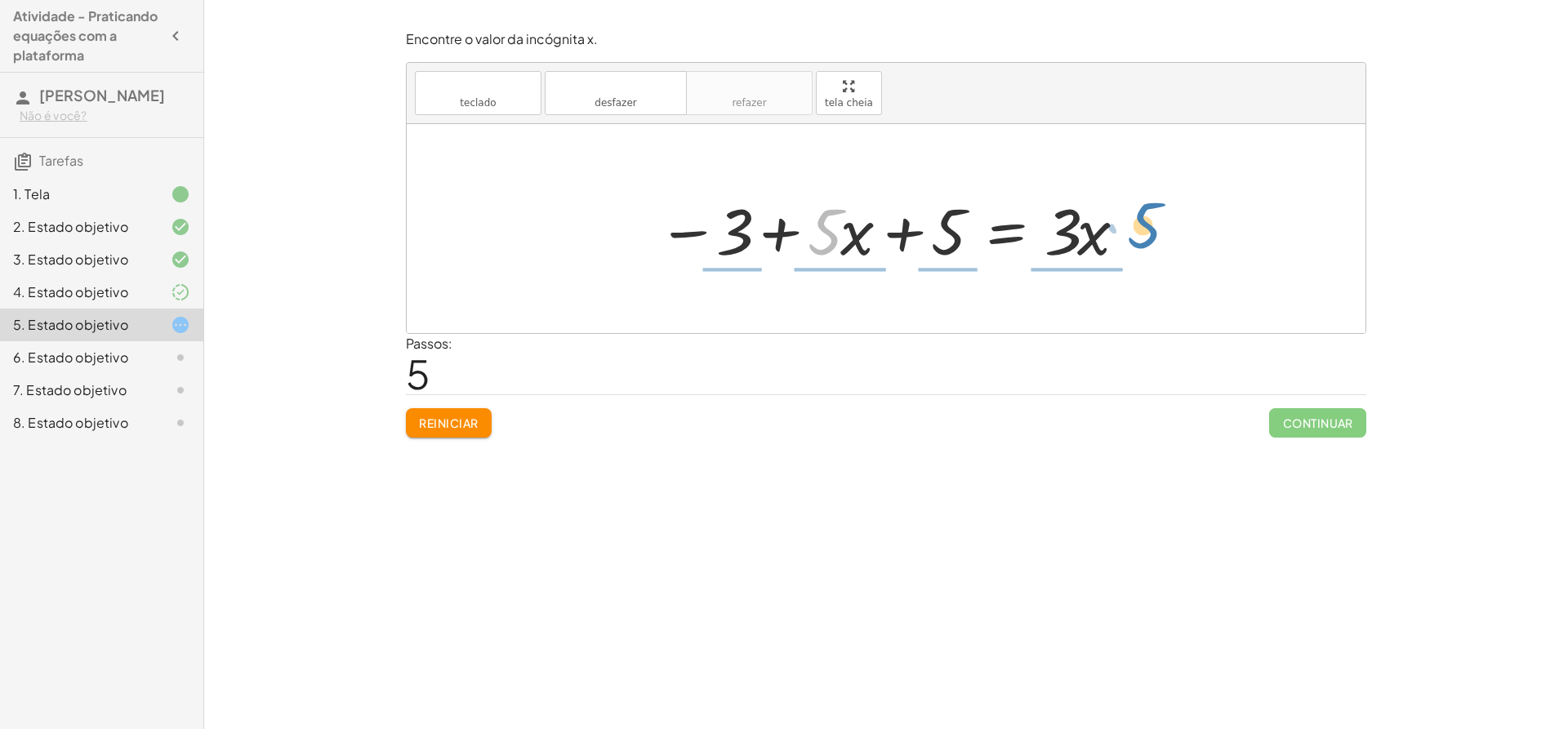
drag, startPoint x: 828, startPoint y: 233, endPoint x: 1149, endPoint y: 236, distance: 321.0
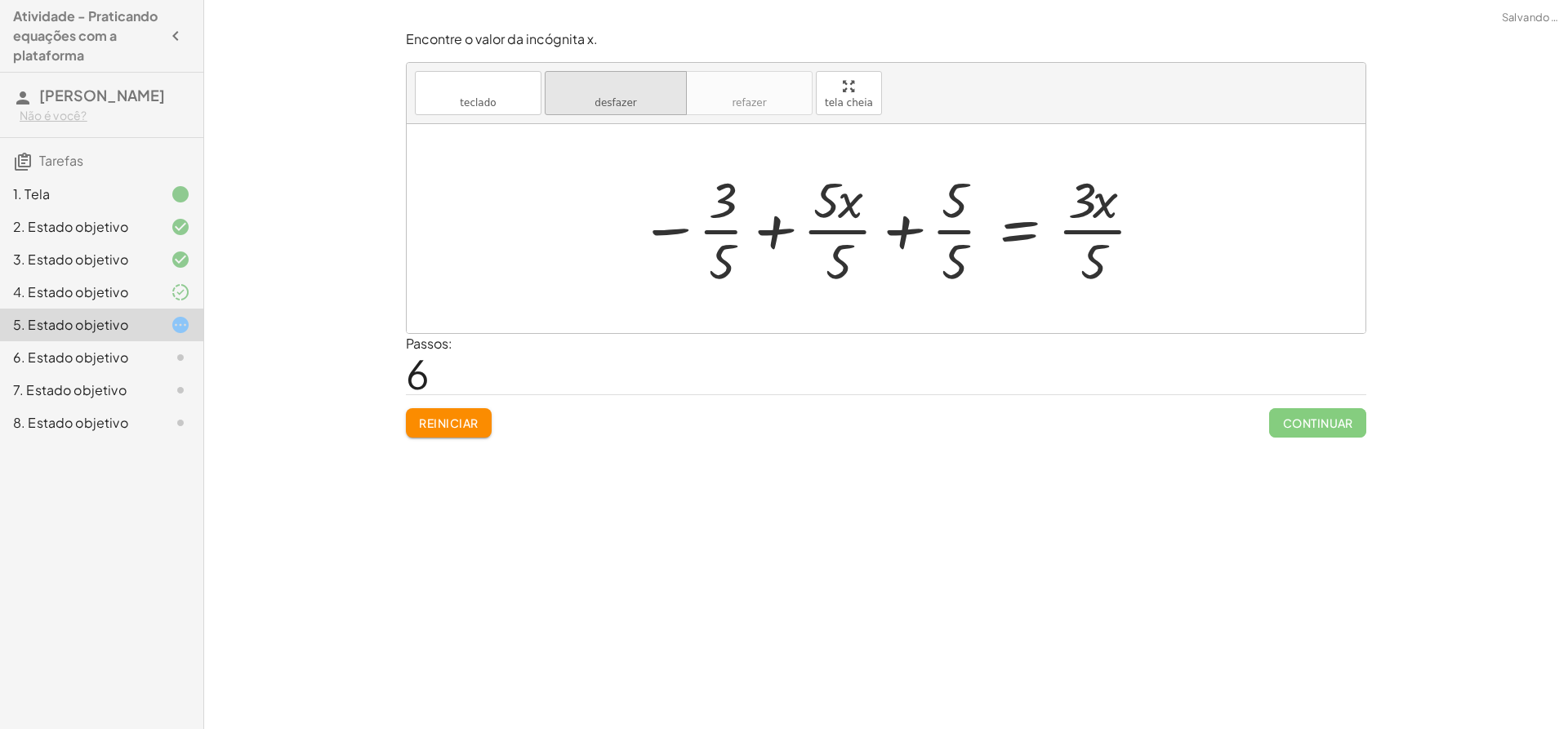
click at [630, 88] on font "desfazer" at bounding box center [616, 86] width 124 height 16
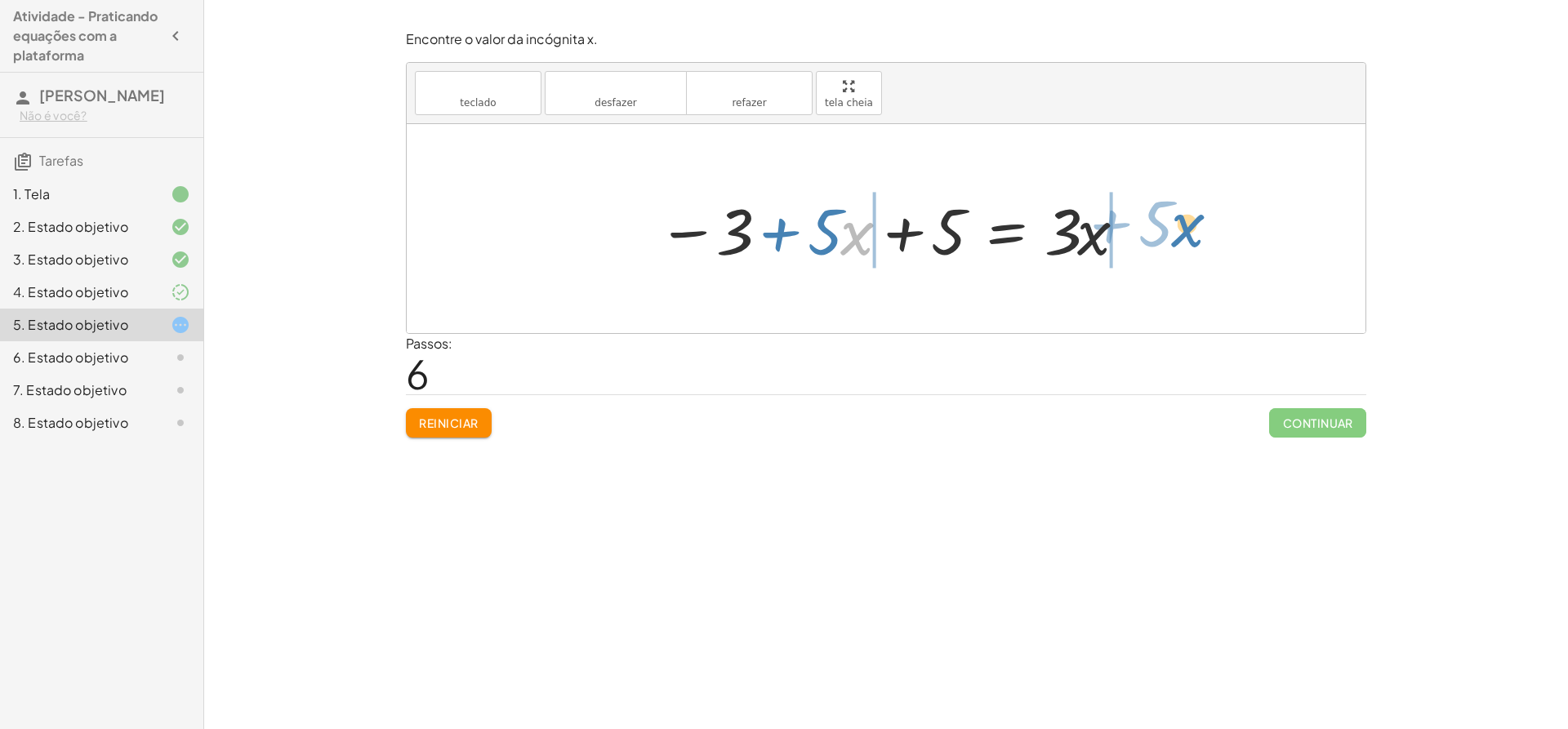
drag, startPoint x: 848, startPoint y: 242, endPoint x: 1183, endPoint y: 232, distance: 335.1
click at [1183, 232] on div "· 5 · ( + x + 1 ) = + · 3 · x + 3 + · 5 · x + · 5 · 1 = + · 3 · x + 3 + · 5 · x…" at bounding box center [886, 228] width 958 height 209
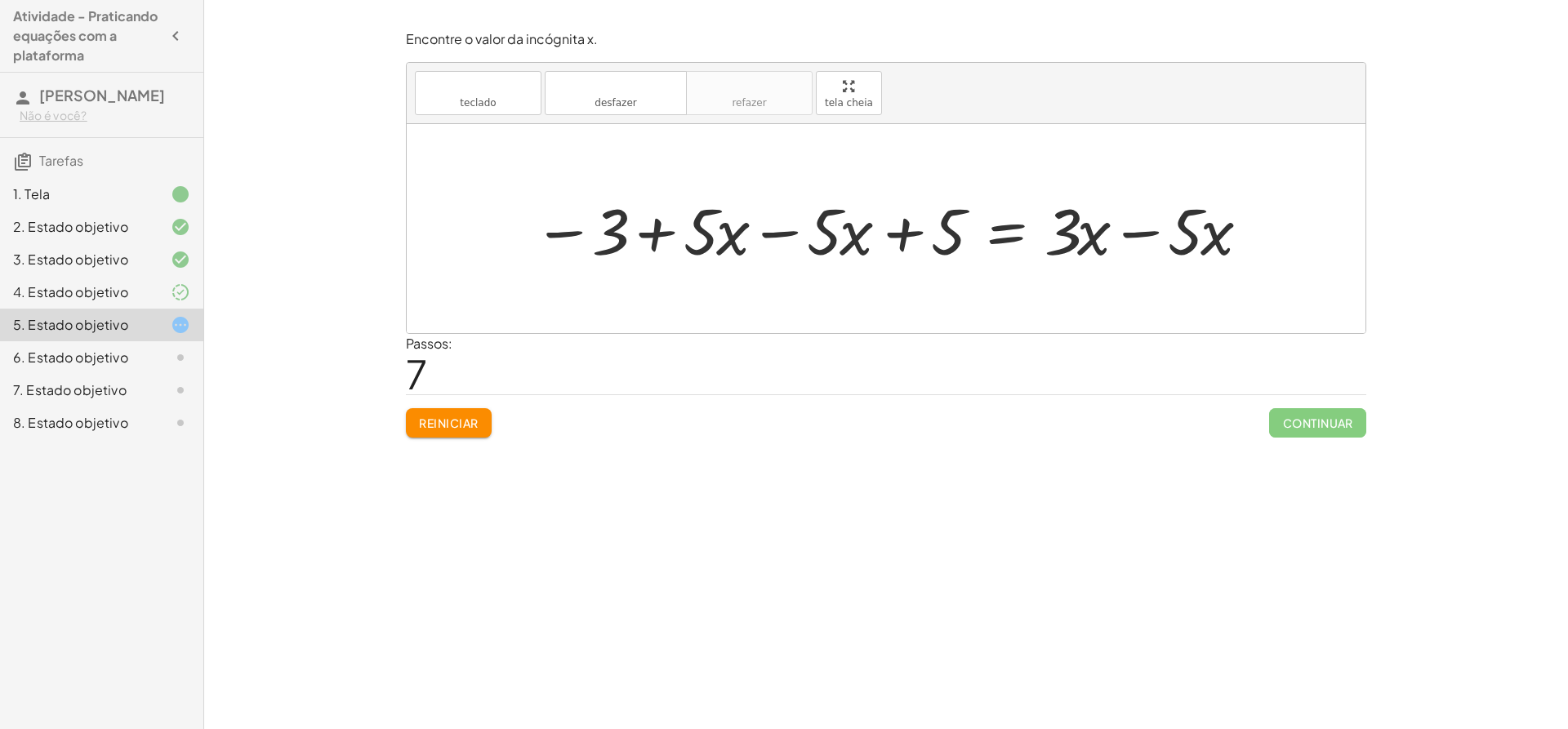
click at [782, 230] on div at bounding box center [892, 229] width 734 height 84
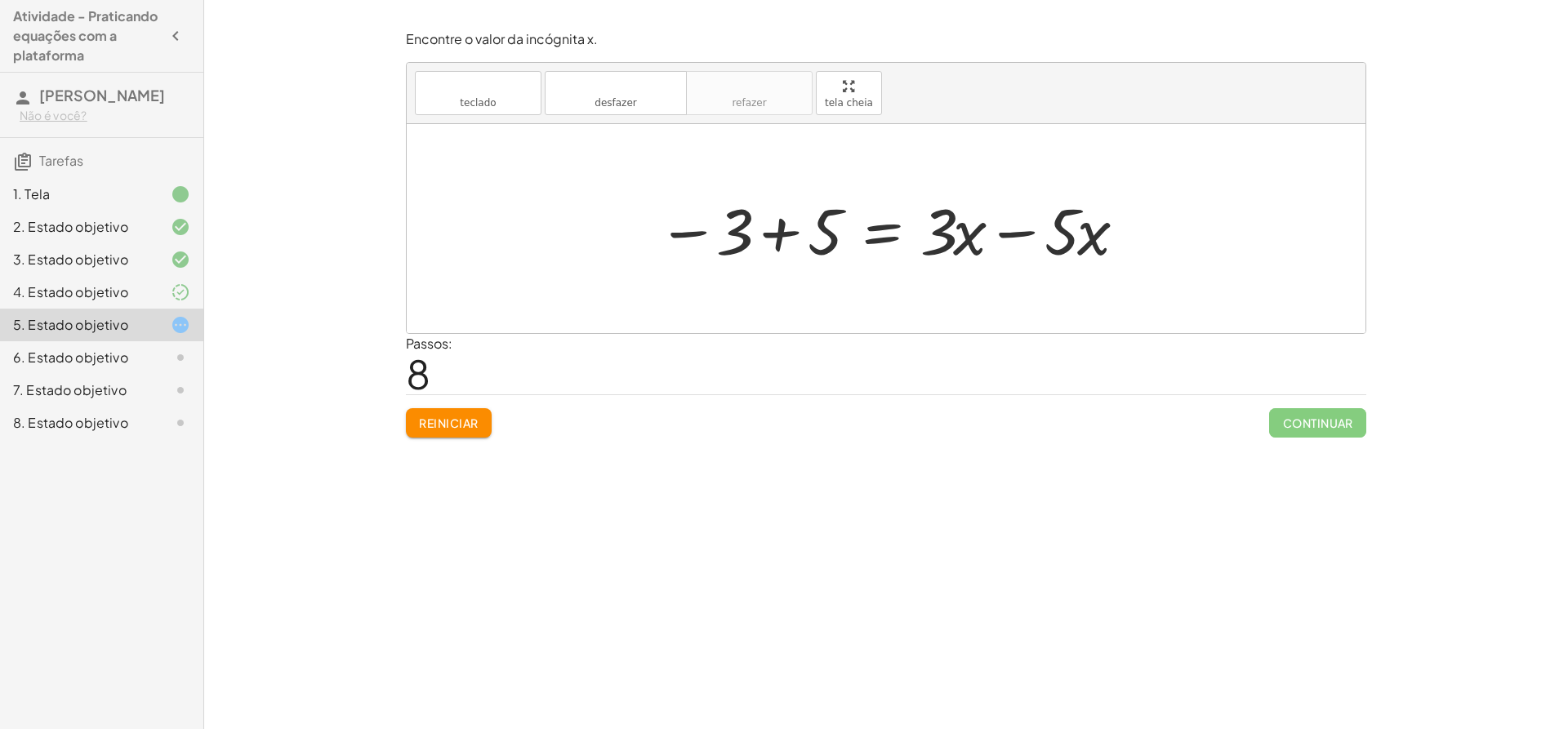
click at [776, 226] on div at bounding box center [892, 229] width 487 height 84
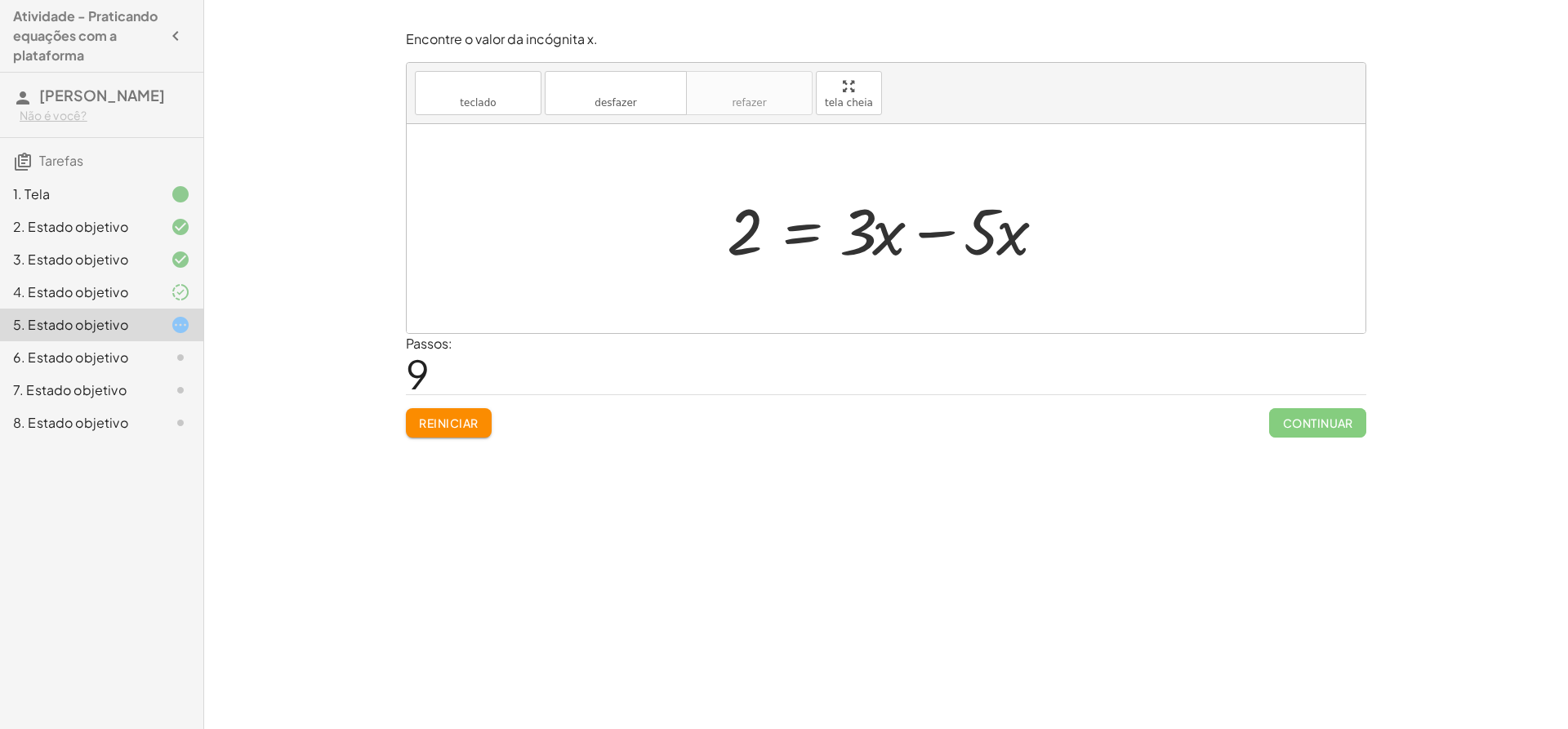
click at [939, 231] on div at bounding box center [892, 229] width 347 height 84
click at [847, 238] on div at bounding box center [892, 229] width 245 height 84
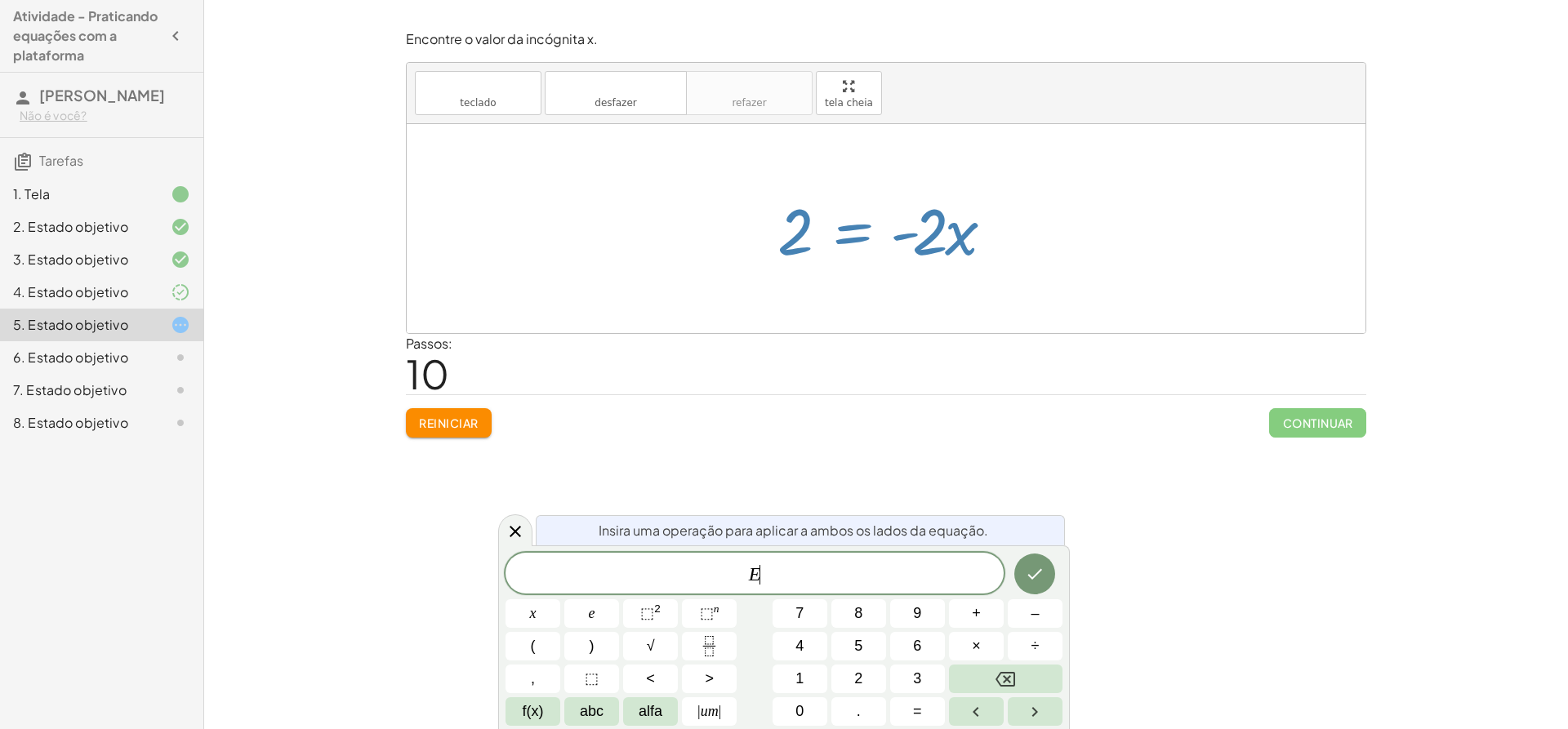
click at [874, 264] on div at bounding box center [892, 229] width 245 height 84
click at [887, 276] on div at bounding box center [886, 228] width 958 height 209
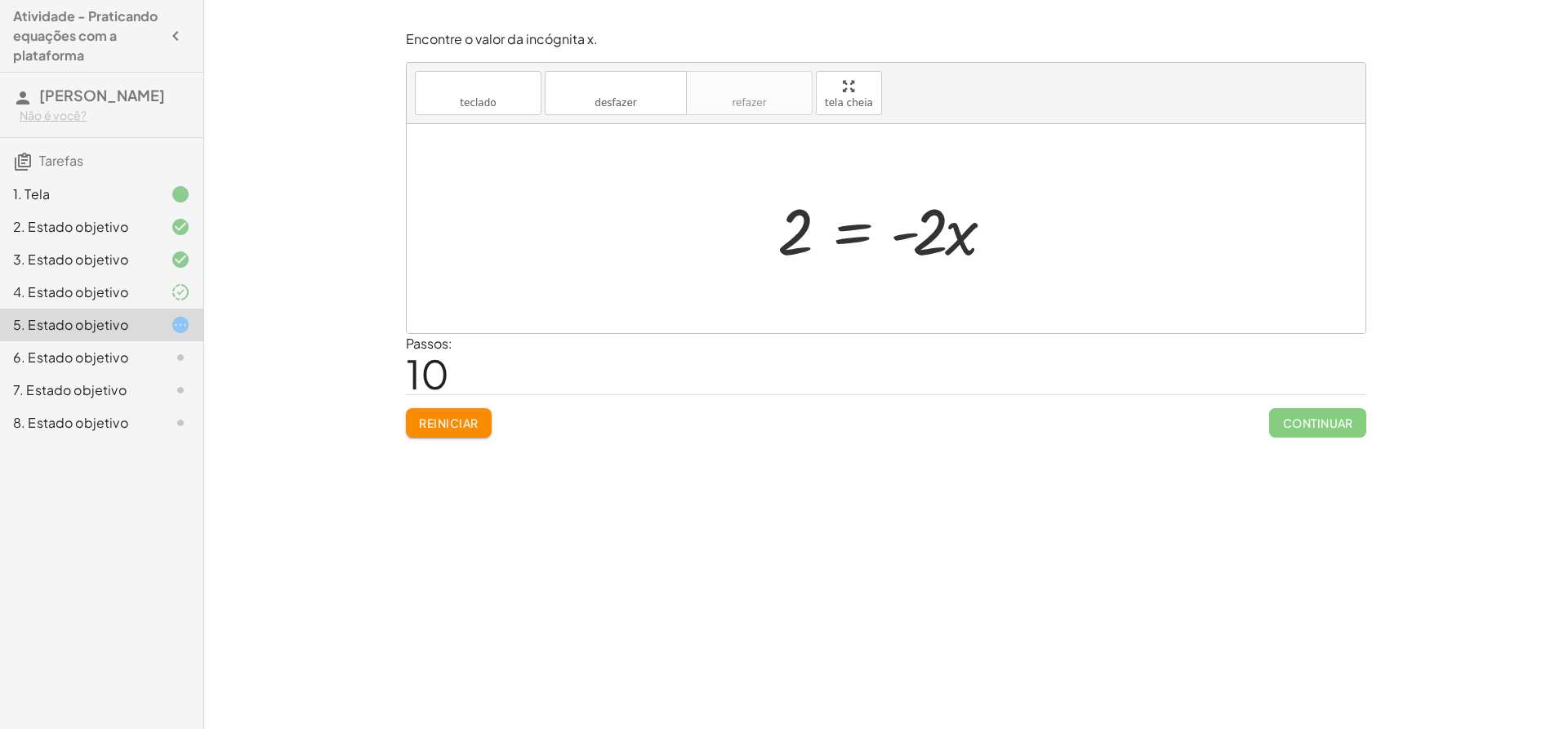
click at [900, 232] on div at bounding box center [892, 229] width 245 height 84
click at [962, 234] on div at bounding box center [892, 229] width 245 height 84
drag, startPoint x: 935, startPoint y: 234, endPoint x: 801, endPoint y: 287, distance: 144.1
click at [801, 287] on div "· 5 · ( + x + 1 ) = + · 3 · x + 3 + · 5 · x + · 5 · 1 = + · 3 · x + 3 + · 5 · x…" at bounding box center [886, 228] width 958 height 209
click at [795, 257] on div at bounding box center [892, 228] width 274 height 126
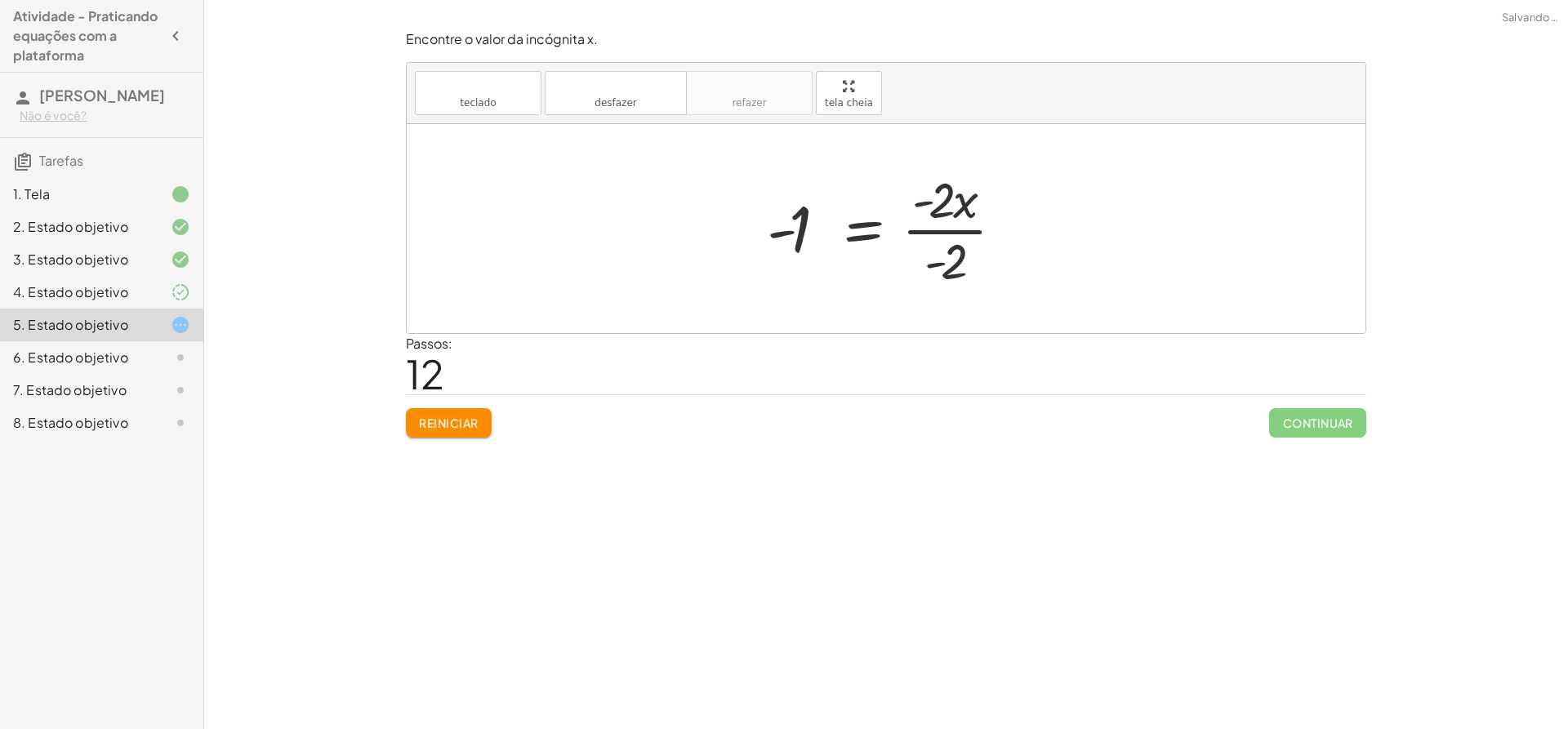
click at [944, 261] on div at bounding box center [892, 228] width 266 height 126
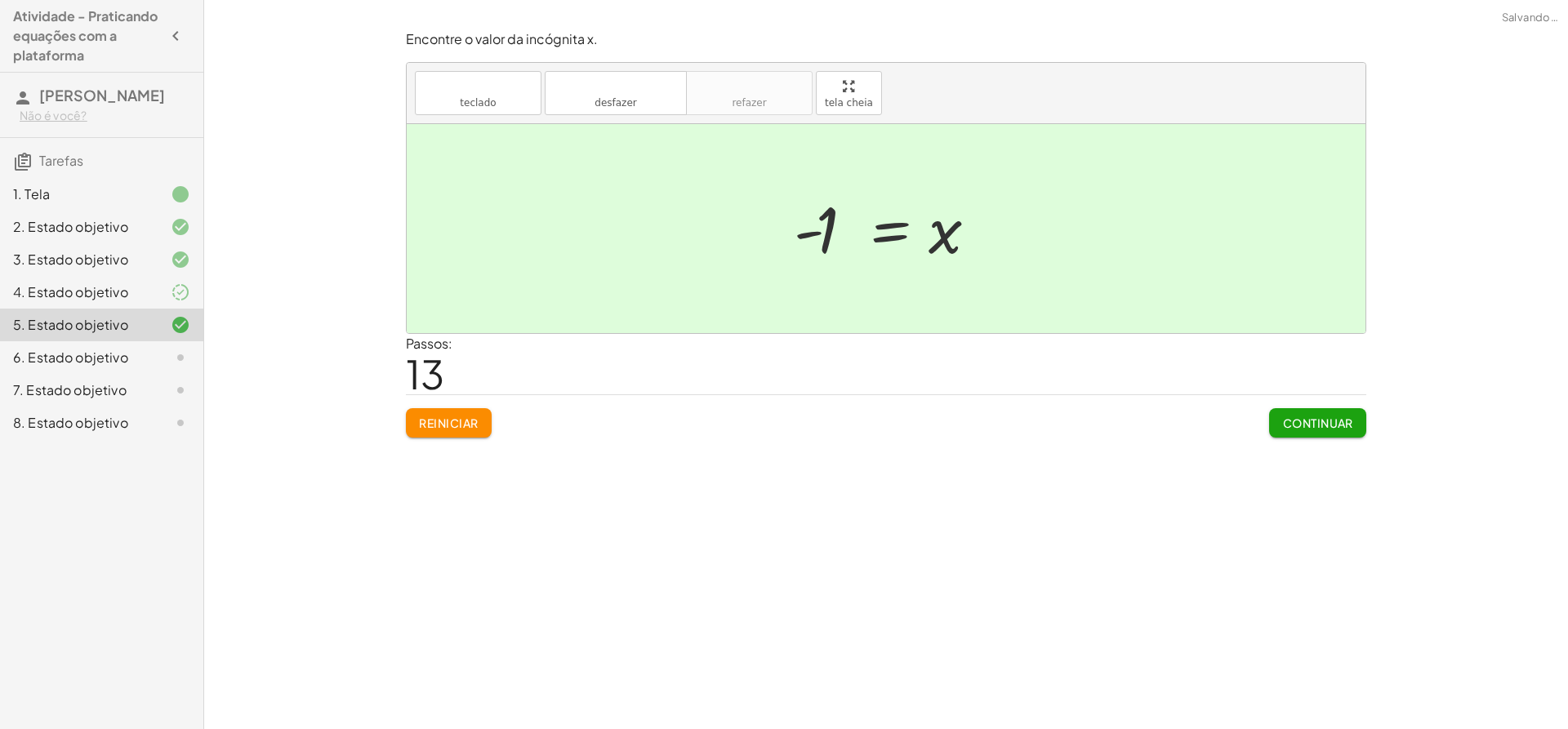
click at [1317, 412] on button "Continuar" at bounding box center [1318, 423] width 98 height 30
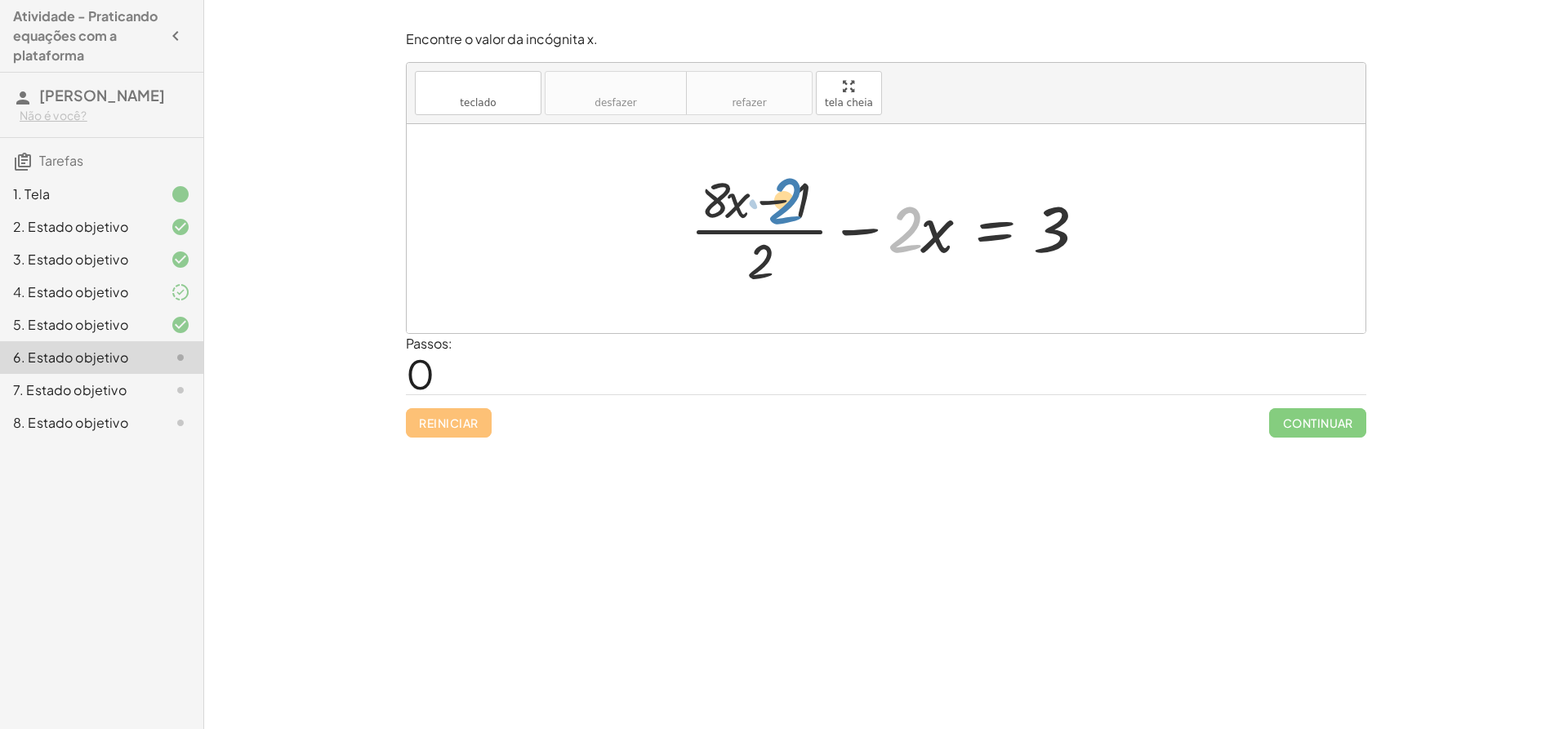
drag, startPoint x: 907, startPoint y: 228, endPoint x: 789, endPoint y: 200, distance: 121.3
click at [789, 200] on div at bounding box center [892, 228] width 421 height 126
drag, startPoint x: 928, startPoint y: 231, endPoint x: 839, endPoint y: 214, distance: 90.6
click at [839, 214] on div at bounding box center [892, 228] width 421 height 126
drag, startPoint x: 908, startPoint y: 236, endPoint x: 640, endPoint y: 238, distance: 268.0
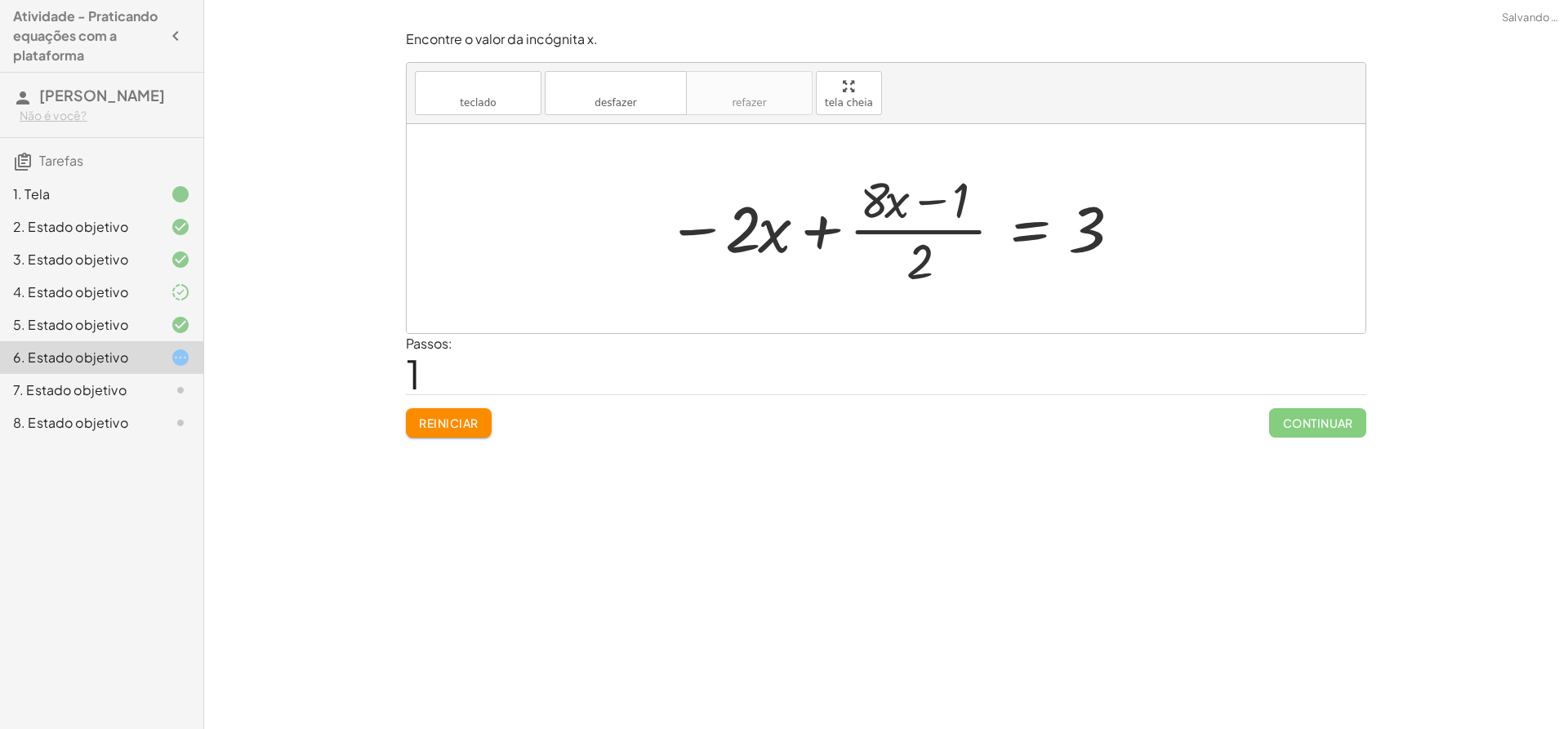
click at [818, 237] on div at bounding box center [892, 228] width 469 height 126
click at [1026, 231] on div at bounding box center [892, 228] width 469 height 126
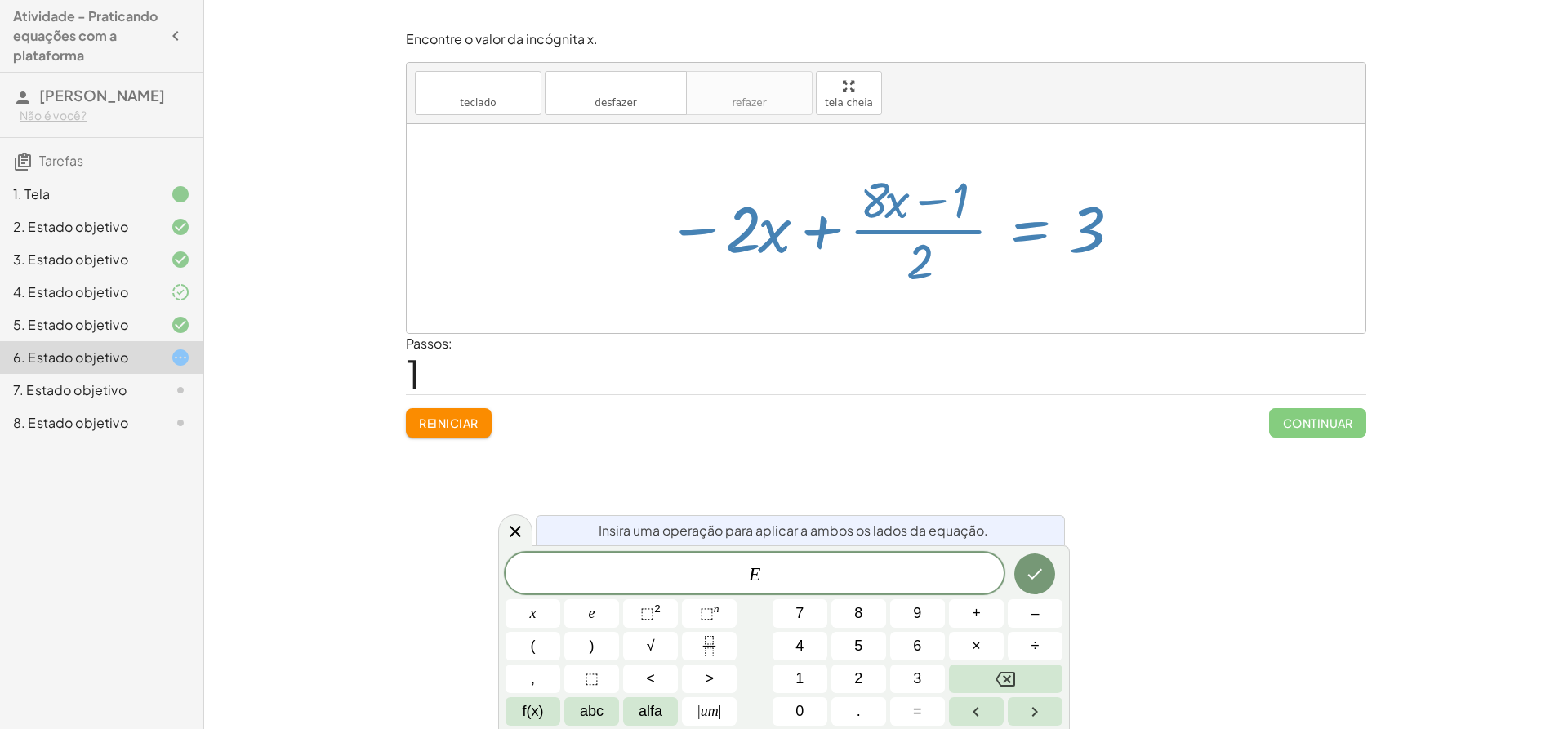
click at [881, 264] on div at bounding box center [892, 228] width 469 height 126
click at [820, 322] on div at bounding box center [886, 228] width 958 height 209
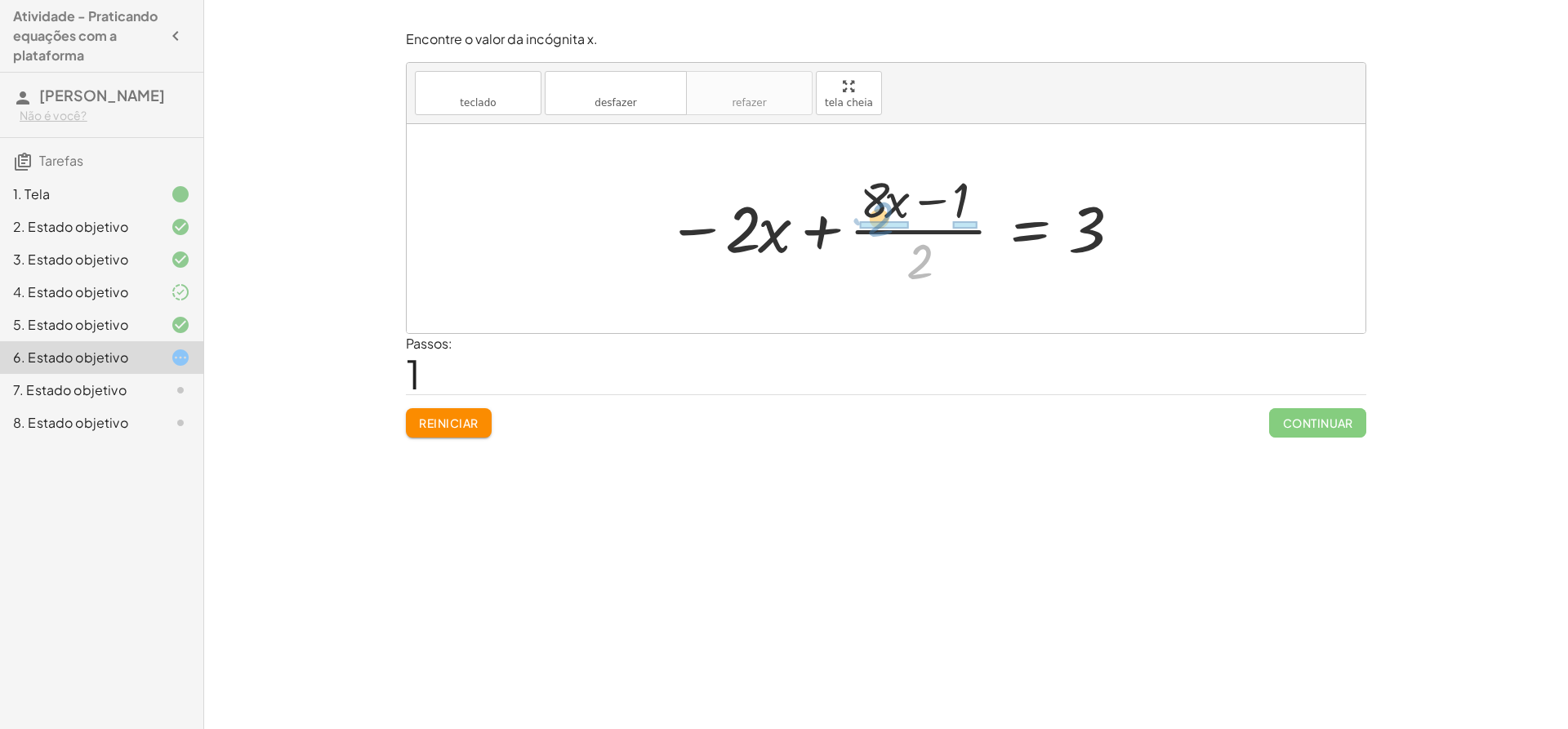
drag, startPoint x: 920, startPoint y: 273, endPoint x: 880, endPoint y: 230, distance: 58.7
click at [880, 230] on div at bounding box center [892, 228] width 469 height 126
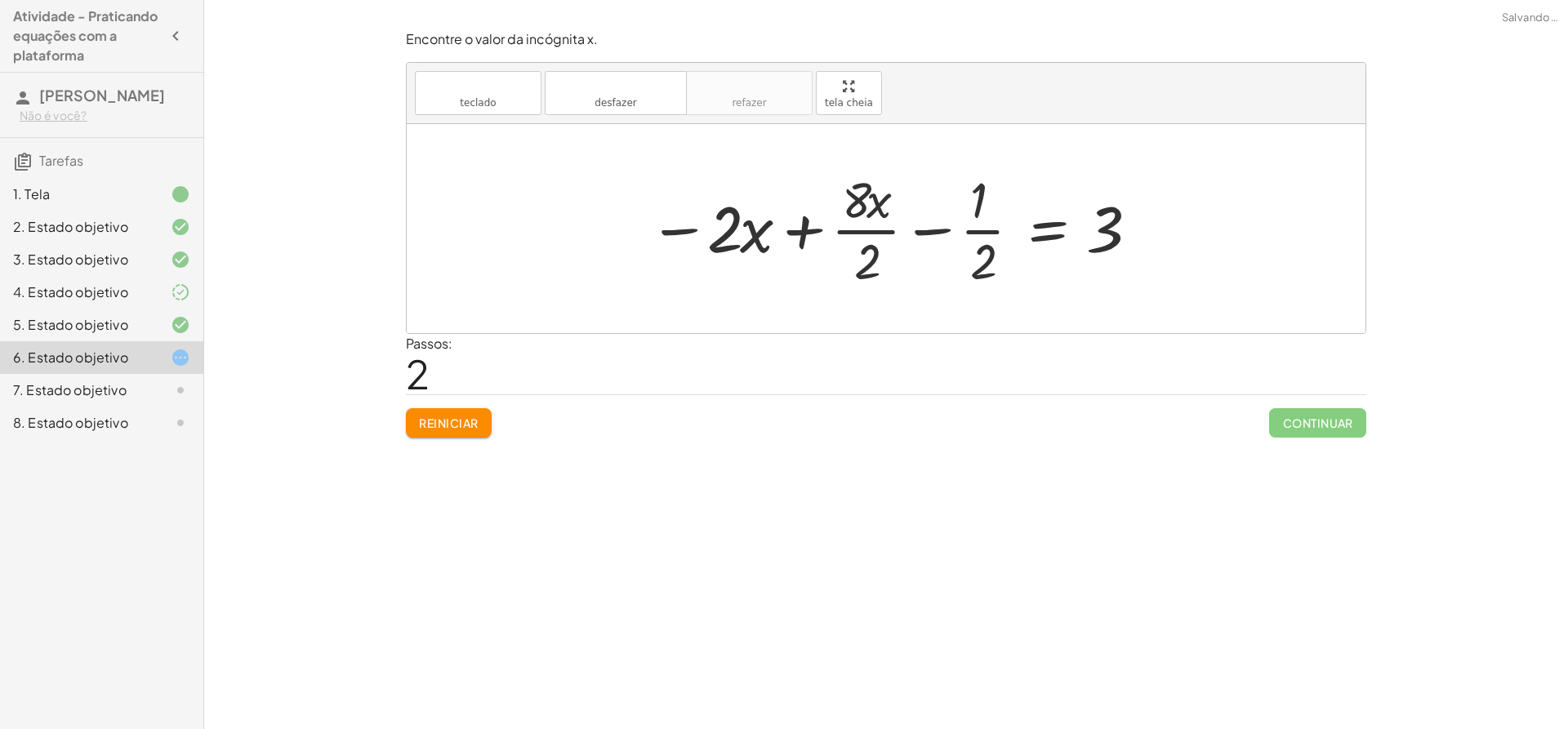
click at [865, 196] on div at bounding box center [892, 228] width 504 height 126
click at [866, 252] on div at bounding box center [892, 228] width 504 height 126
click at [860, 209] on div at bounding box center [895, 228] width 500 height 126
click at [981, 251] on div at bounding box center [892, 228] width 500 height 126
click at [974, 212] on div at bounding box center [892, 228] width 500 height 126
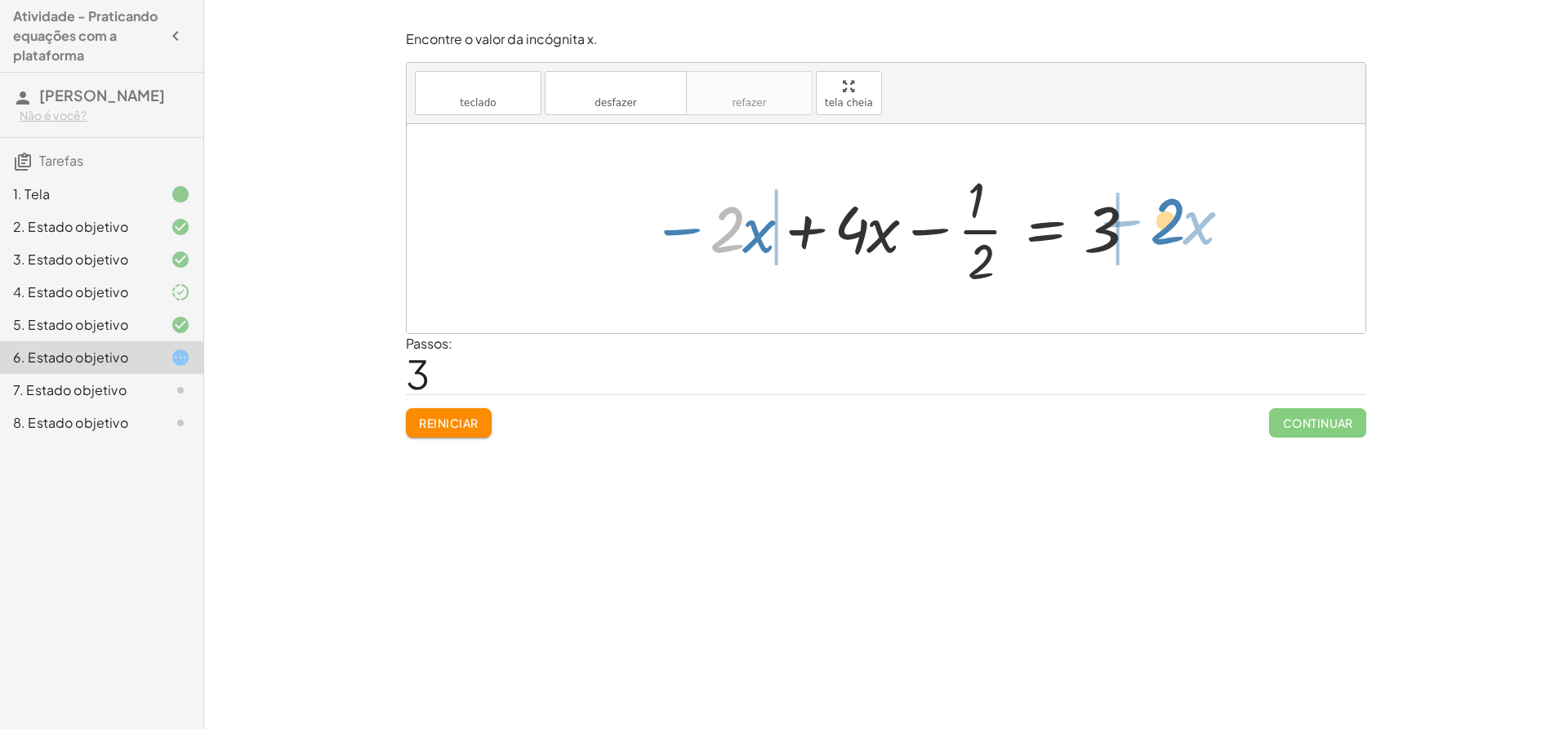
drag, startPoint x: 742, startPoint y: 228, endPoint x: 1174, endPoint y: 220, distance: 432.1
click at [1174, 220] on div "+ · ( + · 8 · x − 1 ) · 2 − · 2 · x = 3 − · 2 · x + · ( + · 8 · x − 1 ) · 2 = 3…" at bounding box center [886, 228] width 958 height 209
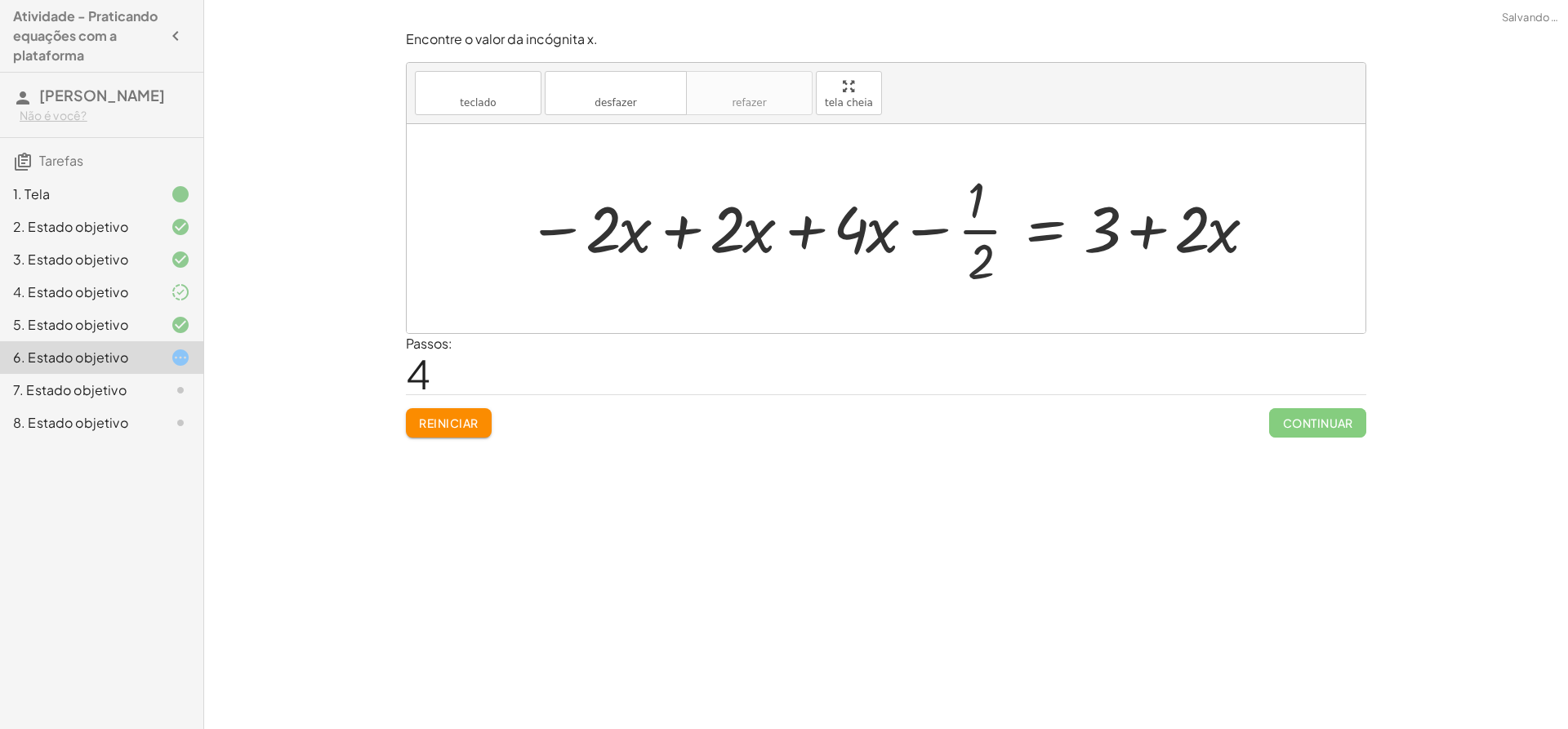
click at [633, 231] on div at bounding box center [892, 228] width 748 height 126
click at [1145, 231] on div at bounding box center [892, 228] width 748 height 126
click at [889, 242] on div at bounding box center [892, 228] width 748 height 126
click at [891, 238] on div at bounding box center [892, 228] width 748 height 126
click at [889, 238] on div at bounding box center [892, 228] width 748 height 126
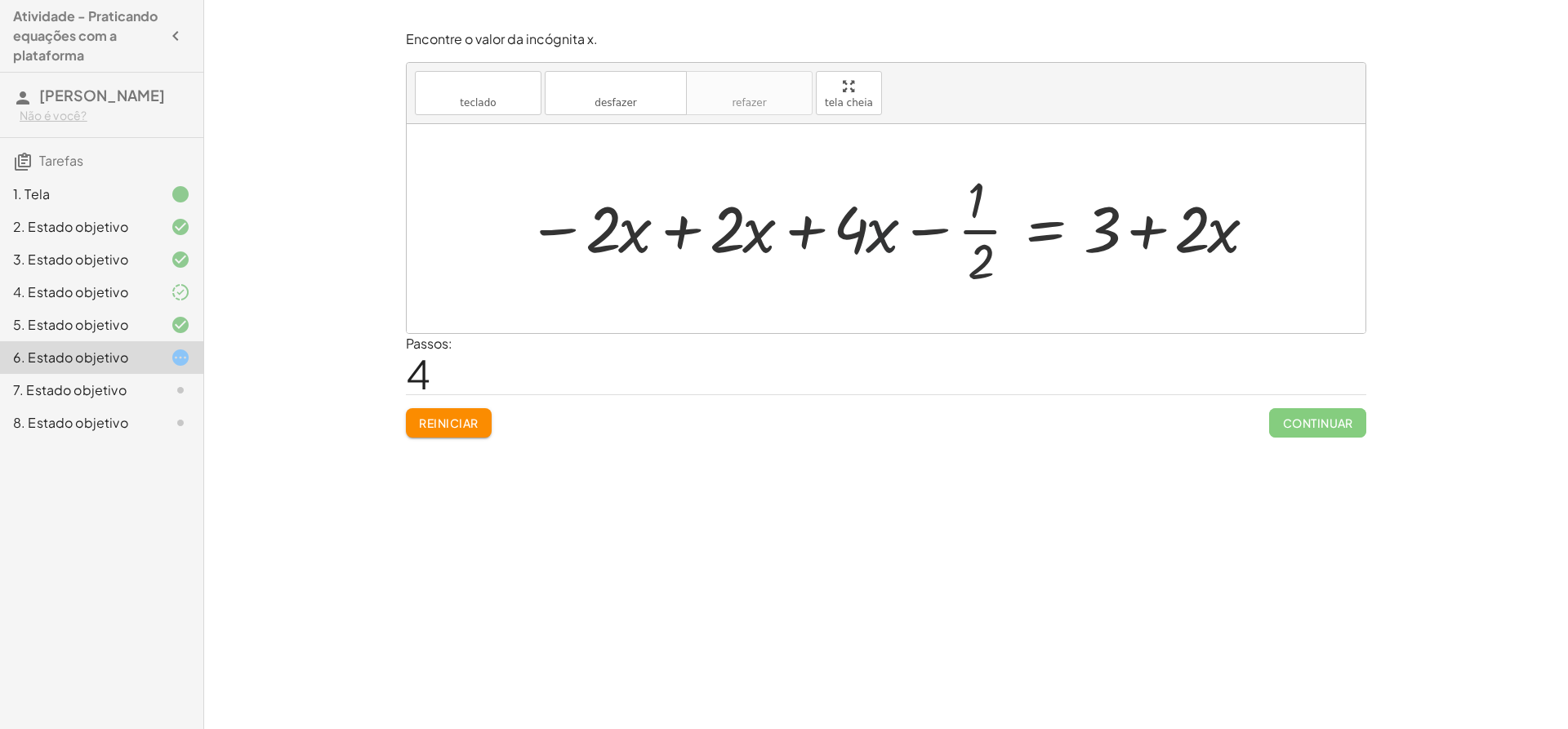
click at [968, 249] on div at bounding box center [892, 228] width 748 height 126
drag, startPoint x: 972, startPoint y: 226, endPoint x: 975, endPoint y: 234, distance: 8.5
click at [972, 229] on div at bounding box center [892, 228] width 748 height 126
click at [980, 243] on div at bounding box center [892, 228] width 748 height 126
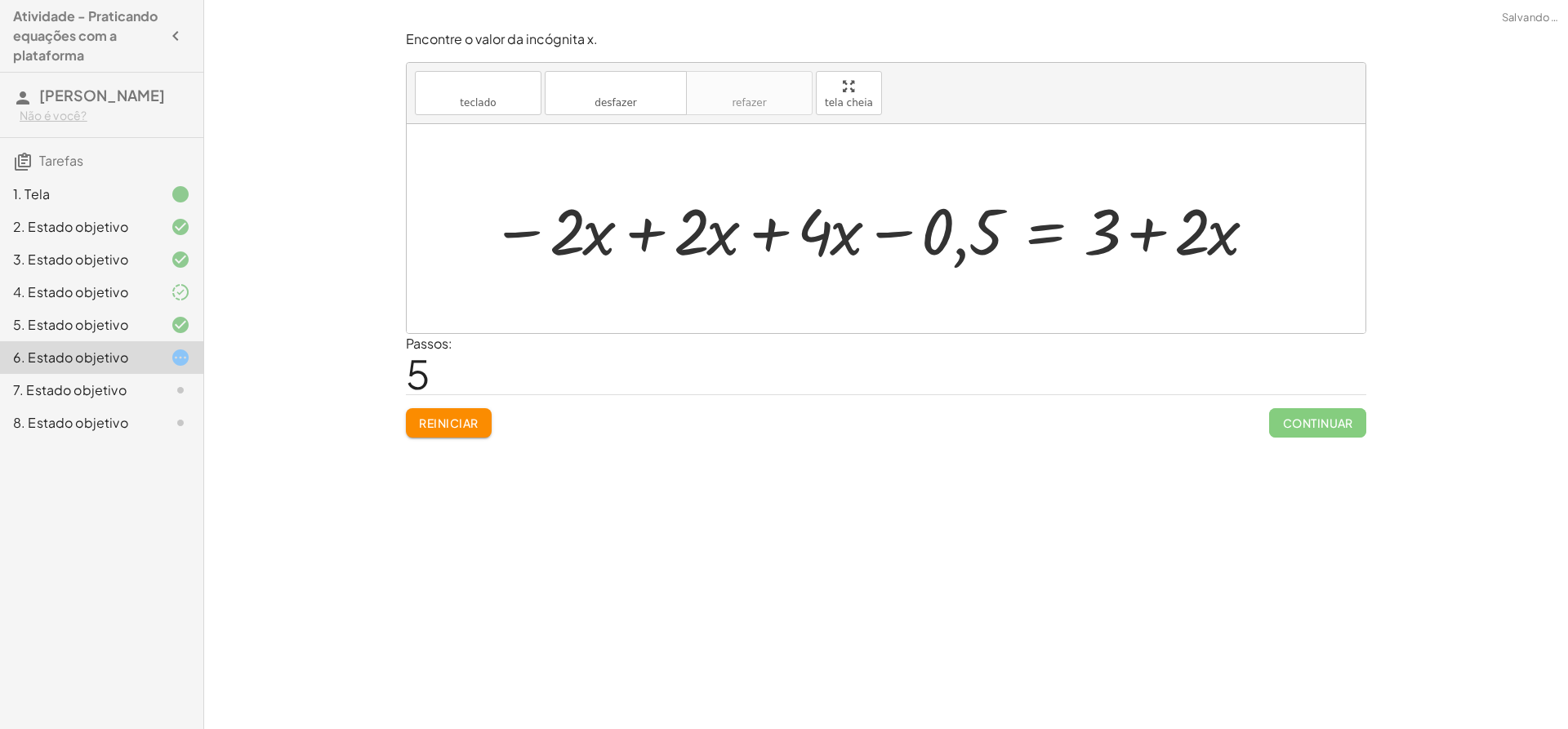
click at [466, 429] on font "Reiniciar" at bounding box center [448, 423] width 59 height 15
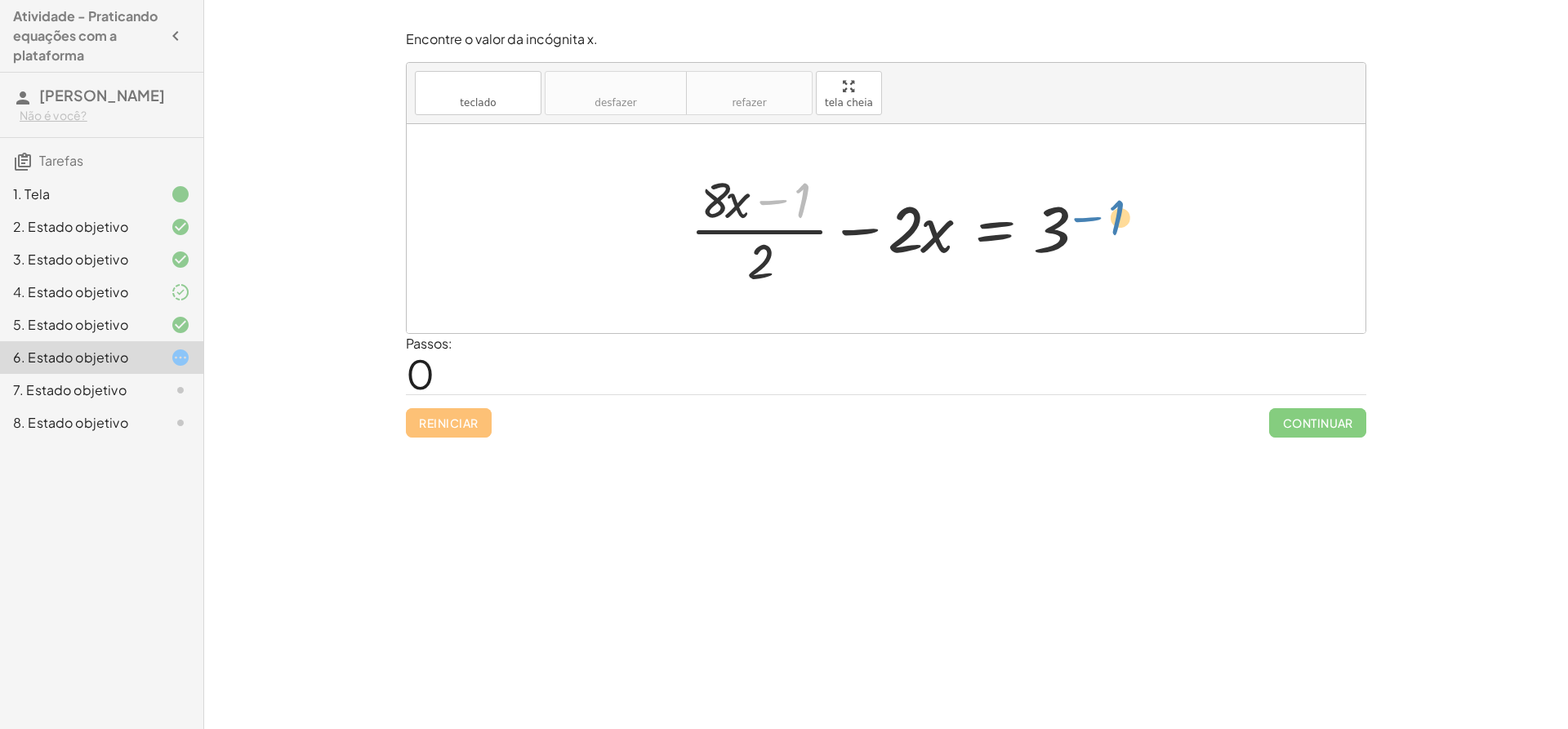
drag, startPoint x: 781, startPoint y: 197, endPoint x: 1095, endPoint y: 214, distance: 314.5
click at [1095, 214] on div at bounding box center [892, 228] width 421 height 126
drag, startPoint x: 784, startPoint y: 191, endPoint x: 1078, endPoint y: 219, distance: 295.3
click at [1078, 219] on div at bounding box center [892, 228] width 421 height 126
drag, startPoint x: 760, startPoint y: 264, endPoint x: 668, endPoint y: 228, distance: 98.8
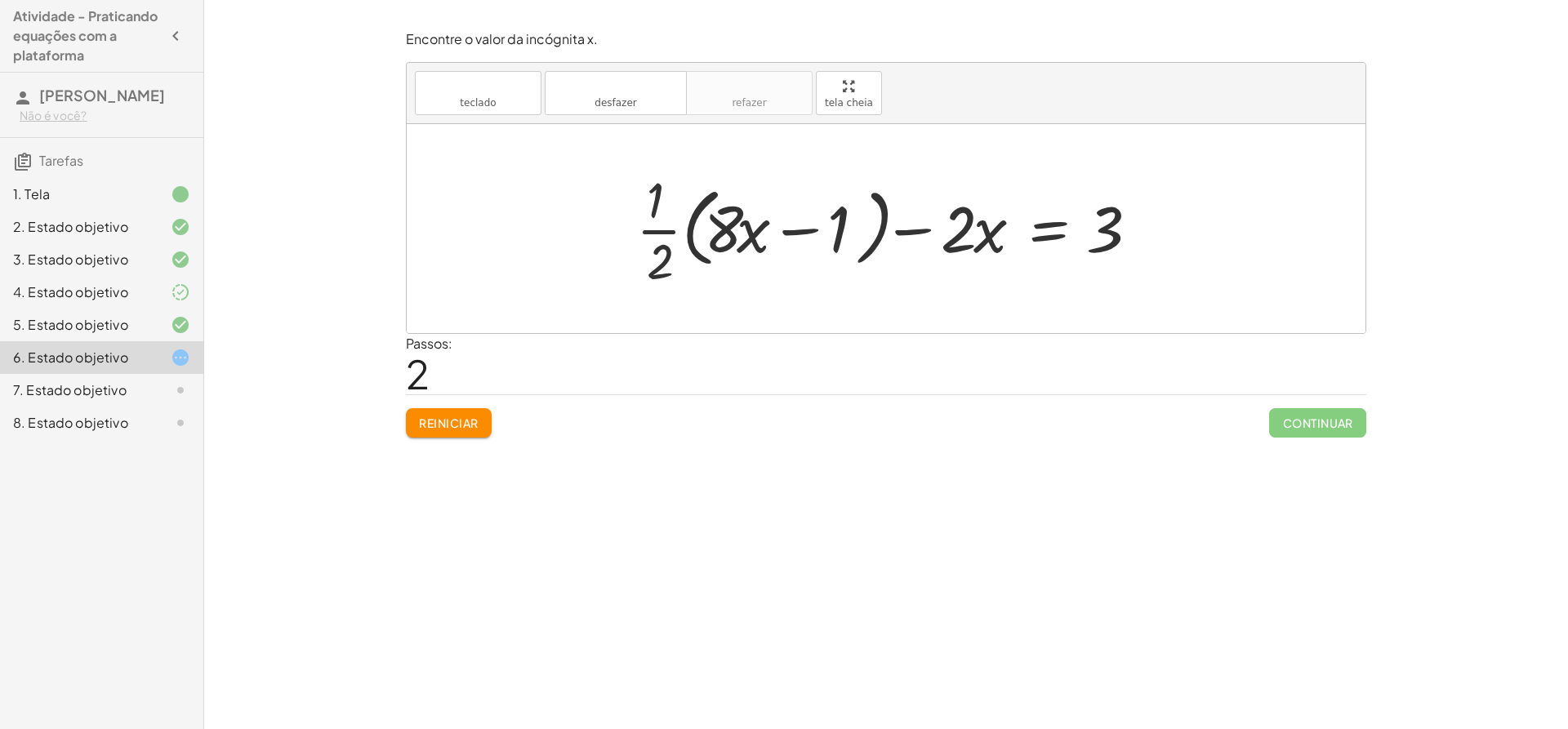
click at [797, 231] on div at bounding box center [892, 228] width 528 height 126
click at [647, 229] on div at bounding box center [892, 228] width 528 height 126
click at [912, 226] on div at bounding box center [892, 228] width 528 height 126
click at [1070, 229] on div at bounding box center [892, 228] width 528 height 126
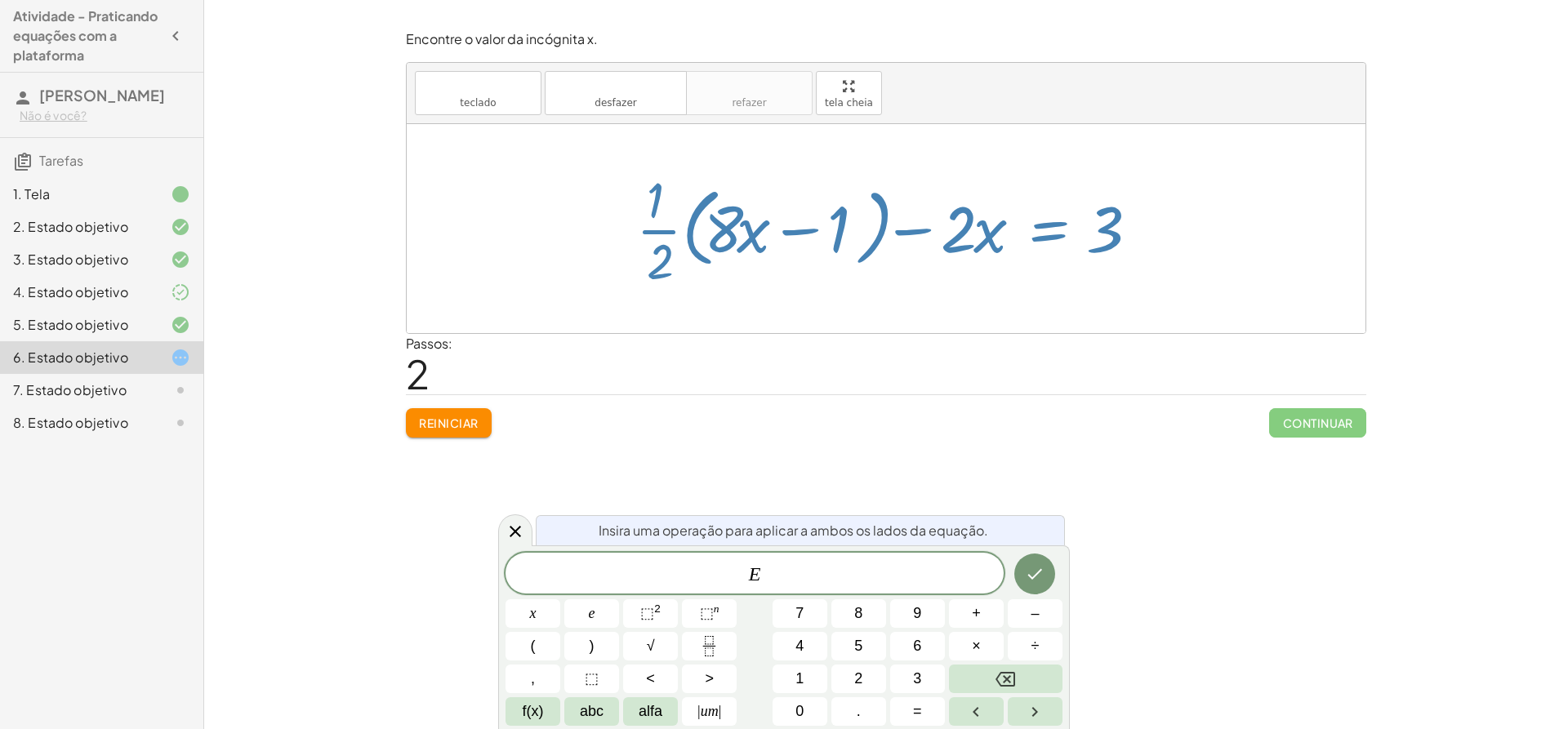
click at [633, 381] on div "Passos: 2" at bounding box center [886, 364] width 960 height 60
click at [575, 467] on div "Encontre o valor da incógnita x manipulando a descoberta. inserir selecione uma…" at bounding box center [886, 364] width 1364 height 729
click at [515, 536] on icon at bounding box center [515, 531] width 20 height 20
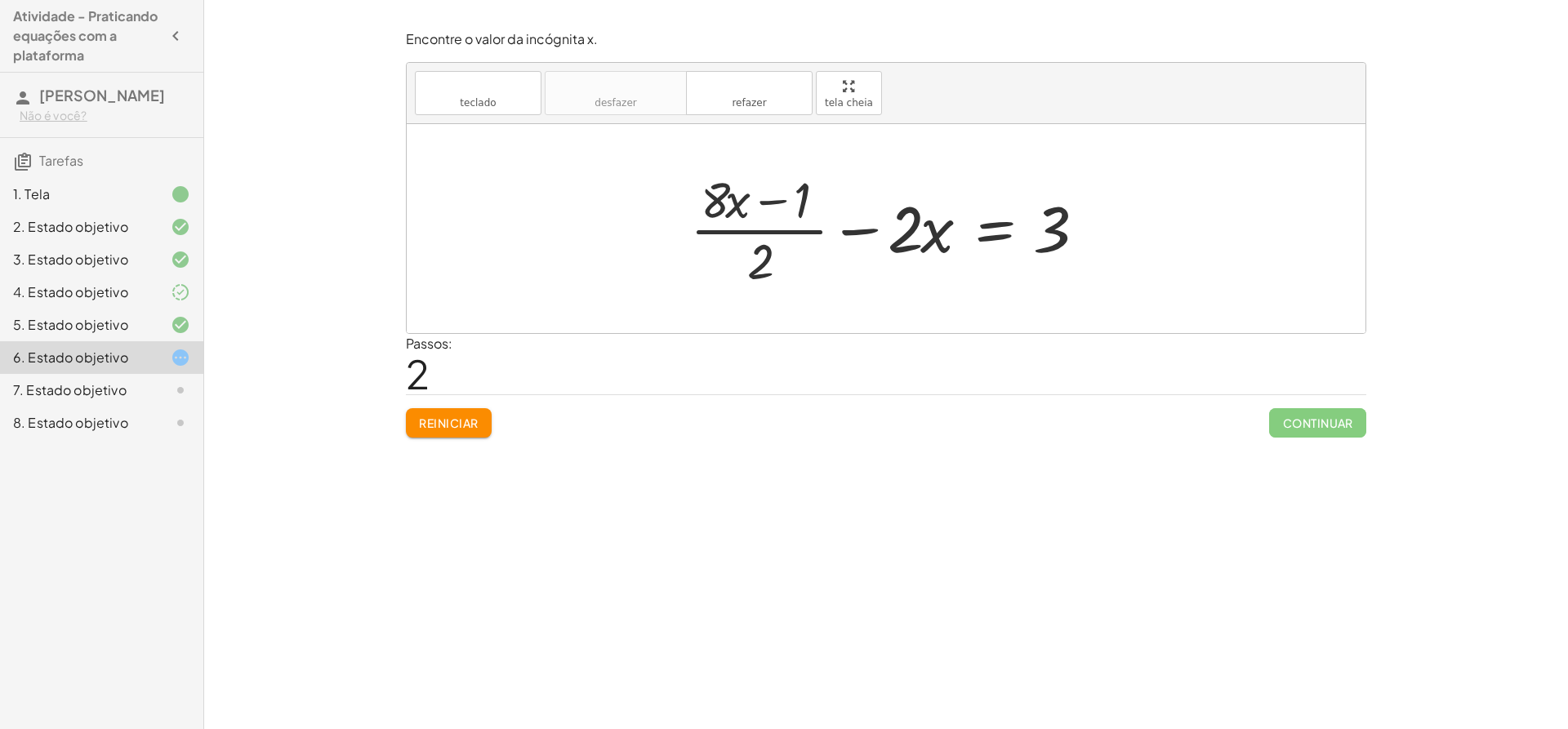
click at [457, 407] on div "Reiniciar Continuar" at bounding box center [886, 416] width 960 height 43
click at [453, 417] on button "Reiniciar" at bounding box center [449, 423] width 86 height 30
drag, startPoint x: 1056, startPoint y: 233, endPoint x: 653, endPoint y: 244, distance: 403.2
click at [1092, 229] on div at bounding box center [857, 228] width 651 height 126
drag, startPoint x: 796, startPoint y: 196, endPoint x: 509, endPoint y: 231, distance: 289.1
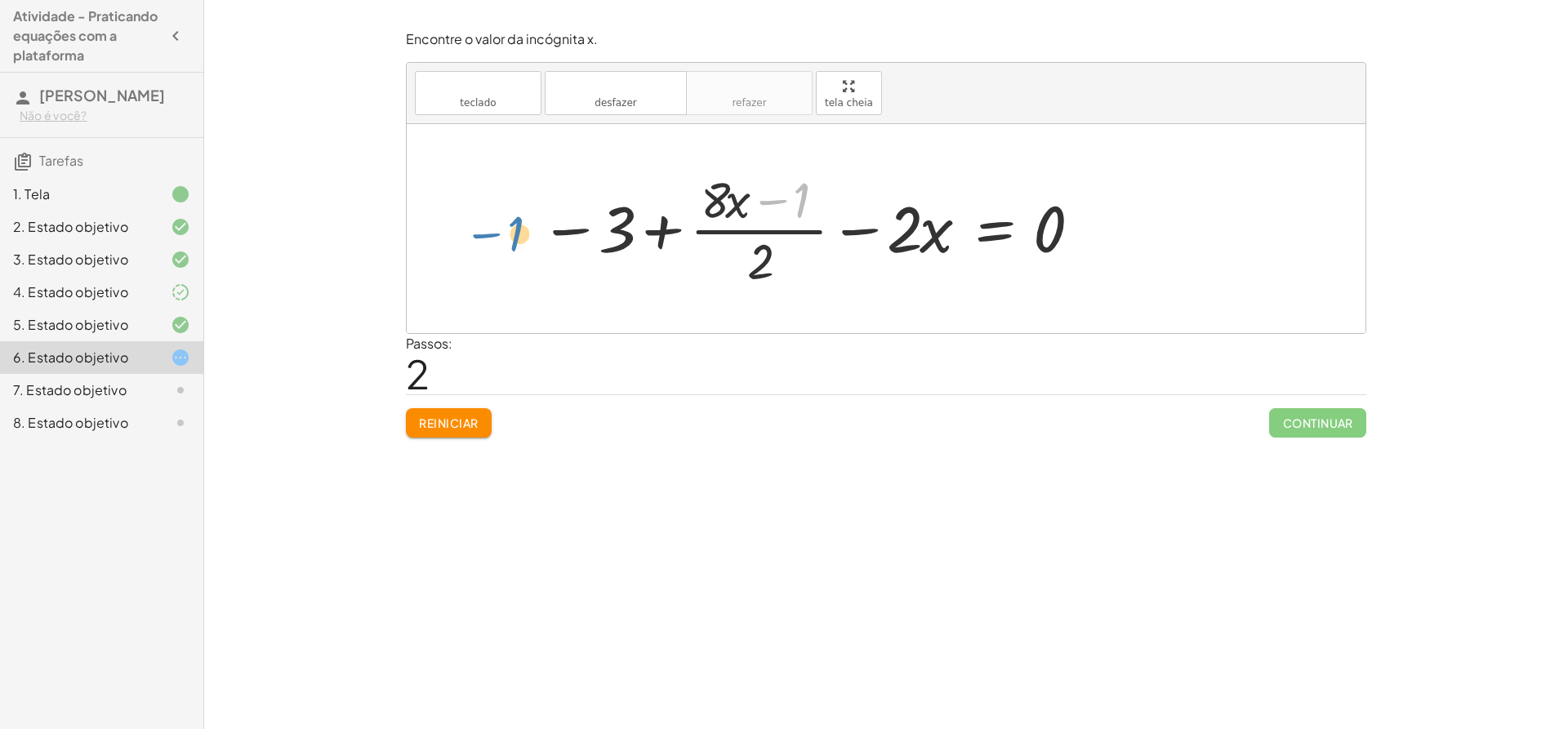
click at [509, 231] on div "+ · ( + · 8 · x − 1 ) · 2 − · 2 · x = 3 − 3 + · ( + · 8 · x − 1 ) · 2 − · 2 · x…" at bounding box center [886, 228] width 958 height 209
drag, startPoint x: 939, startPoint y: 217, endPoint x: 1092, endPoint y: 223, distance: 153.1
click at [1092, 223] on div "+ · ( + · 8 · x − 1 ) · 2 − · 2 · x = 3 − 3 + · ( + · 8 · x − 1 ) · 2 − · 2 · x…" at bounding box center [805, 229] width 580 height 134
click at [796, 198] on div at bounding box center [811, 228] width 559 height 126
click at [769, 200] on div at bounding box center [811, 228] width 559 height 126
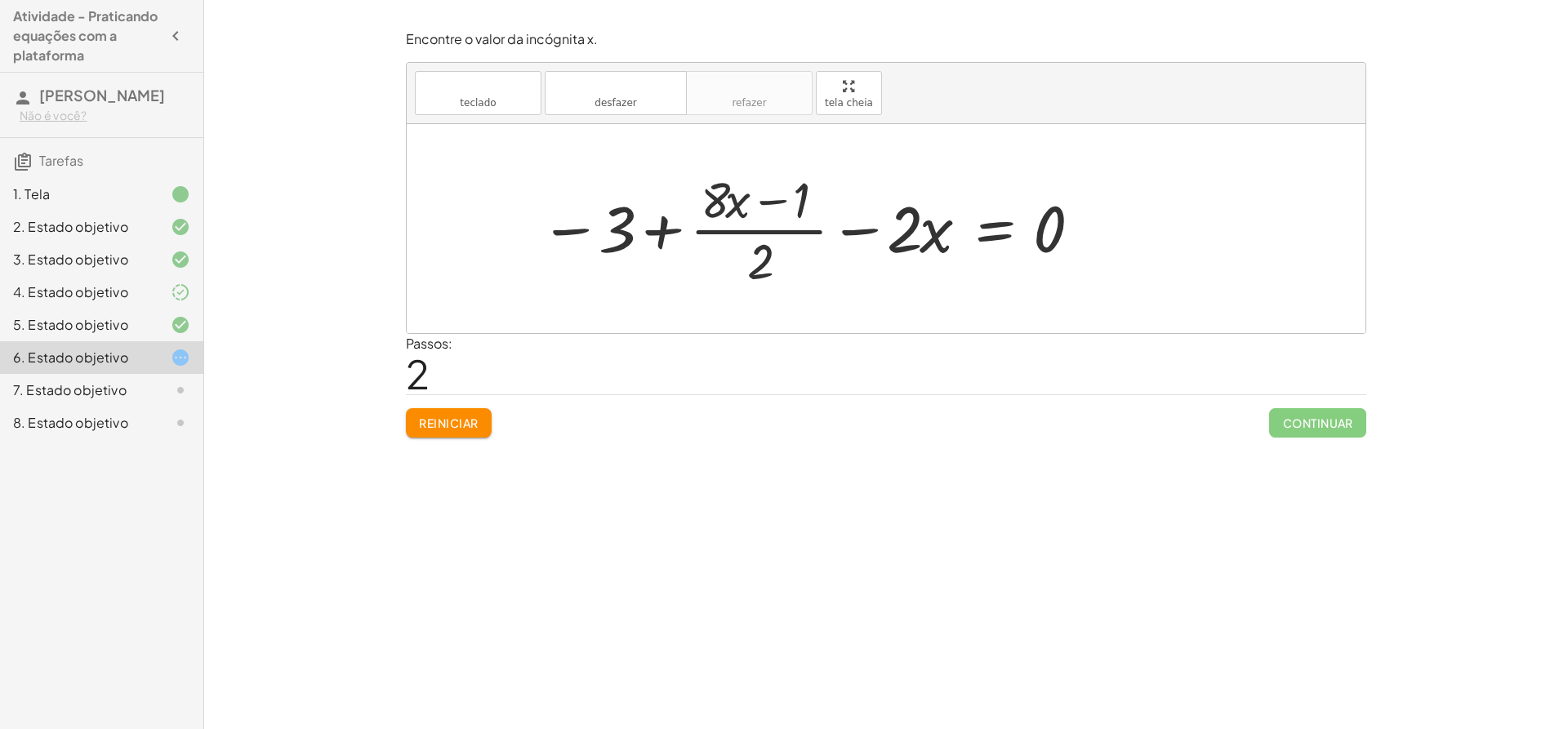
click at [757, 263] on div at bounding box center [811, 228] width 559 height 126
click at [757, 255] on div at bounding box center [811, 228] width 559 height 126
click at [735, 195] on div at bounding box center [811, 228] width 559 height 126
click at [722, 219] on div at bounding box center [811, 228] width 559 height 126
click at [605, 217] on div at bounding box center [811, 228] width 559 height 126
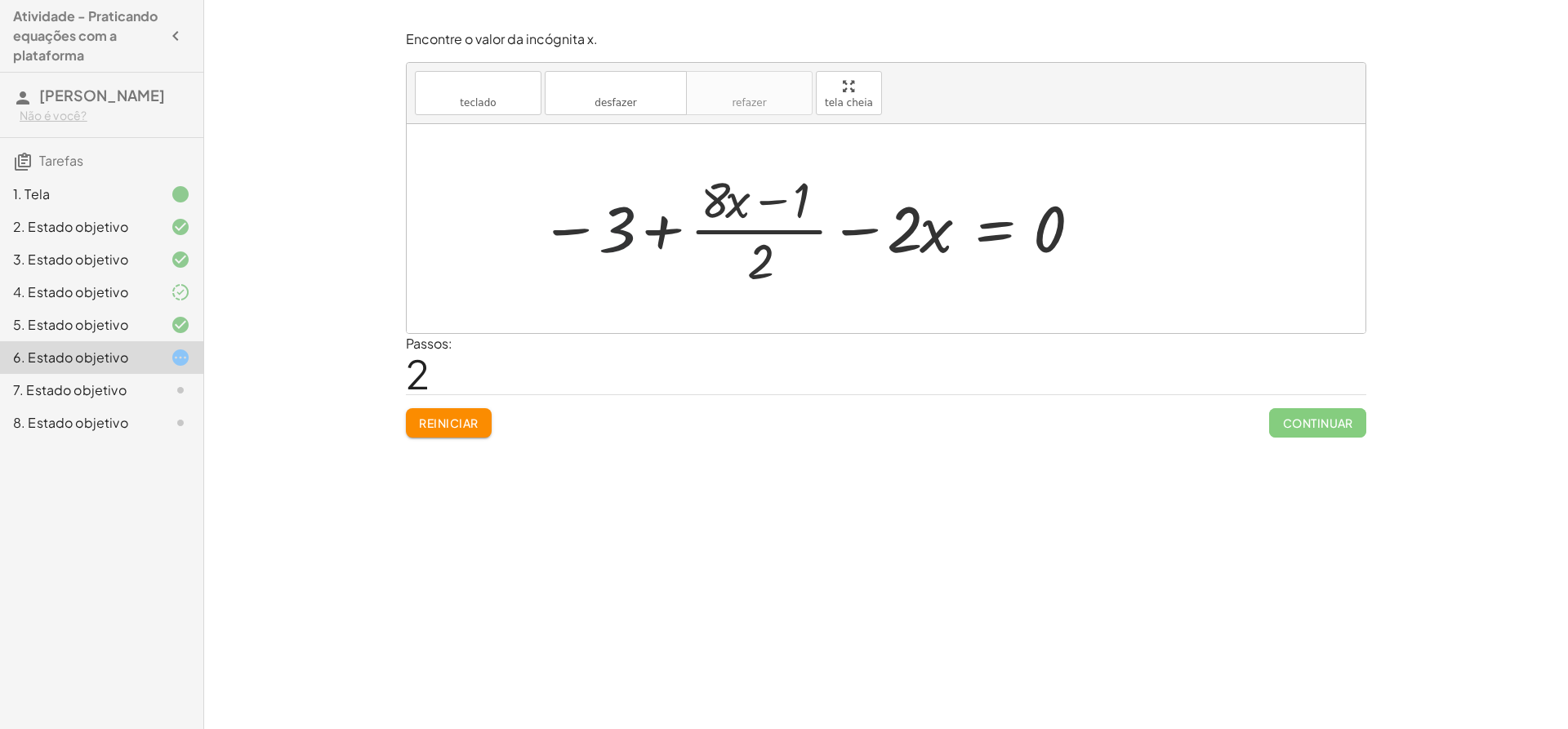
click at [636, 228] on div at bounding box center [811, 228] width 559 height 126
click at [584, 236] on div at bounding box center [811, 228] width 559 height 126
click at [646, 229] on div at bounding box center [811, 228] width 559 height 126
click at [655, 228] on div at bounding box center [811, 228] width 559 height 126
drag, startPoint x: 654, startPoint y: 230, endPoint x: 641, endPoint y: 253, distance: 26.4
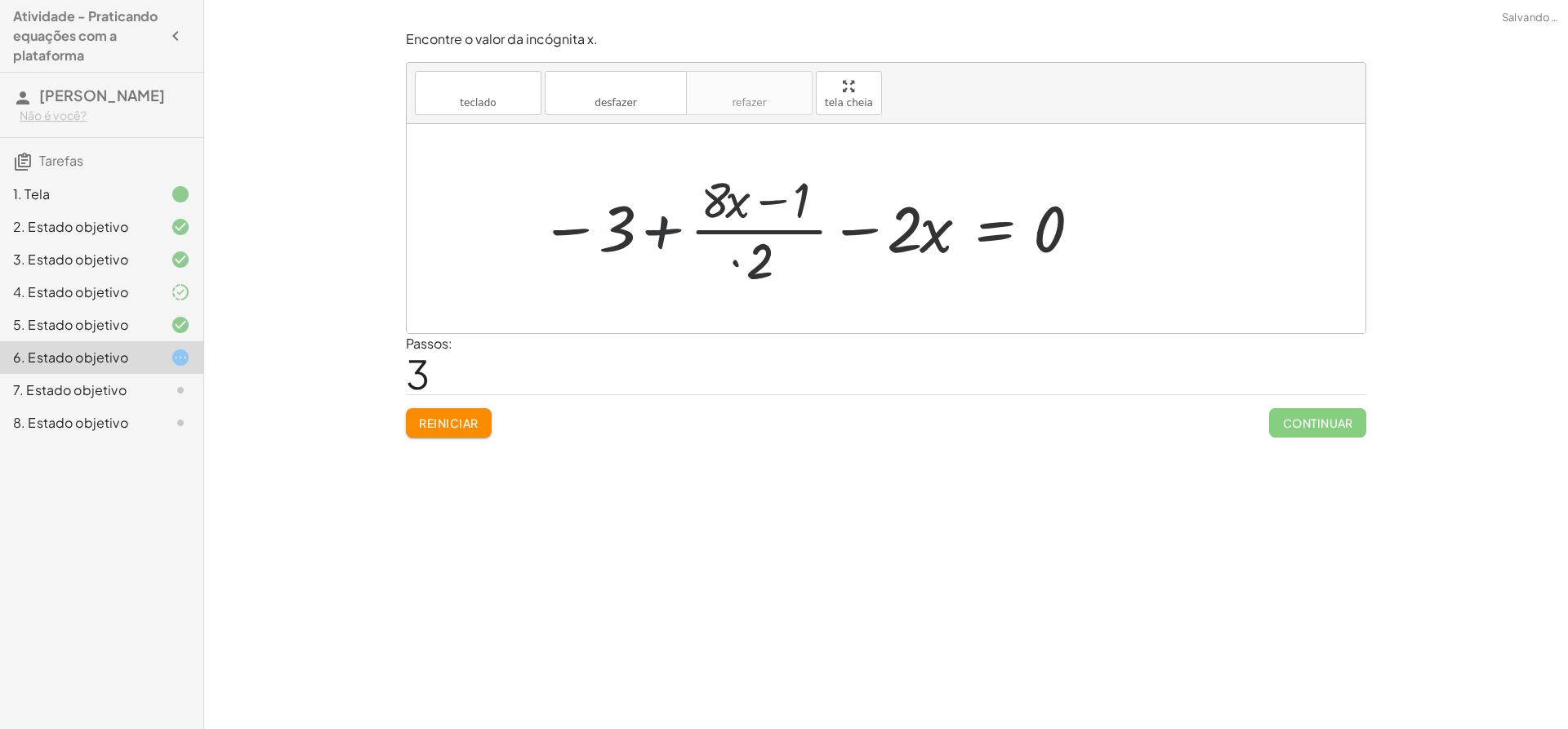
click at [641, 253] on div at bounding box center [785, 228] width 614 height 126
click at [638, 254] on div at bounding box center [785, 228] width 614 height 126
click at [686, 251] on div at bounding box center [815, 228] width 574 height 126
click at [704, 206] on div at bounding box center [815, 228] width 574 height 126
click at [681, 264] on div at bounding box center [815, 228] width 574 height 126
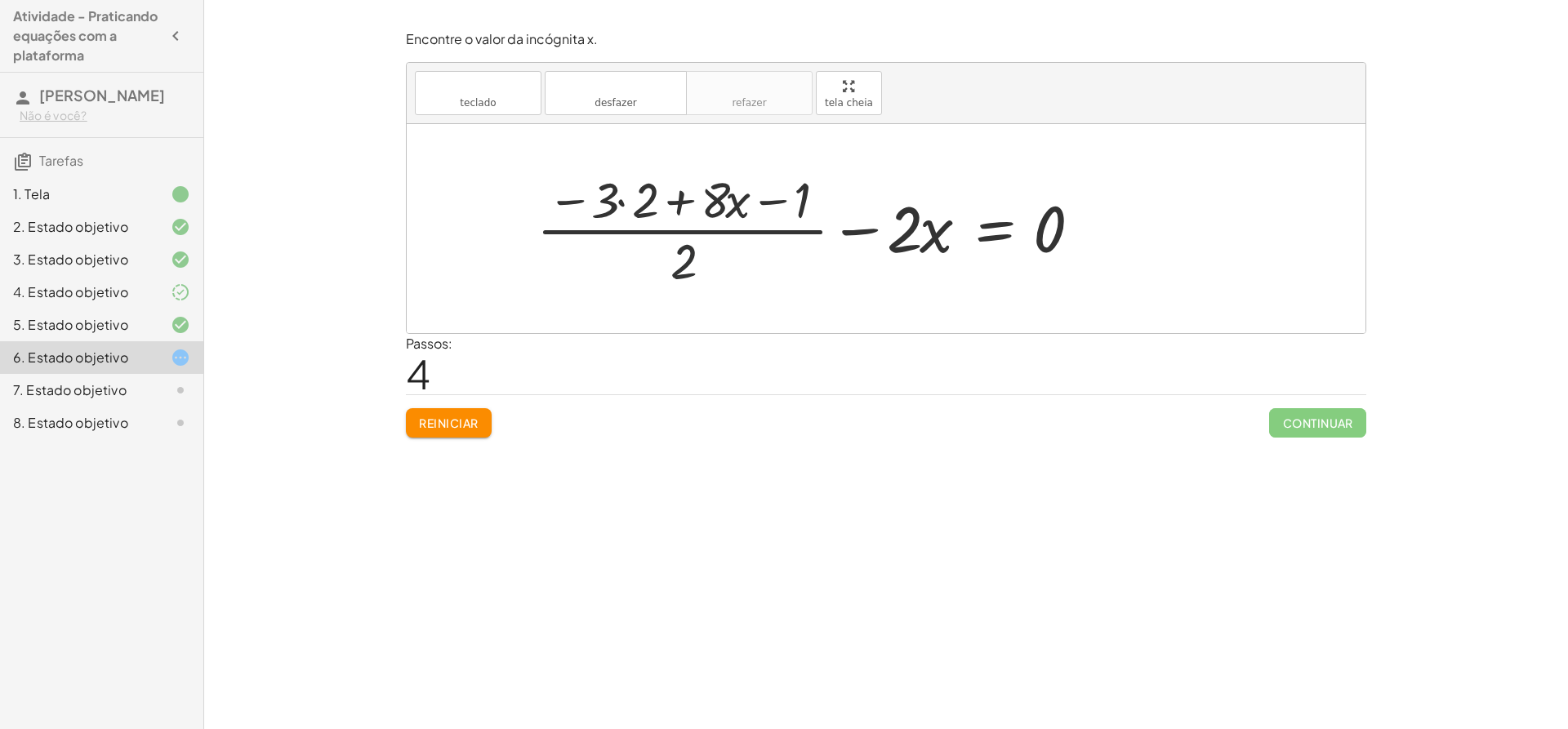
click at [625, 212] on div at bounding box center [815, 228] width 574 height 126
click at [675, 277] on div at bounding box center [835, 228] width 533 height 126
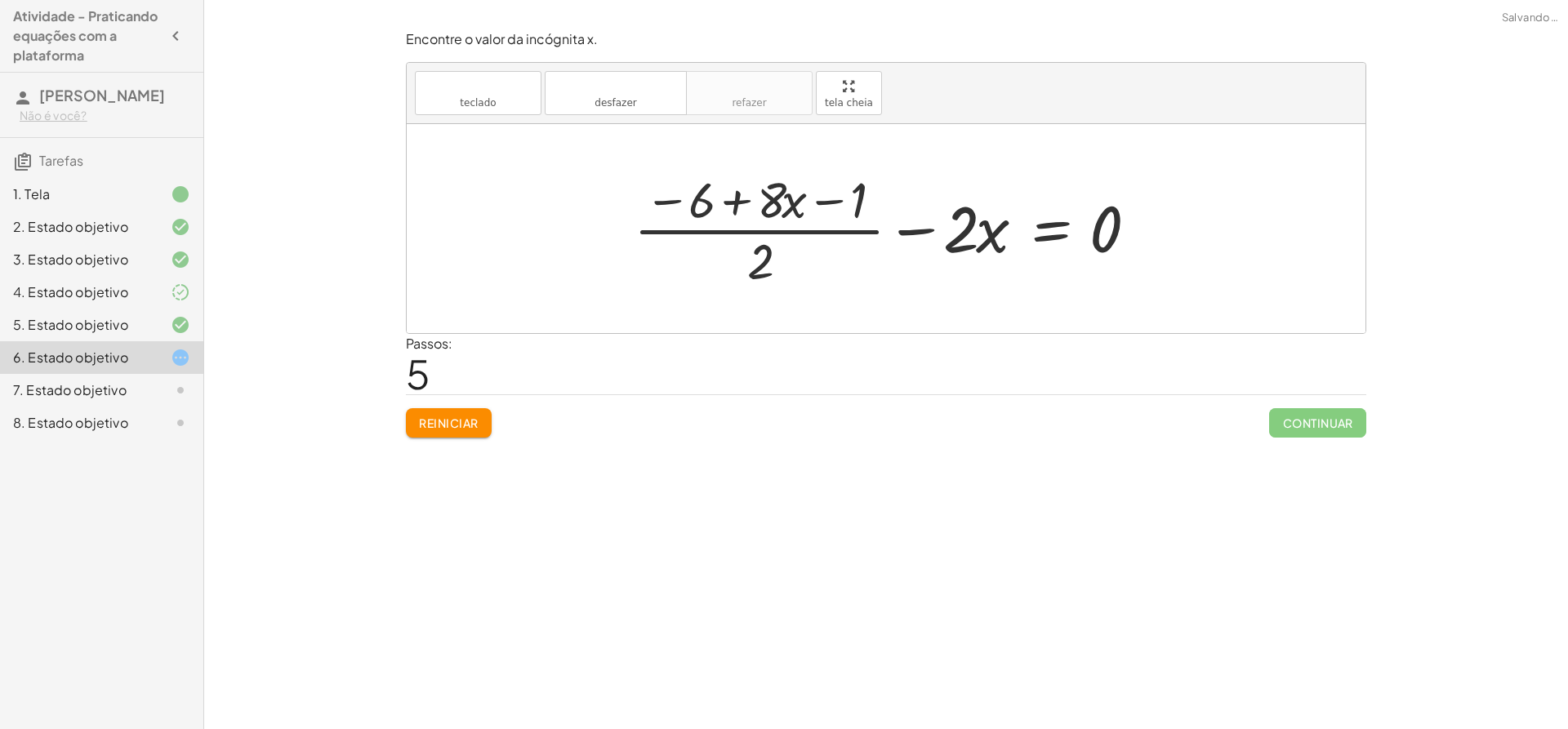
click at [740, 195] on div at bounding box center [892, 228] width 533 height 126
click at [797, 183] on div at bounding box center [892, 228] width 533 height 126
click at [774, 204] on div at bounding box center [892, 228] width 533 height 126
click at [830, 198] on div at bounding box center [892, 228] width 533 height 126
click at [672, 202] on div at bounding box center [892, 228] width 533 height 126
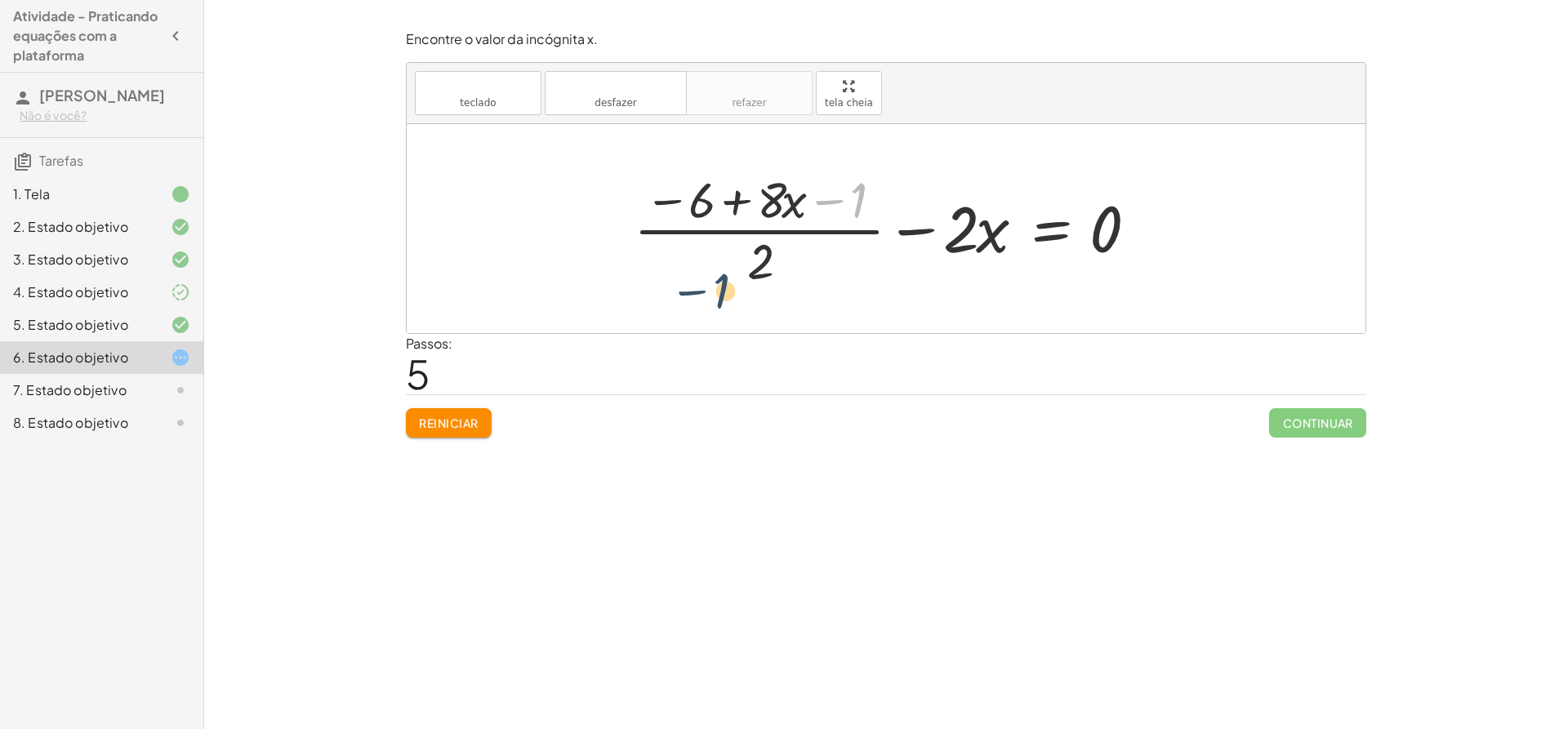
drag, startPoint x: 853, startPoint y: 195, endPoint x: 706, endPoint y: 274, distance: 166.9
click at [706, 274] on div at bounding box center [892, 228] width 533 height 126
drag, startPoint x: 858, startPoint y: 195, endPoint x: 583, endPoint y: 241, distance: 278.8
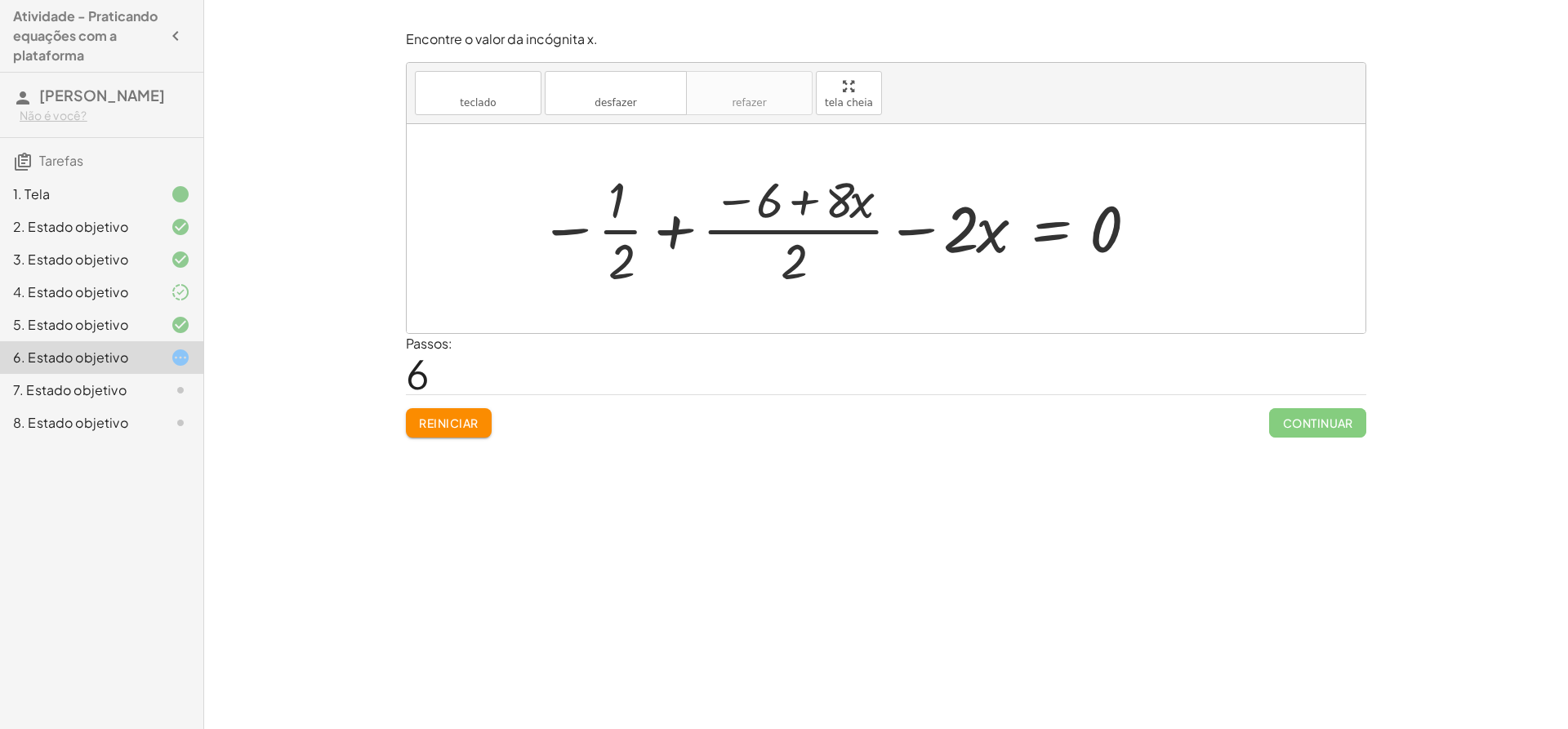
click at [798, 233] on div at bounding box center [839, 228] width 617 height 126
click at [671, 225] on div at bounding box center [839, 228] width 617 height 126
click at [737, 195] on div at bounding box center [892, 228] width 533 height 126
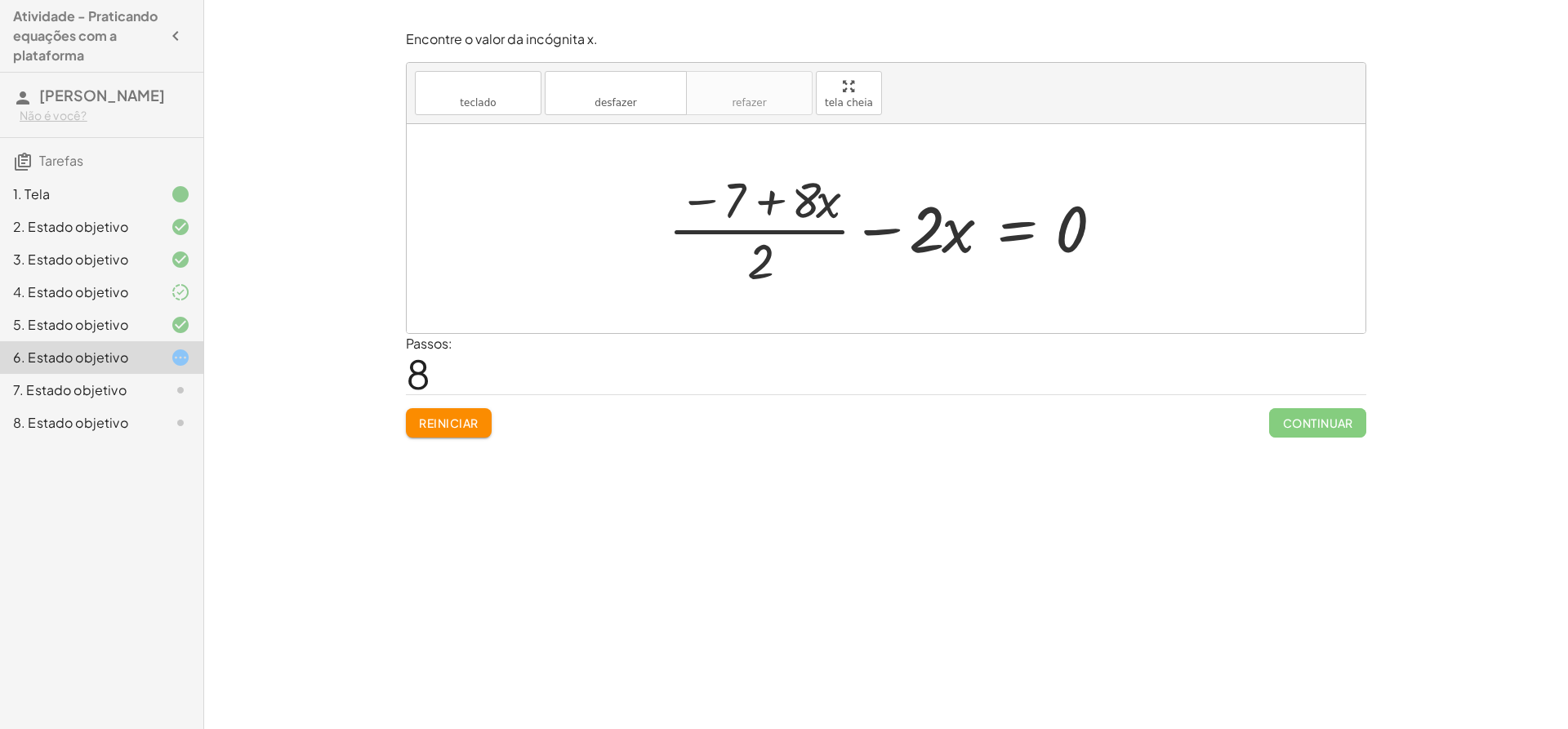
click at [485, 413] on button "Reiniciar" at bounding box center [449, 423] width 86 height 30
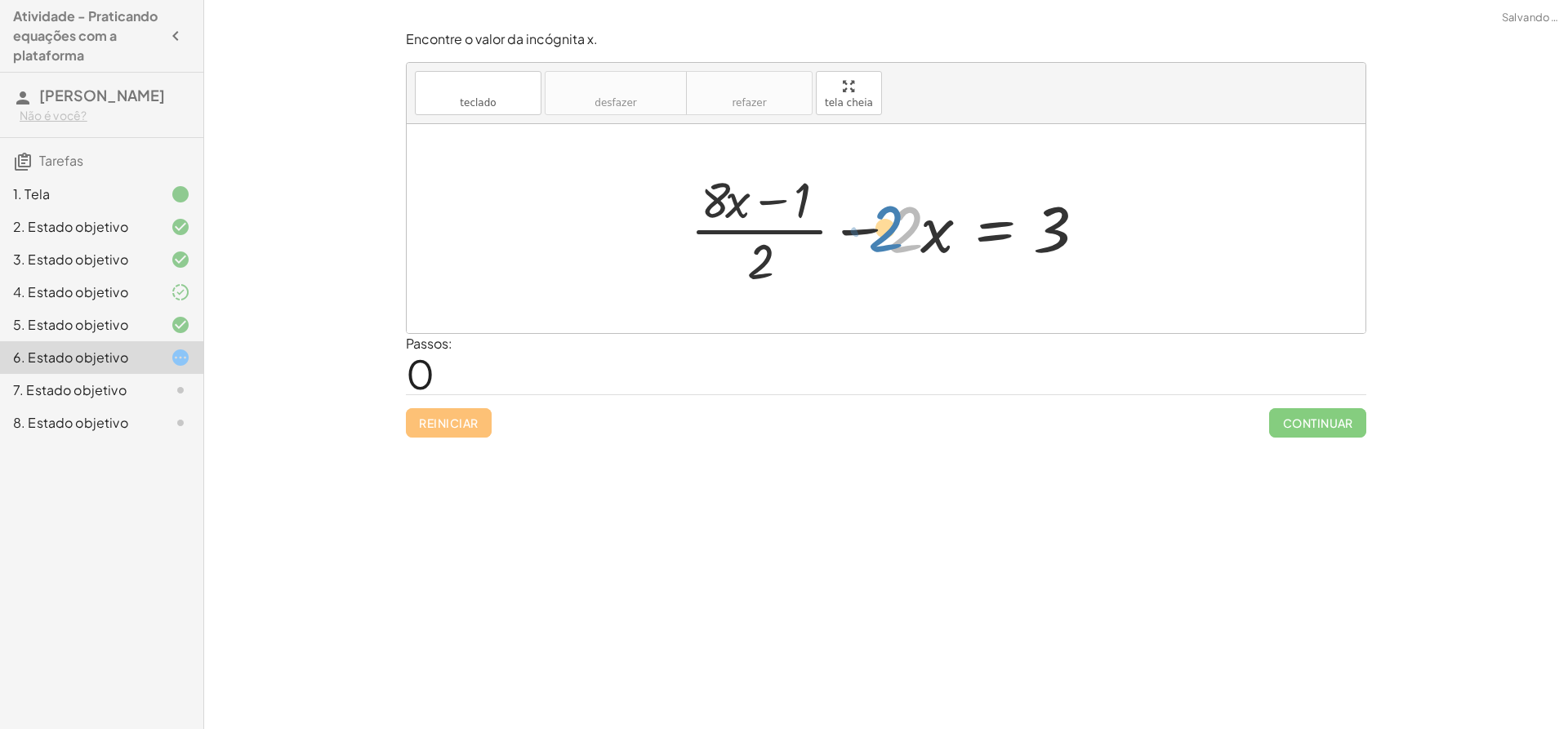
drag, startPoint x: 903, startPoint y: 253, endPoint x: 885, endPoint y: 252, distance: 18.0
click at [885, 252] on div at bounding box center [892, 228] width 421 height 126
drag, startPoint x: 768, startPoint y: 258, endPoint x: 795, endPoint y: 252, distance: 27.7
click at [784, 256] on div at bounding box center [892, 228] width 421 height 126
drag, startPoint x: 914, startPoint y: 225, endPoint x: 925, endPoint y: 218, distance: 13.0
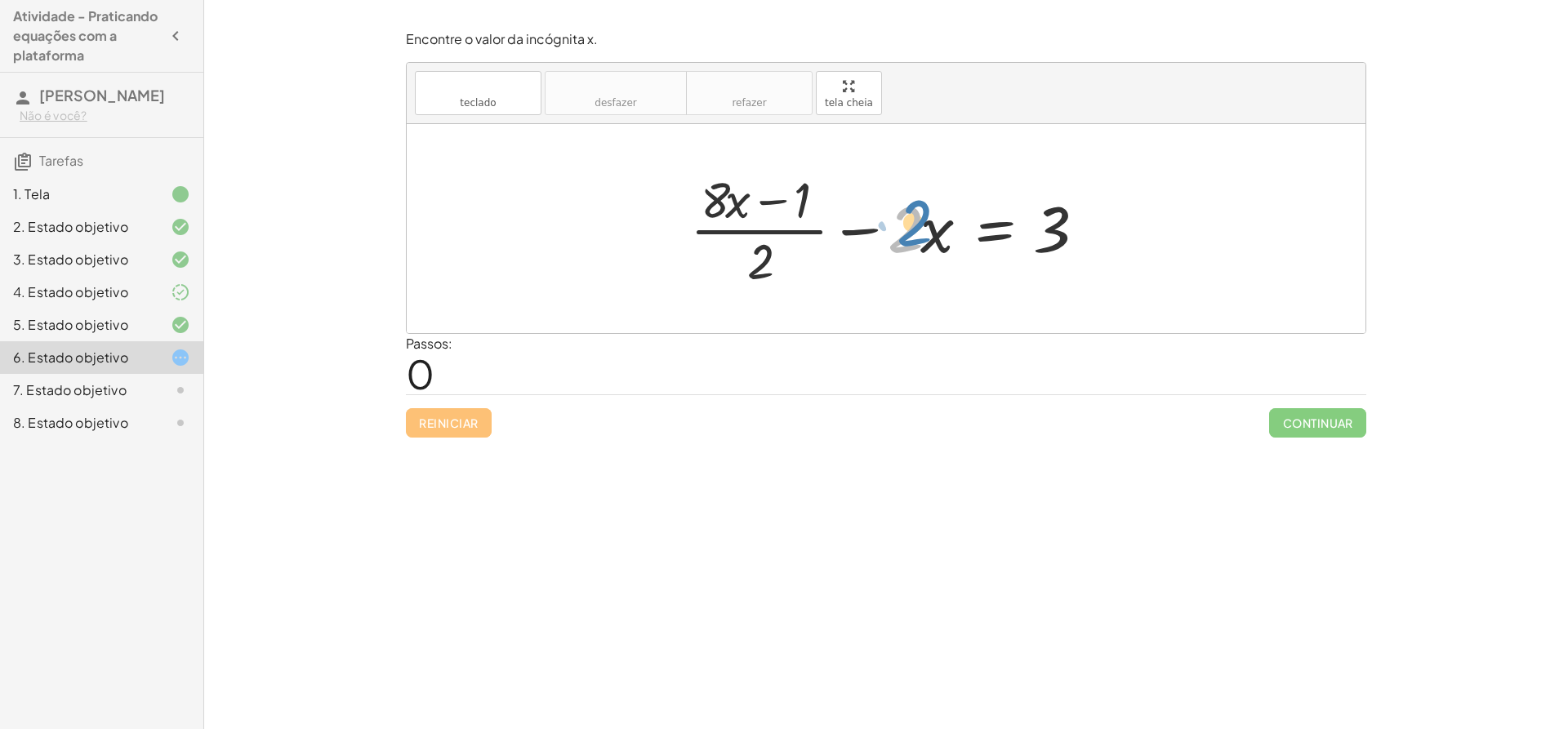
click at [925, 218] on div at bounding box center [892, 228] width 421 height 126
drag, startPoint x: 871, startPoint y: 224, endPoint x: 1095, endPoint y: 222, distance: 224.0
click at [1095, 222] on div at bounding box center [892, 228] width 421 height 126
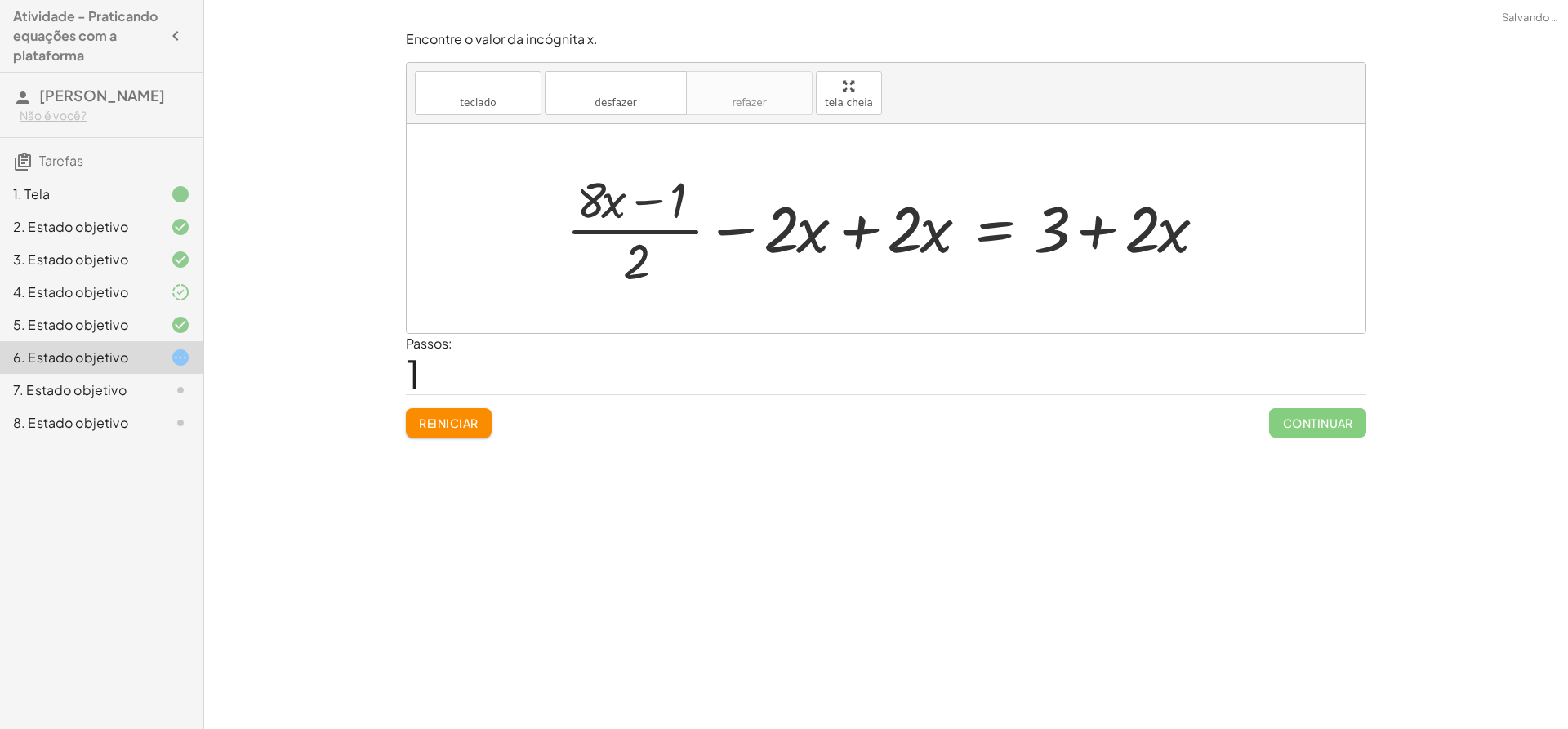
click at [874, 226] on div at bounding box center [892, 228] width 669 height 126
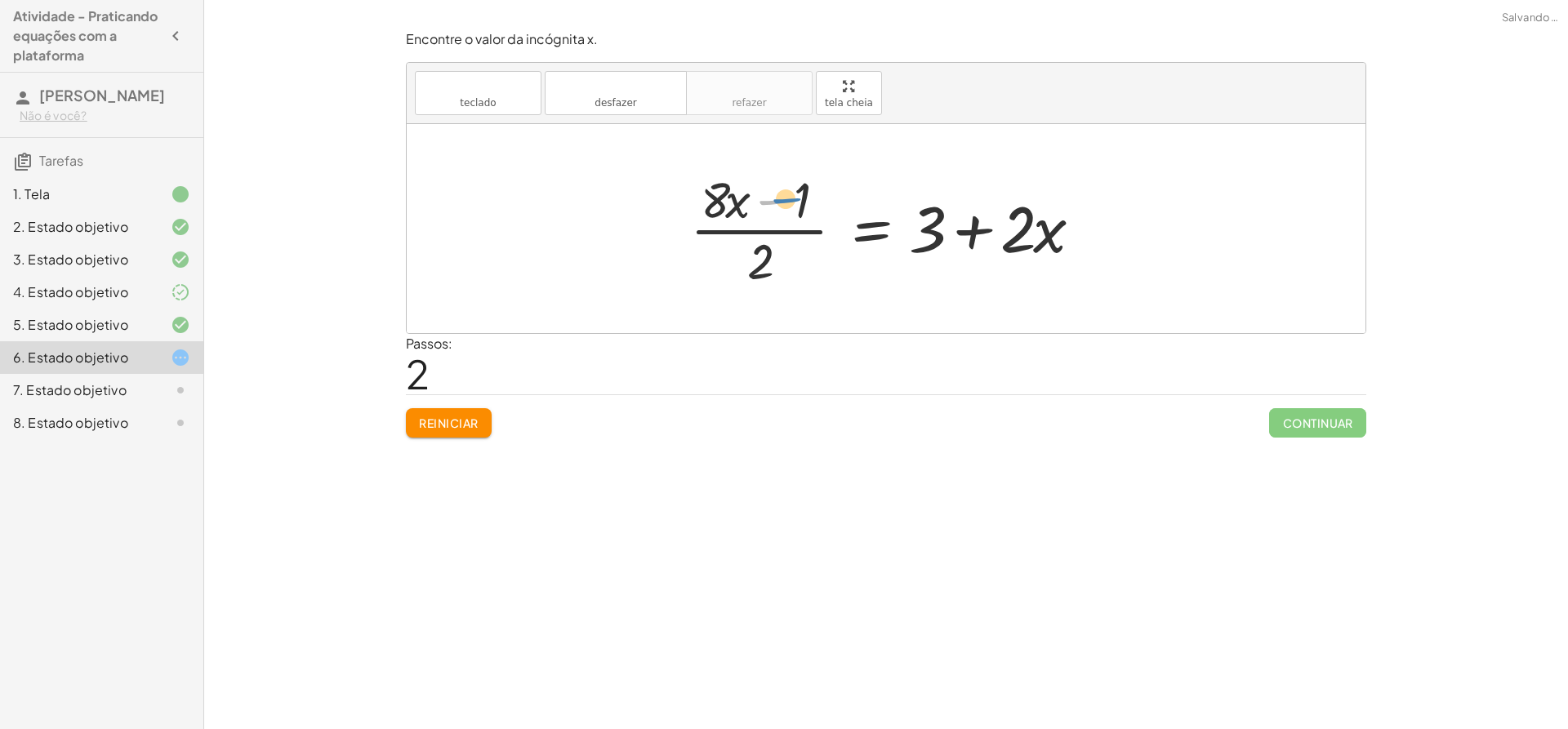
drag, startPoint x: 782, startPoint y: 195, endPoint x: 791, endPoint y: 193, distance: 9.2
click at [791, 193] on div at bounding box center [892, 228] width 421 height 126
click at [920, 228] on div at bounding box center [892, 228] width 421 height 126
click at [973, 235] on div at bounding box center [892, 228] width 421 height 126
drag, startPoint x: 786, startPoint y: 200, endPoint x: 1098, endPoint y: 239, distance: 314.4
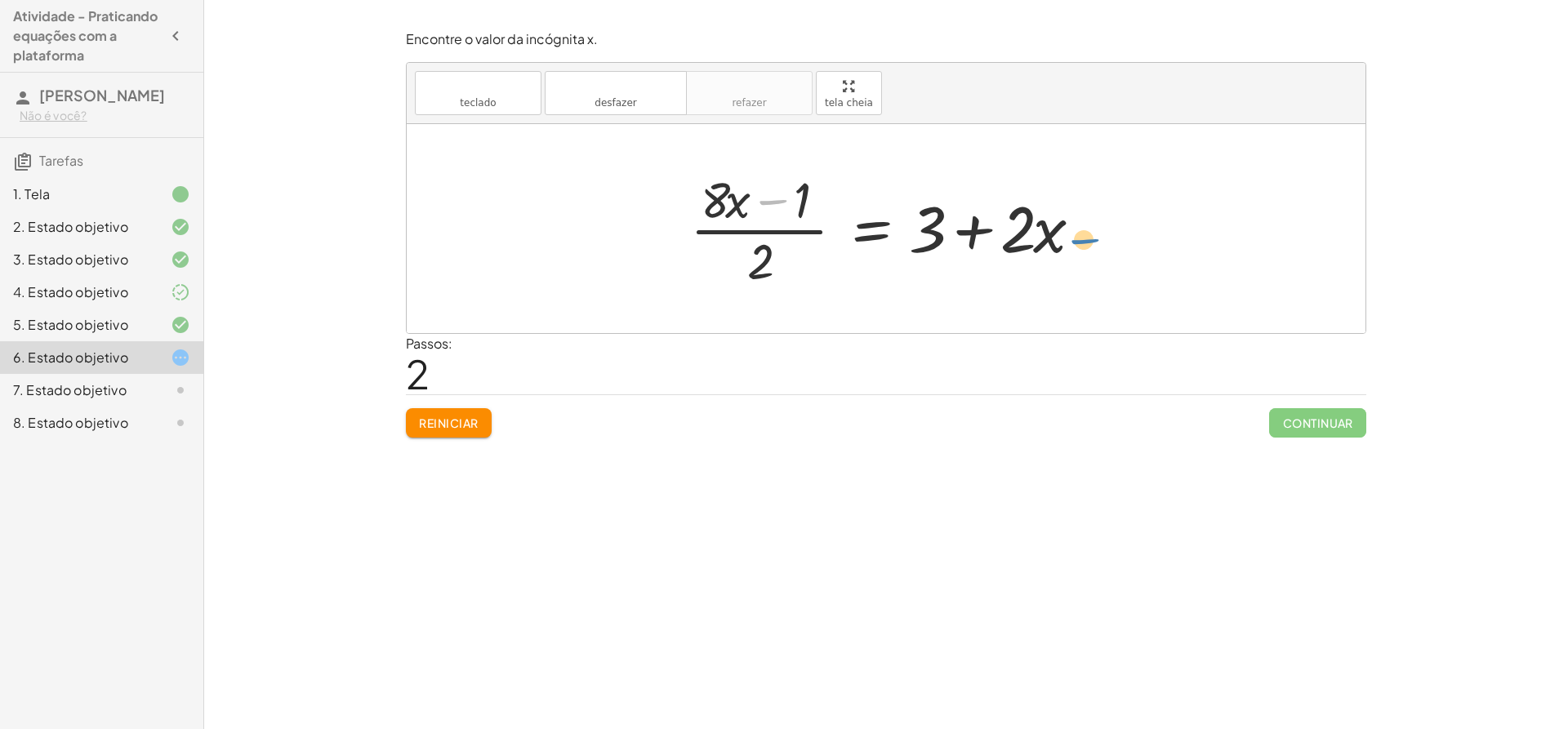
click at [1098, 239] on div at bounding box center [892, 228] width 421 height 126
drag, startPoint x: 807, startPoint y: 194, endPoint x: 1113, endPoint y: 221, distance: 307.2
drag, startPoint x: 724, startPoint y: 202, endPoint x: 750, endPoint y: 222, distance: 32.8
click at [750, 223] on div at bounding box center [892, 228] width 421 height 126
drag, startPoint x: 722, startPoint y: 195, endPoint x: 732, endPoint y: 205, distance: 14.1
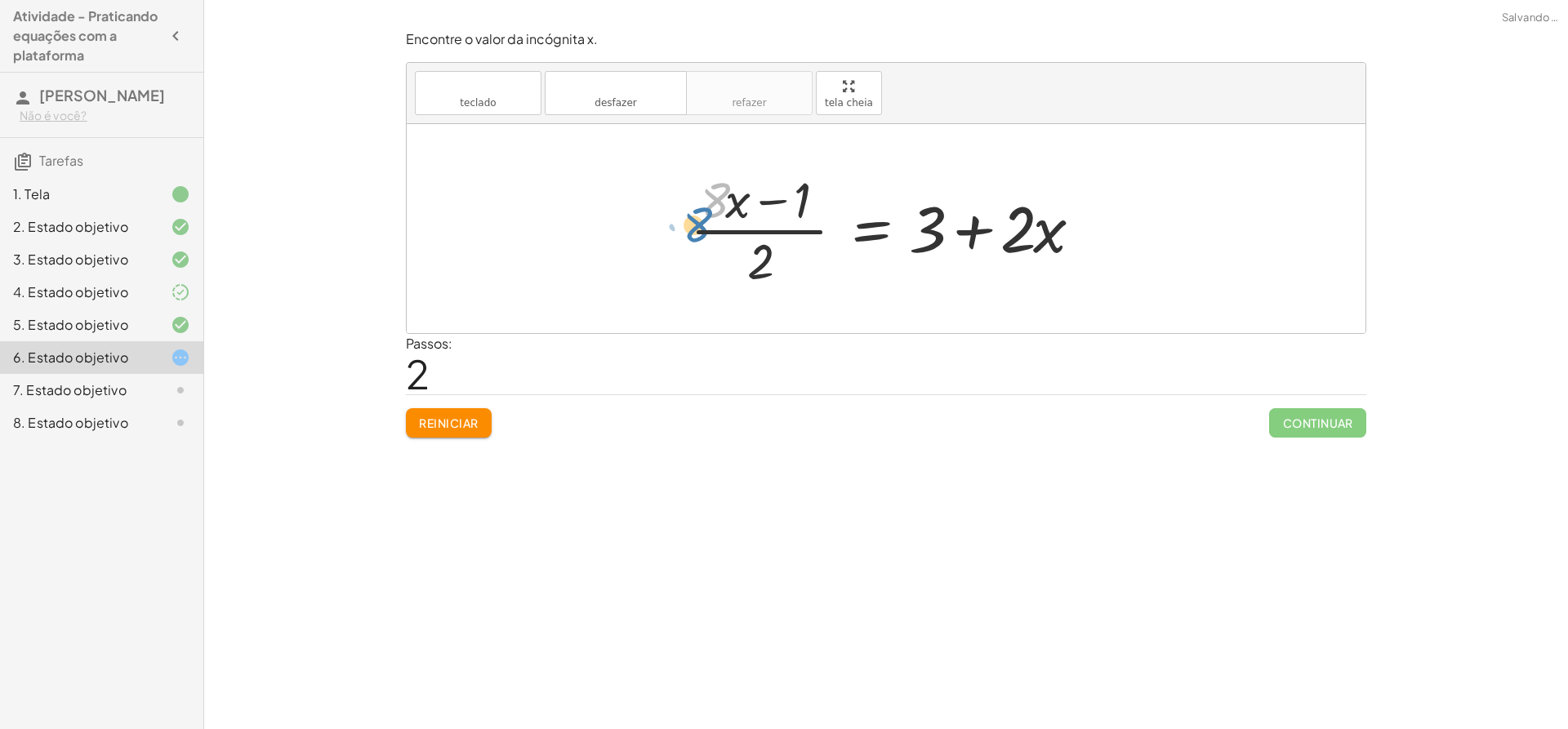
click at [732, 205] on div at bounding box center [892, 228] width 421 height 126
drag, startPoint x: 724, startPoint y: 205, endPoint x: 711, endPoint y: 208, distance: 13.3
drag, startPoint x: 711, startPoint y: 208, endPoint x: 737, endPoint y: 184, distance: 35.4
click at [737, 184] on div at bounding box center [892, 228] width 421 height 126
drag, startPoint x: 713, startPoint y: 192, endPoint x: 717, endPoint y: 199, distance: 8.1
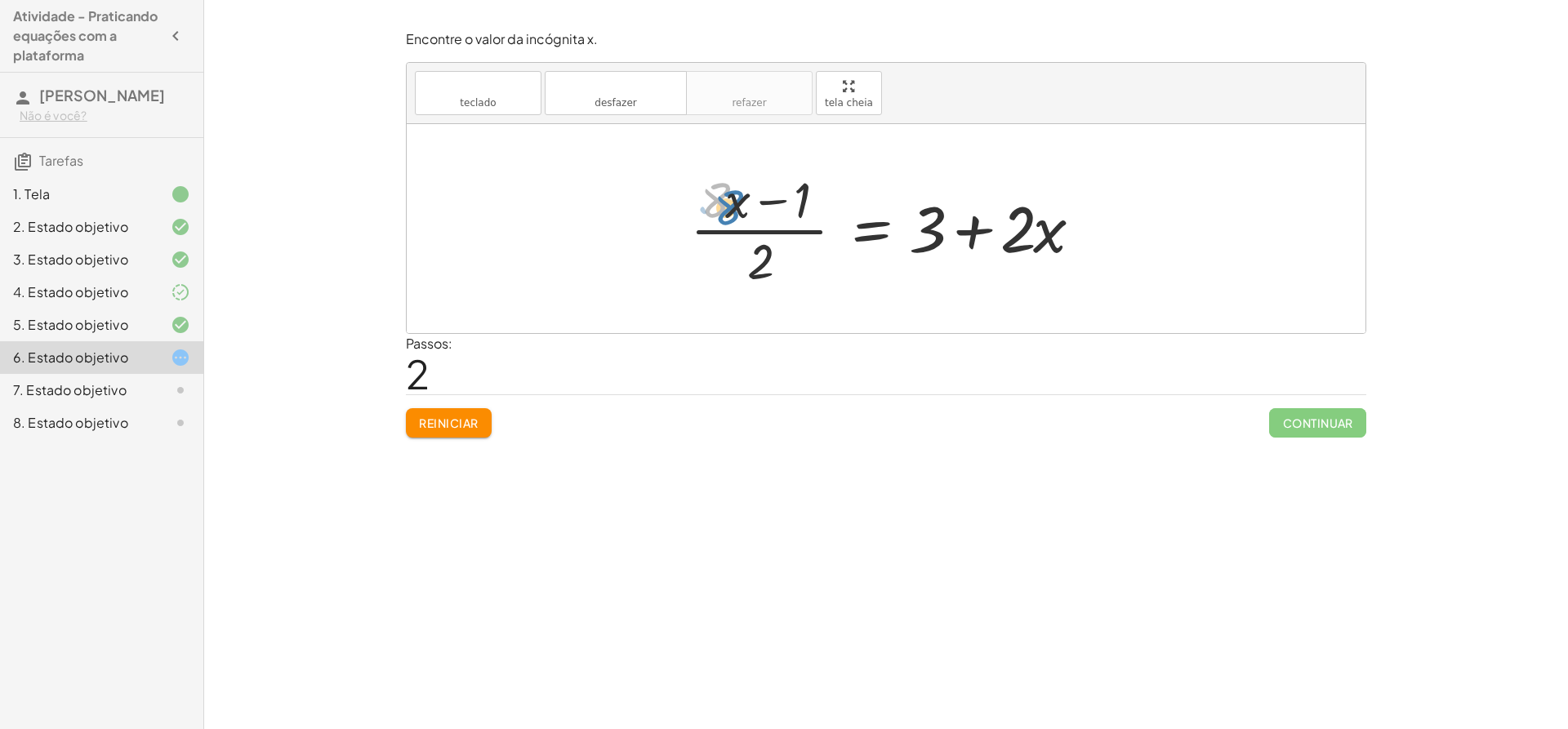
click at [717, 199] on div at bounding box center [892, 228] width 421 height 126
drag, startPoint x: 1025, startPoint y: 213, endPoint x: 806, endPoint y: 212, distance: 219.0
click at [888, 231] on div at bounding box center [892, 228] width 421 height 126
click at [448, 413] on button "Reiniciar" at bounding box center [449, 423] width 86 height 30
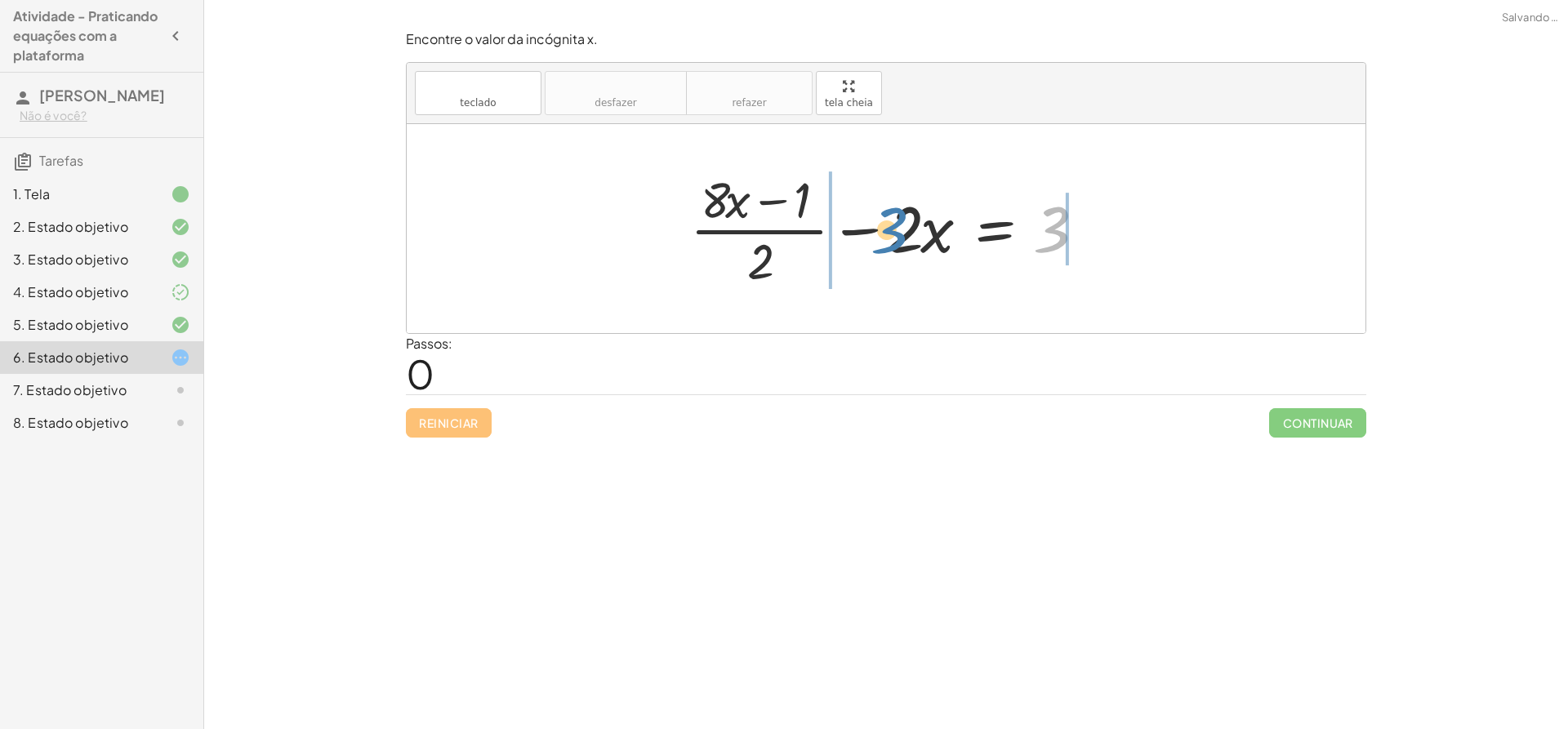
drag, startPoint x: 1053, startPoint y: 228, endPoint x: 888, endPoint y: 229, distance: 165.0
click at [888, 229] on div at bounding box center [892, 228] width 421 height 126
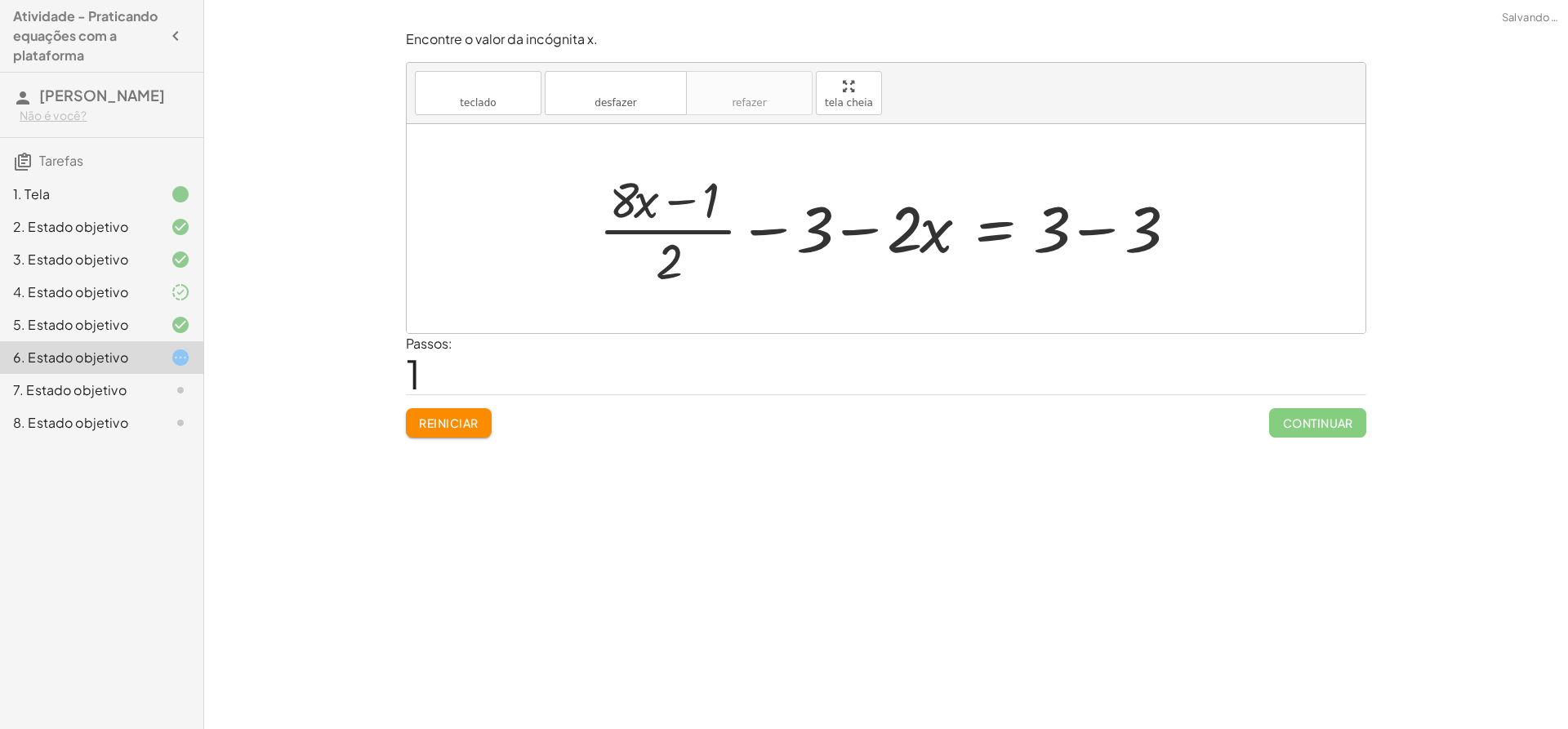
click at [1093, 236] on div at bounding box center [892, 228] width 604 height 126
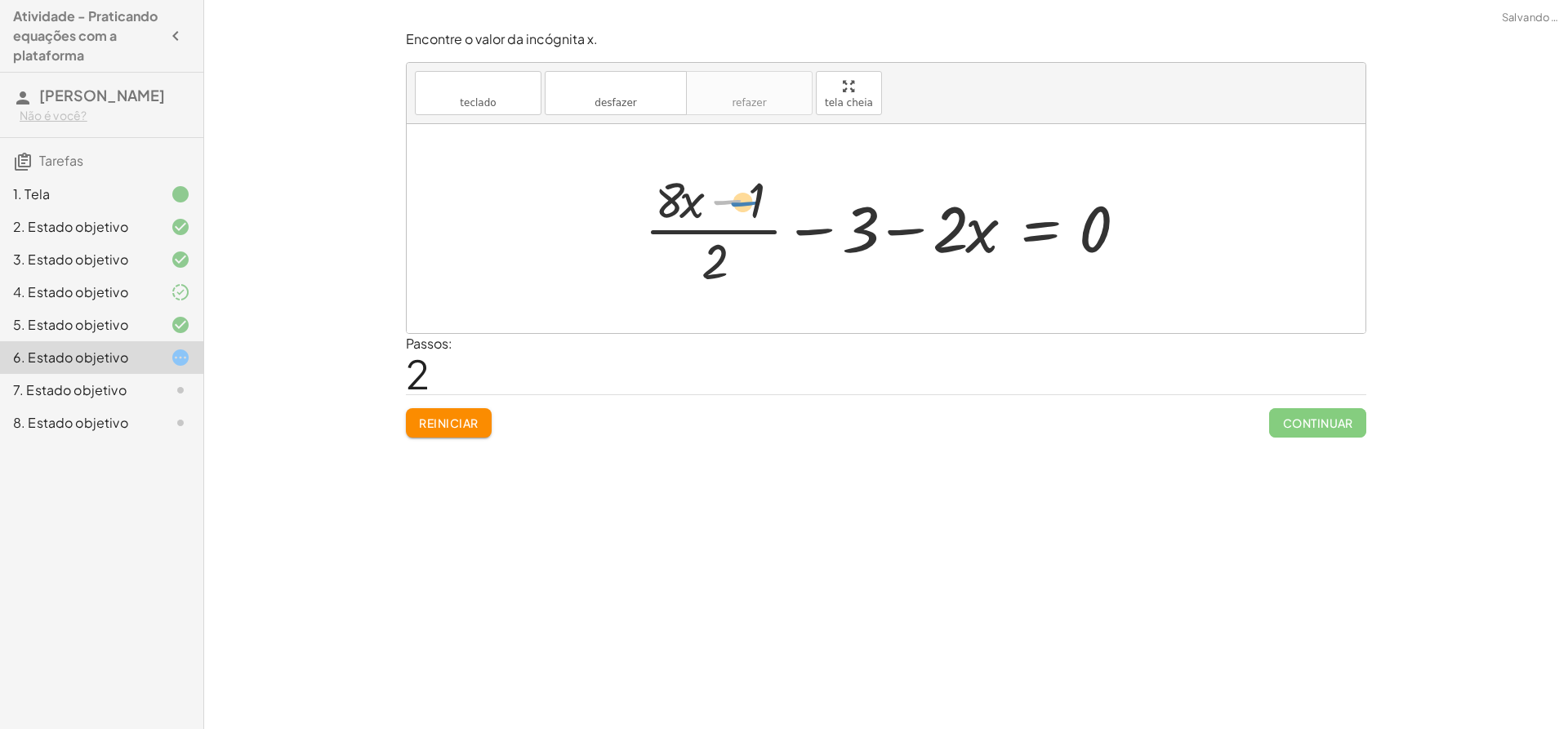
drag, startPoint x: 737, startPoint y: 202, endPoint x: 753, endPoint y: 203, distance: 16.0
click at [753, 203] on div at bounding box center [892, 228] width 512 height 126
drag, startPoint x: 756, startPoint y: 192, endPoint x: 1131, endPoint y: 240, distance: 378.1
click at [1131, 240] on div at bounding box center [892, 228] width 512 height 126
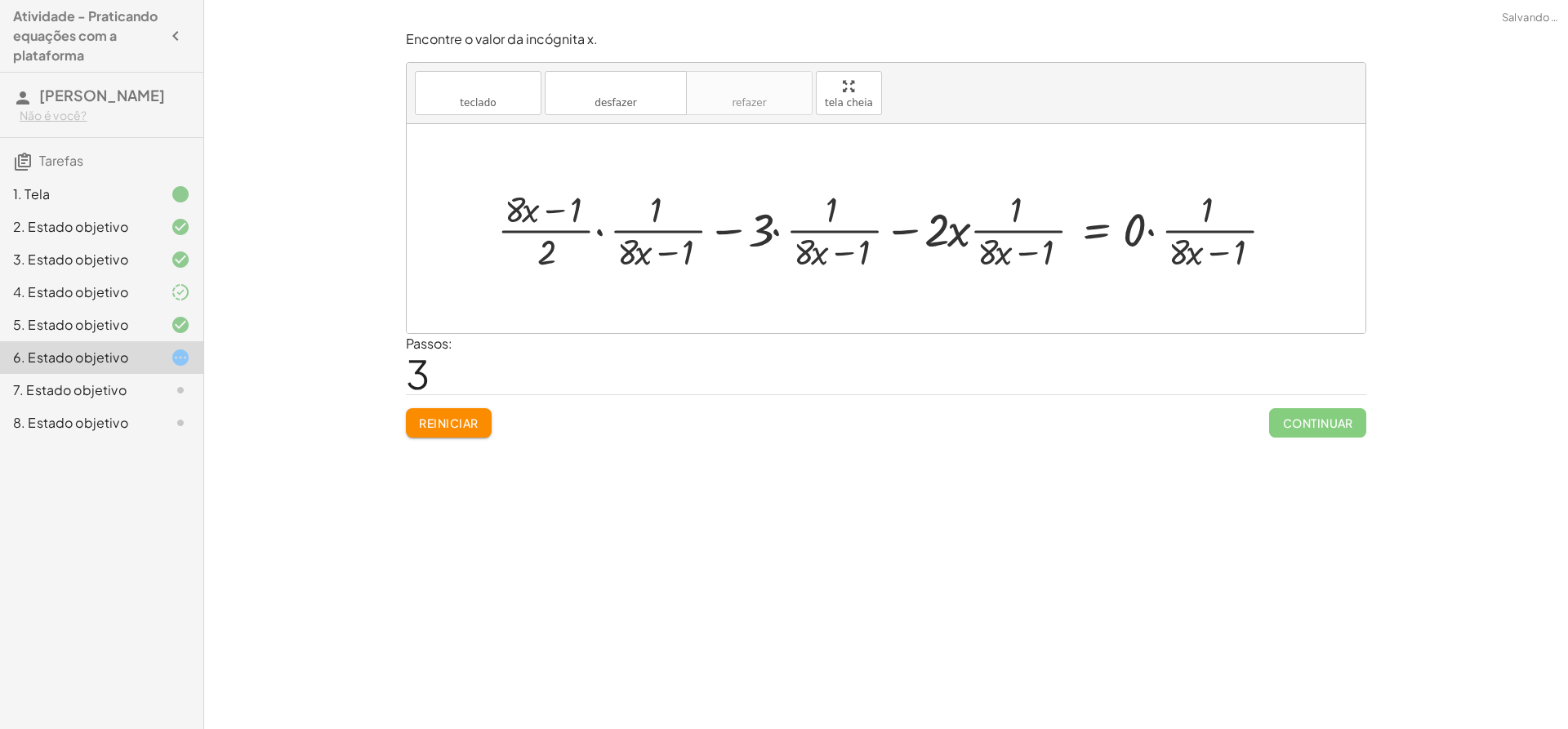
click at [849, 224] on div at bounding box center [892, 229] width 806 height 91
click at [672, 222] on div at bounding box center [892, 229] width 806 height 91
click at [567, 228] on div at bounding box center [892, 229] width 806 height 91
click at [815, 230] on div at bounding box center [892, 229] width 806 height 91
click at [983, 228] on div at bounding box center [892, 229] width 806 height 91
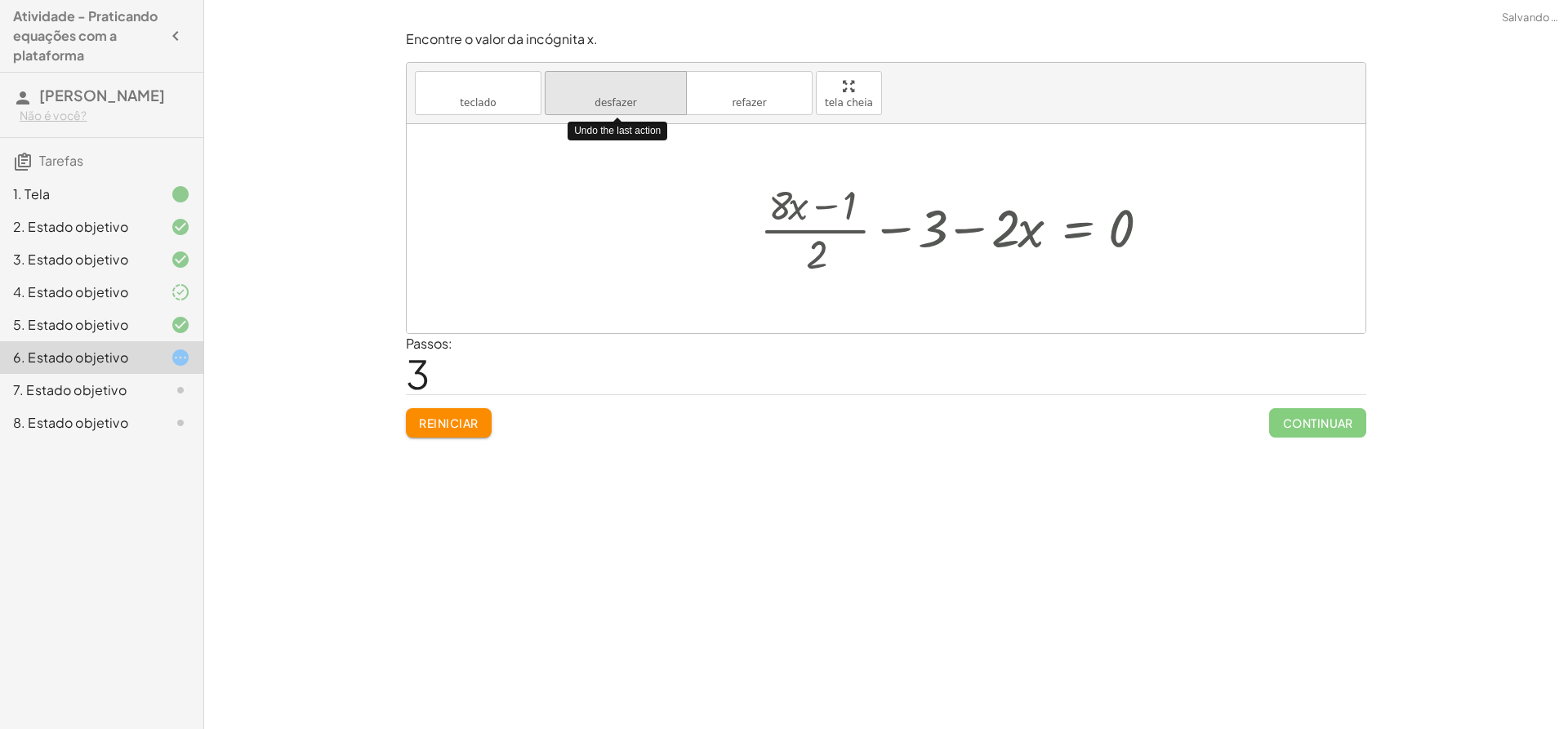
click at [639, 98] on button "desfazer desfazer" at bounding box center [616, 93] width 142 height 44
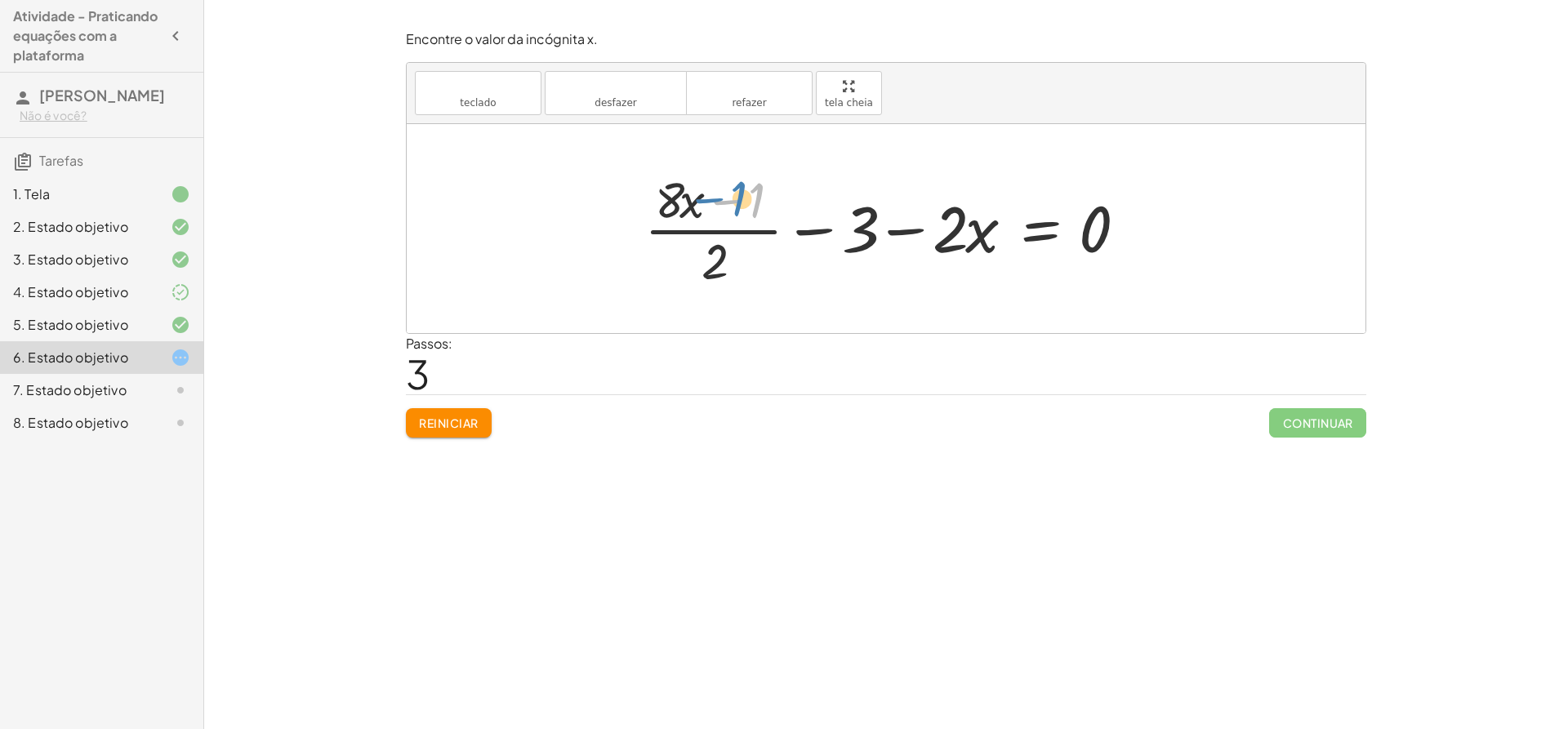
drag, startPoint x: 723, startPoint y: 202, endPoint x: 705, endPoint y: 200, distance: 18.1
click at [705, 200] on div at bounding box center [892, 228] width 512 height 126
drag, startPoint x: 716, startPoint y: 250, endPoint x: 936, endPoint y: 224, distance: 221.5
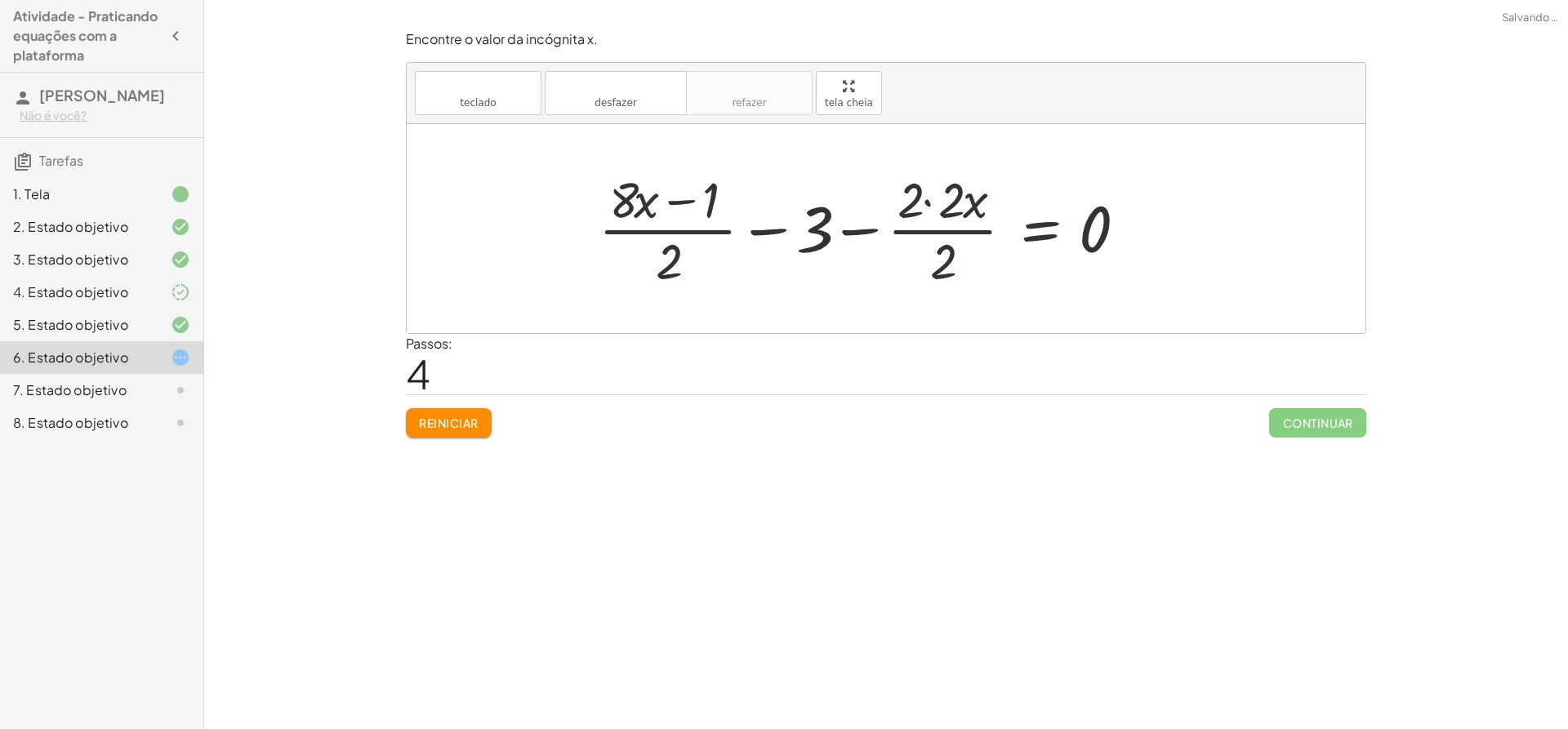
click at [949, 254] on div at bounding box center [869, 228] width 557 height 126
click at [947, 239] on div at bounding box center [869, 228] width 557 height 126
click at [915, 202] on div at bounding box center [869, 228] width 557 height 126
drag, startPoint x: 929, startPoint y: 213, endPoint x: 946, endPoint y: 205, distance: 18.8
click at [933, 213] on div at bounding box center [869, 228] width 557 height 126
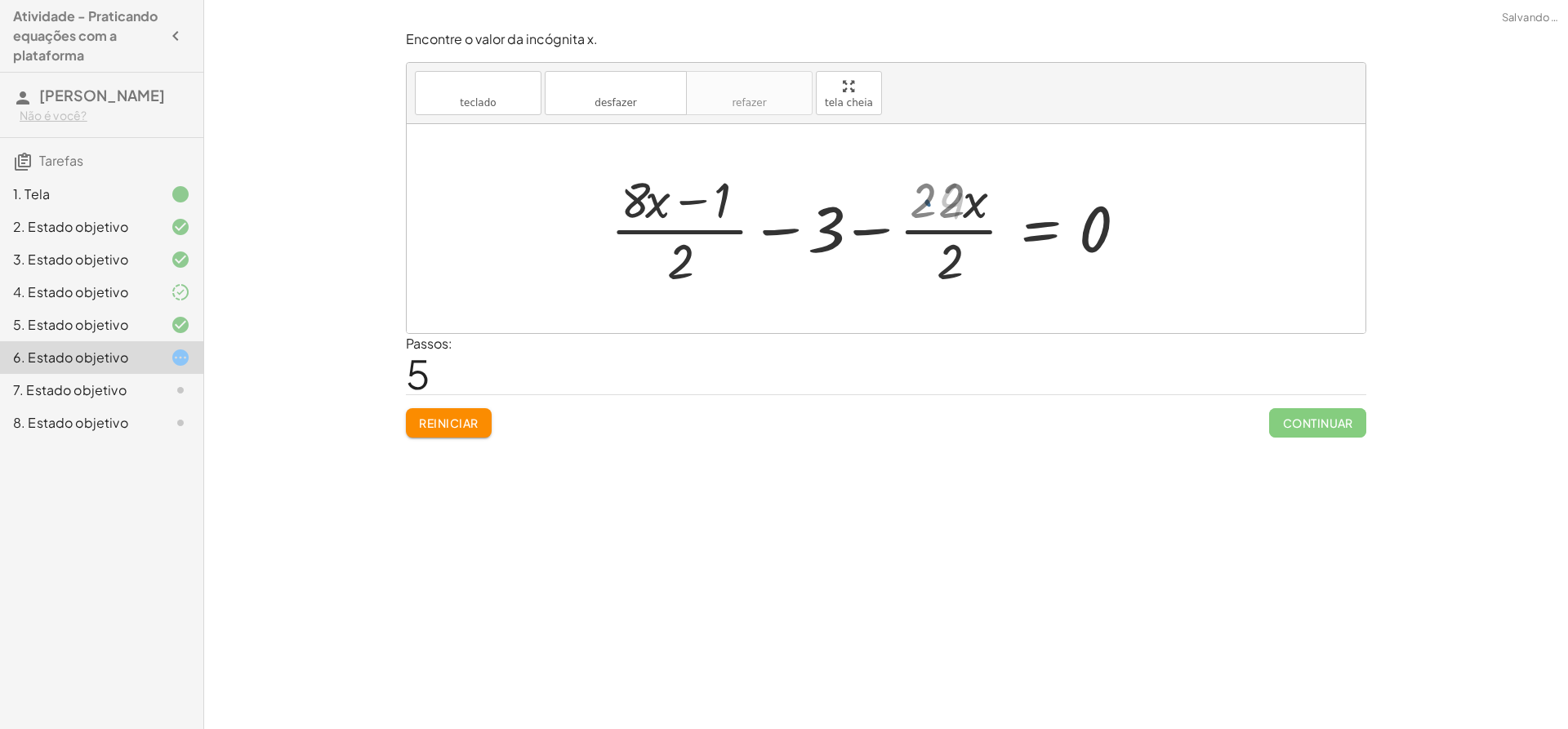
click at [949, 200] on div at bounding box center [889, 228] width 517 height 126
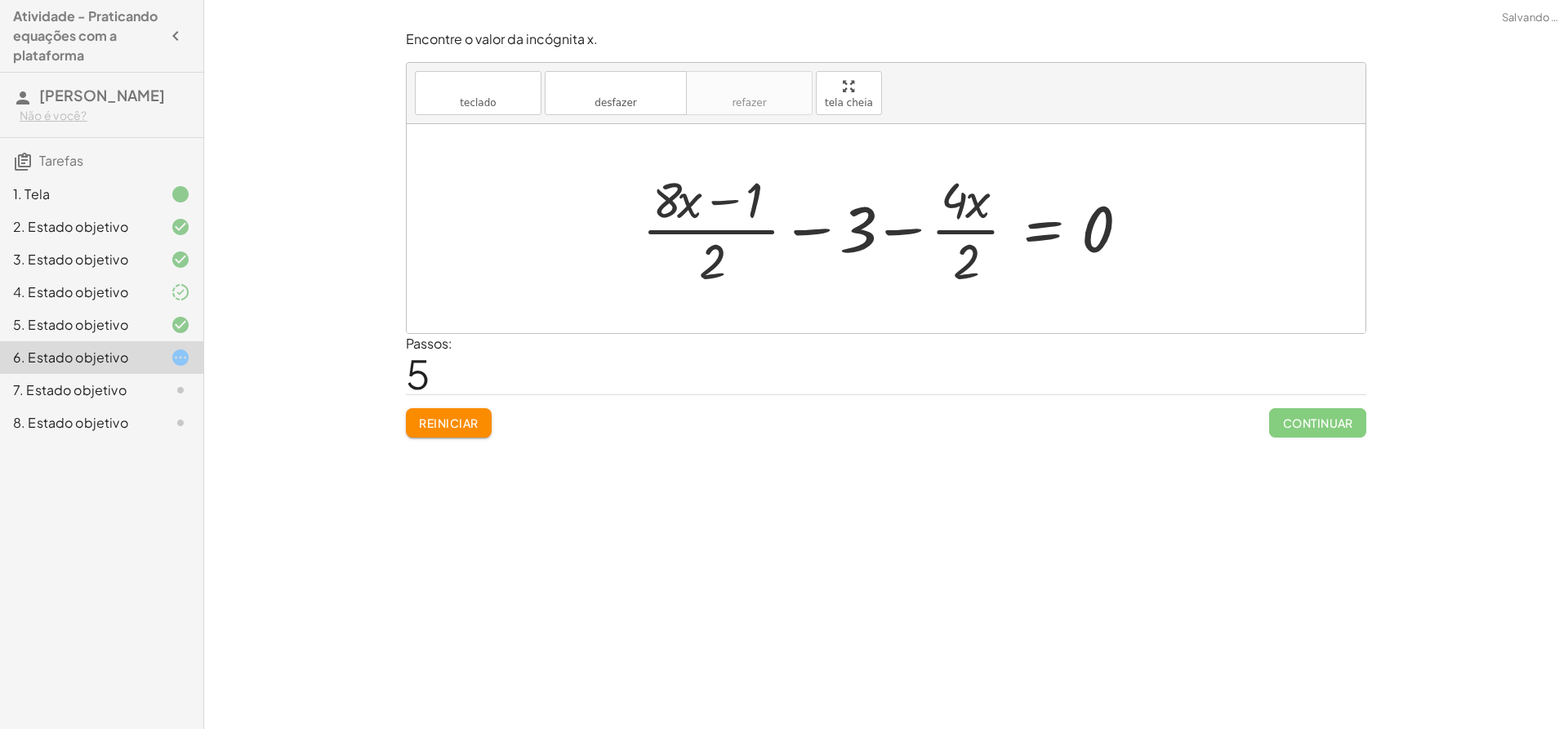
click at [963, 248] on div at bounding box center [892, 228] width 517 height 126
drag, startPoint x: 701, startPoint y: 258, endPoint x: 828, endPoint y: 223, distance: 131.7
click at [828, 223] on div at bounding box center [892, 228] width 512 height 126
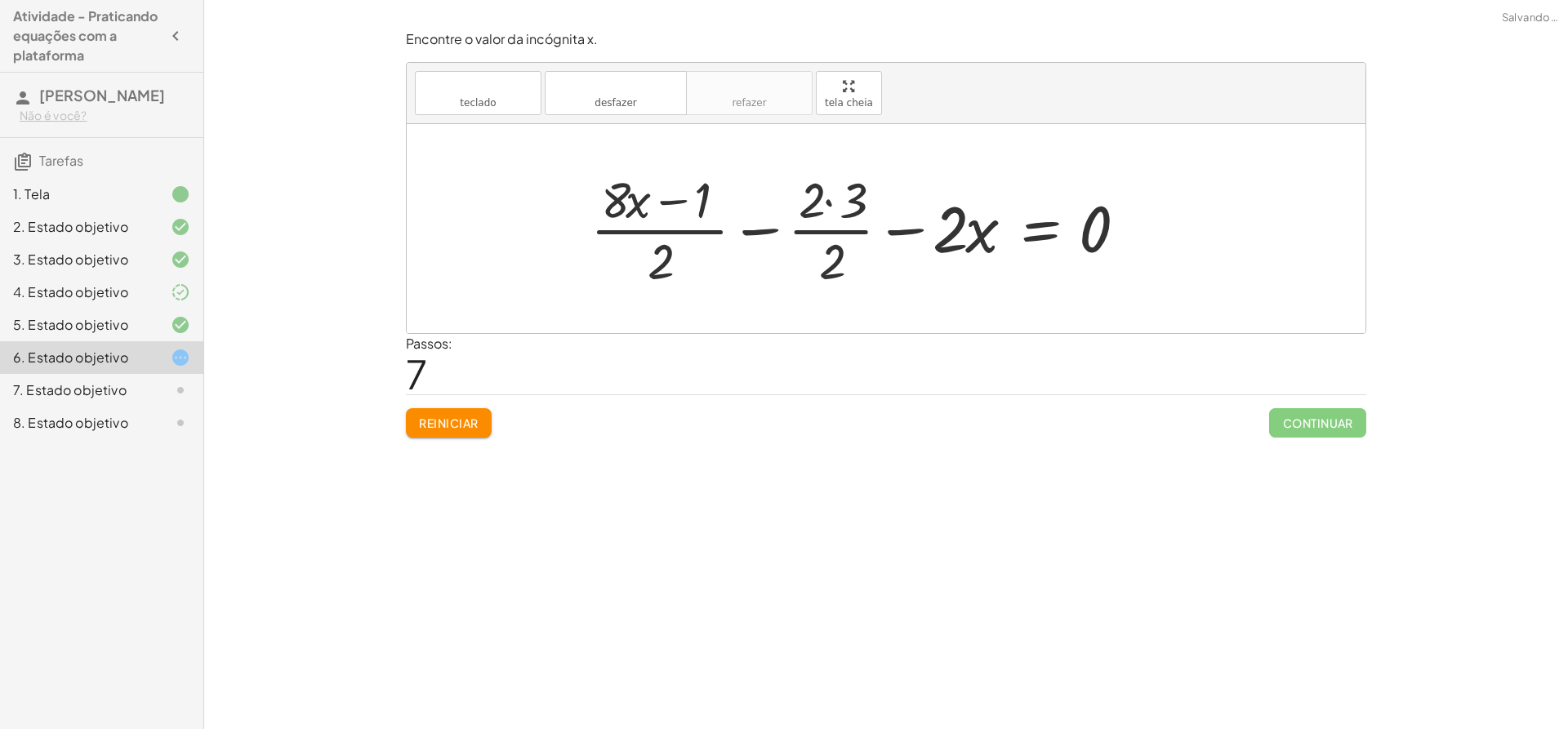
click at [831, 199] on div at bounding box center [865, 228] width 566 height 126
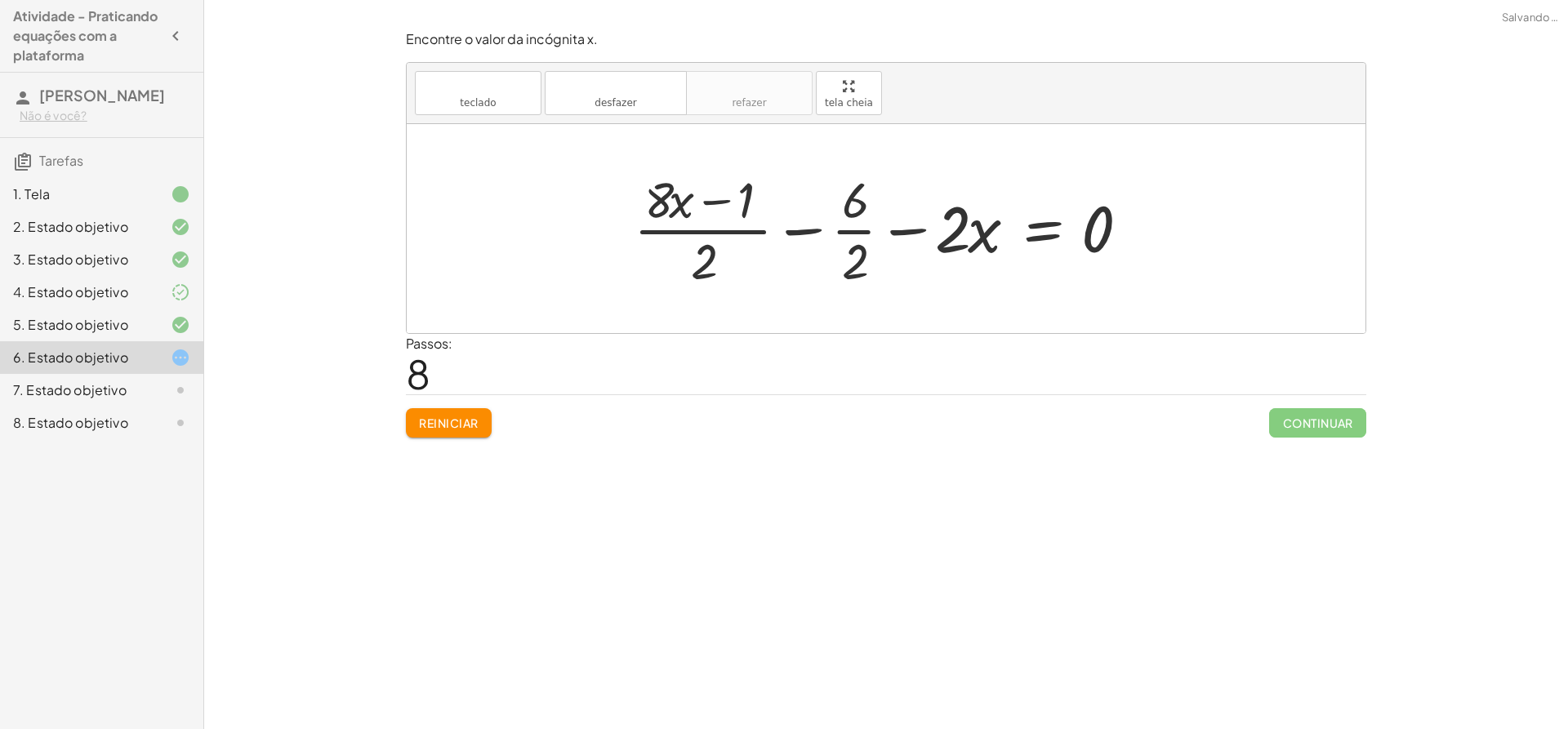
click at [850, 247] on div at bounding box center [887, 228] width 525 height 126
click at [465, 409] on div "Reiniciar Continuar" at bounding box center [886, 416] width 960 height 43
click at [0, 0] on div "Encontre o valor da incógnita x. teclado teclado desfazer desfazer refazer refa…" at bounding box center [0, 0] width 0 height 0
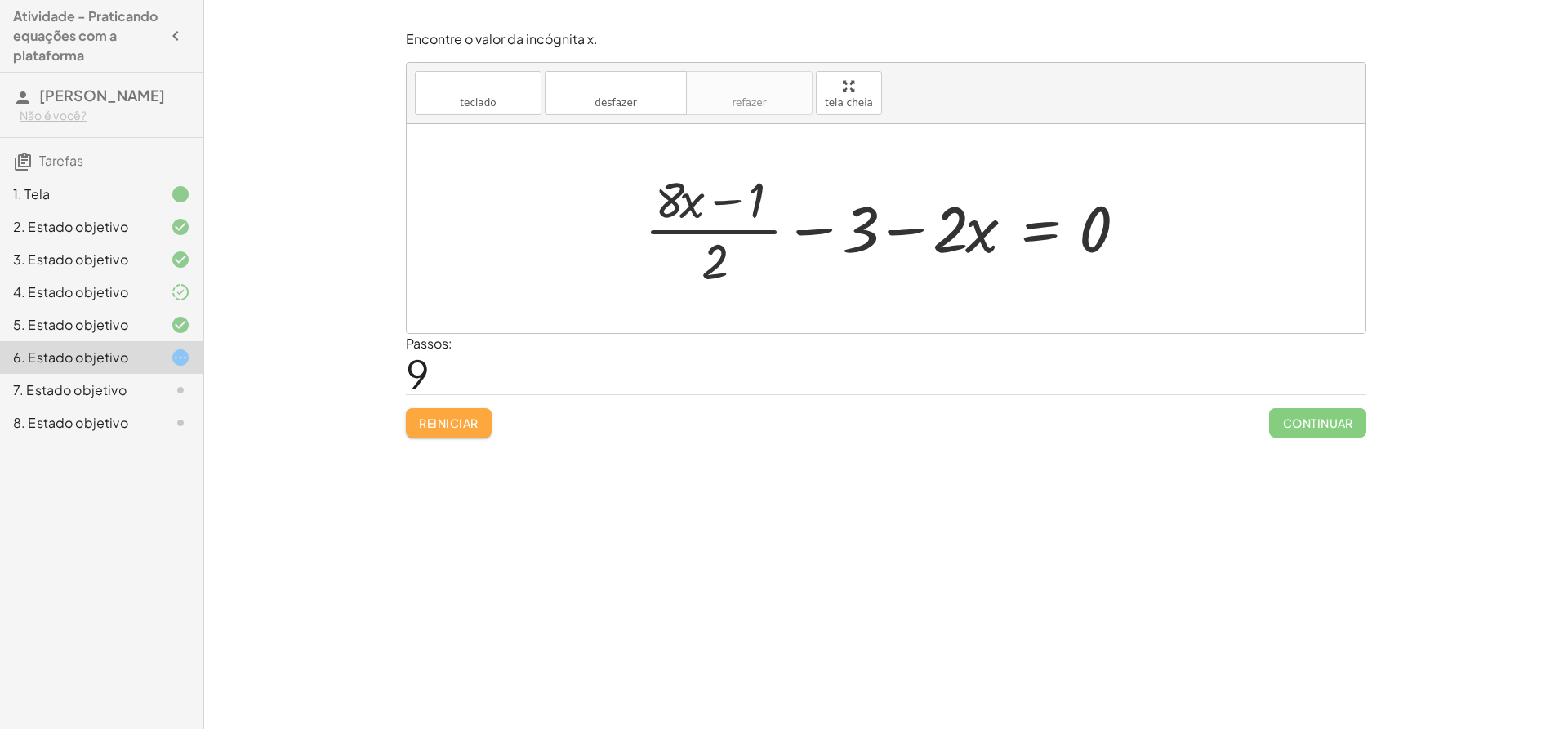
click at [428, 420] on font "Reiniciar" at bounding box center [448, 423] width 59 height 15
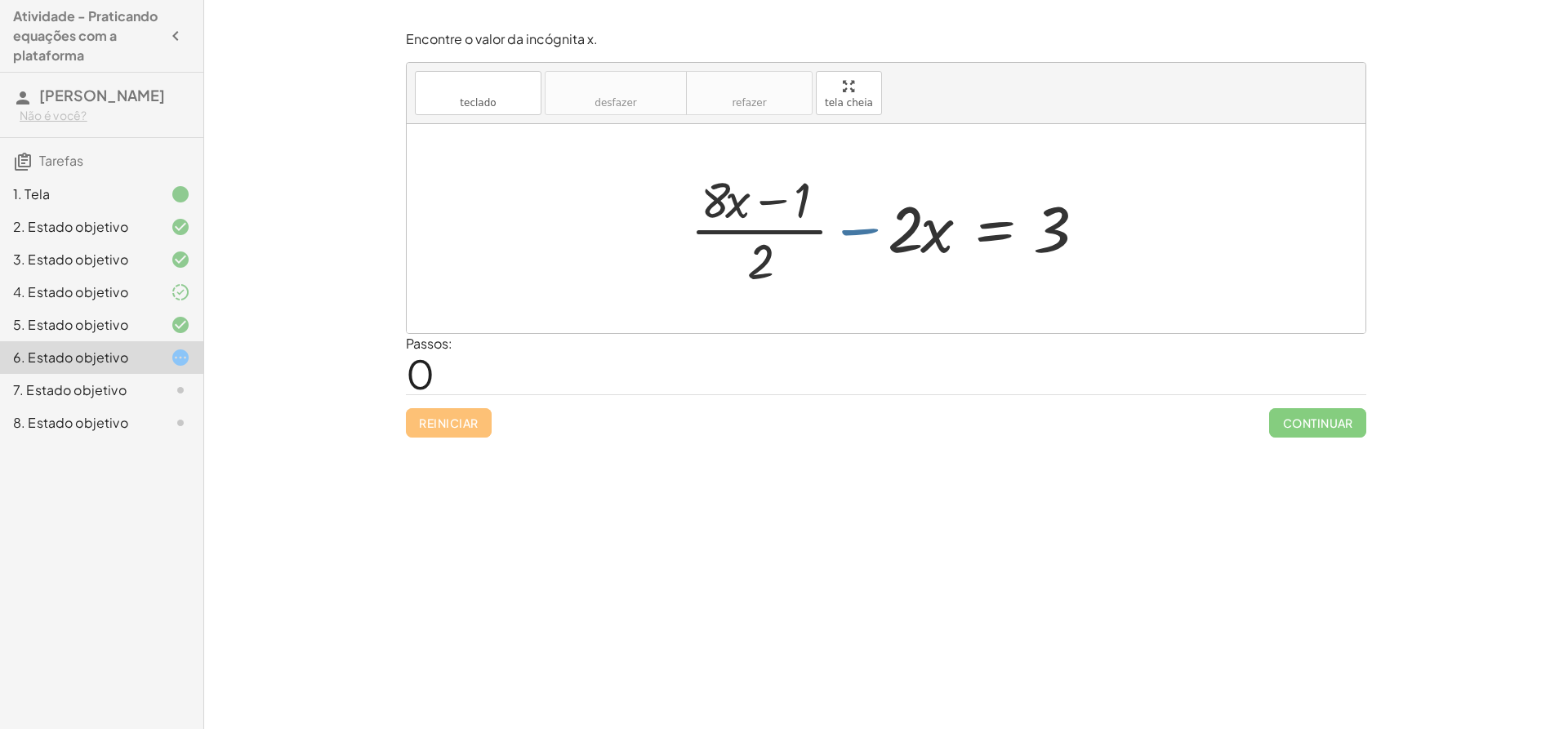
click at [886, 231] on div at bounding box center [892, 228] width 421 height 126
drag, startPoint x: 900, startPoint y: 236, endPoint x: 911, endPoint y: 243, distance: 13.0
click at [916, 242] on div at bounding box center [892, 228] width 421 height 126
drag, startPoint x: 934, startPoint y: 239, endPoint x: 1045, endPoint y: 240, distance: 111.0
click at [1045, 240] on div at bounding box center [892, 228] width 421 height 126
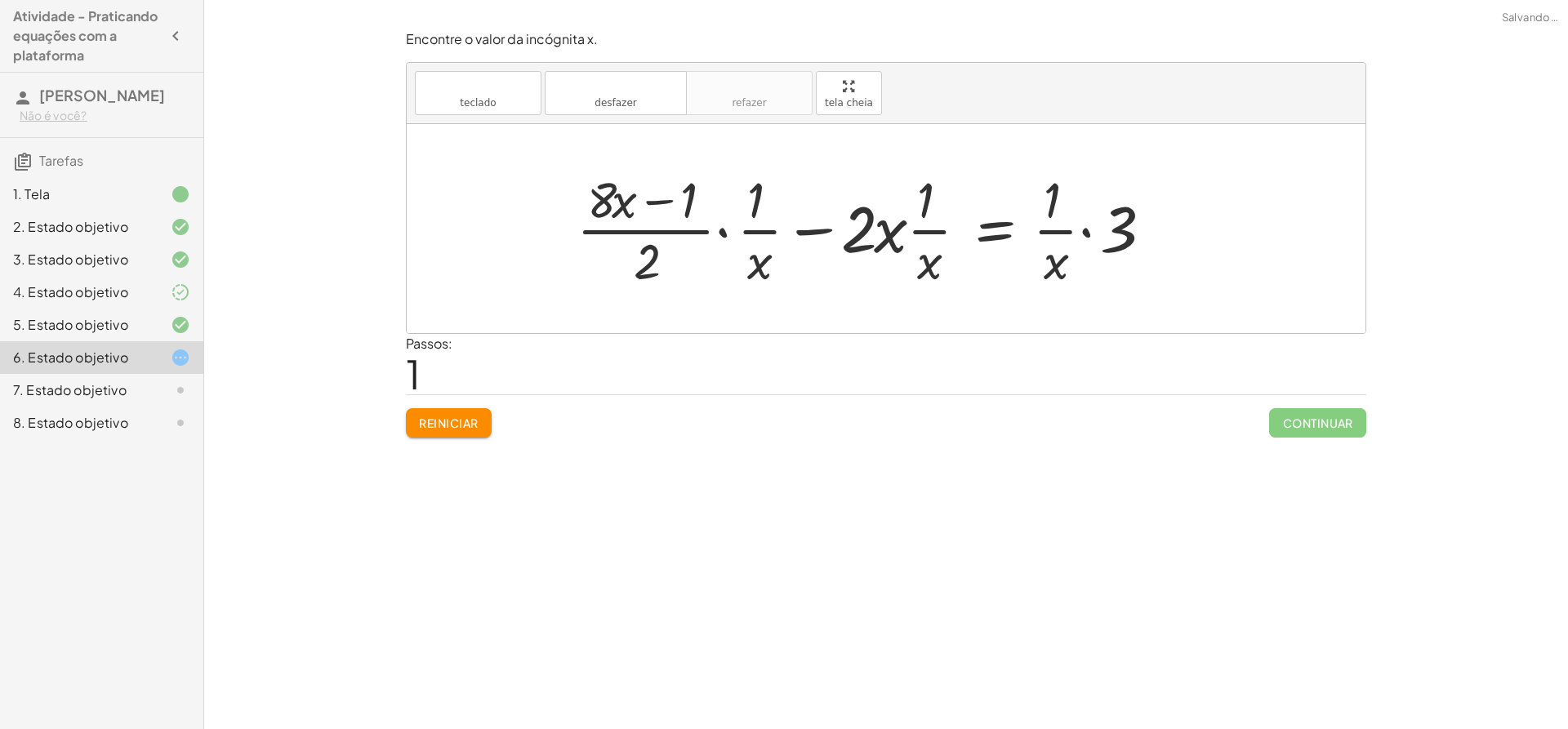
click at [1059, 222] on div at bounding box center [868, 228] width 601 height 126
click at [450, 423] on font "Reiniciar" at bounding box center [448, 423] width 59 height 15
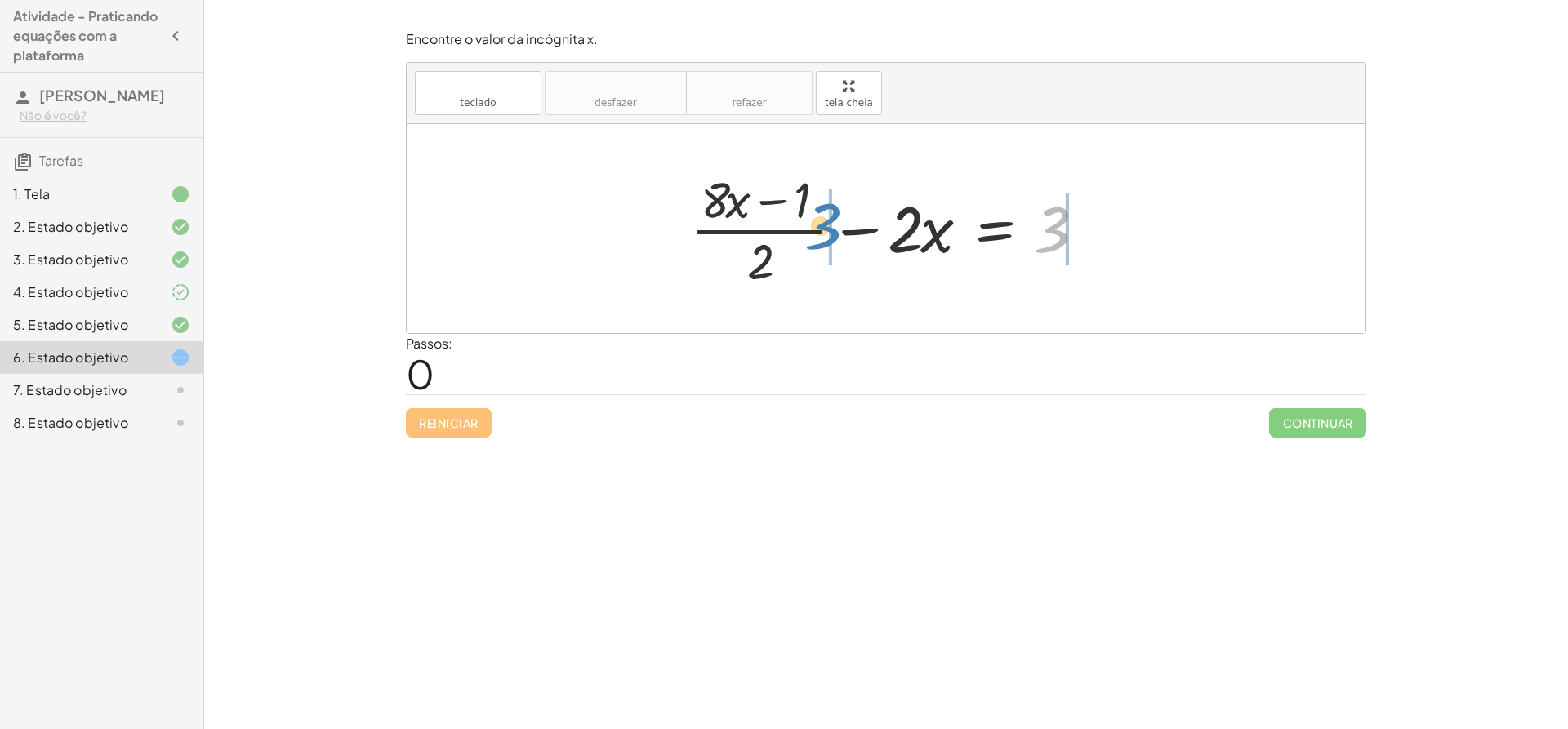
drag, startPoint x: 1044, startPoint y: 223, endPoint x: 822, endPoint y: 219, distance: 222.0
click at [822, 219] on div at bounding box center [892, 228] width 421 height 126
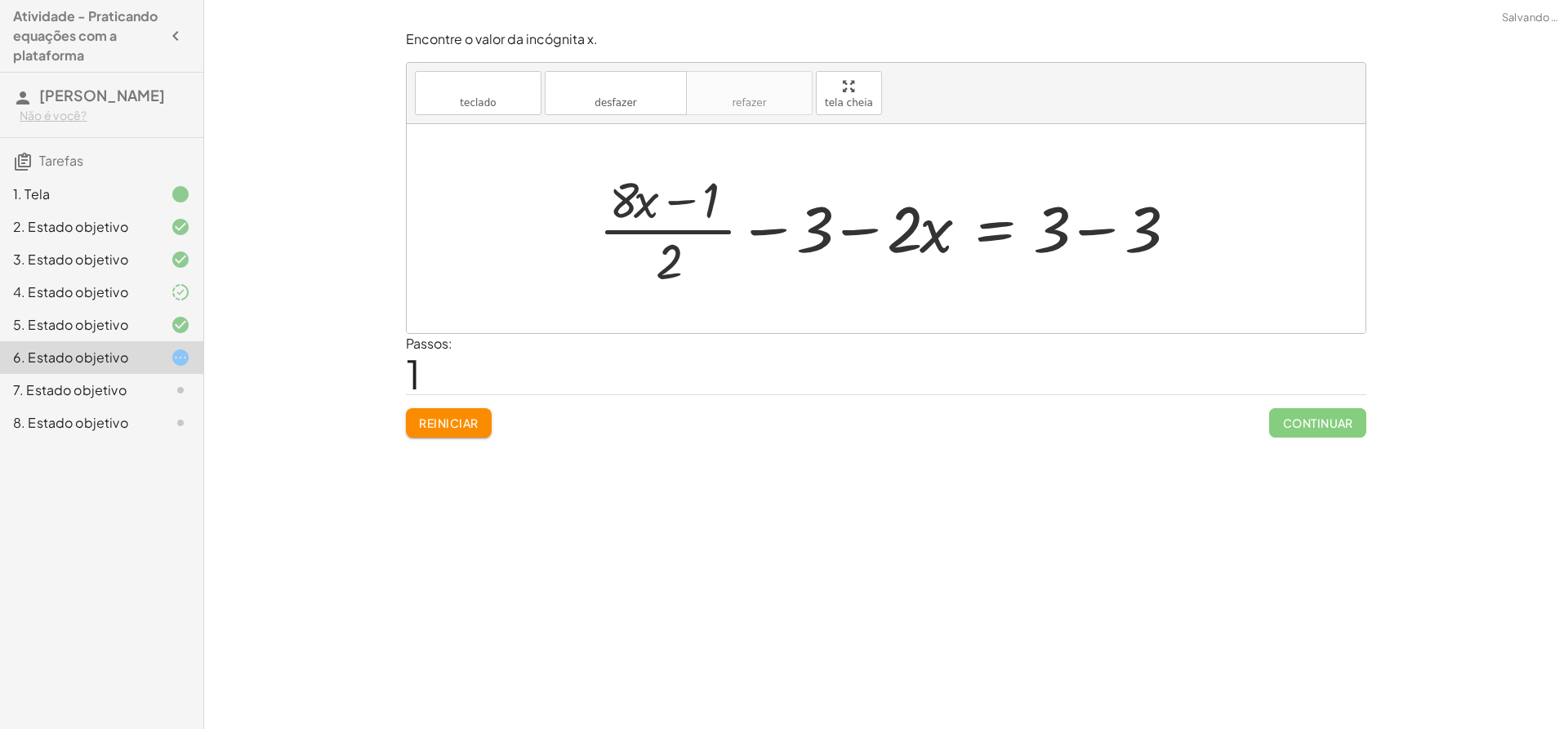
click at [864, 226] on div at bounding box center [892, 228] width 604 height 126
click at [1107, 231] on div at bounding box center [892, 228] width 604 height 126
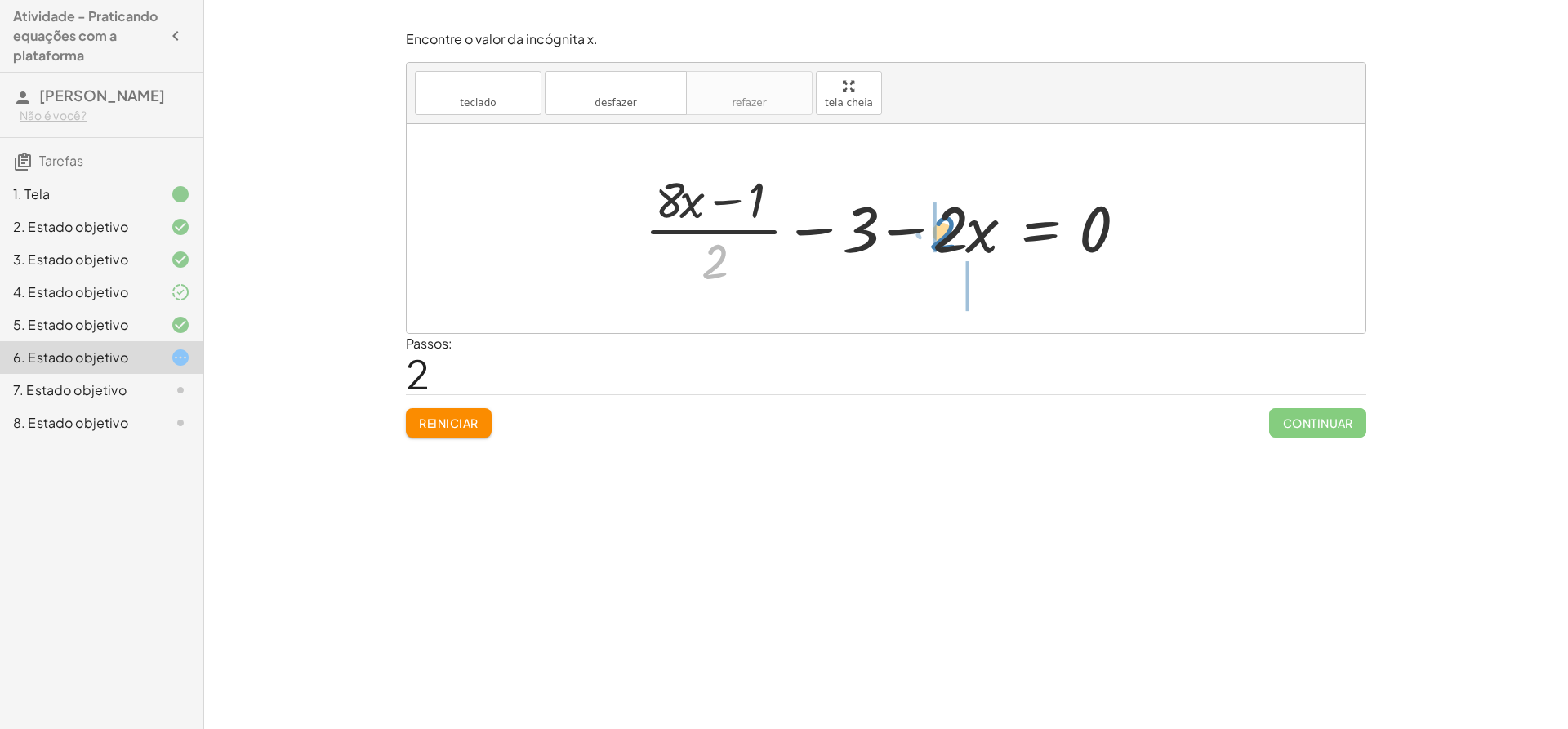
drag, startPoint x: 716, startPoint y: 258, endPoint x: 934, endPoint y: 225, distance: 220.5
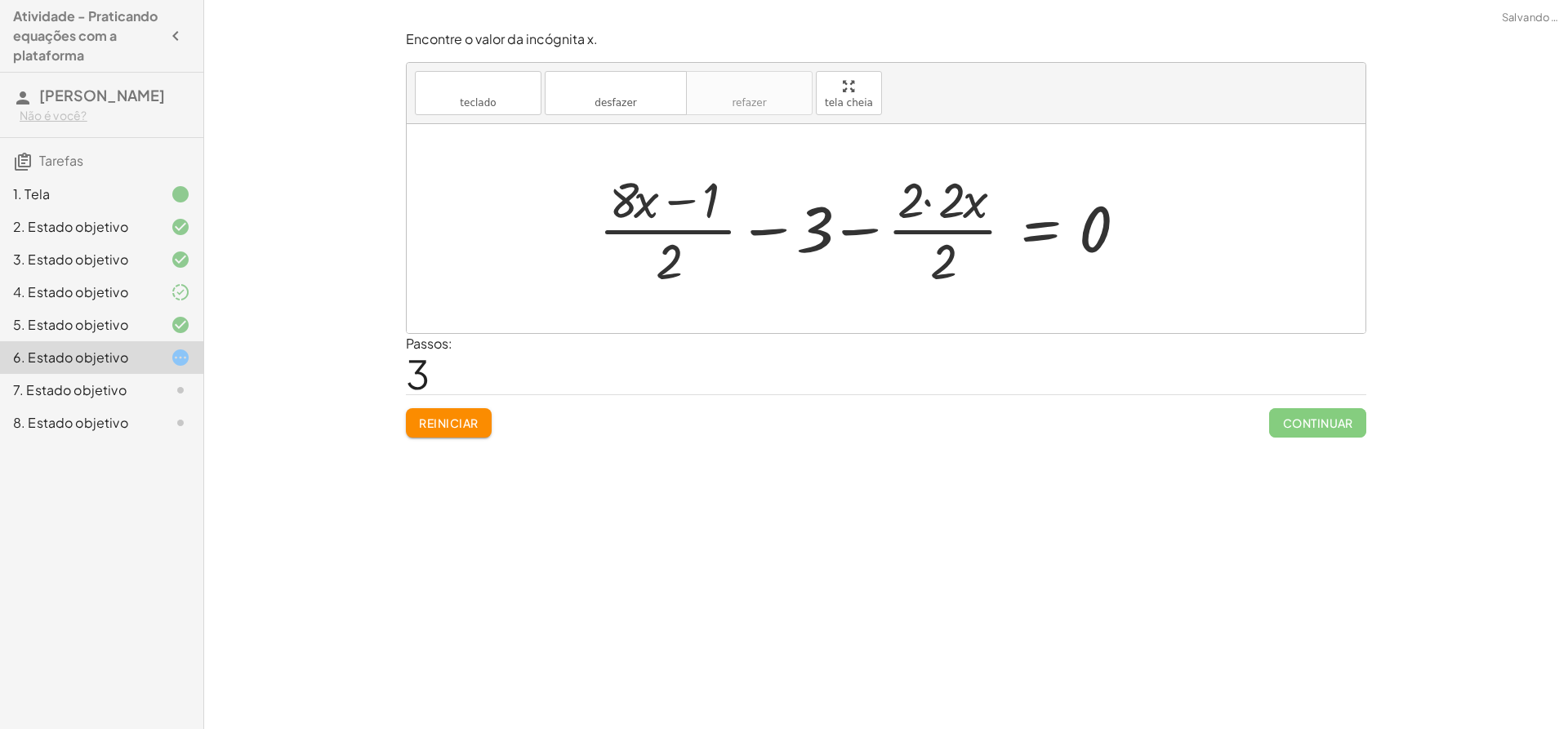
click at [942, 236] on div at bounding box center [869, 228] width 557 height 126
click at [954, 266] on div at bounding box center [869, 228] width 557 height 126
click at [875, 229] on div at bounding box center [869, 228] width 557 height 126
click at [868, 231] on div at bounding box center [869, 228] width 557 height 126
drag, startPoint x: 868, startPoint y: 231, endPoint x: 840, endPoint y: 231, distance: 28.0
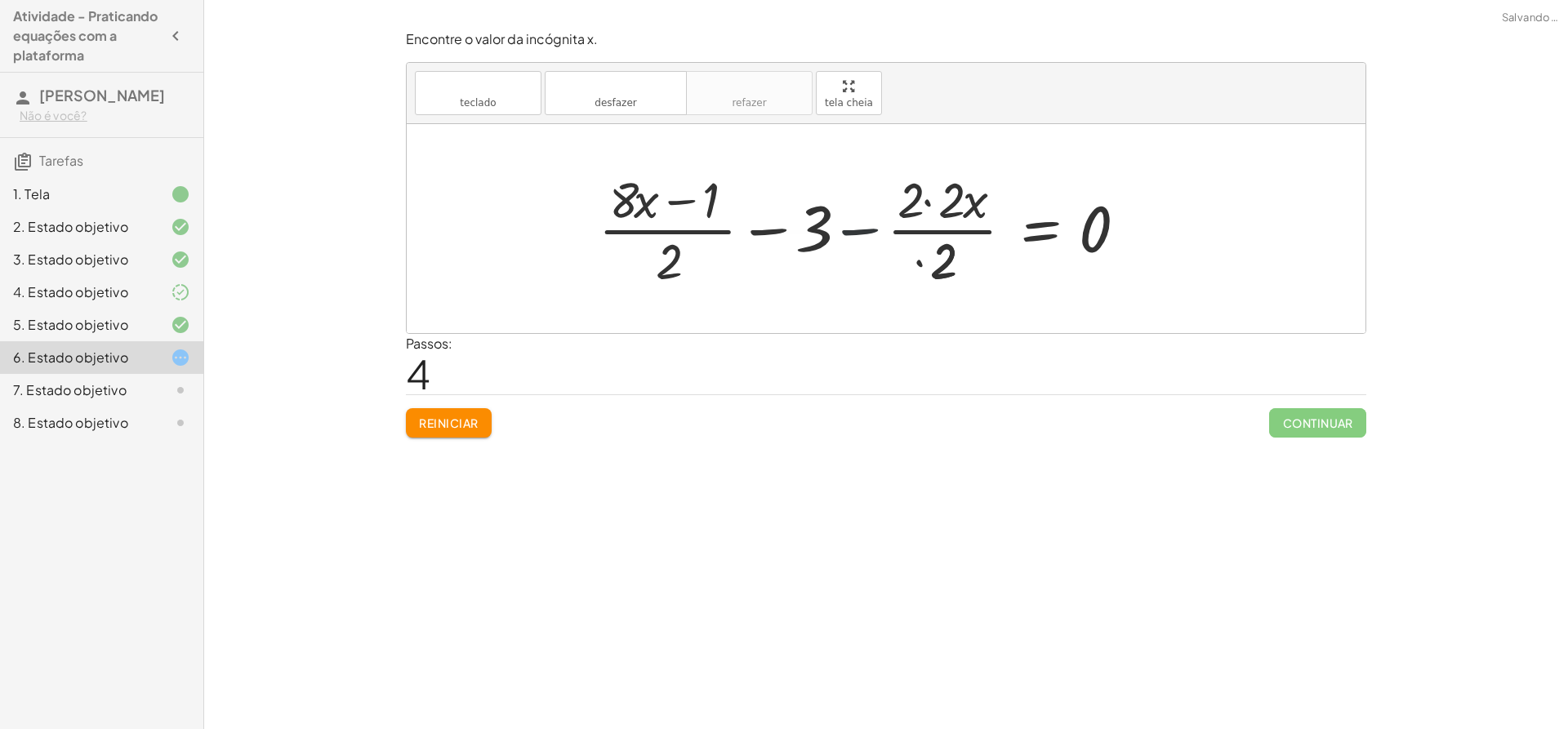
click at [859, 233] on div at bounding box center [843, 228] width 612 height 126
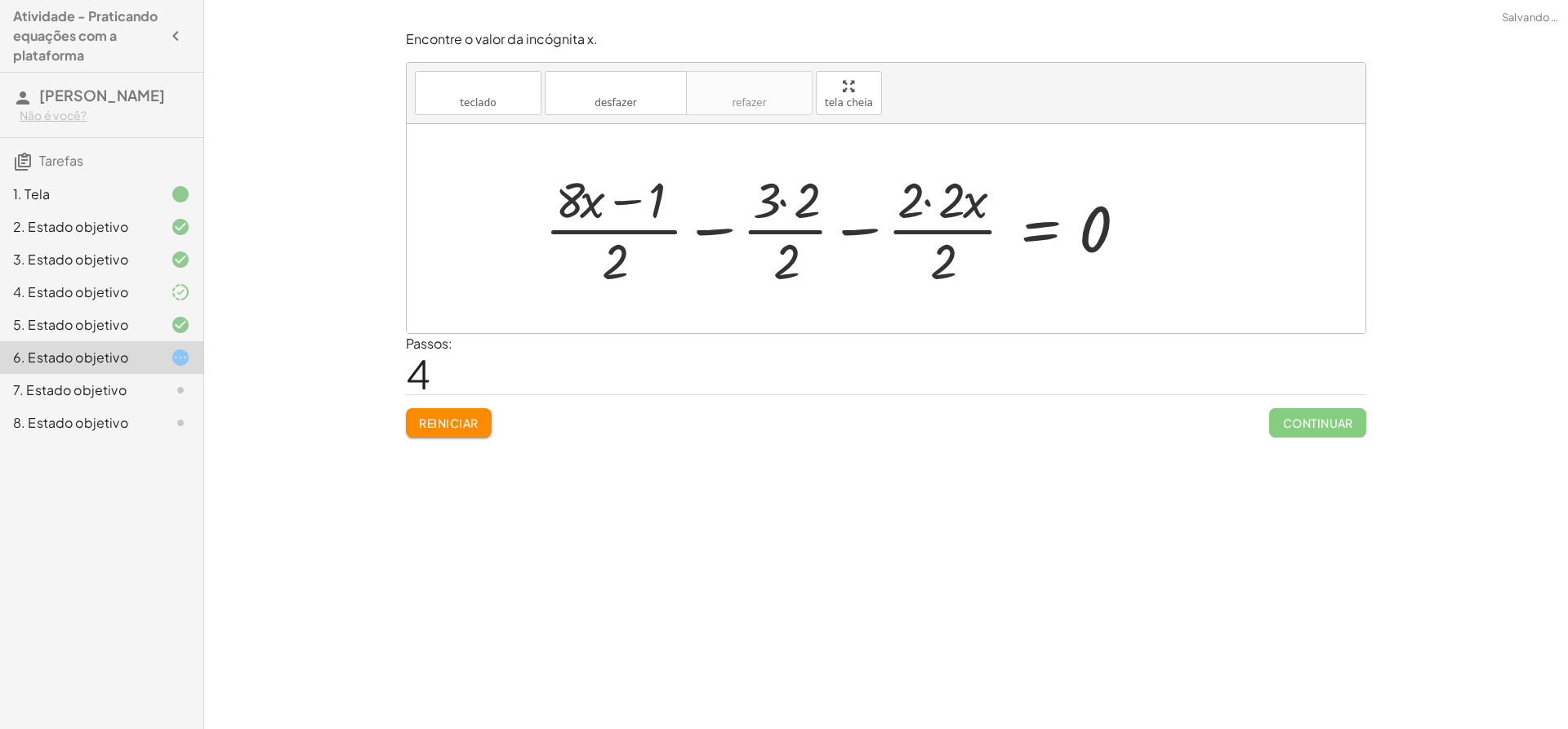
drag, startPoint x: 781, startPoint y: 231, endPoint x: 810, endPoint y: 236, distance: 29.4
click at [782, 233] on div at bounding box center [843, 228] width 612 height 126
drag, startPoint x: 859, startPoint y: 232, endPoint x: 864, endPoint y: 249, distance: 17.7
click at [864, 245] on div at bounding box center [843, 228] width 612 height 126
click at [864, 249] on div at bounding box center [843, 228] width 612 height 126
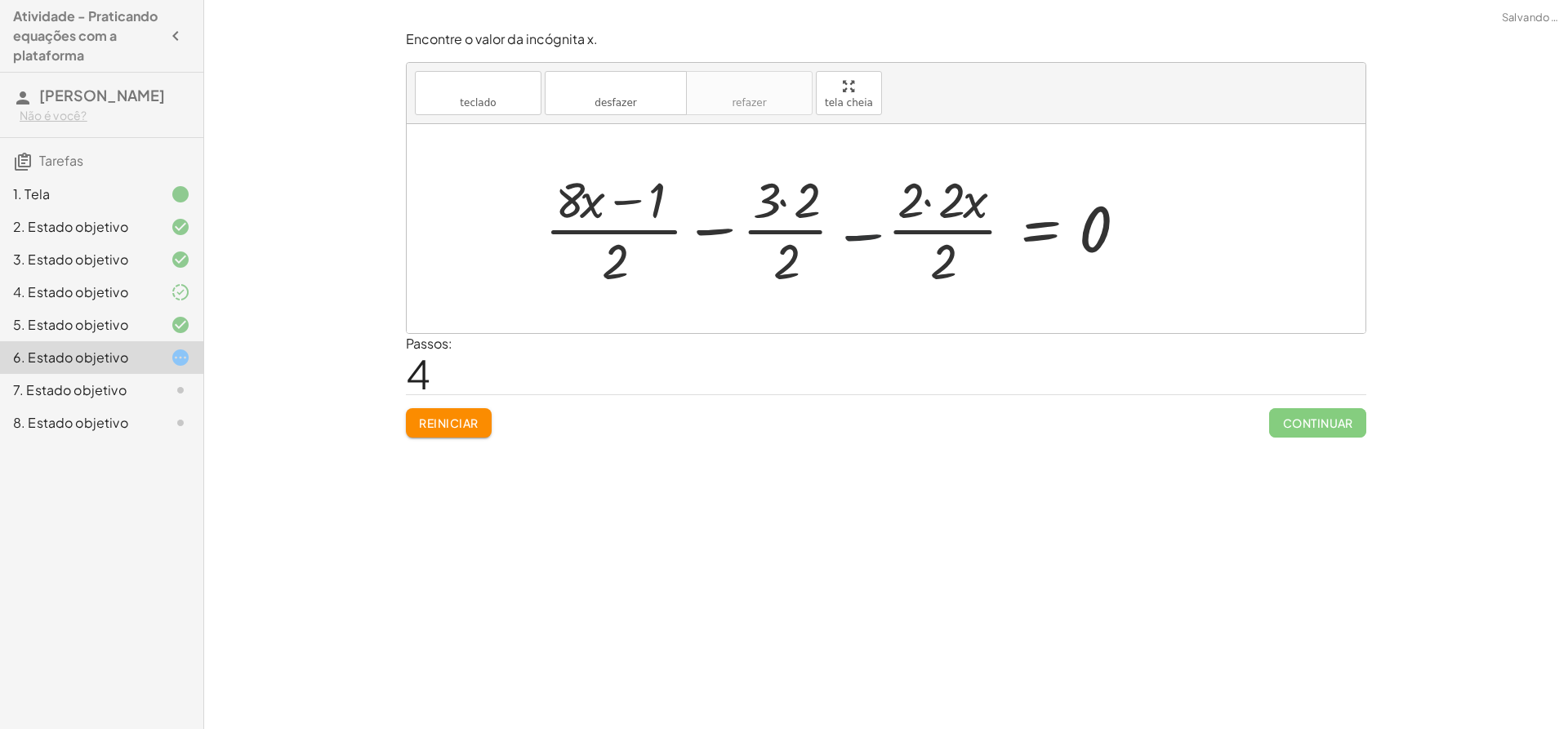
drag, startPoint x: 864, startPoint y: 249, endPoint x: 866, endPoint y: 237, distance: 12.2
click at [865, 244] on div at bounding box center [843, 228] width 612 height 126
click at [866, 237] on div at bounding box center [838, 228] width 619 height 126
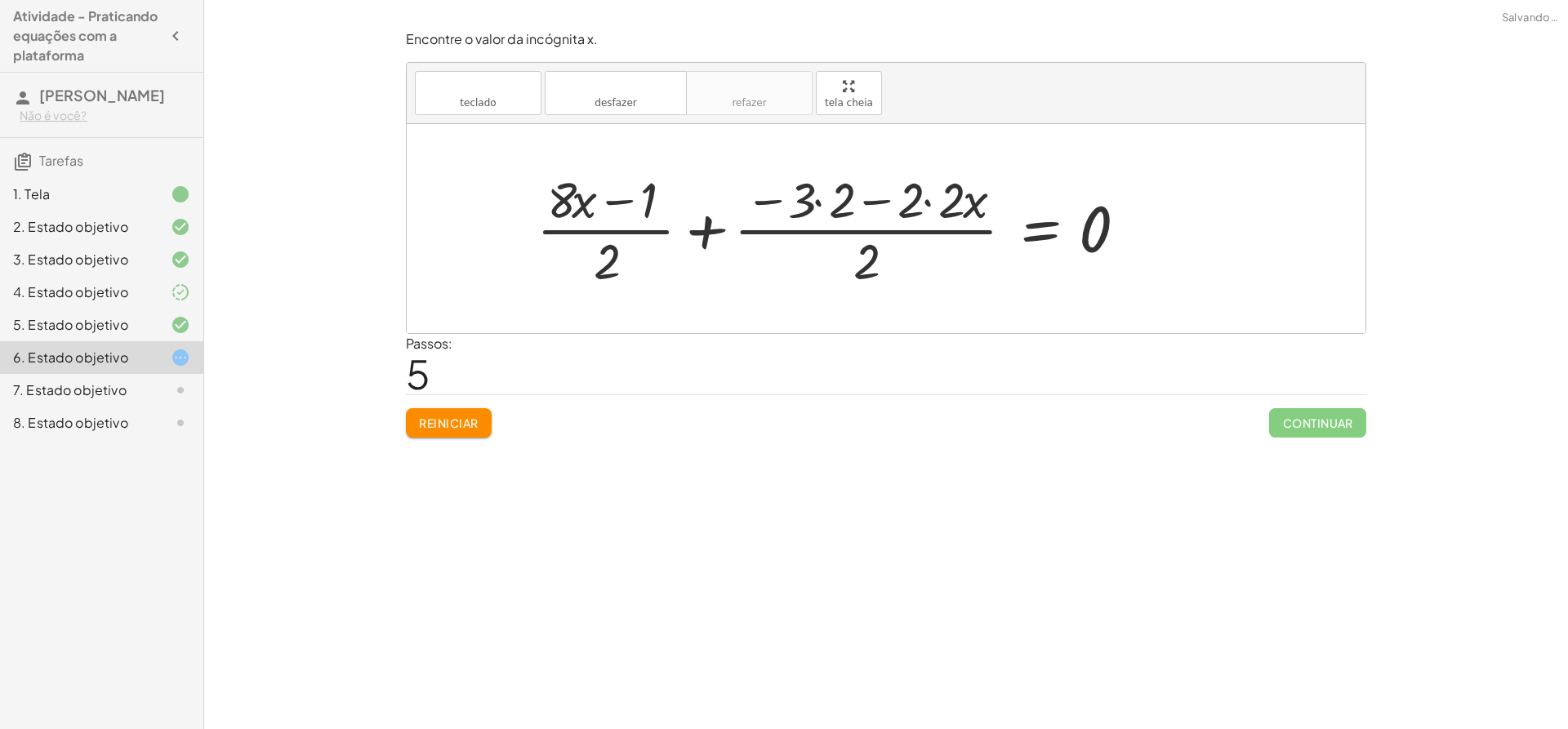
click at [876, 210] on div at bounding box center [838, 228] width 619 height 126
click at [877, 205] on div at bounding box center [838, 228] width 619 height 126
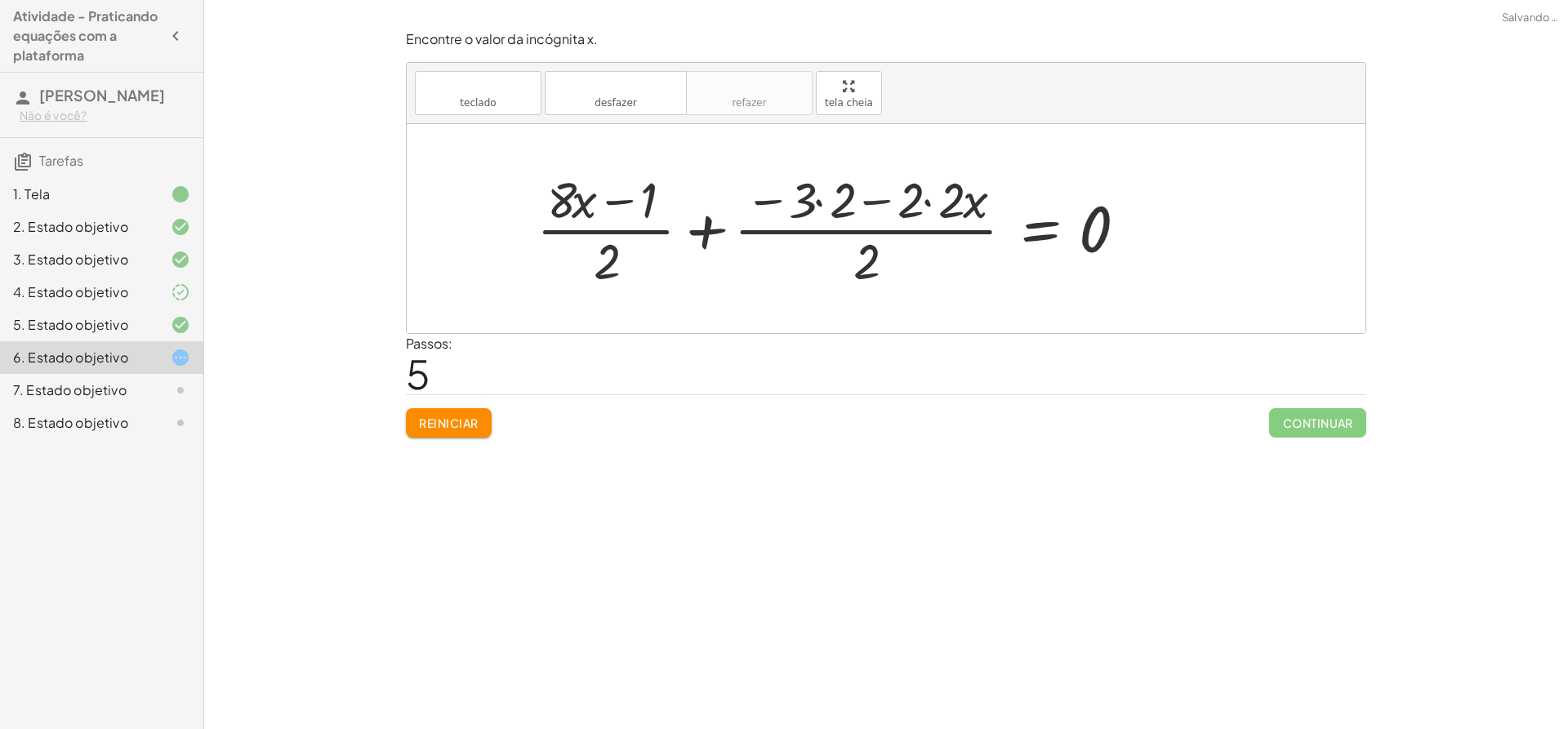
click at [877, 205] on div at bounding box center [838, 228] width 619 height 126
drag, startPoint x: 864, startPoint y: 255, endPoint x: 748, endPoint y: 193, distance: 131.5
click at [748, 193] on div at bounding box center [838, 228] width 619 height 126
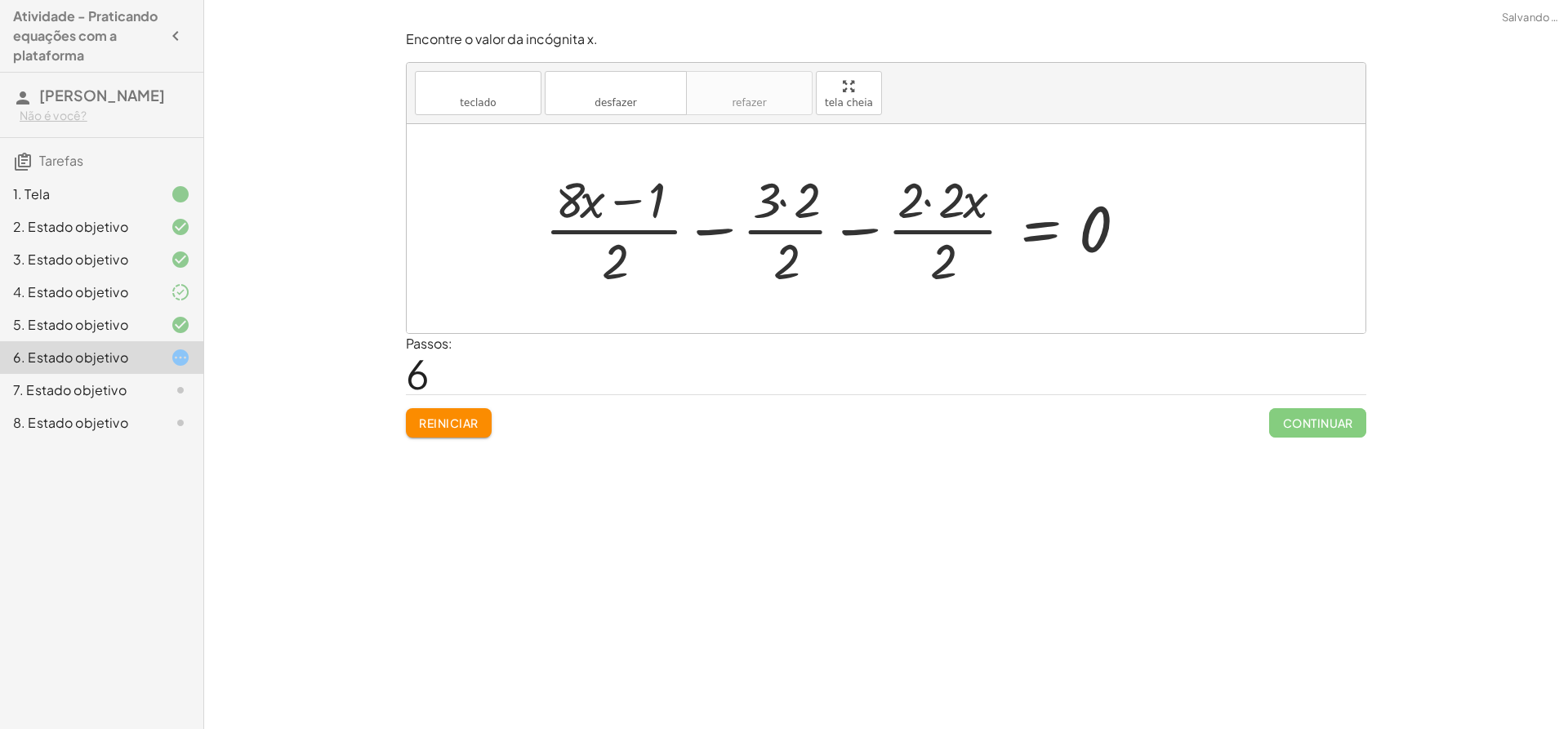
click at [786, 197] on div at bounding box center [843, 228] width 612 height 126
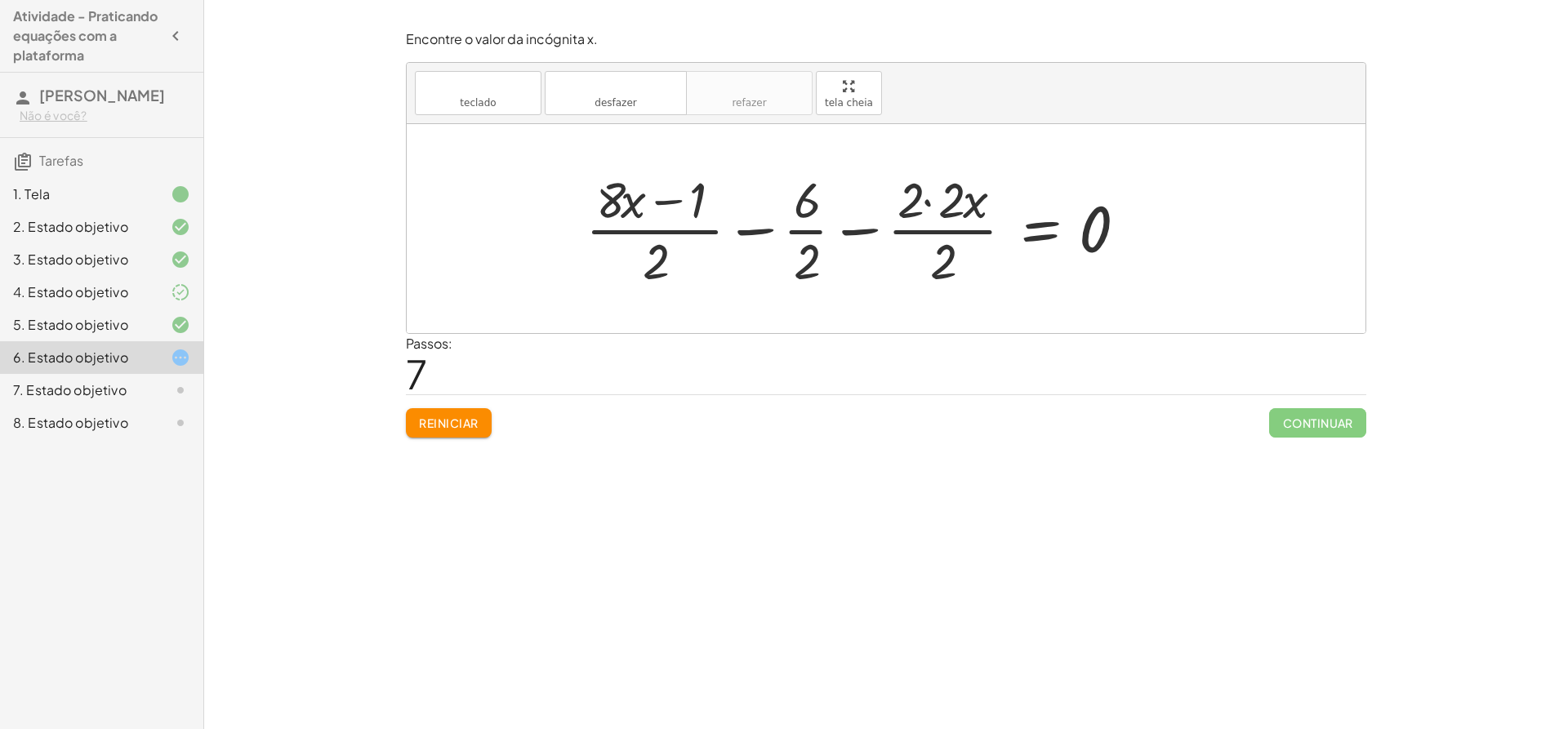
click at [802, 232] on div at bounding box center [863, 228] width 571 height 126
click at [913, 243] on div at bounding box center [869, 228] width 557 height 126
click at [926, 233] on div at bounding box center [869, 228] width 557 height 126
click at [951, 223] on div at bounding box center [869, 228] width 557 height 126
click at [951, 211] on div at bounding box center [869, 228] width 557 height 126
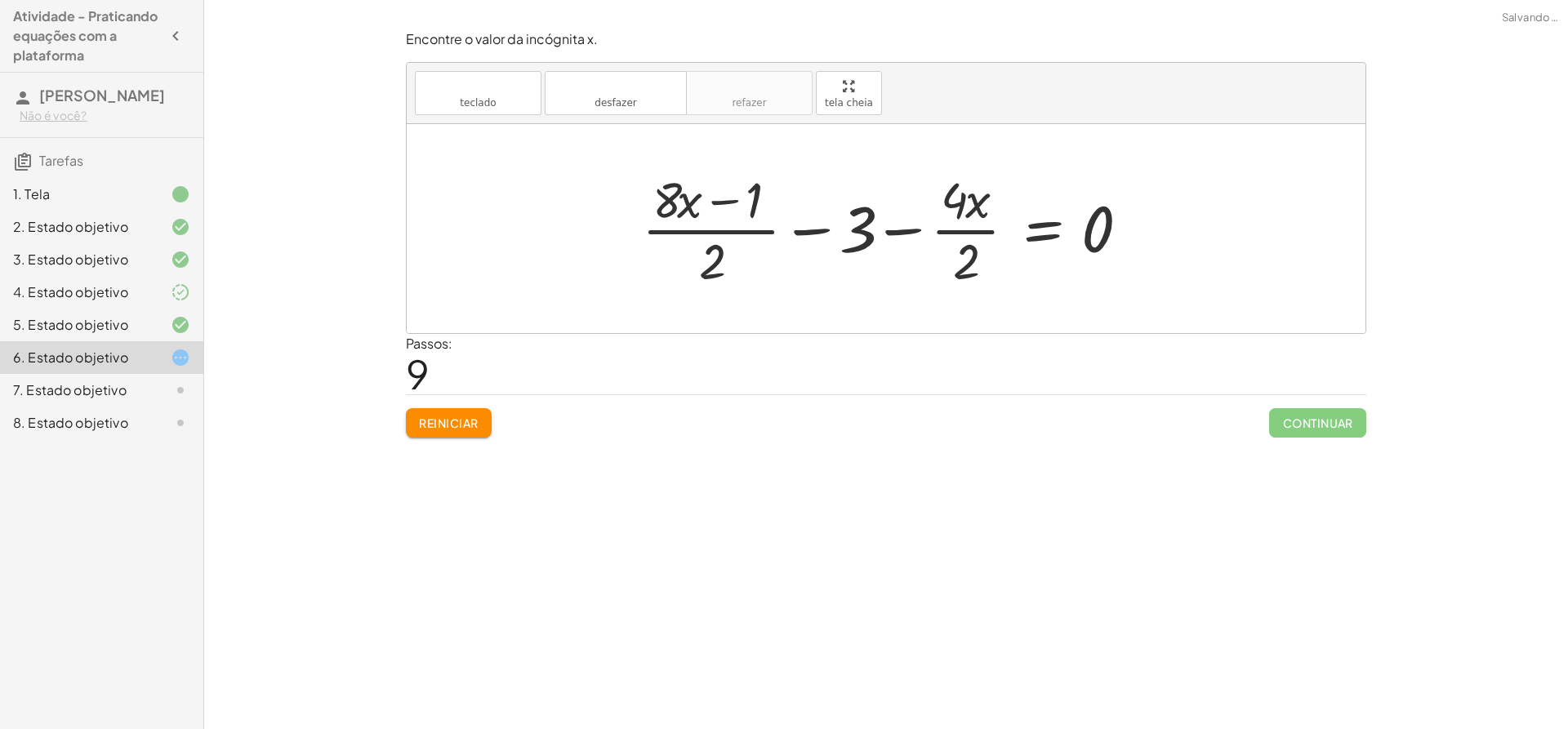
click at [966, 225] on div at bounding box center [892, 228] width 517 height 126
click at [483, 421] on button "Reiniciar" at bounding box center [449, 423] width 86 height 30
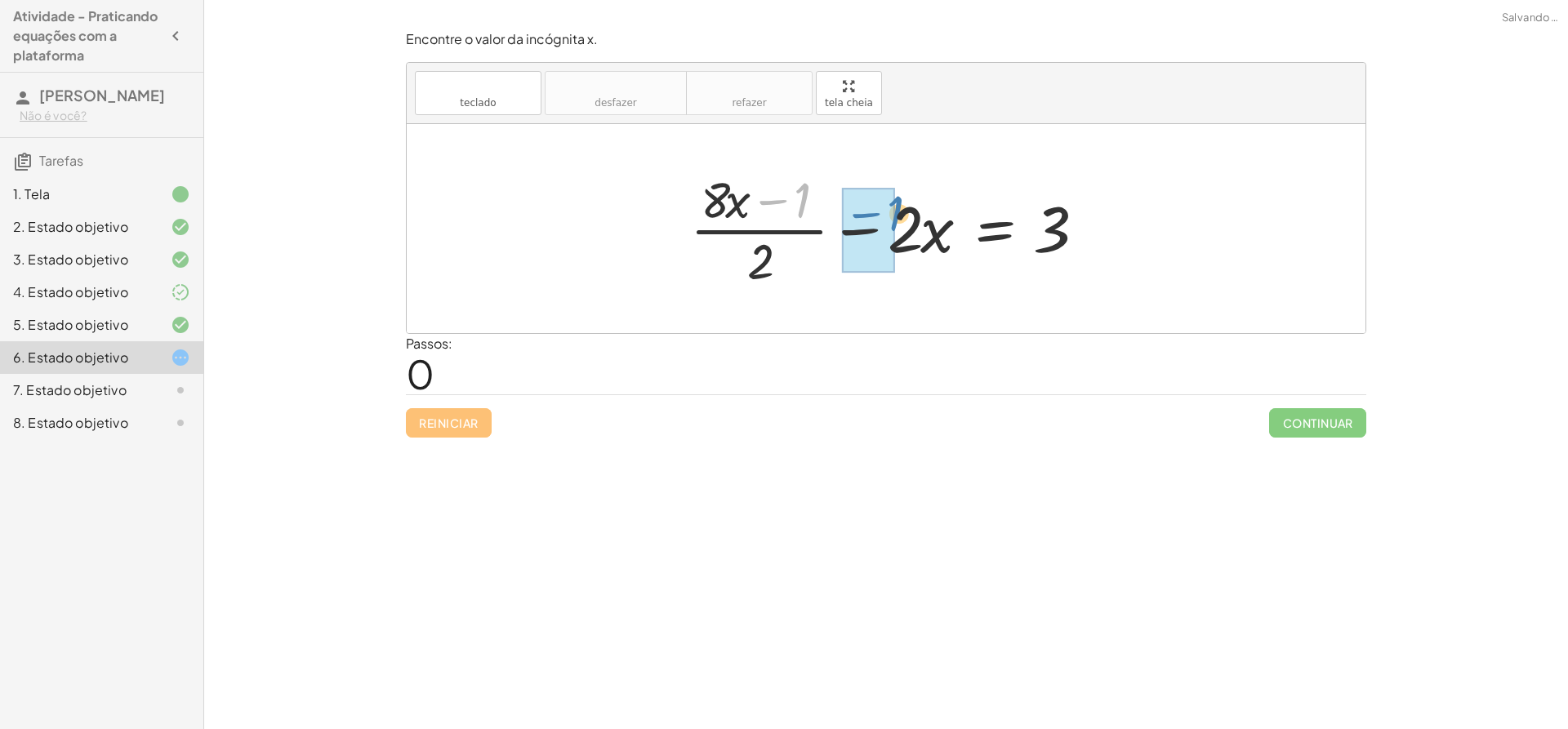
drag, startPoint x: 799, startPoint y: 207, endPoint x: 892, endPoint y: 227, distance: 95.1
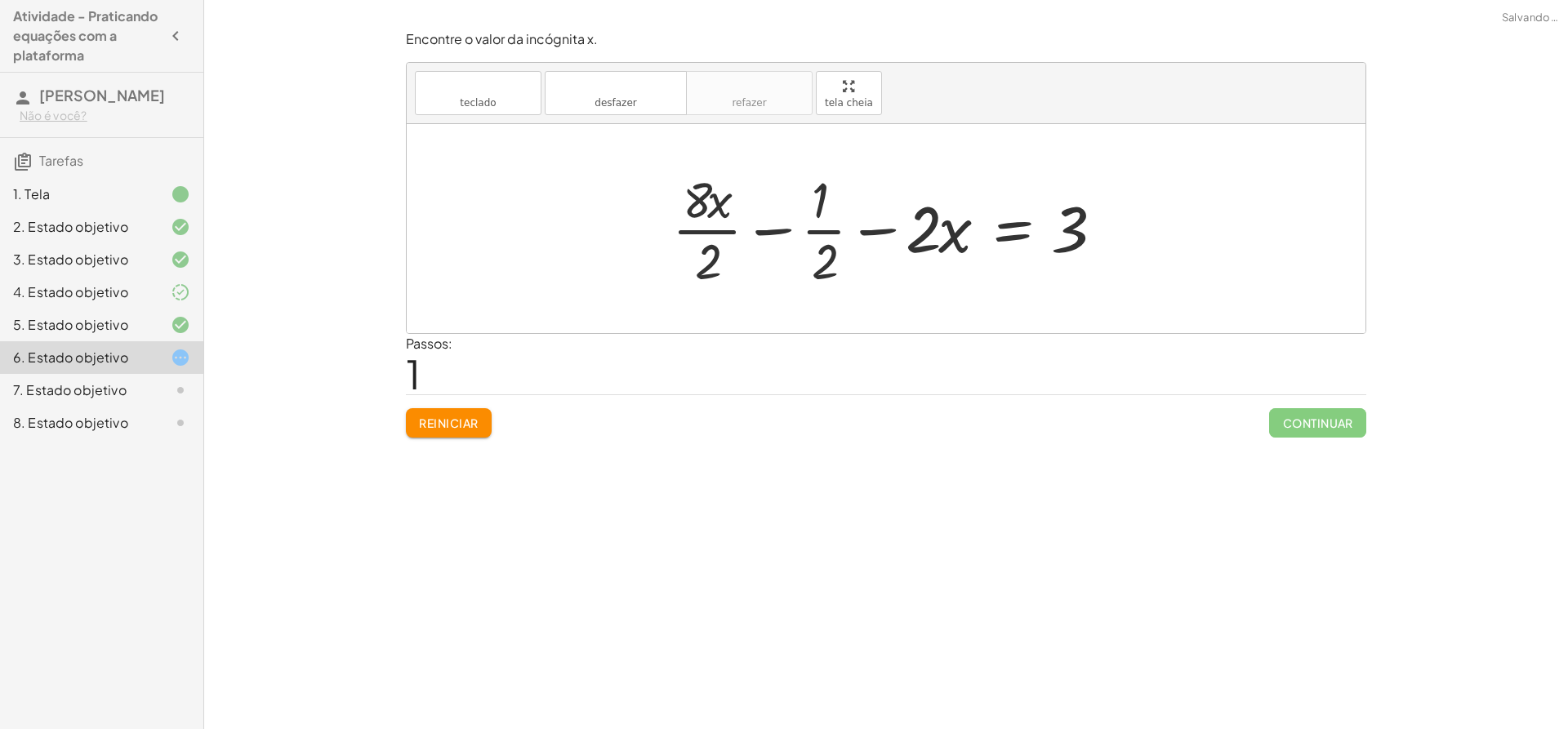
click at [715, 230] on div at bounding box center [892, 228] width 457 height 126
drag, startPoint x: 923, startPoint y: 228, endPoint x: 942, endPoint y: 213, distance: 24.2
click at [942, 213] on div at bounding box center [892, 228] width 452 height 126
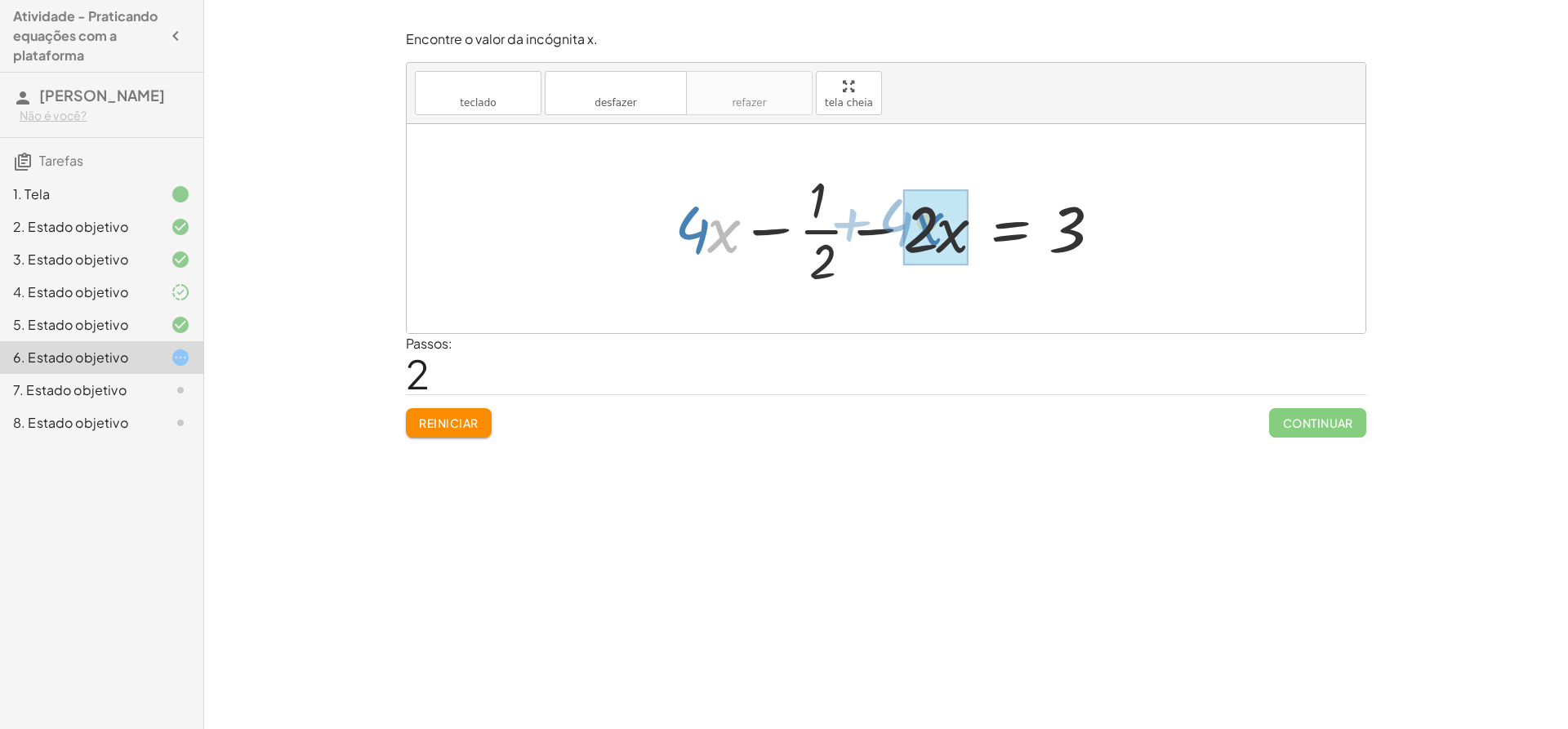
drag, startPoint x: 719, startPoint y: 236, endPoint x: 922, endPoint y: 228, distance: 203.2
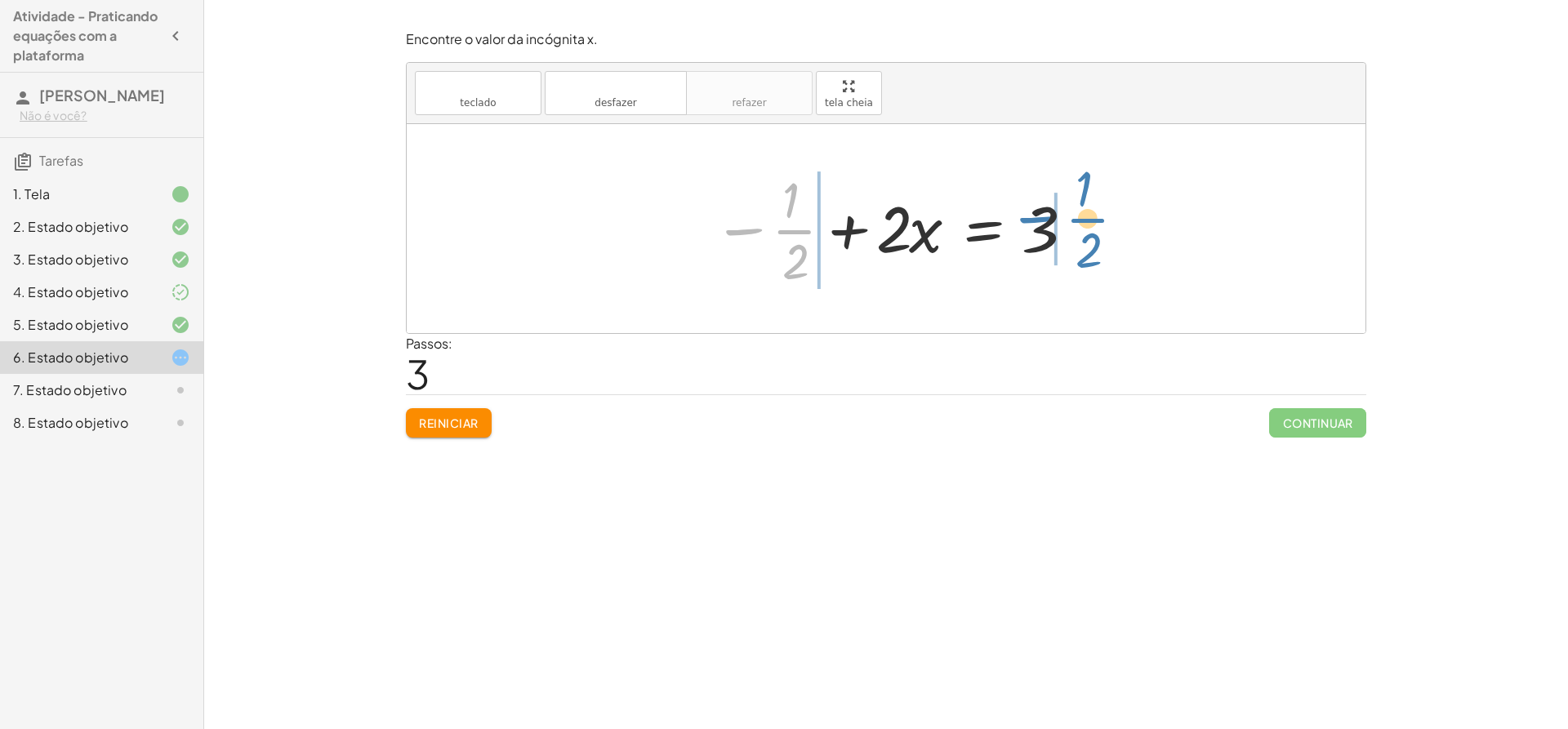
drag, startPoint x: 883, startPoint y: 232, endPoint x: 1086, endPoint y: 222, distance: 203.2
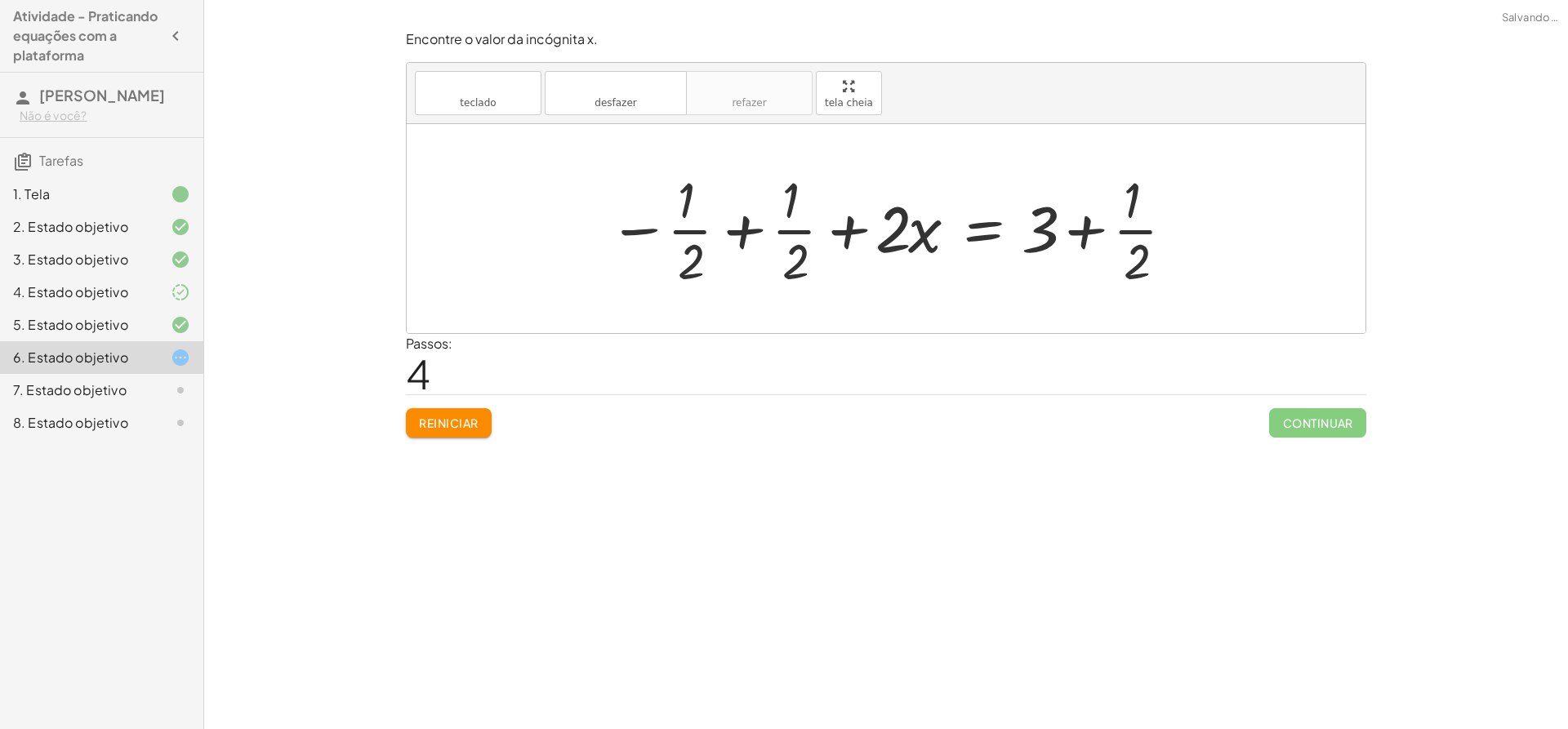
click at [747, 235] on div at bounding box center [892, 228] width 584 height 126
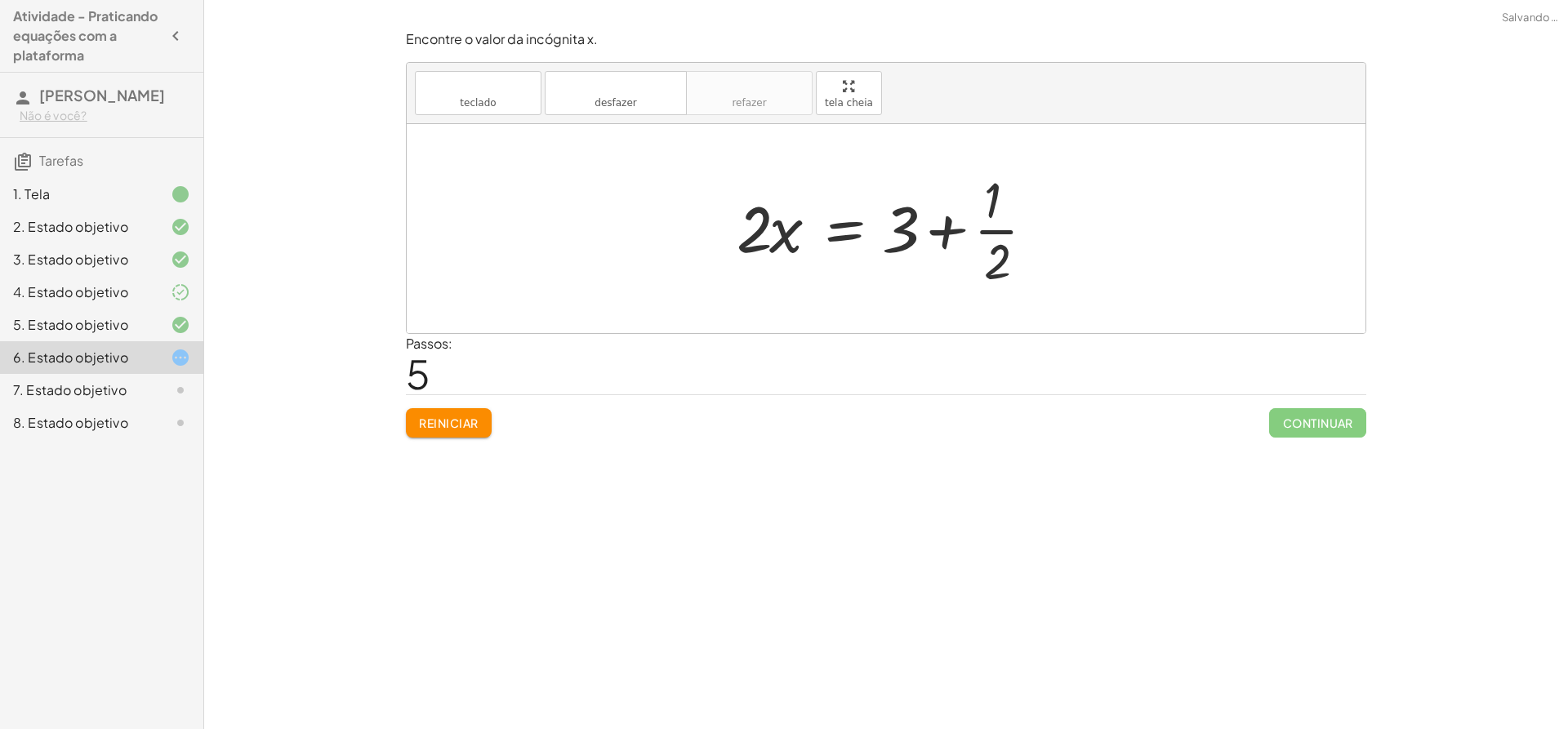
click at [939, 234] on div at bounding box center [892, 228] width 327 height 126
drag, startPoint x: 899, startPoint y: 231, endPoint x: 1023, endPoint y: 220, distance: 124.5
click at [1023, 220] on div at bounding box center [892, 228] width 327 height 126
click at [952, 235] on div at bounding box center [892, 228] width 327 height 126
drag, startPoint x: 820, startPoint y: 224, endPoint x: 791, endPoint y: 229, distance: 29.4
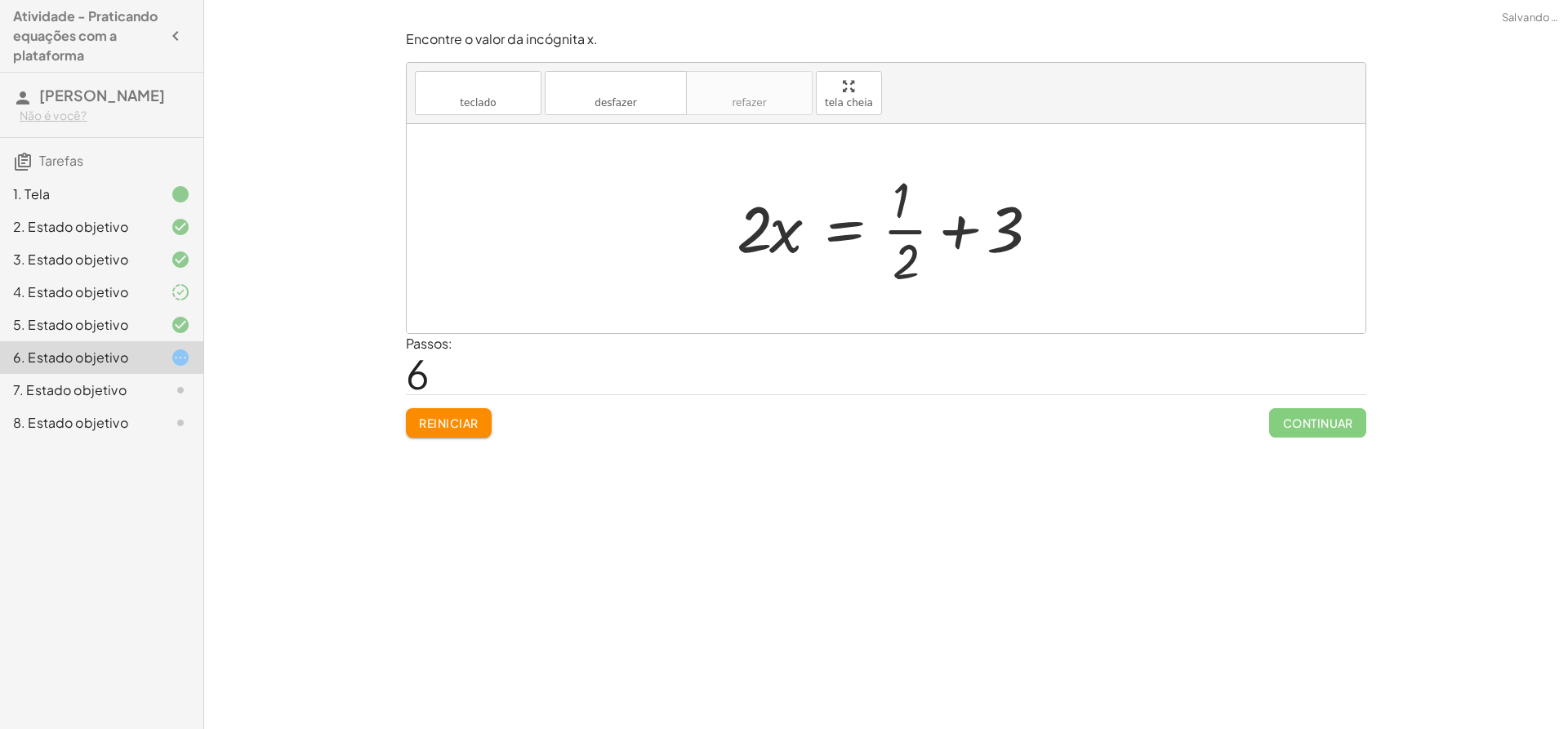
click at [806, 228] on div at bounding box center [892, 228] width 327 height 126
click at [791, 229] on div at bounding box center [892, 228] width 327 height 126
drag, startPoint x: 915, startPoint y: 251, endPoint x: 750, endPoint y: 280, distance: 167.5
click at [750, 280] on div at bounding box center [892, 228] width 327 height 126
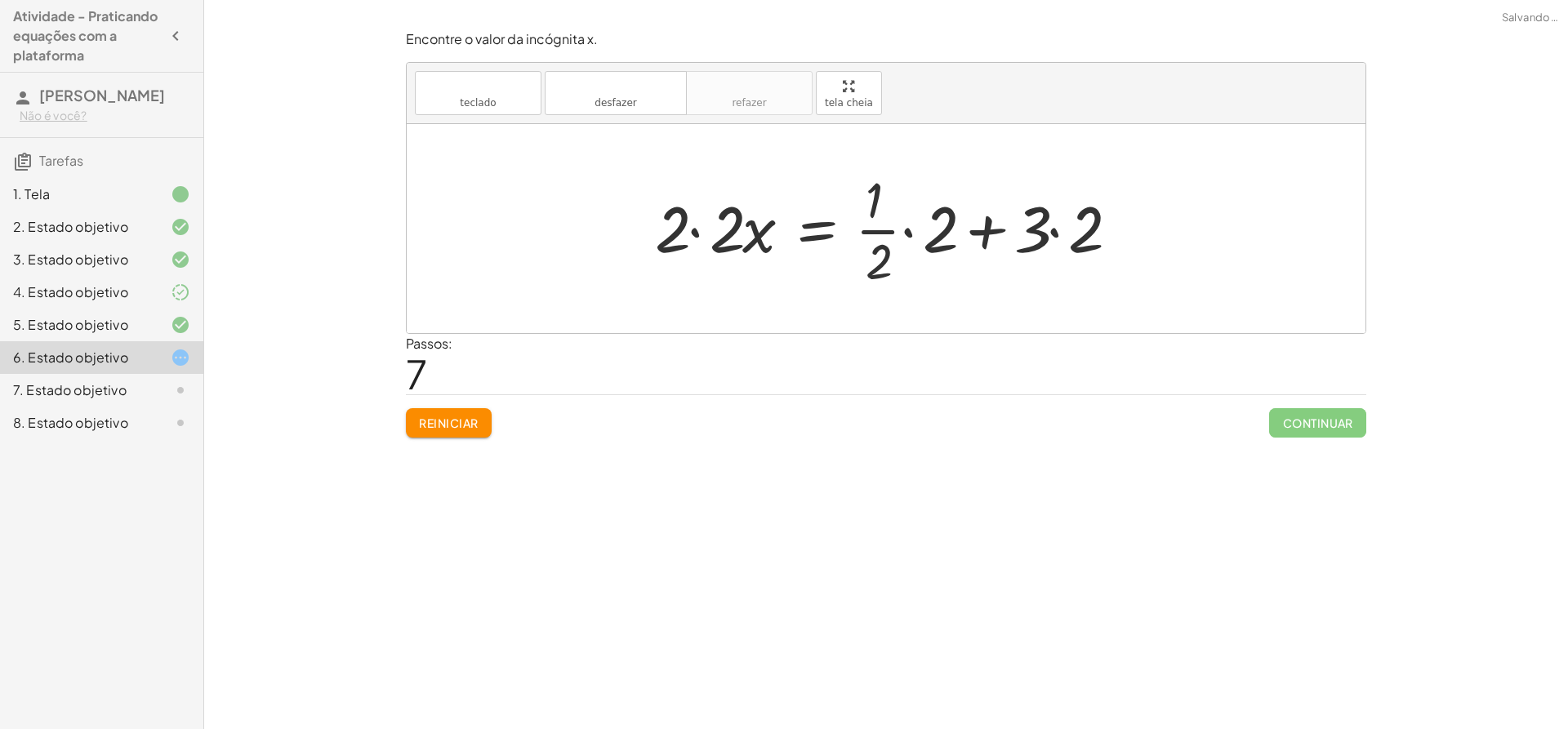
click at [690, 234] on div at bounding box center [892, 228] width 490 height 126
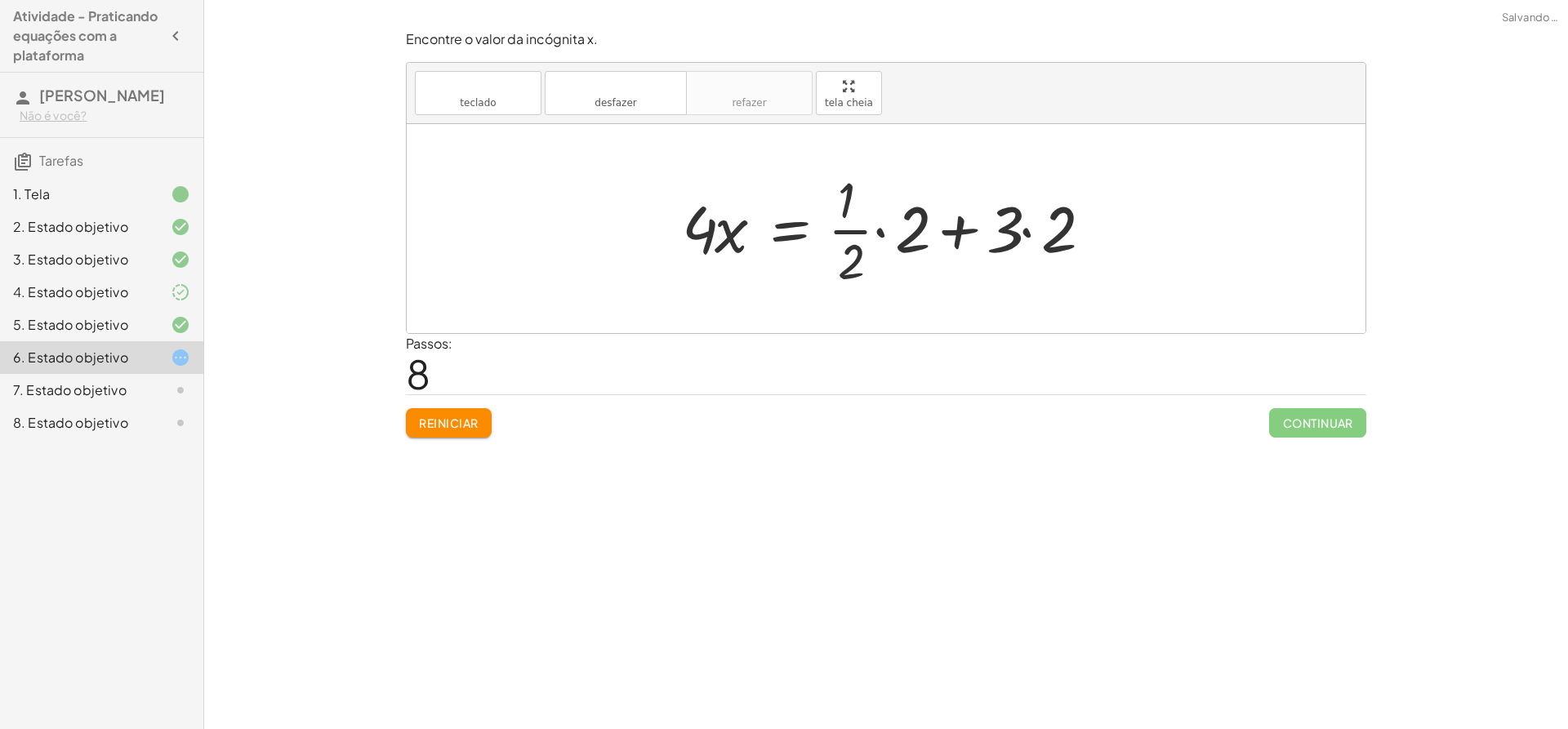
click at [884, 232] on div at bounding box center [892, 228] width 437 height 126
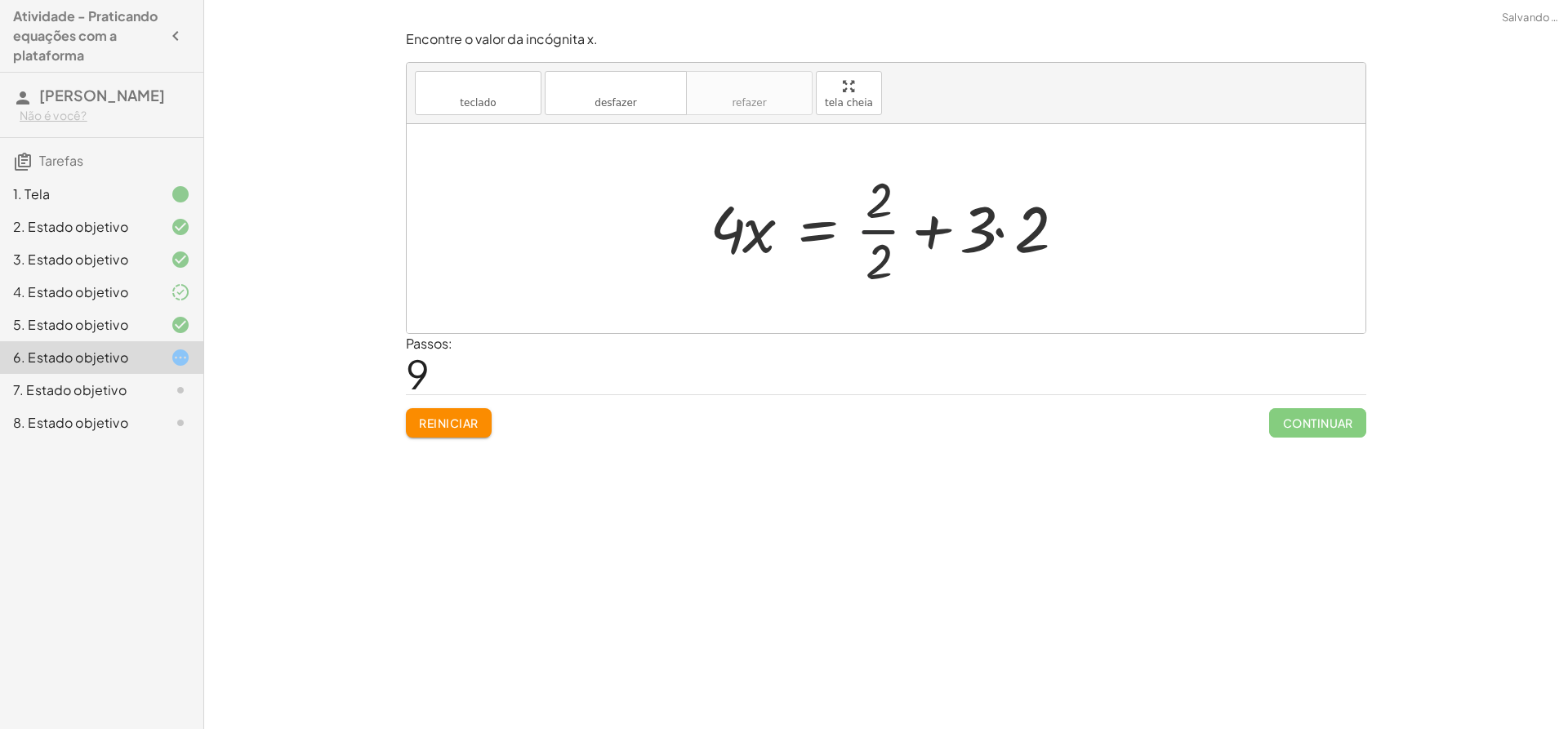
click at [869, 241] on div at bounding box center [892, 228] width 382 height 126
click at [917, 235] on div at bounding box center [892, 229] width 369 height 84
click at [985, 229] on div at bounding box center [892, 229] width 369 height 84
click at [992, 228] on div at bounding box center [892, 229] width 369 height 84
click at [921, 234] on div at bounding box center [865, 229] width 314 height 84
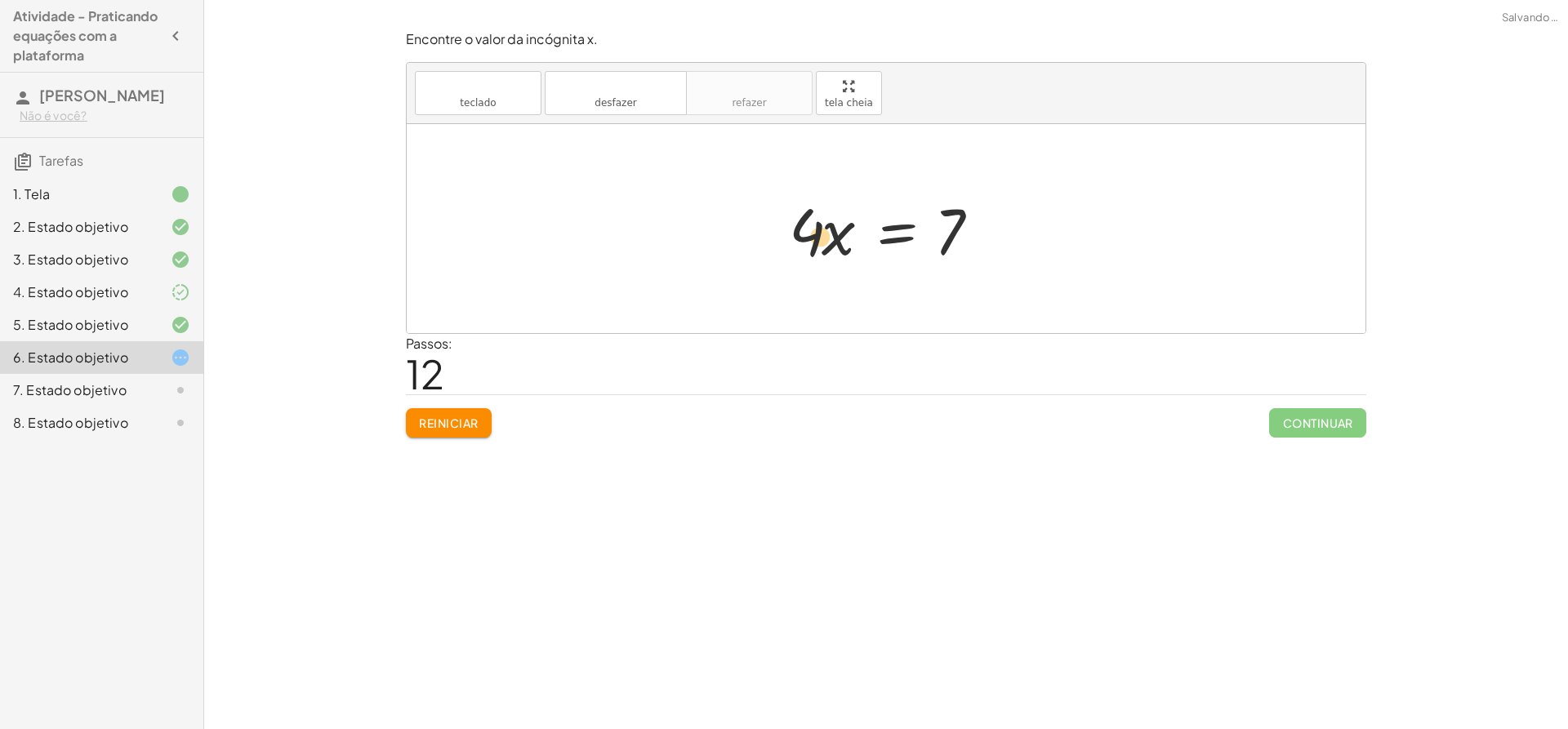
drag, startPoint x: 824, startPoint y: 241, endPoint x: 808, endPoint y: 246, distance: 16.8
click at [808, 246] on div at bounding box center [892, 229] width 223 height 84
drag, startPoint x: 806, startPoint y: 243, endPoint x: 956, endPoint y: 281, distance: 154.7
click at [956, 281] on div "+ · ( + · 8 · x − 1 ) · 2 − · 2 · x = 3 + · 8 · x · 2 − · 1 · 2 − · 2 · x = 3 +…" at bounding box center [886, 228] width 958 height 209
click at [805, 226] on div at bounding box center [892, 228] width 241 height 126
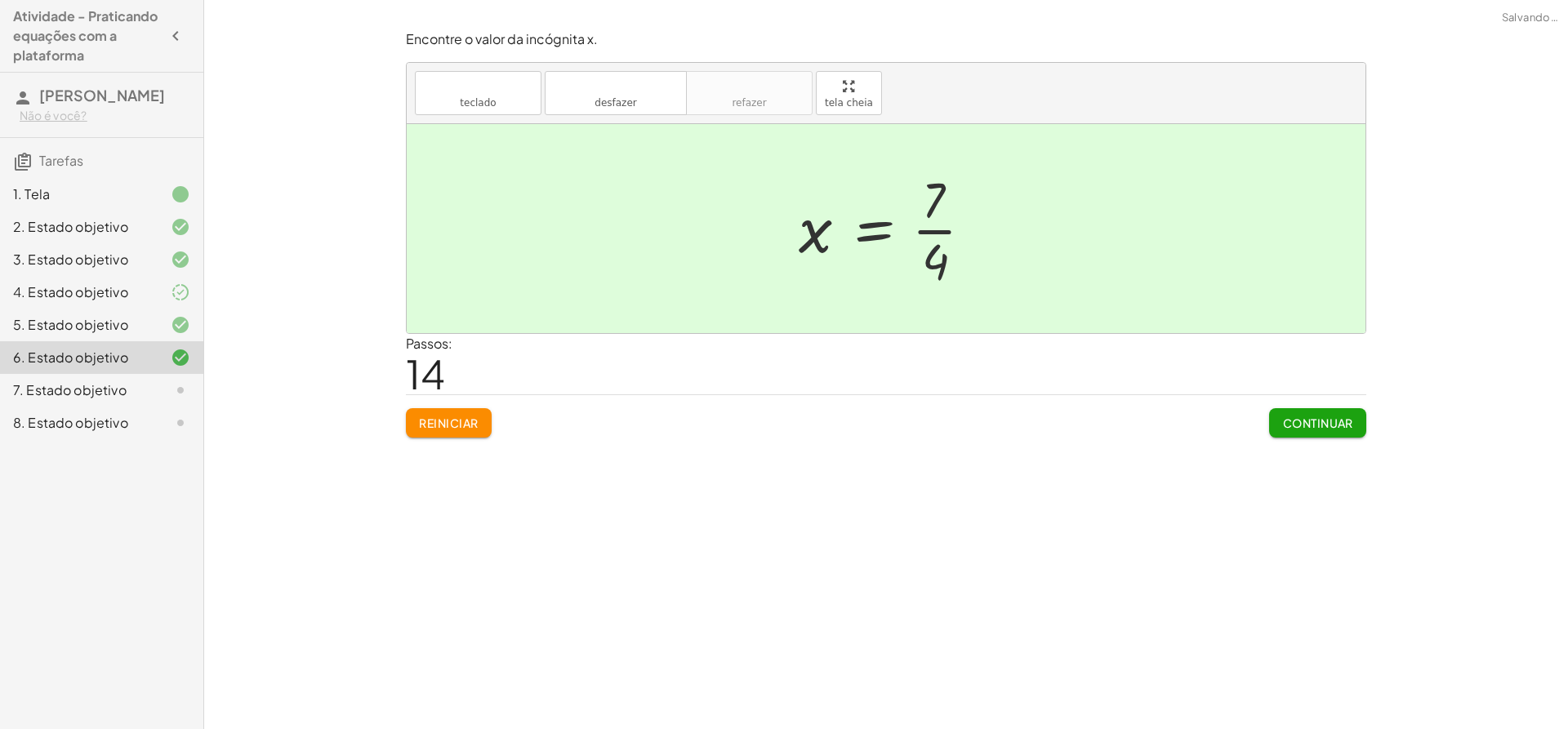
click at [1300, 429] on font "Continuar" at bounding box center [1317, 423] width 70 height 15
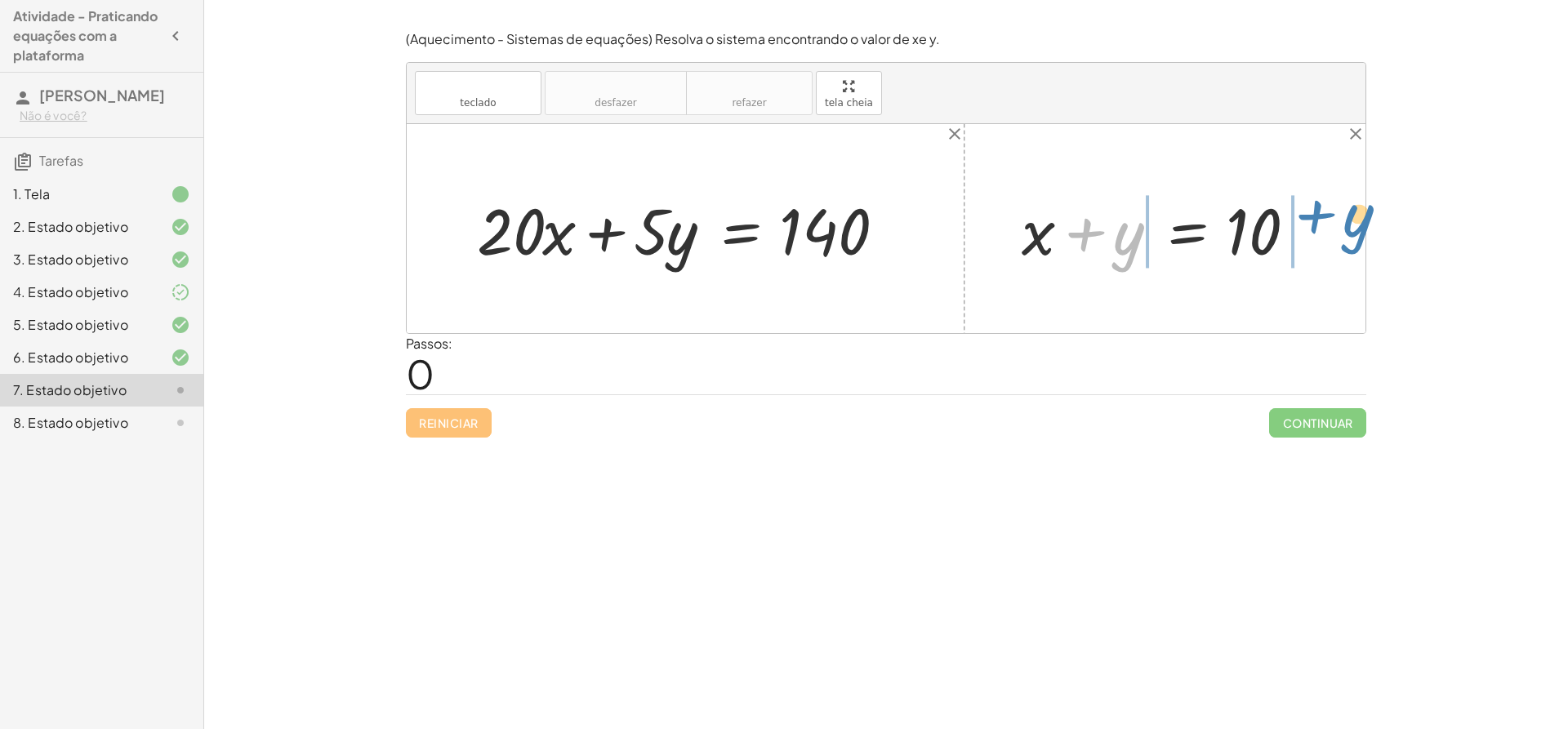
drag, startPoint x: 1130, startPoint y: 245, endPoint x: 1355, endPoint y: 227, distance: 225.7
click at [1355, 227] on div "+ · 20 · x + · 5 · y = 140 + y + x + y = 10" at bounding box center [886, 228] width 958 height 209
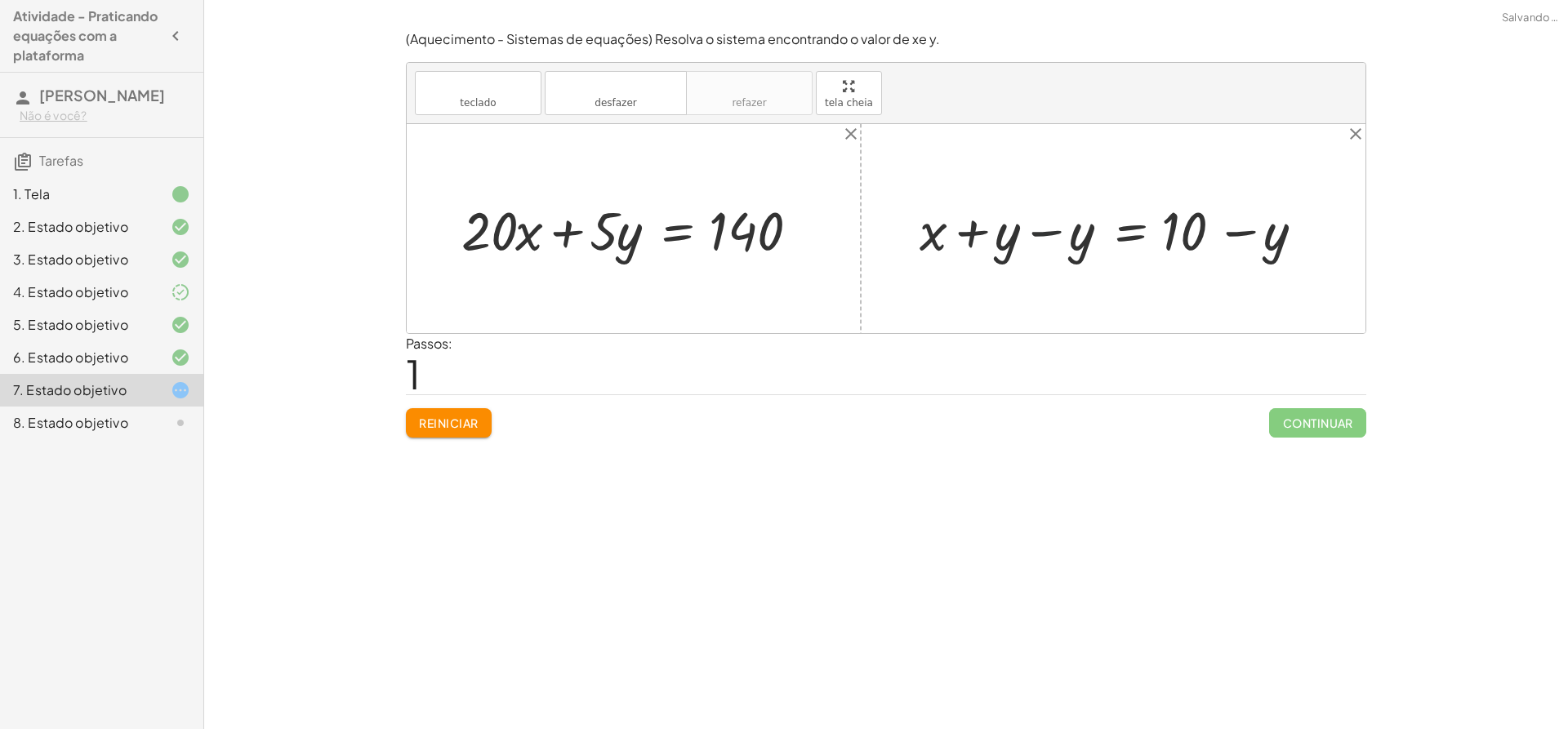
click at [1036, 232] on div at bounding box center [1119, 228] width 415 height 70
drag, startPoint x: 1089, startPoint y: 236, endPoint x: 538, endPoint y: 241, distance: 551.0
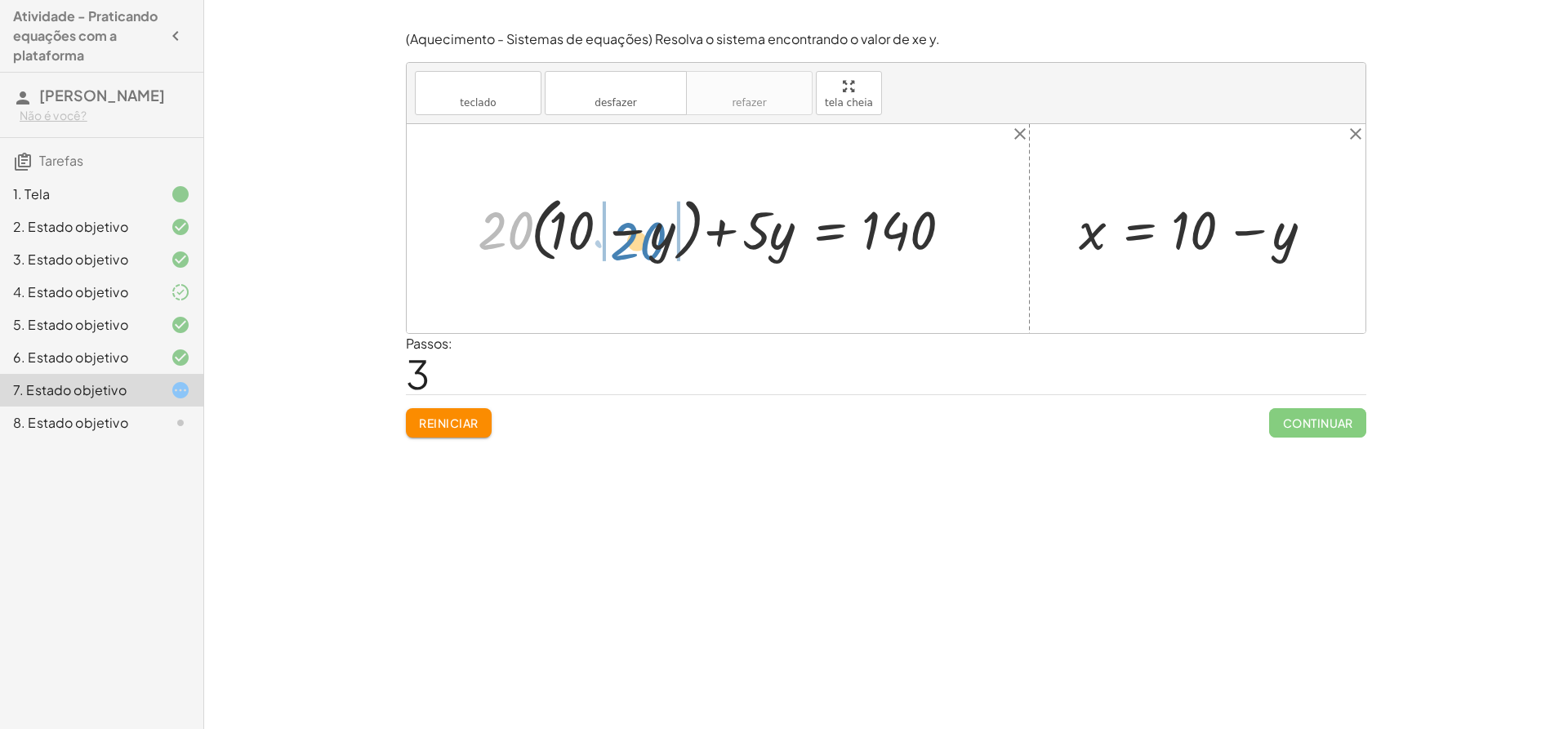
drag, startPoint x: 498, startPoint y: 236, endPoint x: 630, endPoint y: 247, distance: 132.5
click at [630, 247] on div at bounding box center [724, 228] width 509 height 79
click at [506, 231] on div at bounding box center [706, 228] width 545 height 70
drag, startPoint x: 666, startPoint y: 229, endPoint x: 599, endPoint y: 224, distance: 67.2
click at [599, 224] on div at bounding box center [729, 228] width 500 height 70
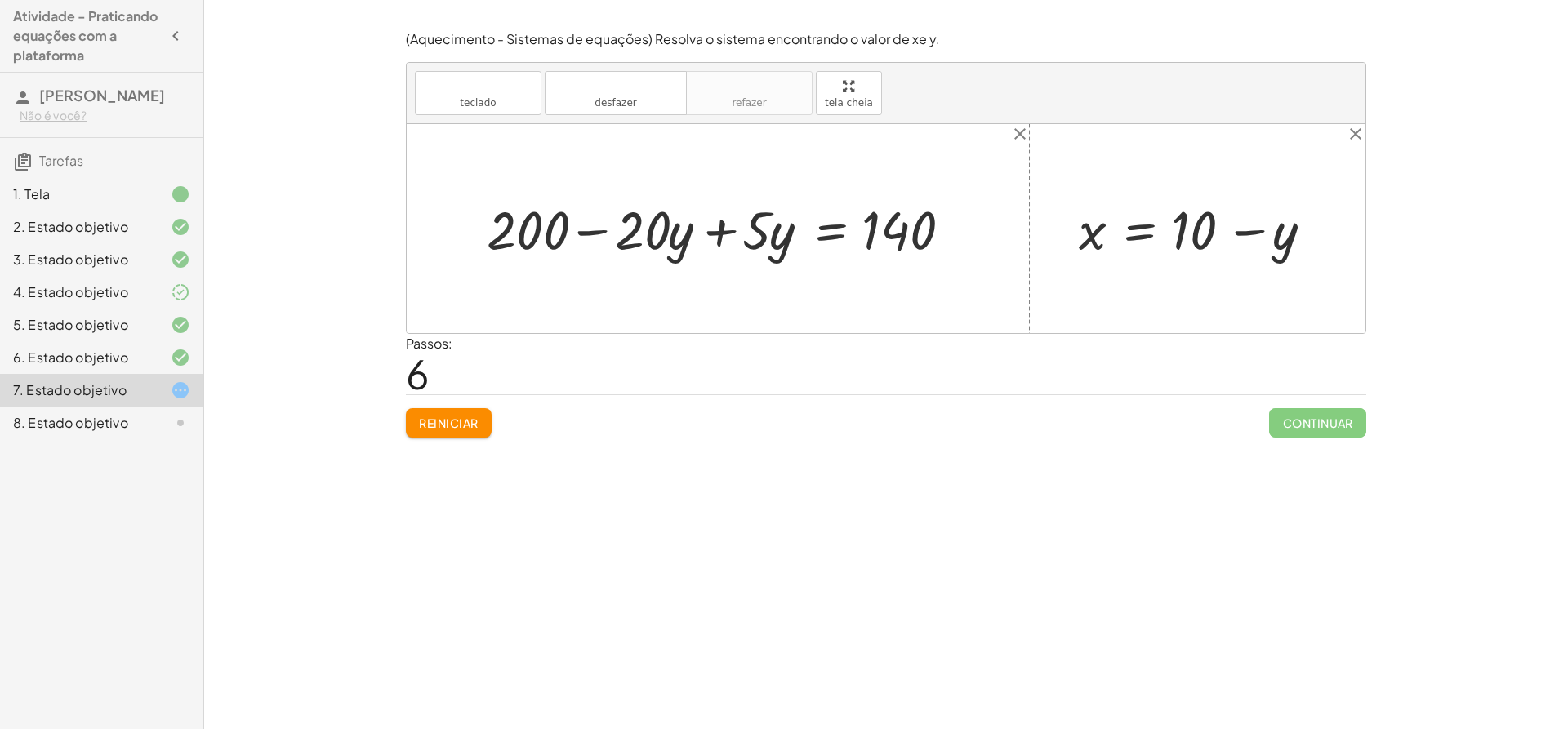
click at [723, 234] on div at bounding box center [729, 228] width 500 height 70
click at [694, 235] on div at bounding box center [779, 228] width 399 height 70
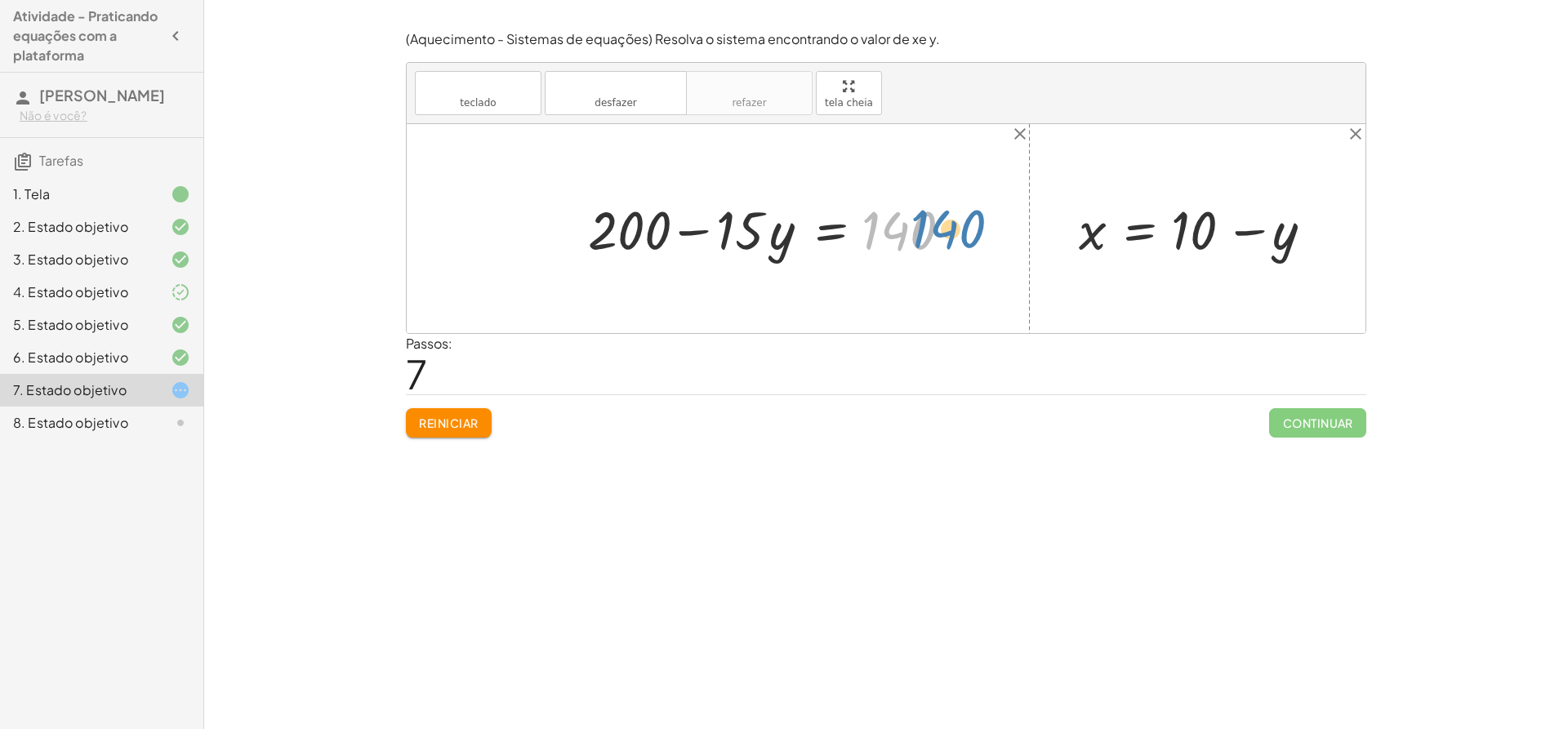
drag, startPoint x: 906, startPoint y: 227, endPoint x: 954, endPoint y: 226, distance: 48.0
click at [954, 226] on div at bounding box center [779, 228] width 399 height 70
drag, startPoint x: 624, startPoint y: 234, endPoint x: 977, endPoint y: 233, distance: 353.0
click at [977, 233] on div at bounding box center [779, 228] width 399 height 70
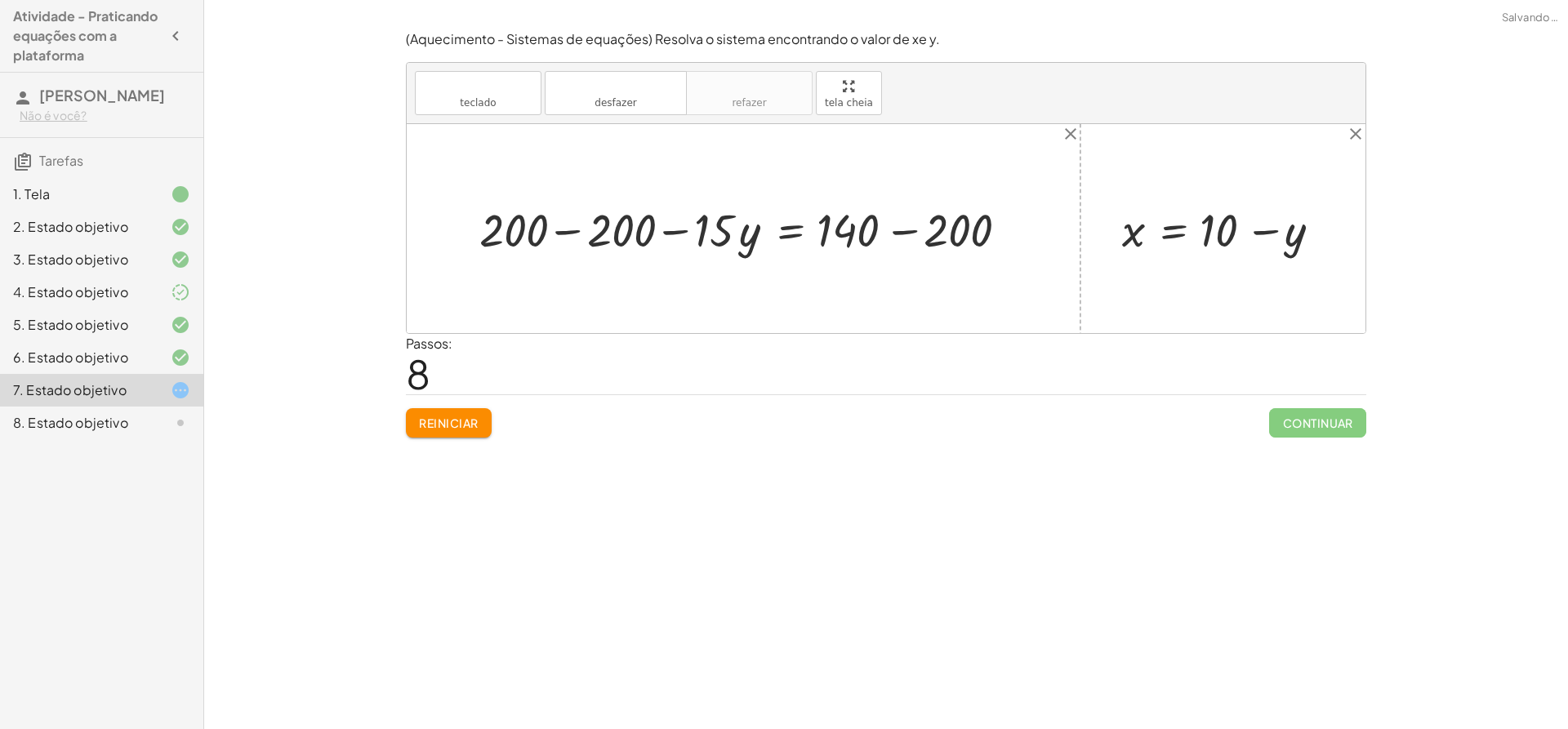
click at [566, 231] on div at bounding box center [749, 228] width 557 height 60
click at [896, 231] on div at bounding box center [850, 228] width 357 height 60
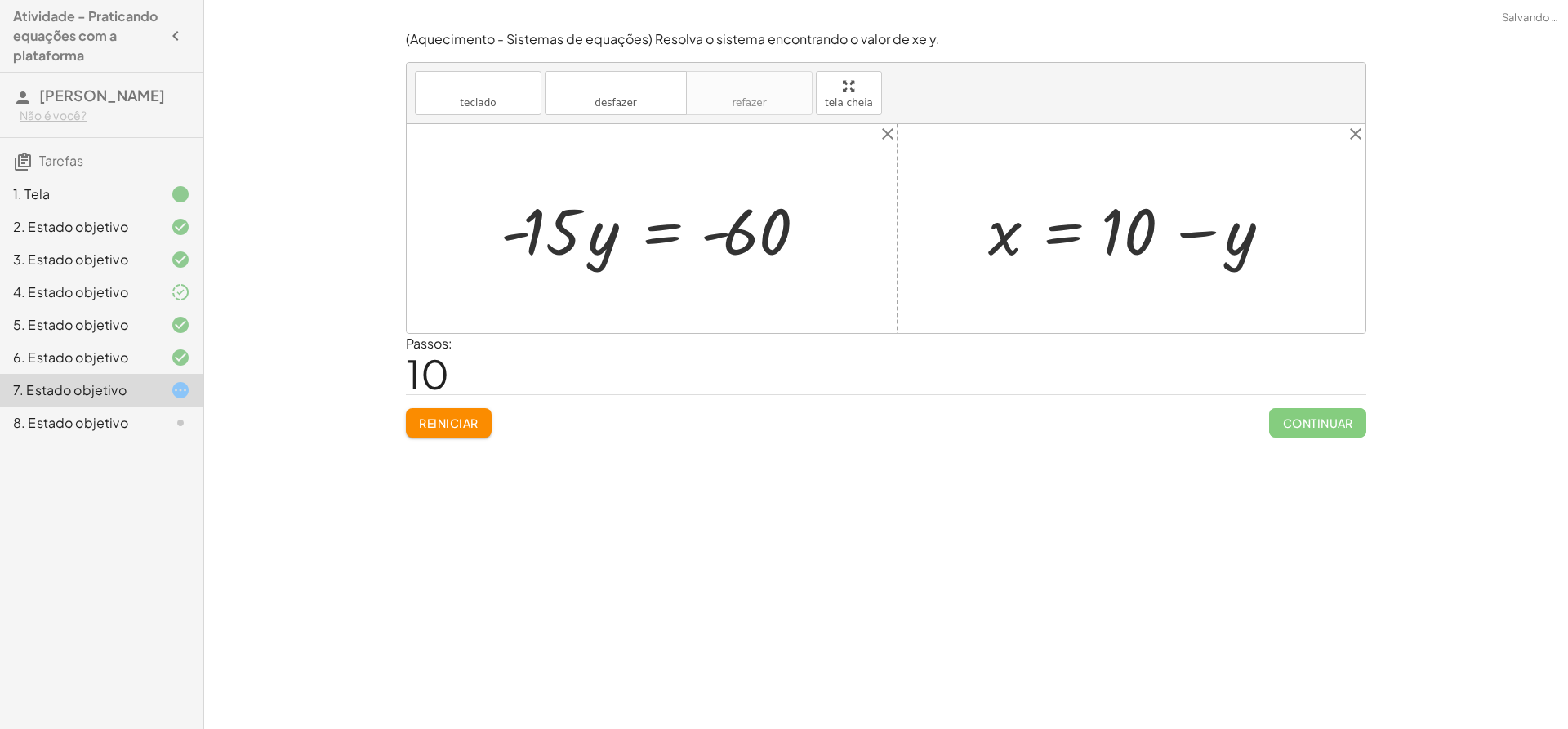
click at [718, 234] on div at bounding box center [658, 229] width 332 height 84
drag, startPoint x: 533, startPoint y: 230, endPoint x: 676, endPoint y: 323, distance: 170.6
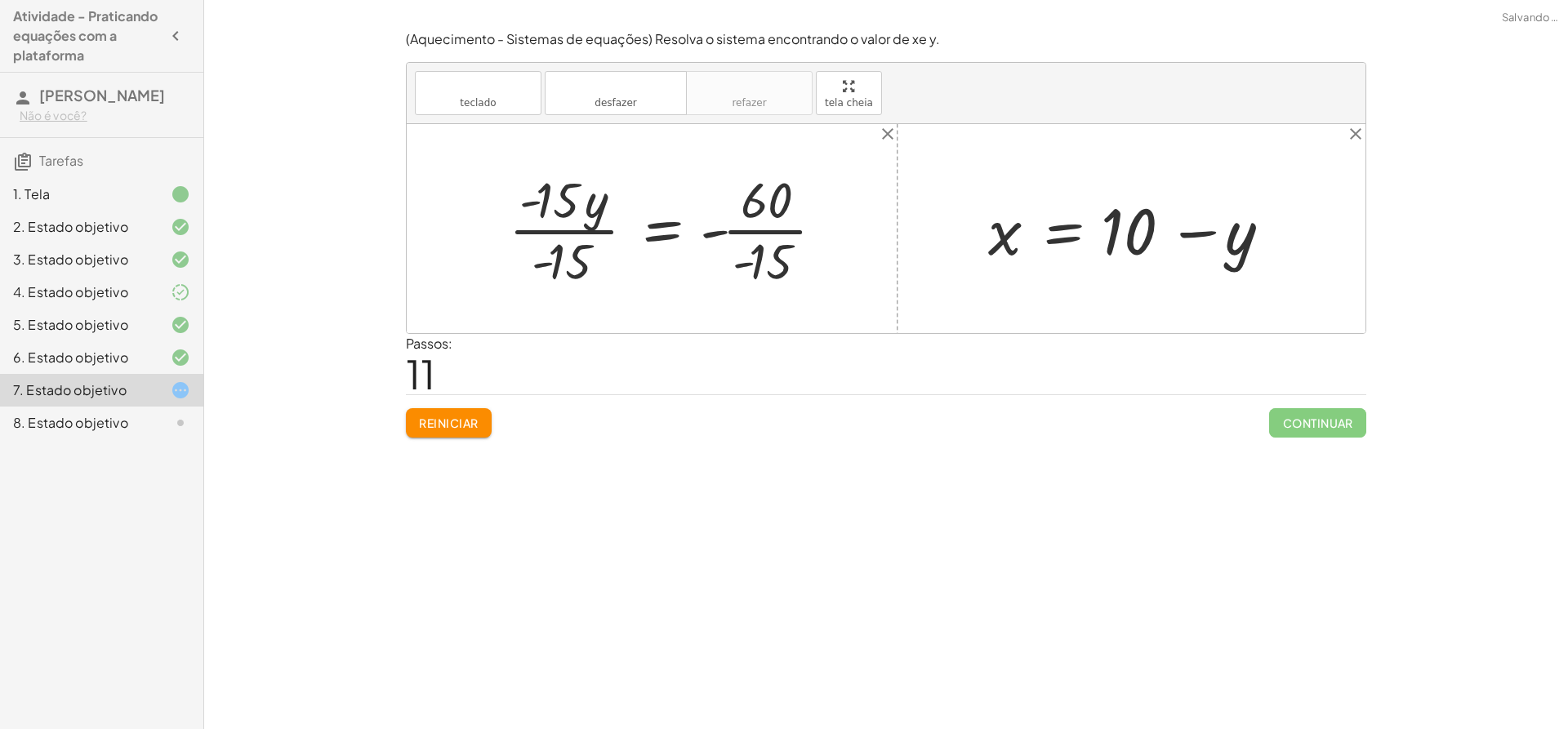
click at [572, 225] on div at bounding box center [672, 228] width 345 height 126
click at [751, 229] on div at bounding box center [712, 228] width 266 height 126
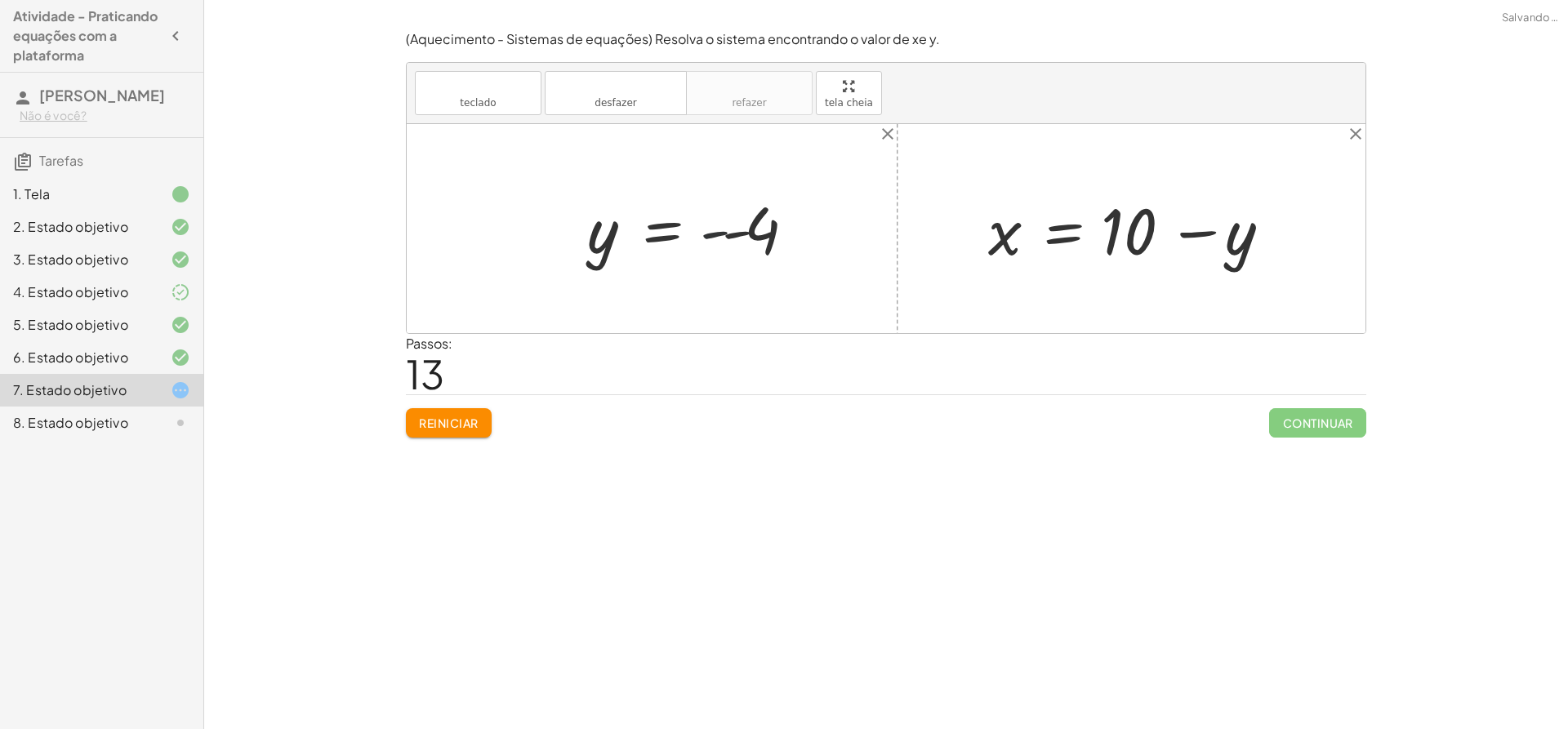
click at [719, 232] on div at bounding box center [696, 229] width 234 height 81
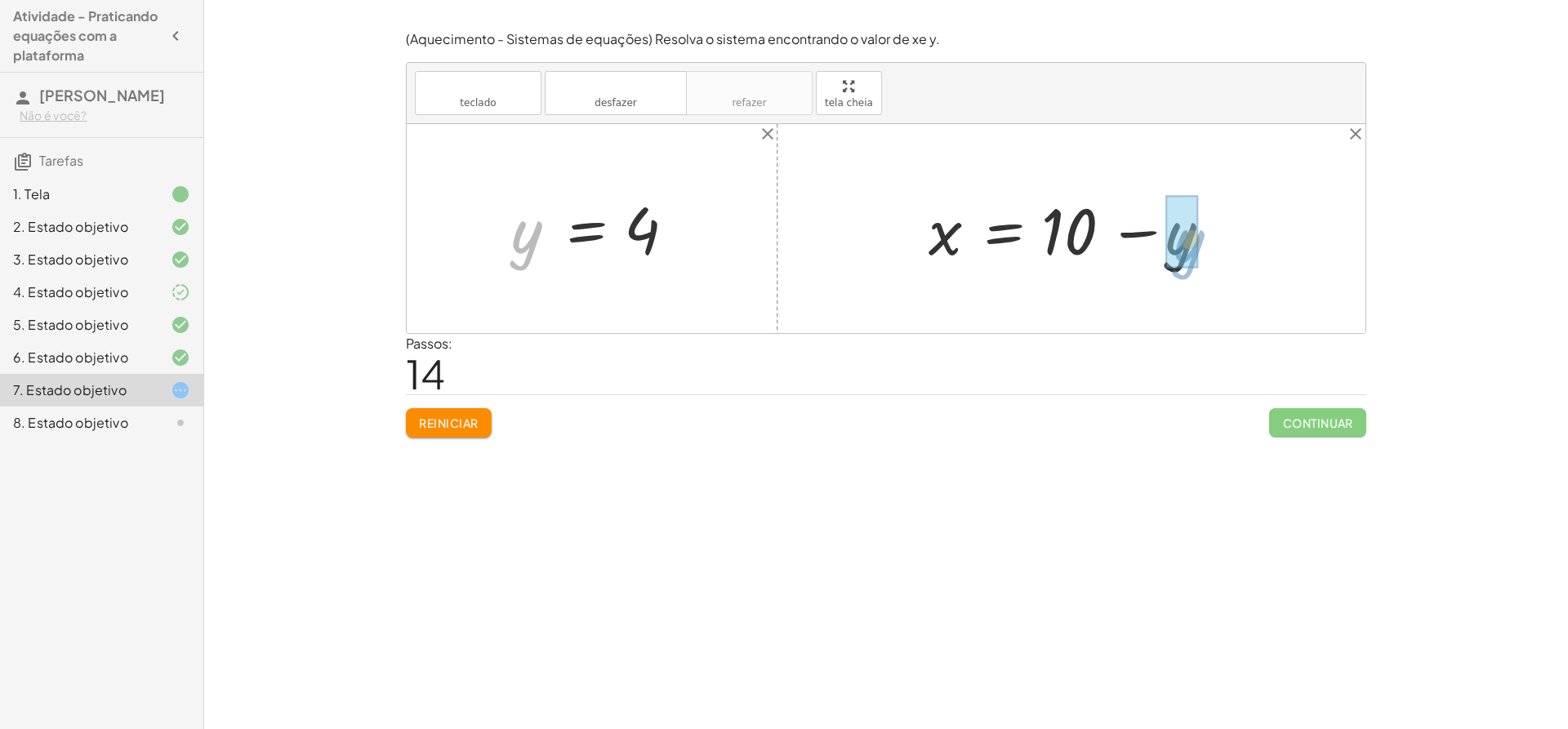
drag, startPoint x: 519, startPoint y: 242, endPoint x: 1180, endPoint y: 252, distance: 661.1
click at [1144, 233] on div at bounding box center [1078, 229] width 314 height 84
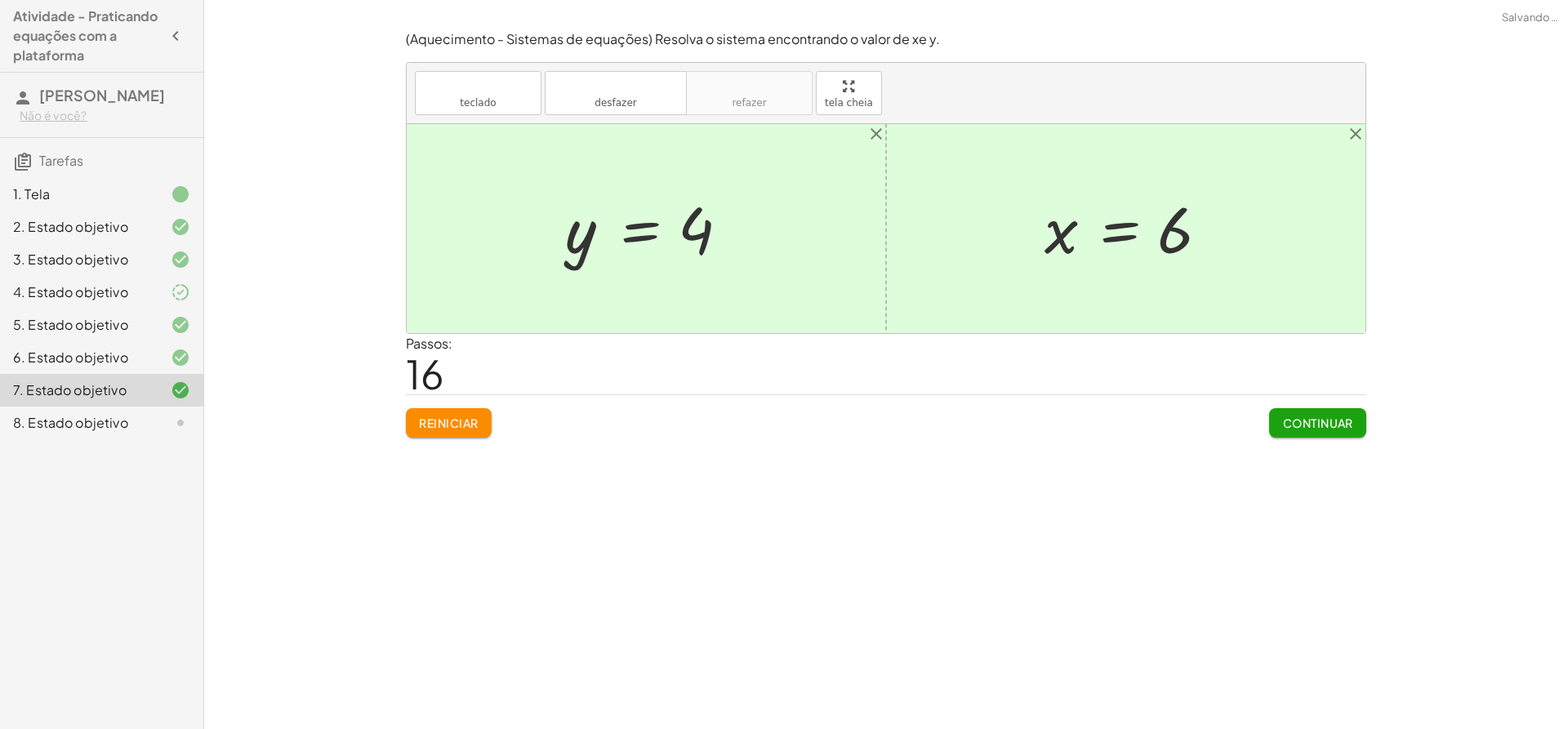
click at [1294, 415] on button "Continuar" at bounding box center [1318, 423] width 98 height 30
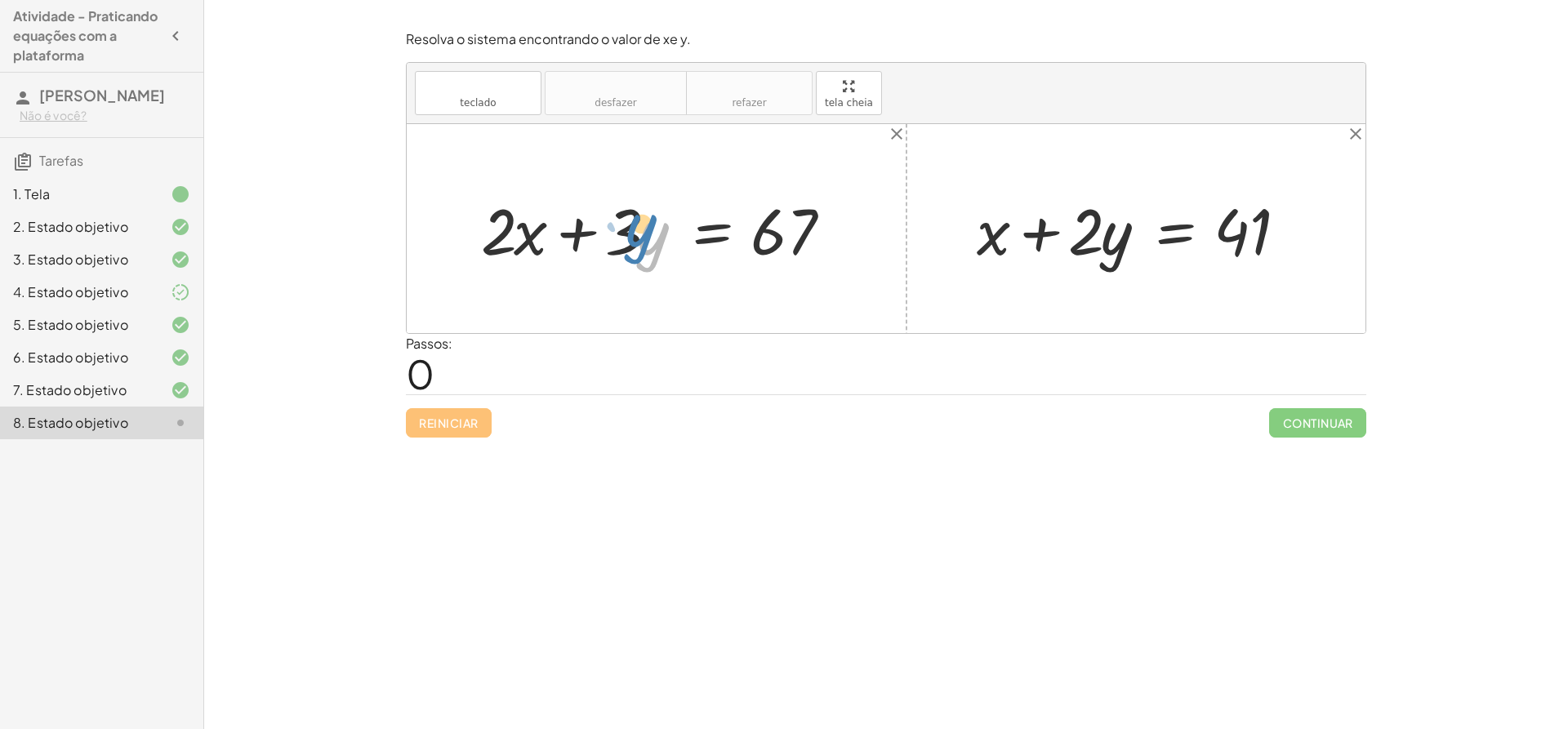
drag, startPoint x: 649, startPoint y: 241, endPoint x: 637, endPoint y: 233, distance: 14.4
click at [637, 233] on div at bounding box center [662, 229] width 380 height 84
drag, startPoint x: 1092, startPoint y: 230, endPoint x: 1327, endPoint y: 227, distance: 235.0
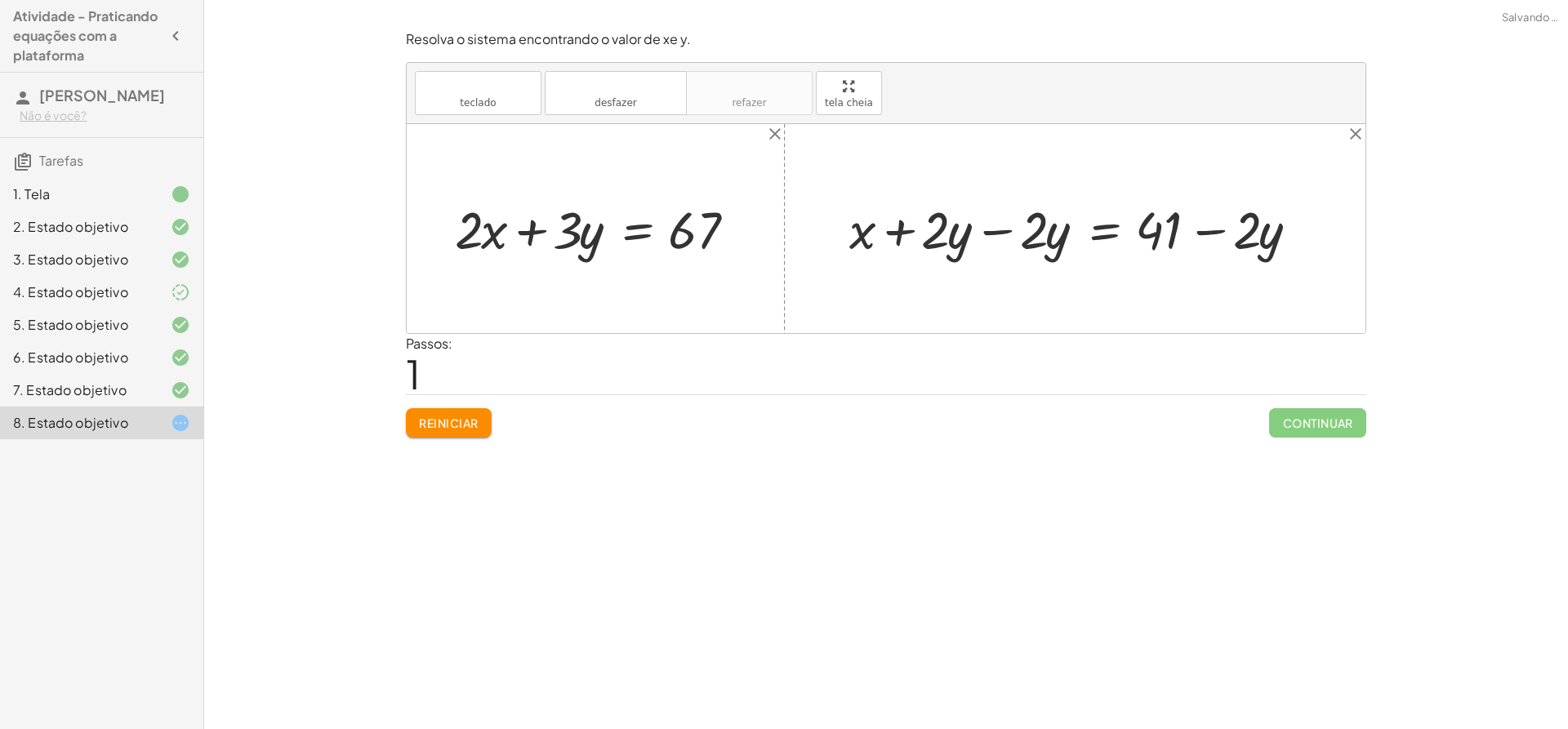
click at [862, 236] on div at bounding box center [1081, 228] width 480 height 68
click at [852, 166] on div at bounding box center [886, 228] width 958 height 209
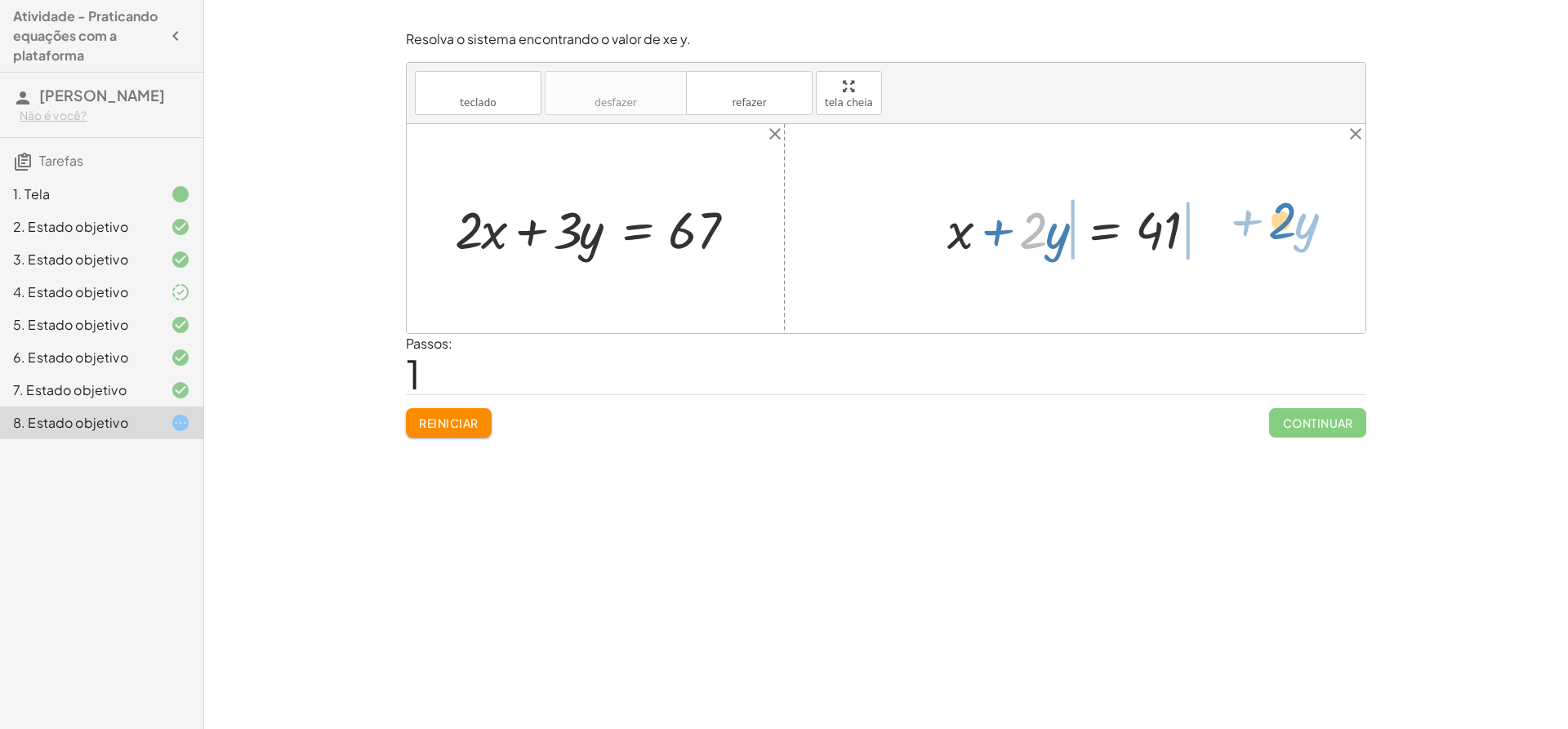
drag, startPoint x: 1030, startPoint y: 229, endPoint x: 1267, endPoint y: 220, distance: 237.2
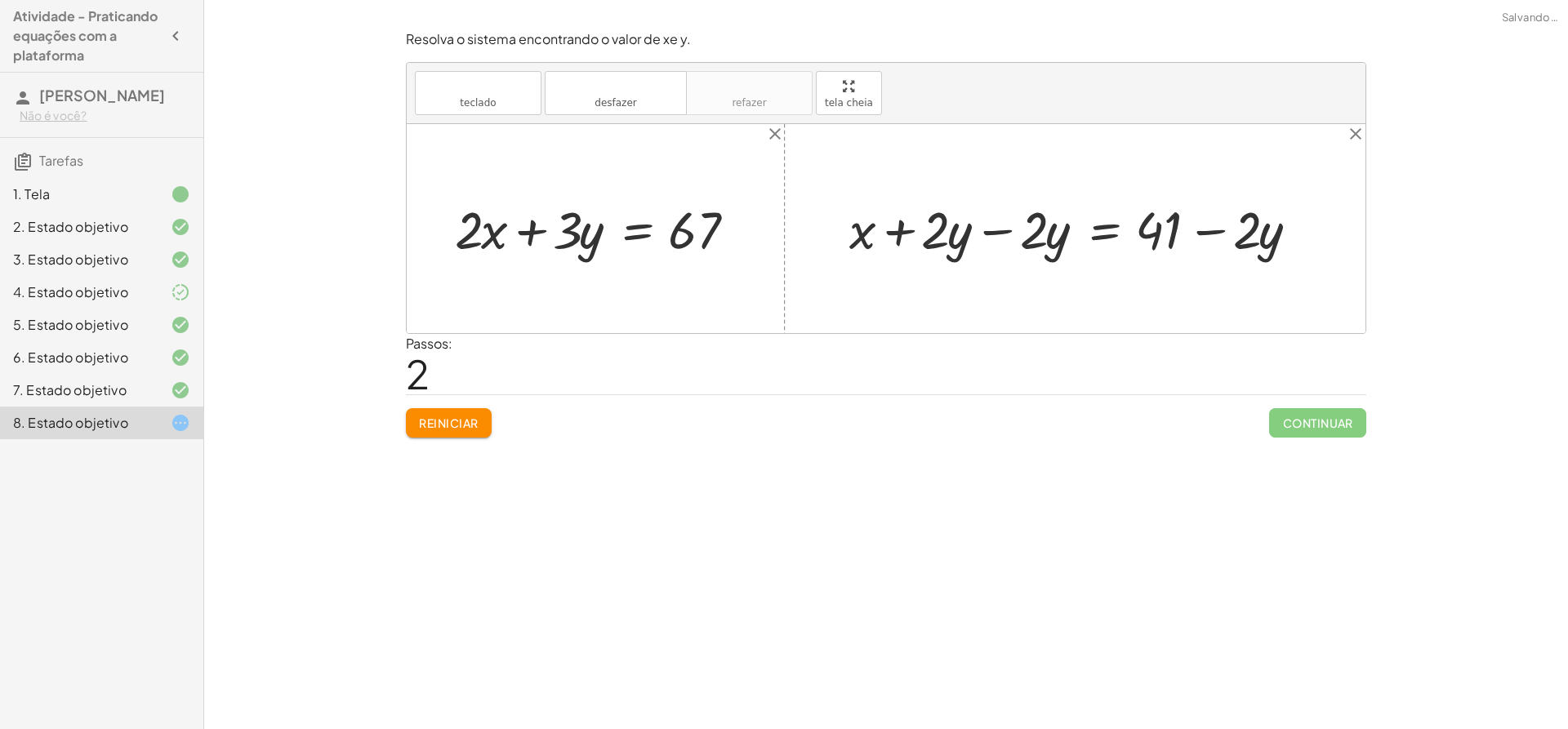
click at [992, 229] on div at bounding box center [1081, 228] width 480 height 68
click at [553, 224] on div at bounding box center [601, 228] width 310 height 68
click at [534, 228] on div at bounding box center [601, 228] width 310 height 68
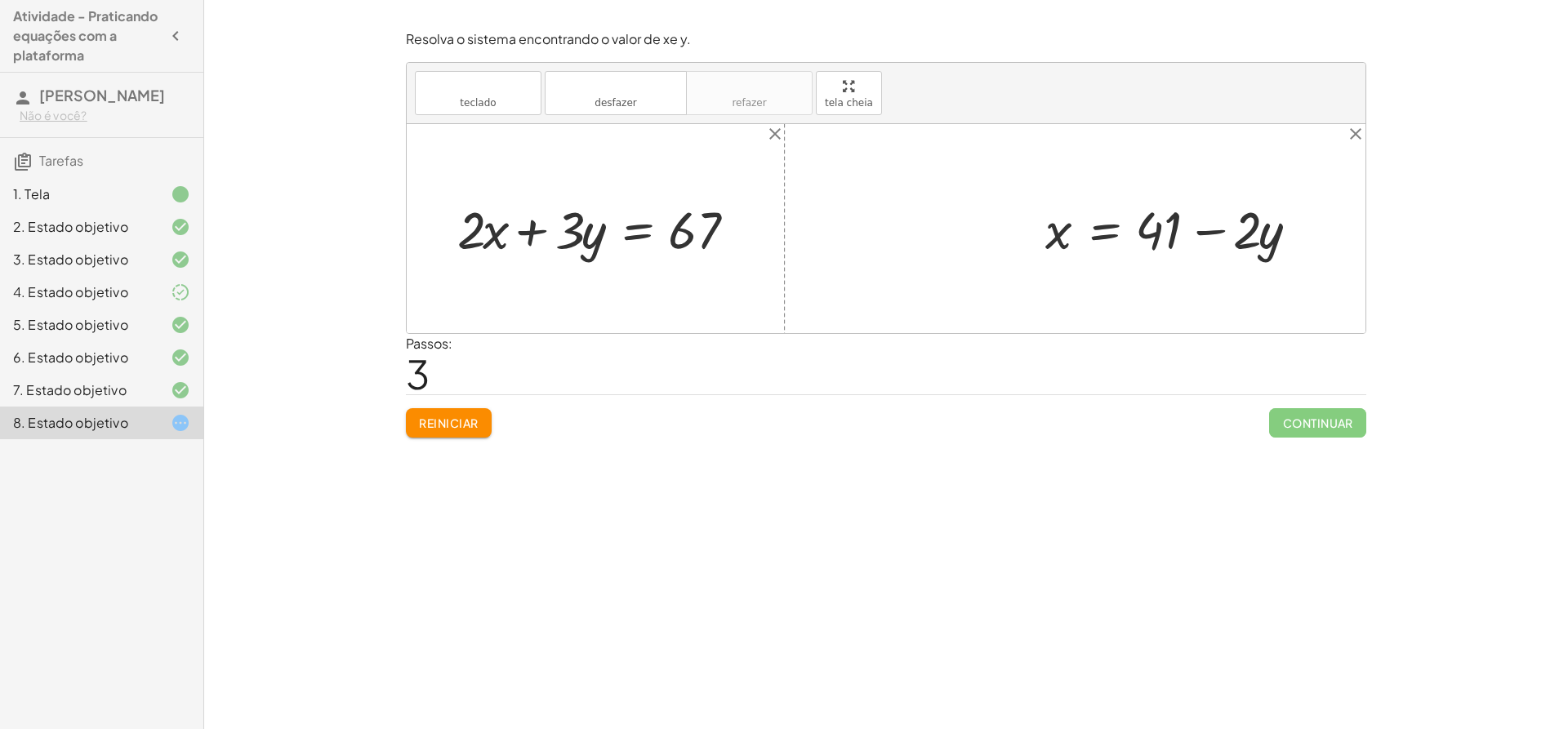
click at [534, 228] on div at bounding box center [601, 228] width 310 height 68
drag, startPoint x: 1064, startPoint y: 233, endPoint x: 509, endPoint y: 235, distance: 555.0
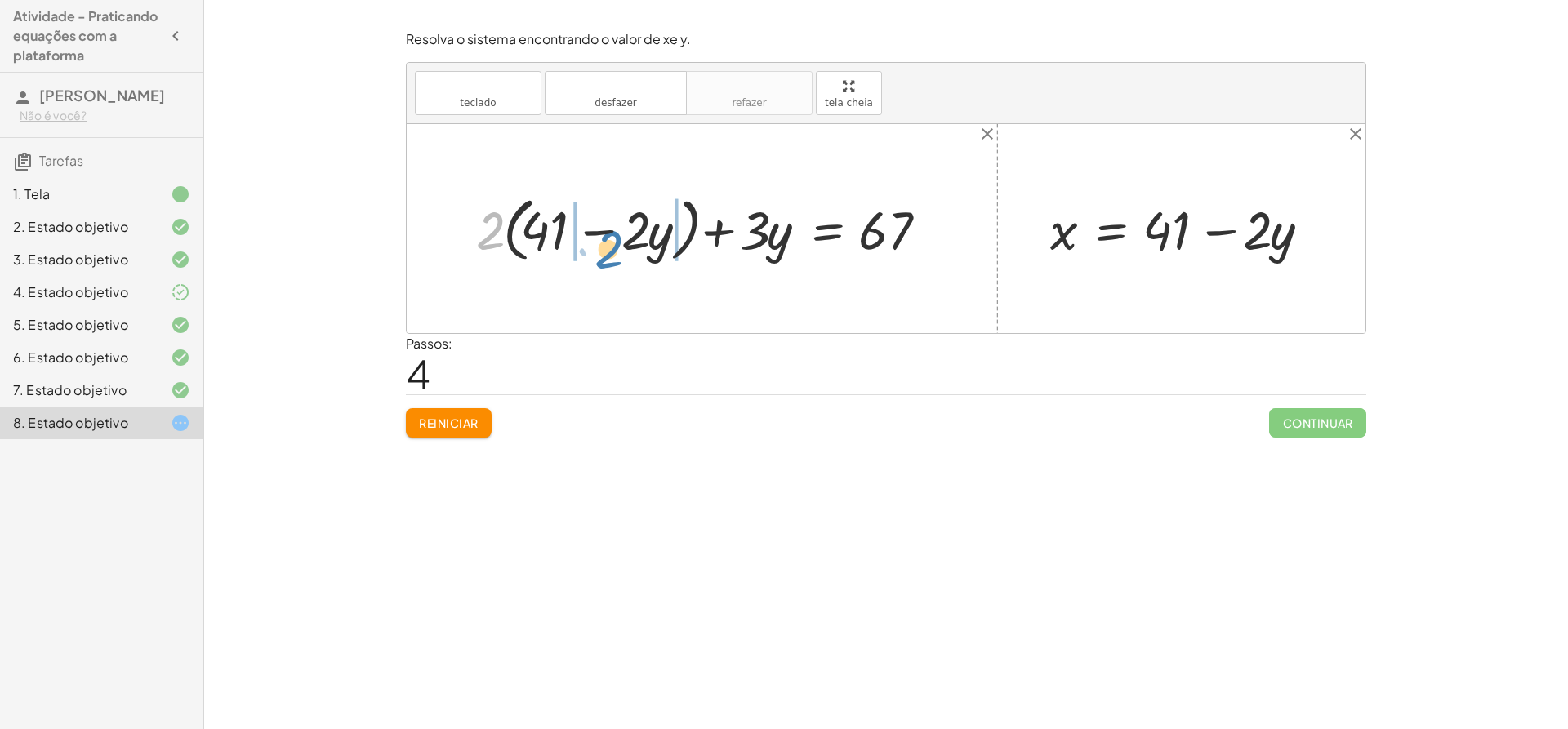
drag, startPoint x: 486, startPoint y: 224, endPoint x: 598, endPoint y: 238, distance: 112.9
click at [598, 238] on div at bounding box center [709, 228] width 481 height 78
click at [584, 231] on div at bounding box center [704, 228] width 490 height 70
click at [722, 235] on div at bounding box center [704, 228] width 490 height 70
click at [520, 229] on div at bounding box center [704, 228] width 490 height 70
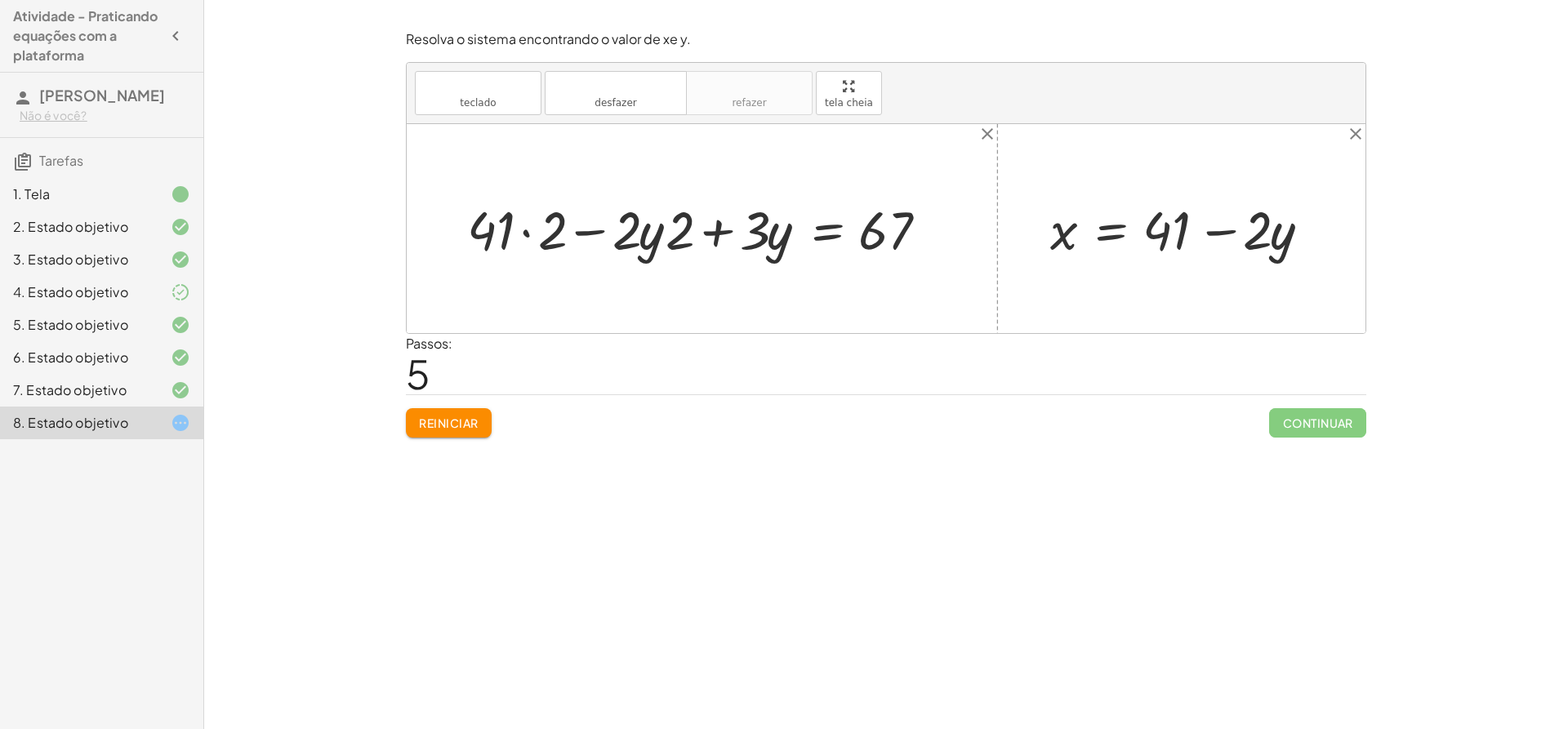
click at [528, 232] on div at bounding box center [704, 228] width 490 height 70
click at [591, 228] on div at bounding box center [725, 228] width 445 height 70
drag, startPoint x: 684, startPoint y: 226, endPoint x: 608, endPoint y: 218, distance: 76.4
click at [607, 218] on div at bounding box center [725, 228] width 445 height 70
click at [625, 229] on div at bounding box center [718, 228] width 463 height 70
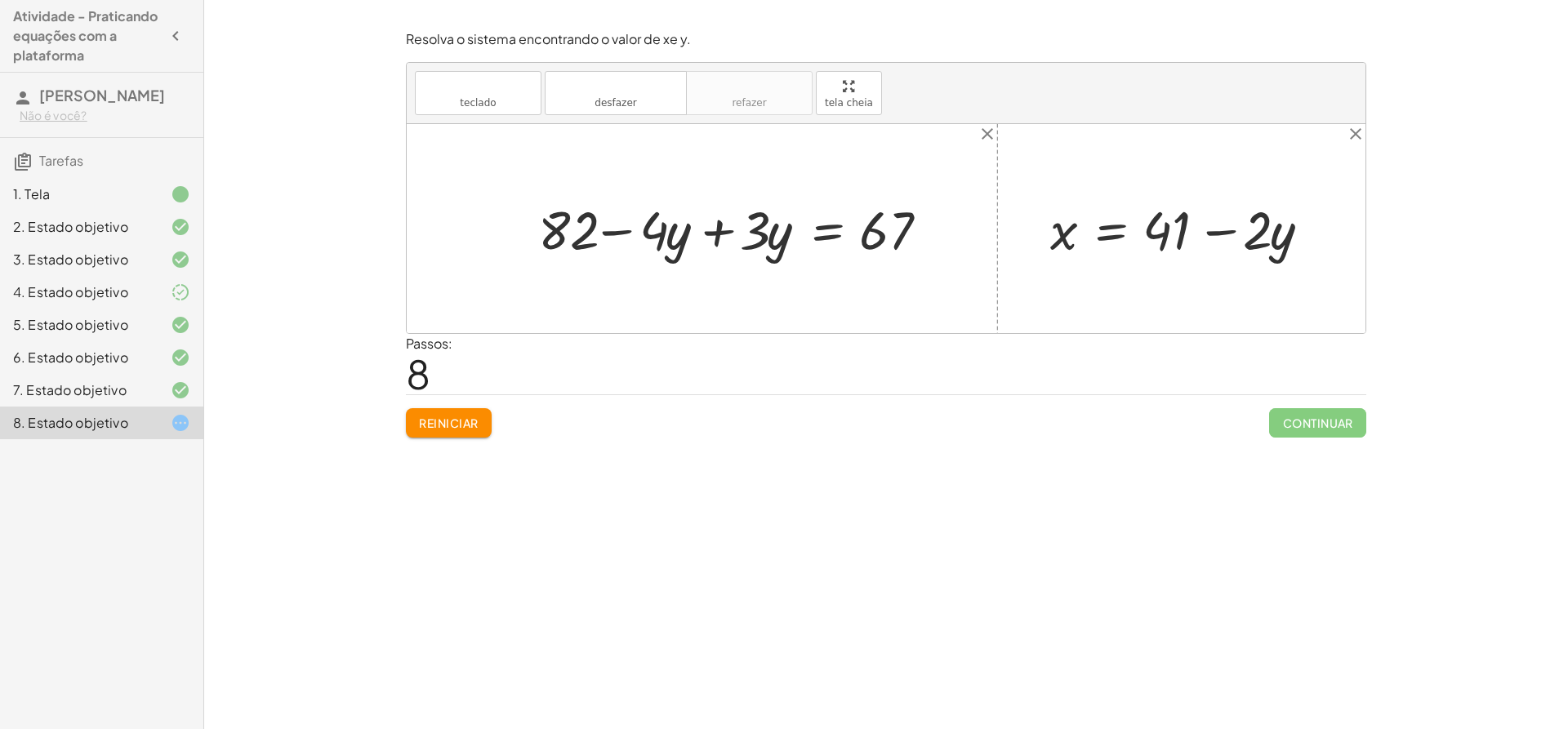
click at [718, 227] on div at bounding box center [739, 228] width 419 height 70
drag, startPoint x: 1174, startPoint y: 209, endPoint x: 1273, endPoint y: 250, distance: 107.2
click at [1273, 250] on div at bounding box center [1188, 228] width 291 height 70
drag, startPoint x: 782, startPoint y: 243, endPoint x: 1290, endPoint y: 268, distance: 508.6
click at [1290, 268] on div "+ · 2 · x + · 3 · y = 67 + · 2 · ( + 41 − · 2 · y ) + · 3 · y = 67 + · 41 · 2 −…" at bounding box center [886, 228] width 958 height 209
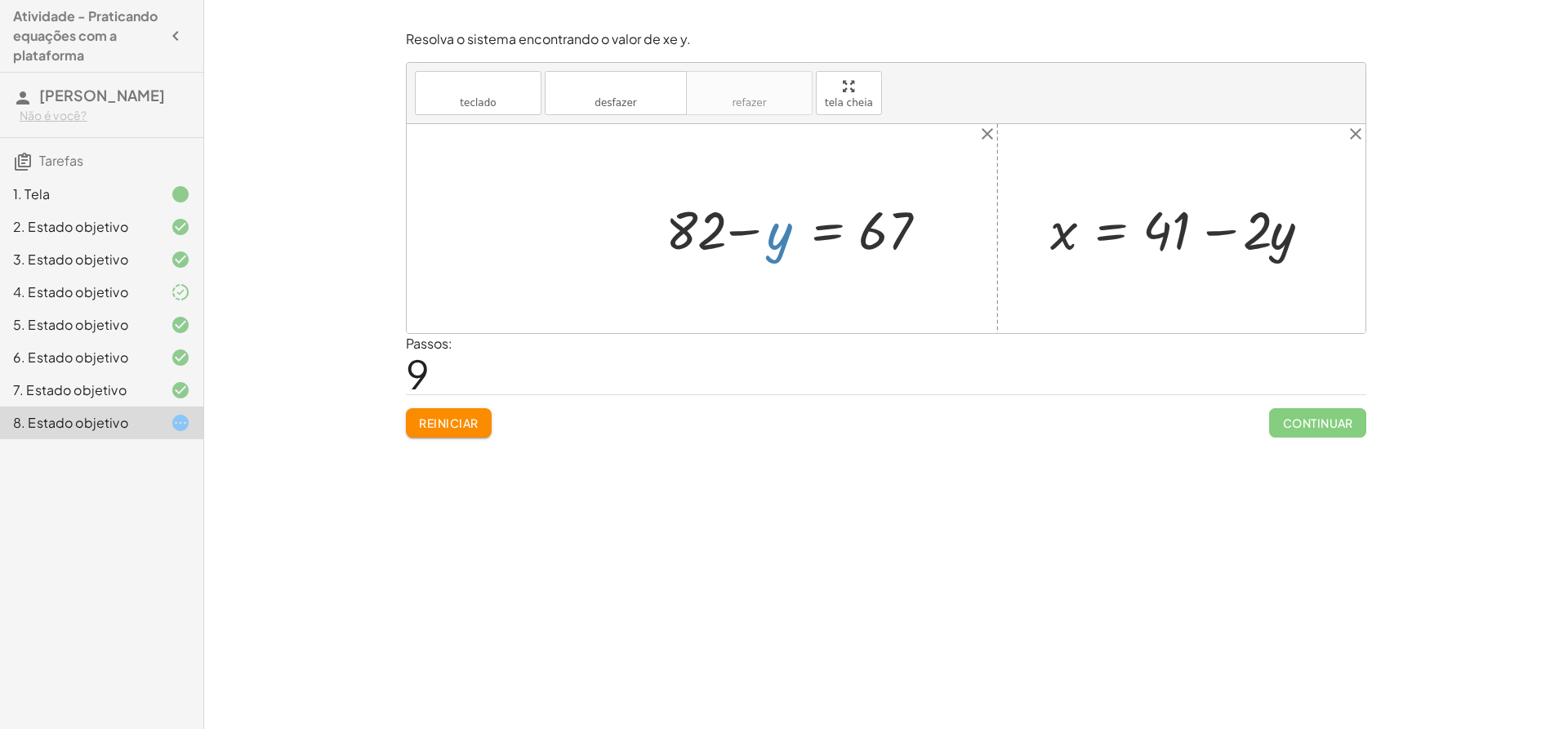
click at [778, 237] on div at bounding box center [803, 228] width 291 height 70
drag, startPoint x: 781, startPoint y: 239, endPoint x: 638, endPoint y: 229, distance: 143.3
drag, startPoint x: 774, startPoint y: 231, endPoint x: 950, endPoint y: 234, distance: 176.0
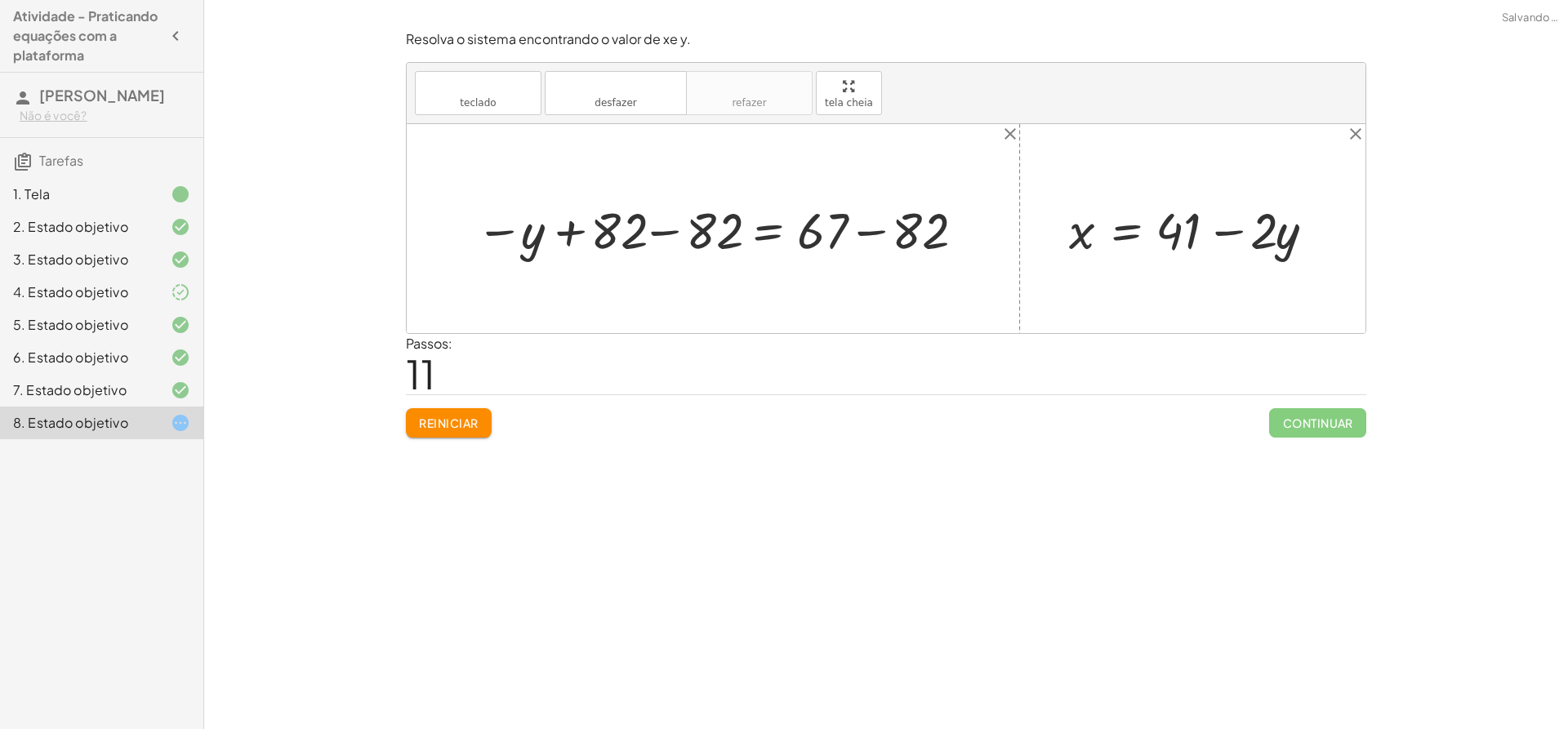
click at [666, 232] on div at bounding box center [719, 228] width 502 height 66
click at [867, 230] on div at bounding box center [832, 228] width 294 height 66
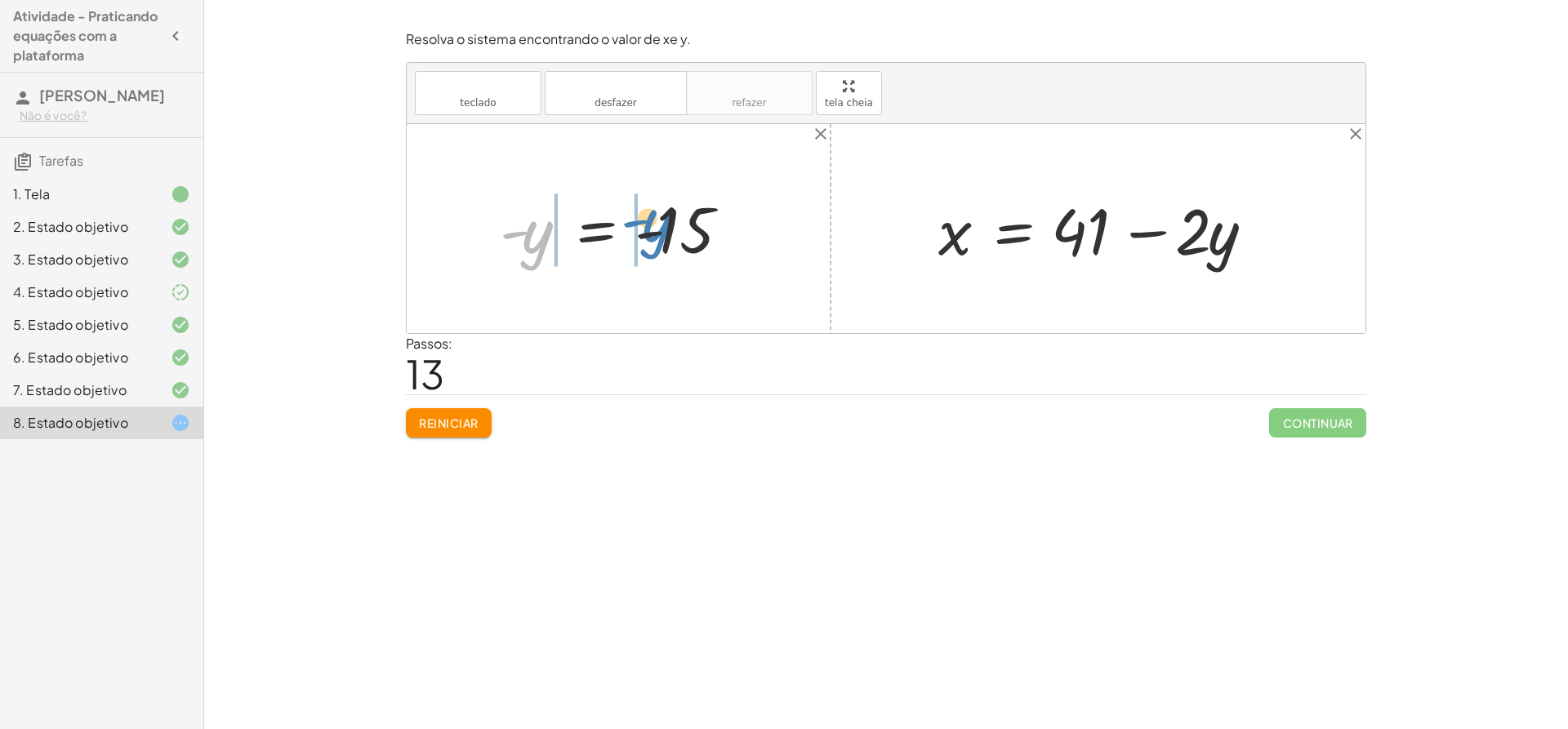
drag, startPoint x: 527, startPoint y: 233, endPoint x: 643, endPoint y: 225, distance: 116.3
click at [643, 225] on div at bounding box center [624, 229] width 267 height 81
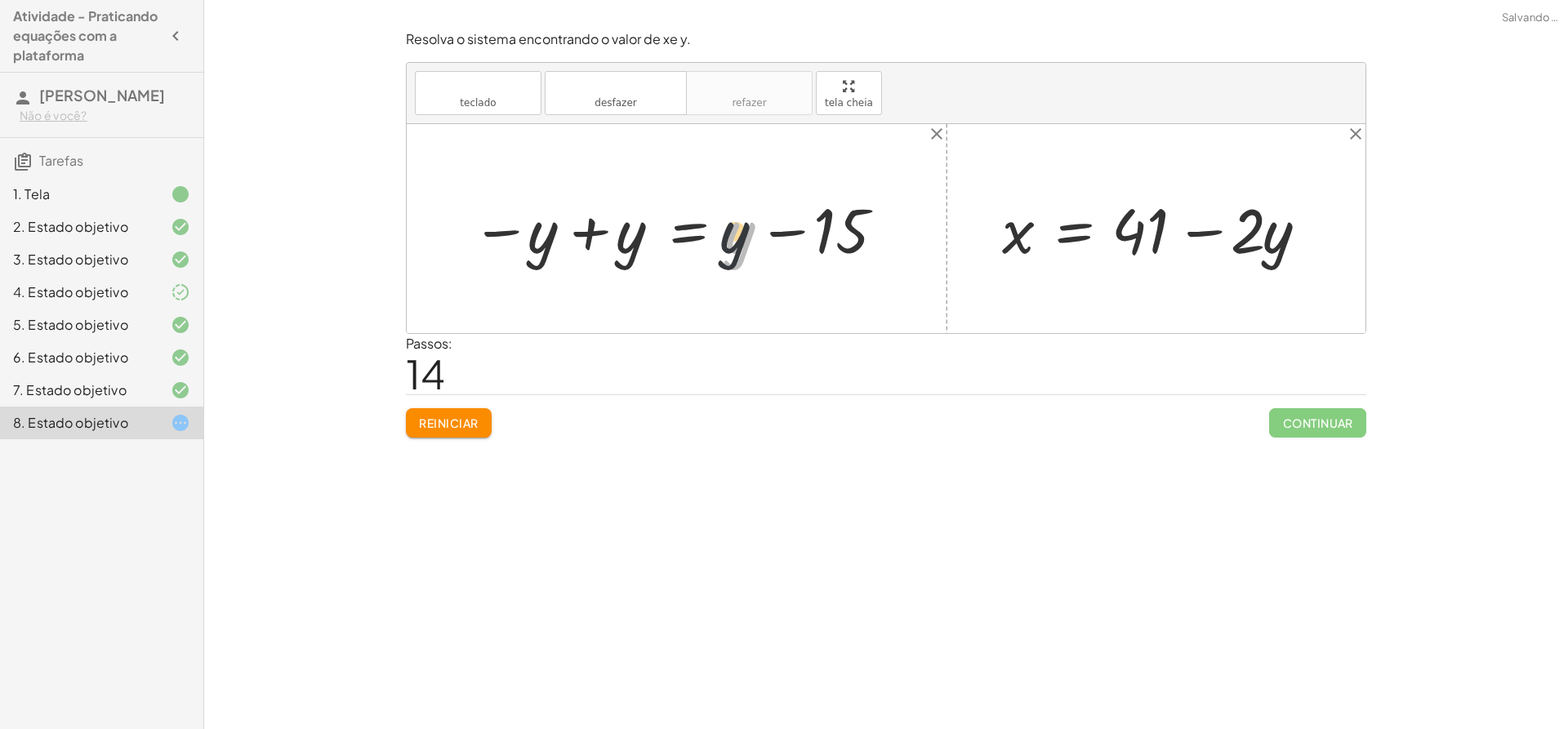
drag, startPoint x: 734, startPoint y: 234, endPoint x: 724, endPoint y: 233, distance: 10.0
click at [724, 233] on div at bounding box center [682, 228] width 439 height 82
click at [635, 100] on font "desfazer" at bounding box center [615, 103] width 41 height 12
drag, startPoint x: 605, startPoint y: 230, endPoint x: 734, endPoint y: 228, distance: 129.0
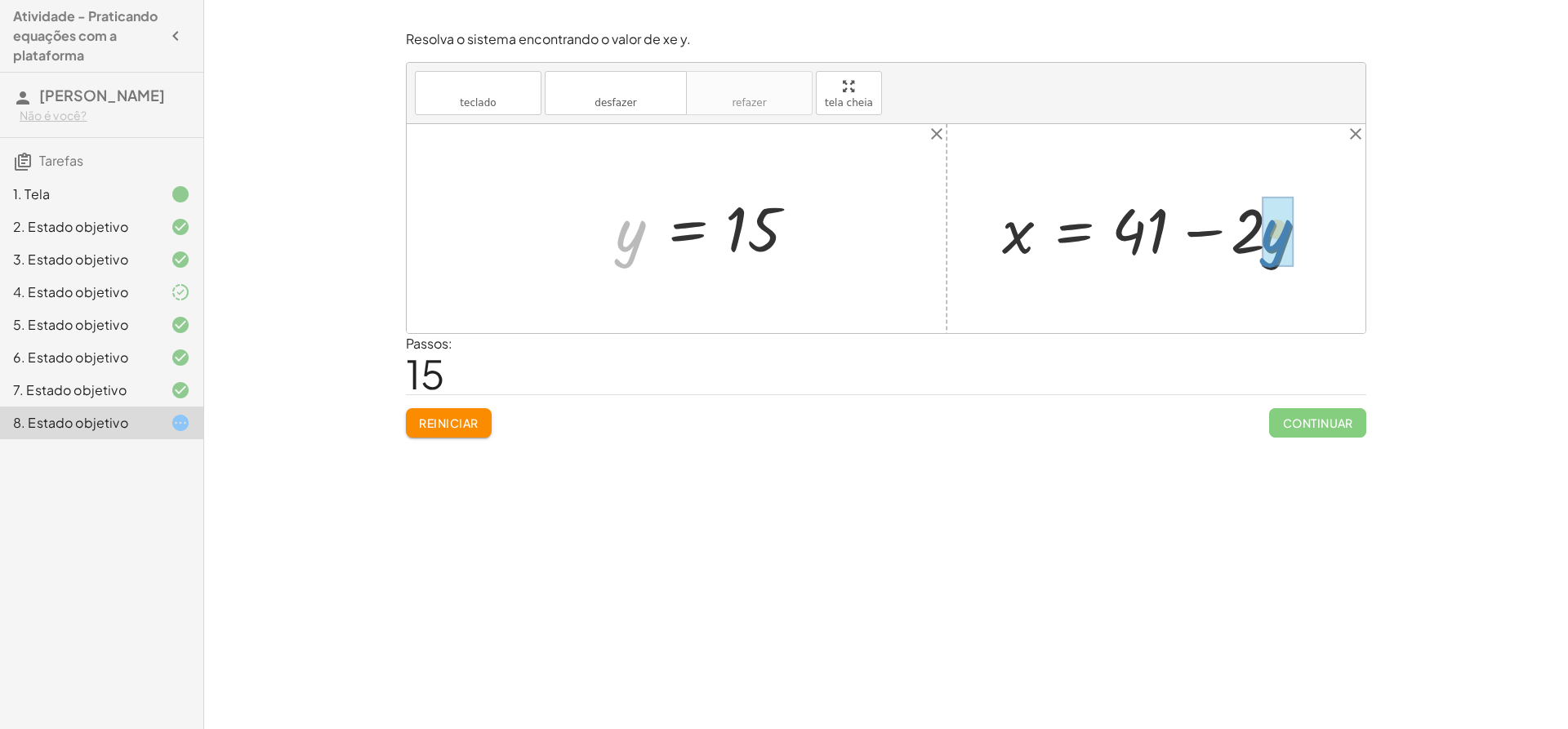
drag, startPoint x: 632, startPoint y: 239, endPoint x: 1275, endPoint y: 238, distance: 643.0
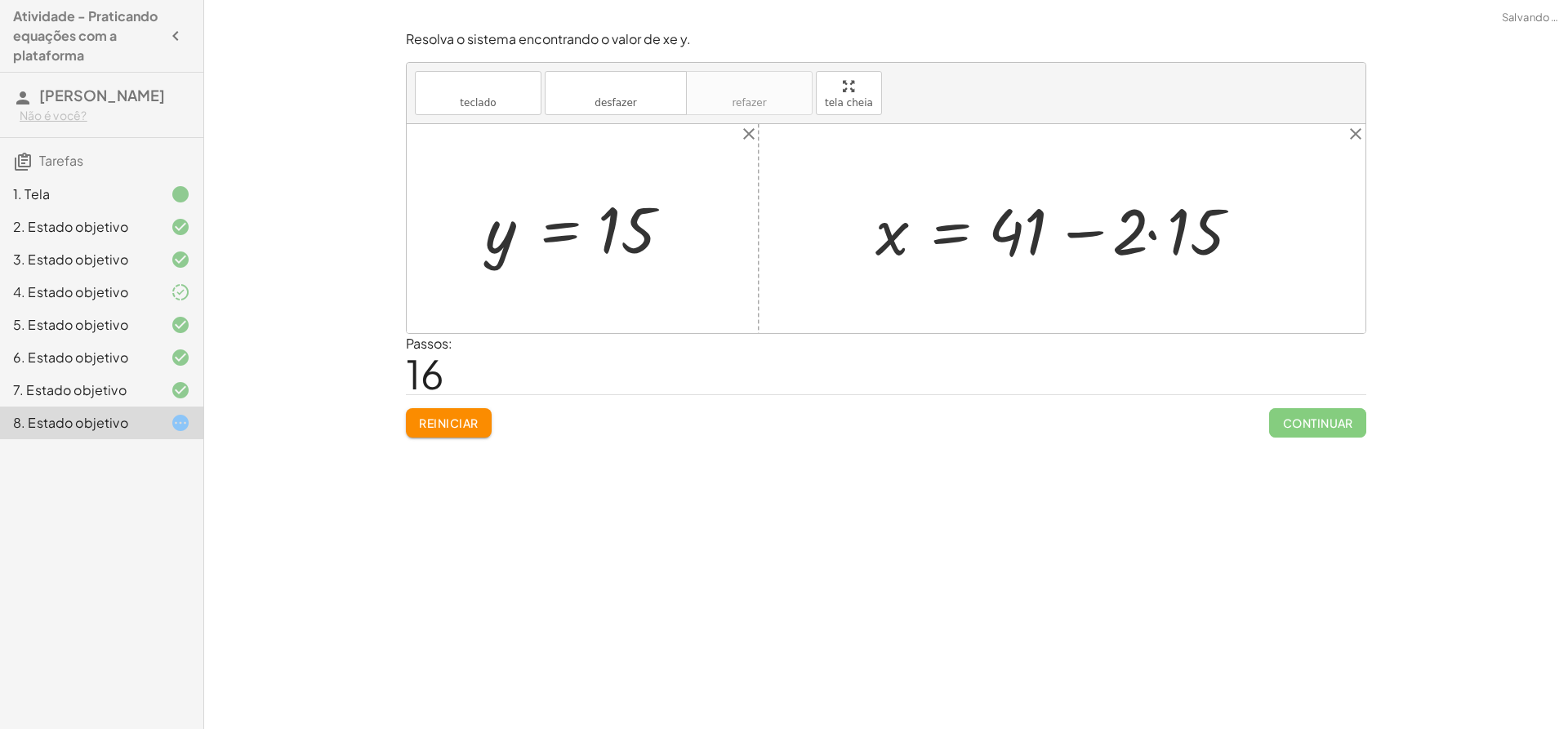
click at [1148, 234] on div at bounding box center [1068, 229] width 402 height 84
click at [1081, 233] on div at bounding box center [1041, 229] width 347 height 84
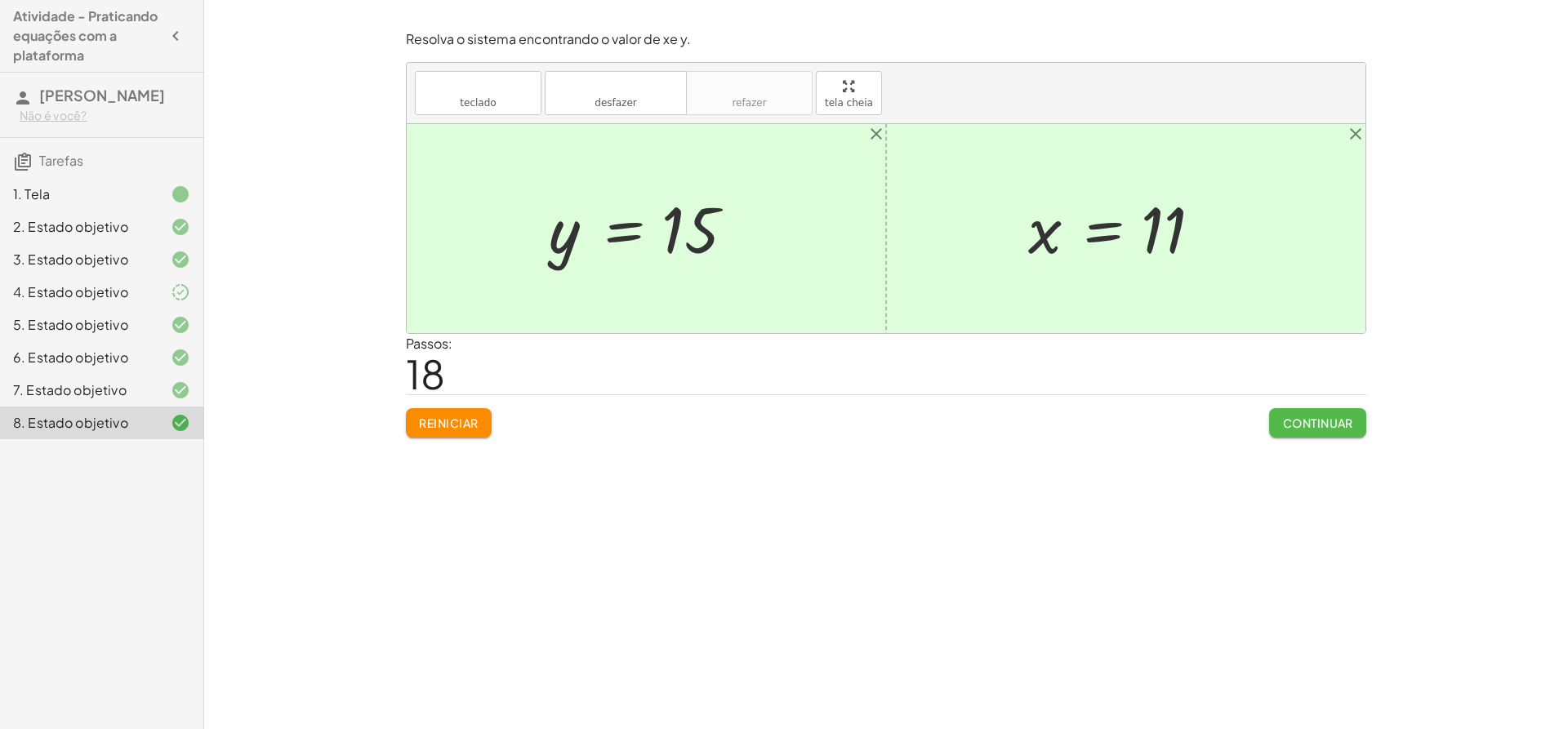
click at [1341, 431] on button "Continuar" at bounding box center [1318, 423] width 98 height 30
